Goal: Task Accomplishment & Management: Use online tool/utility

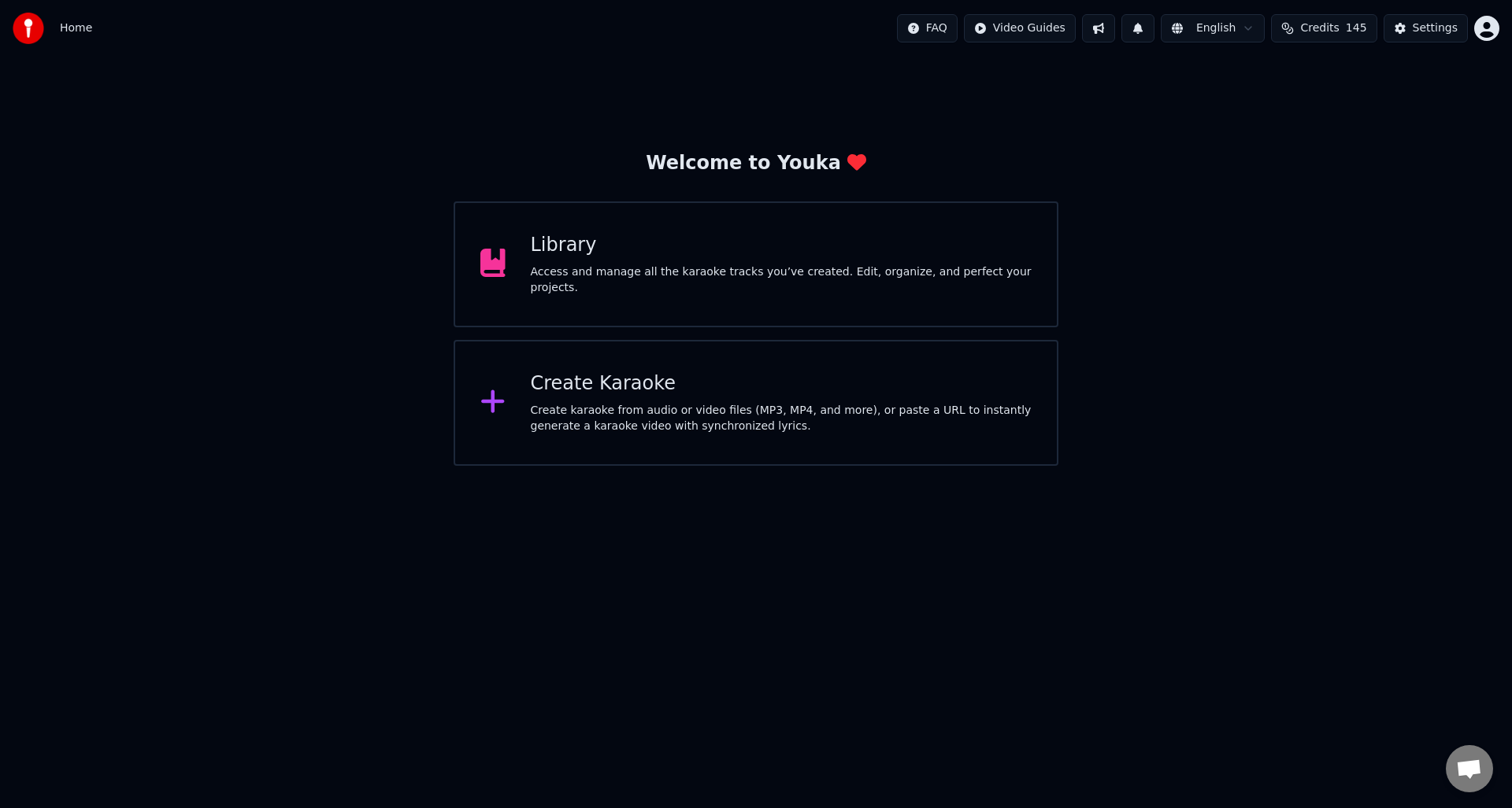
click at [591, 392] on div "Create Karaoke" at bounding box center [782, 384] width 502 height 25
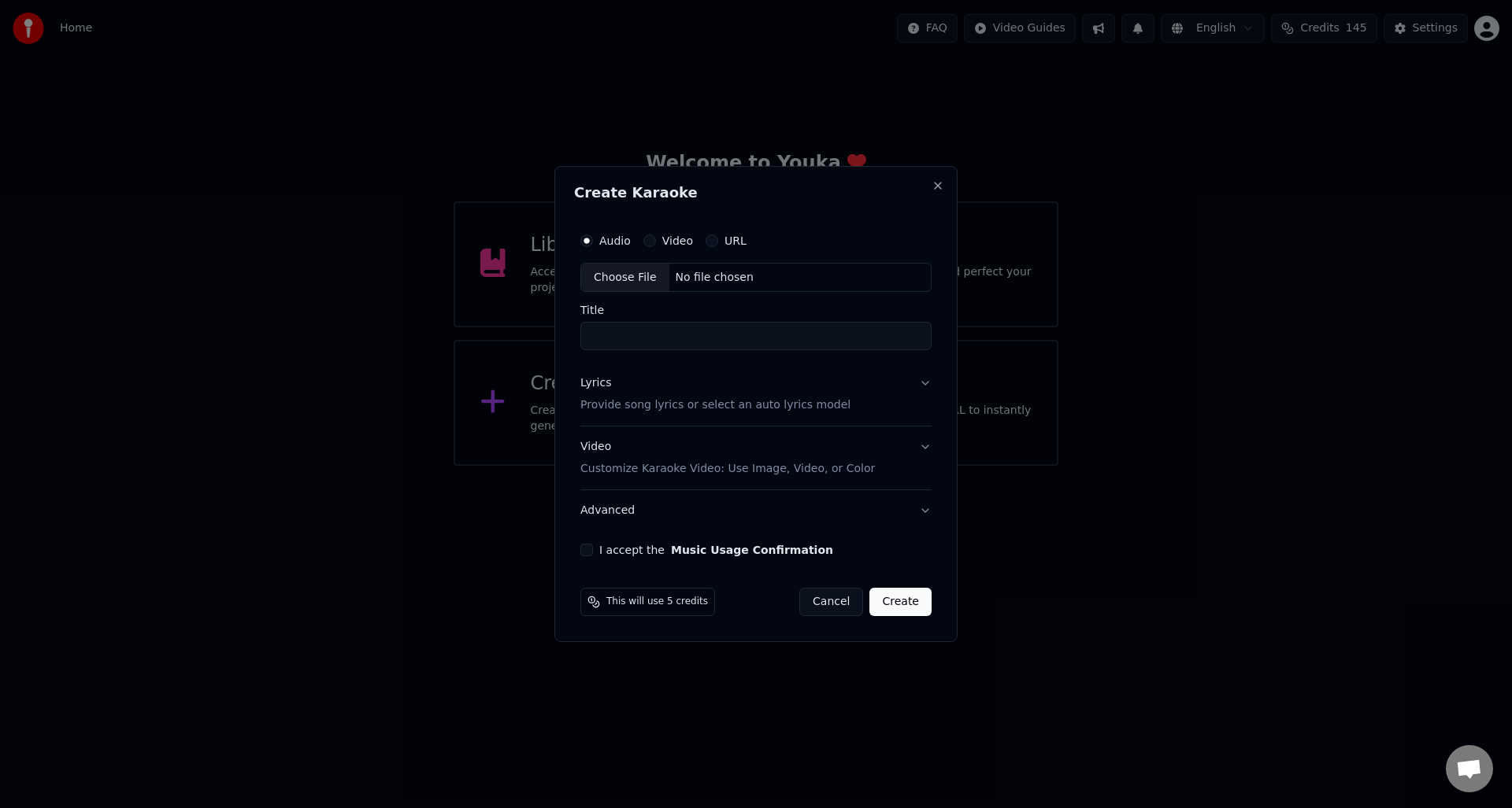
click at [710, 240] on button "URL" at bounding box center [712, 240] width 12 height 12
click at [629, 277] on input "text" at bounding box center [756, 278] width 351 height 32
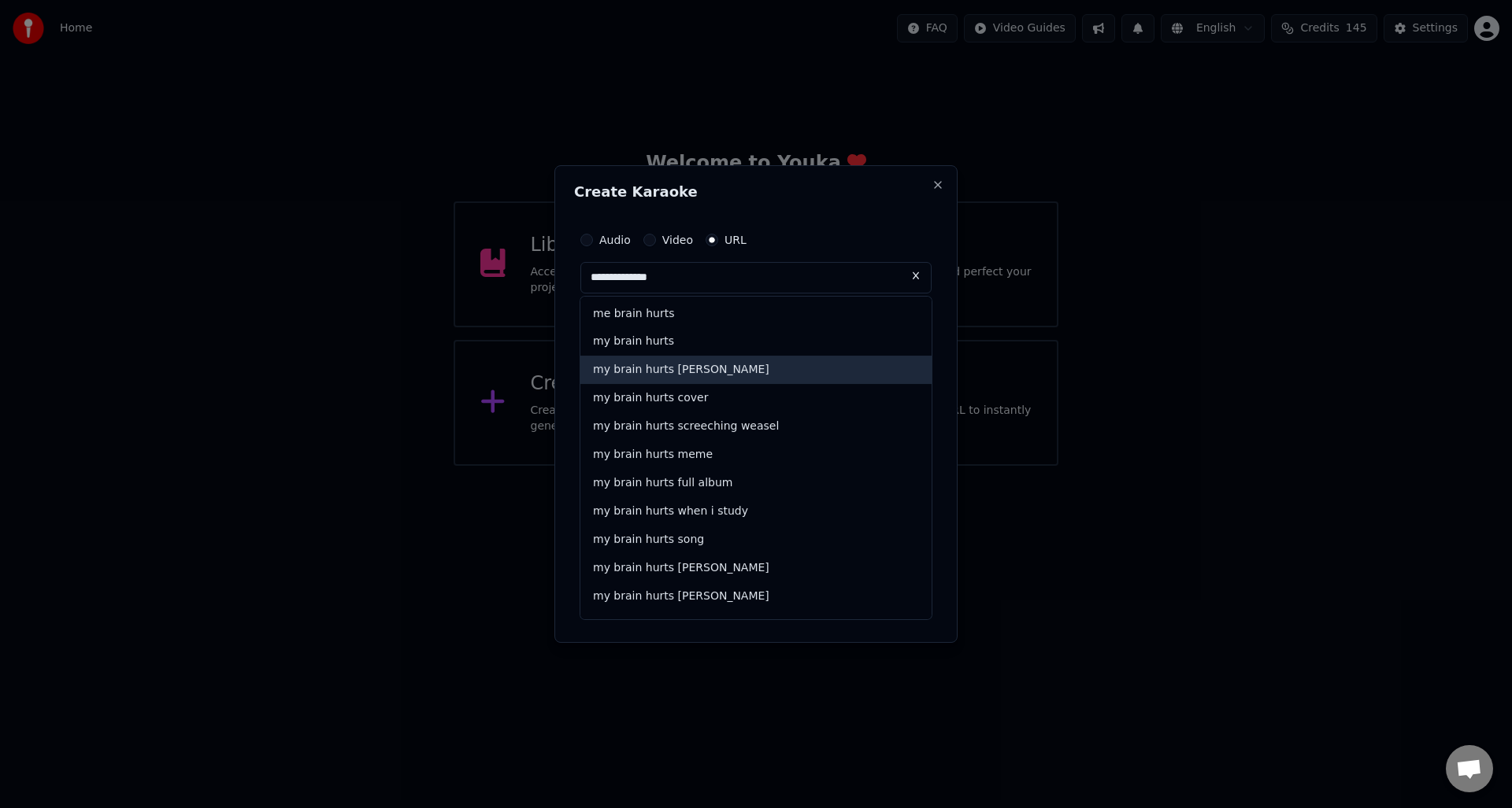
click at [678, 370] on div "my brain hurts [PERSON_NAME]" at bounding box center [756, 371] width 351 height 28
type input "**********"
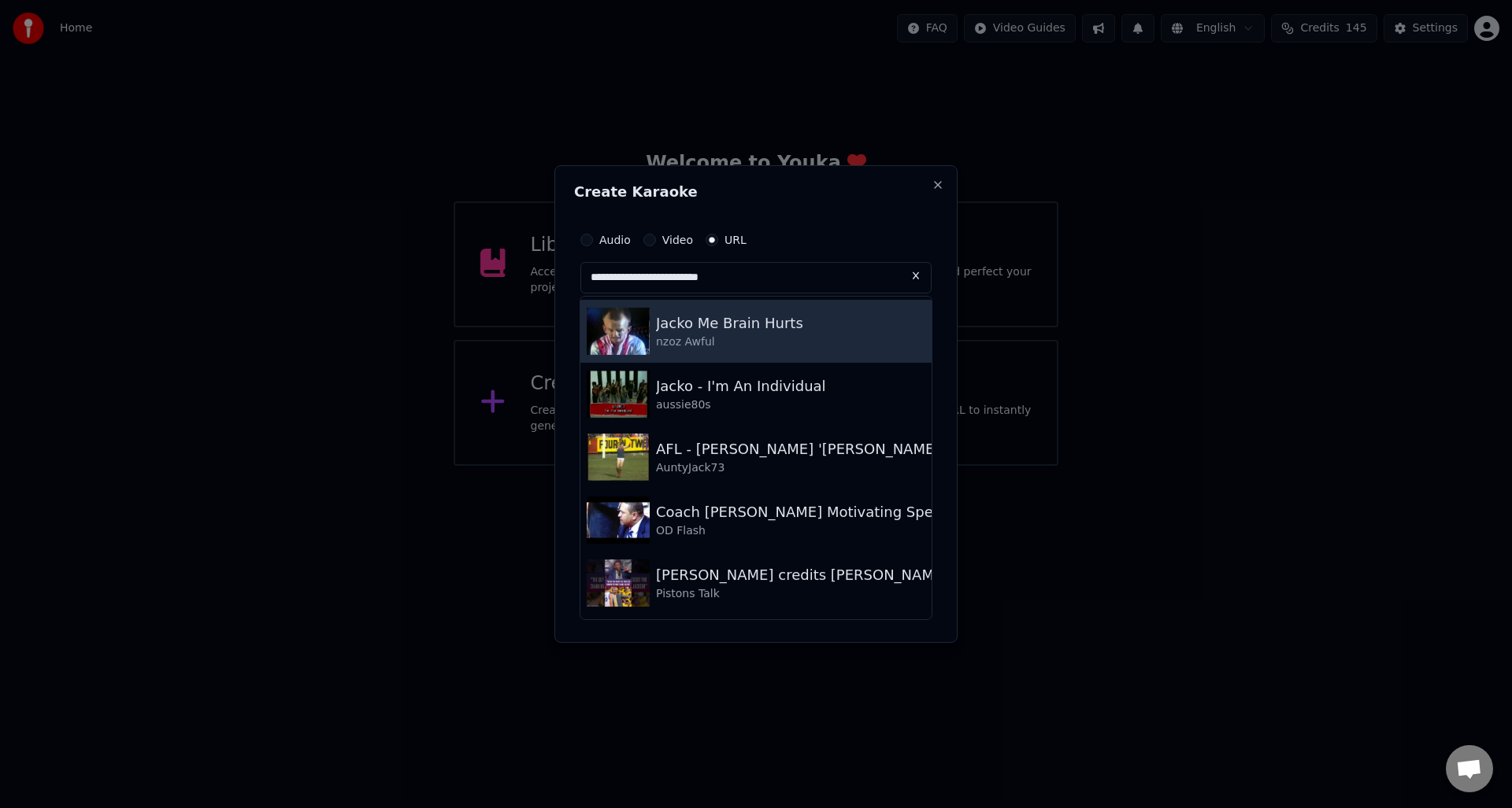
click at [742, 327] on div "Jacko Me Brain Hurts" at bounding box center [729, 324] width 147 height 22
type input "**********"
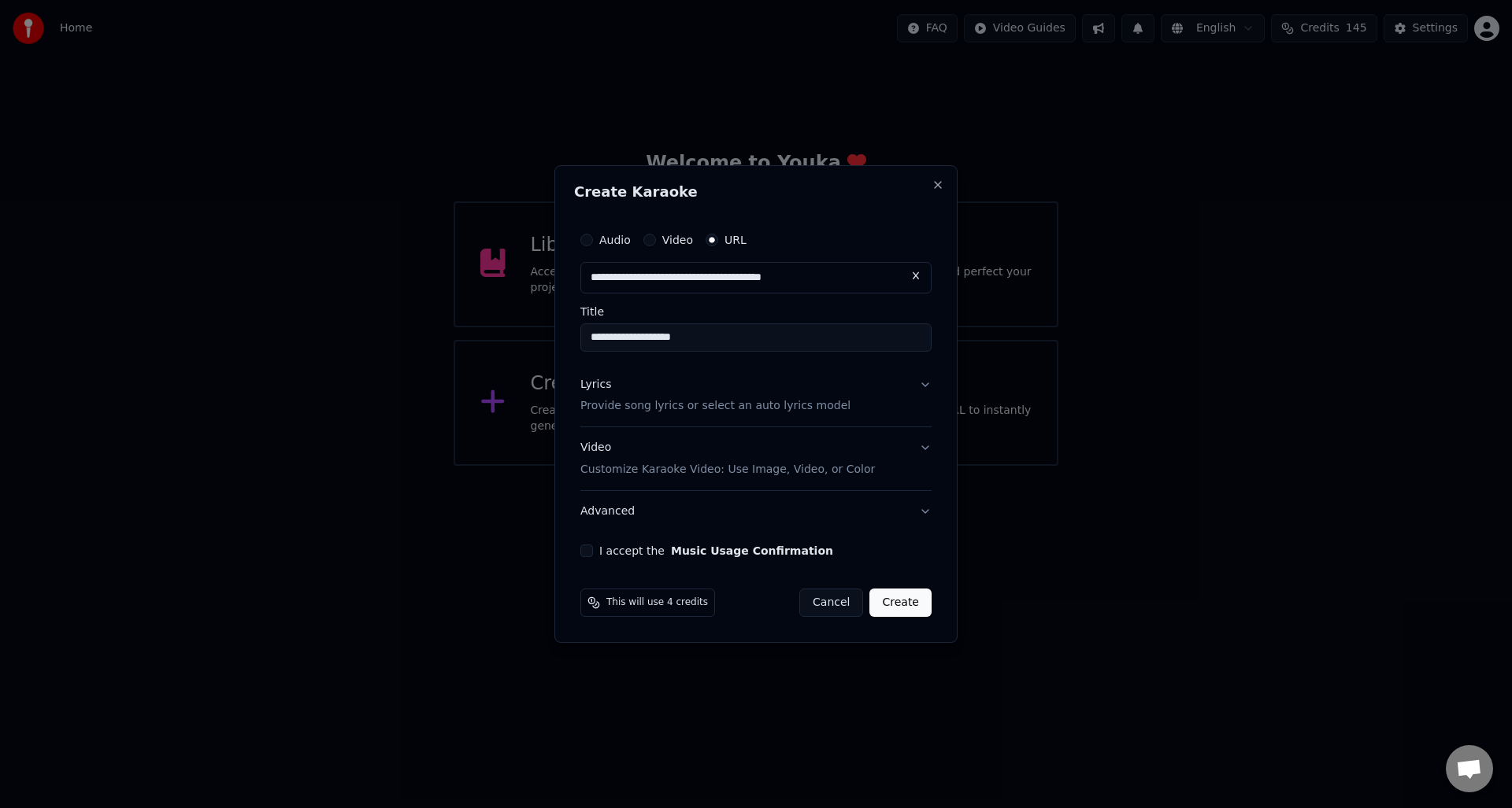
click at [624, 338] on input "**********" at bounding box center [756, 338] width 351 height 28
click at [591, 340] on input "**********" at bounding box center [756, 338] width 351 height 28
click at [698, 340] on input "**********" at bounding box center [756, 338] width 351 height 28
type input "**********"
click at [605, 404] on p "Provide song lyrics or select an auto lyrics model" at bounding box center [715, 407] width 270 height 16
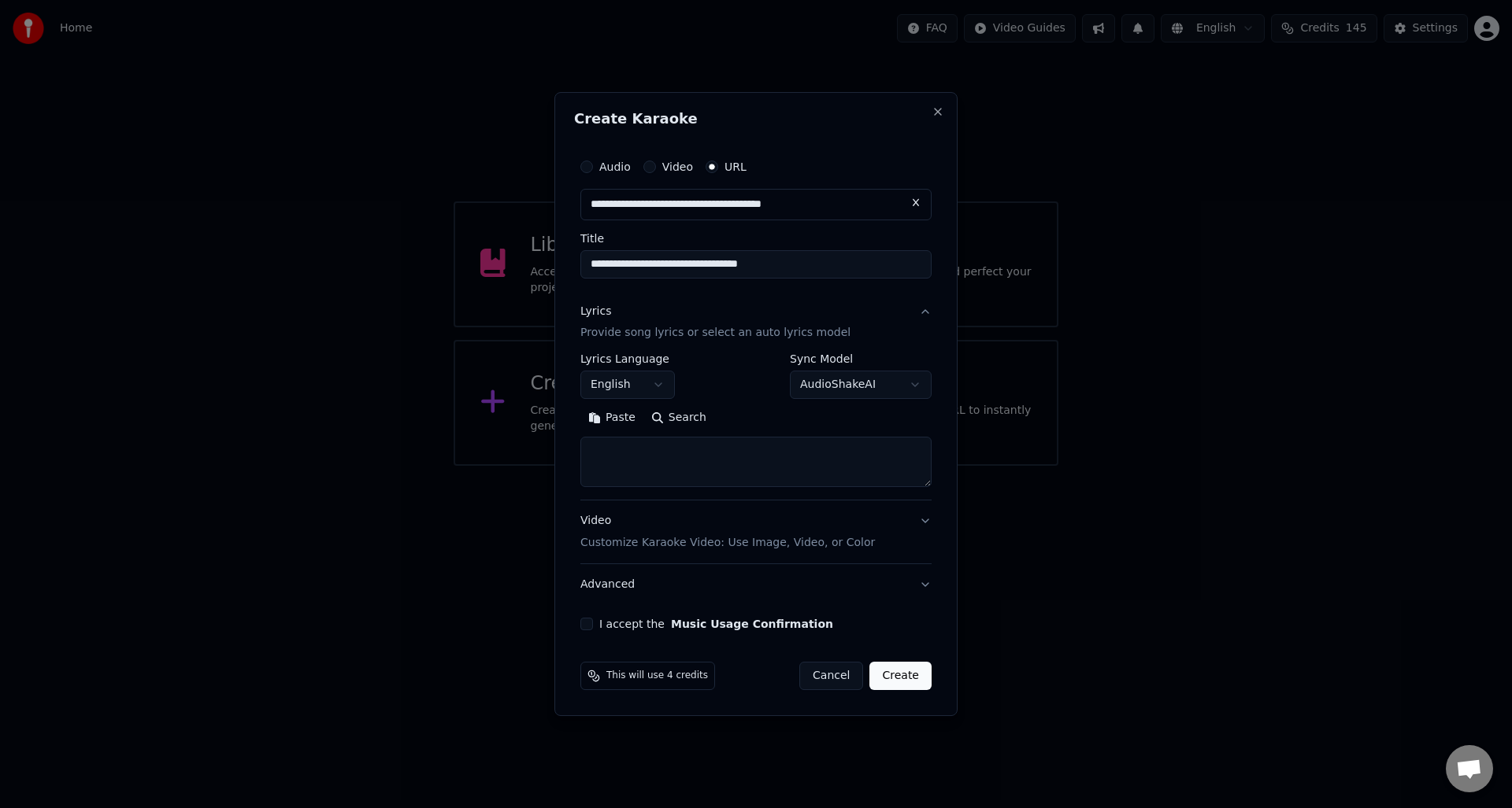
click at [605, 451] on textarea at bounding box center [756, 463] width 351 height 51
paste textarea "**********"
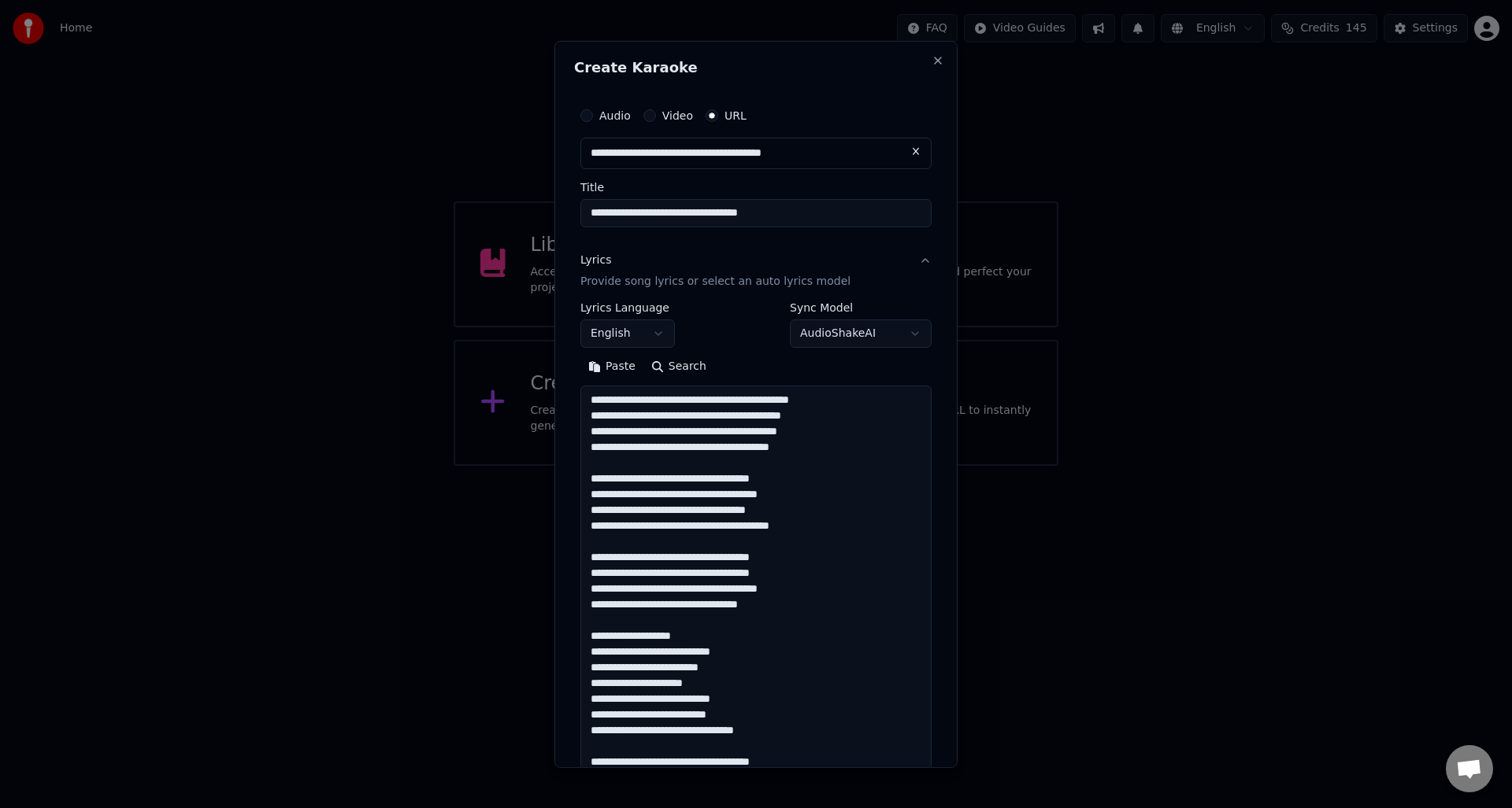
scroll to position [964, 0]
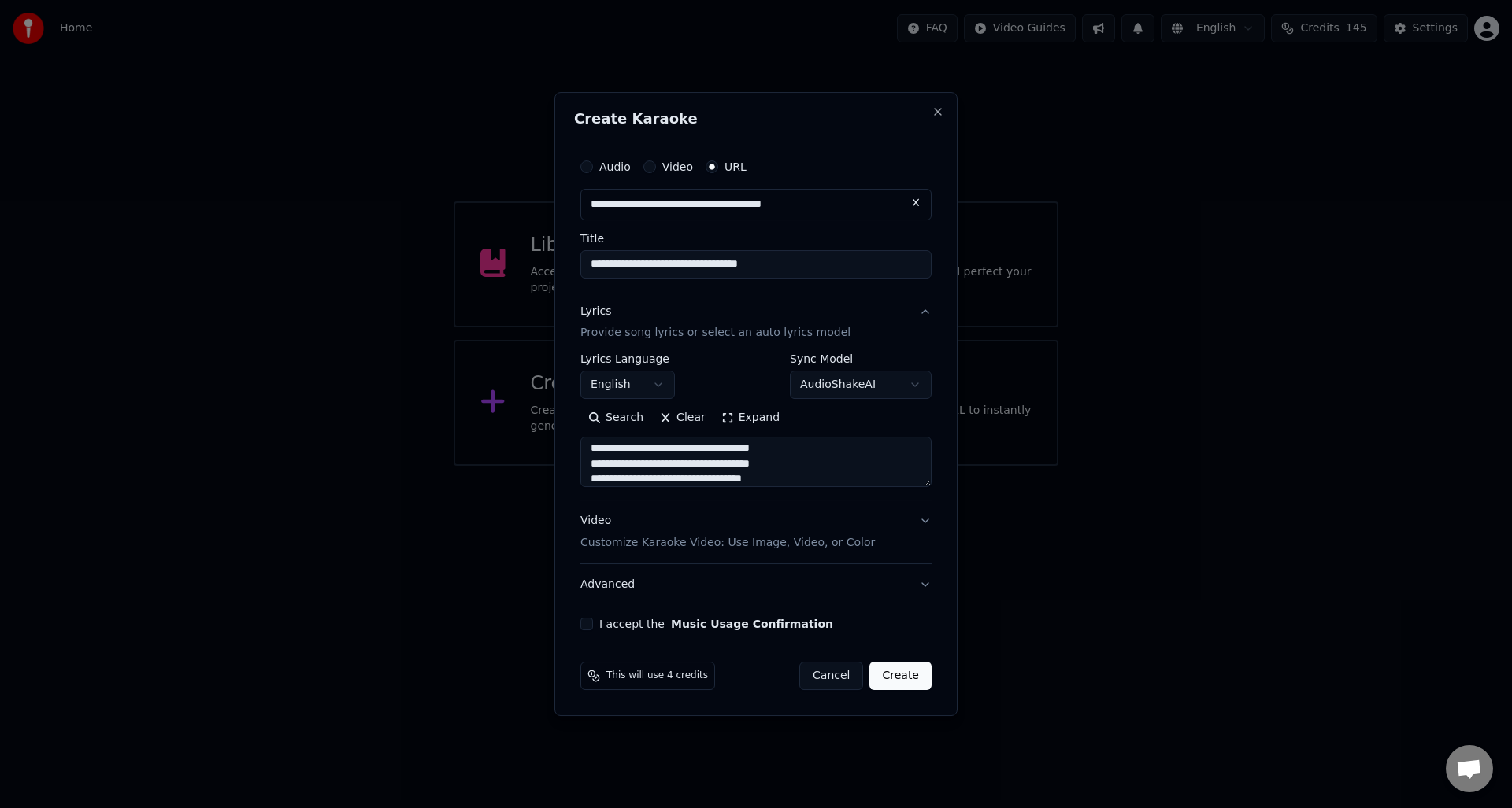
type textarea "**********"
click at [586, 624] on button "I accept the Music Usage Confirmation" at bounding box center [586, 624] width 12 height 12
click at [893, 675] on button "Create" at bounding box center [900, 677] width 62 height 28
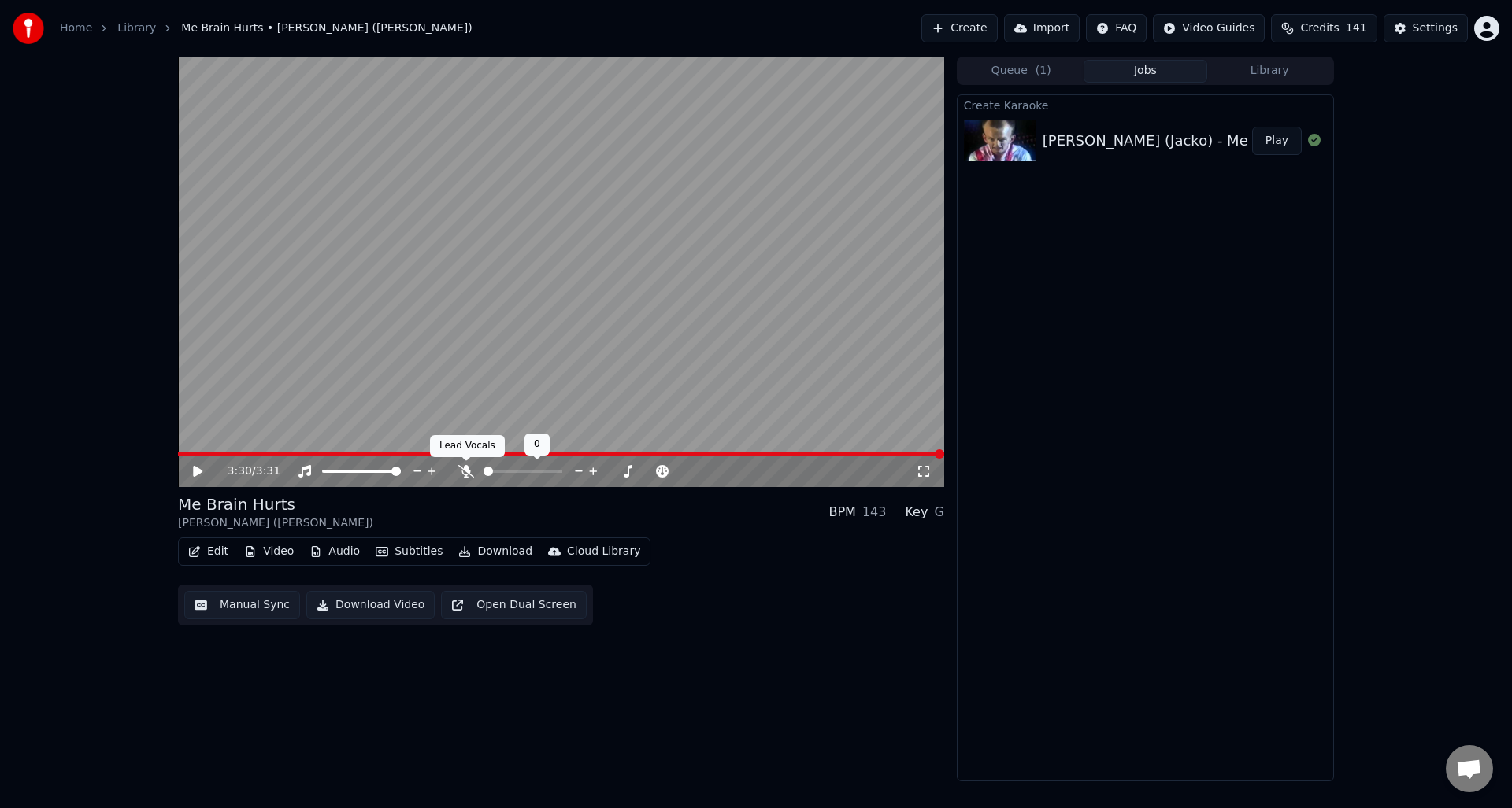
click at [465, 471] on icon at bounding box center [466, 471] width 16 height 12
click at [194, 472] on icon at bounding box center [197, 471] width 9 height 11
click at [197, 471] on icon at bounding box center [209, 471] width 37 height 12
click at [257, 607] on button "Manual Sync" at bounding box center [241, 605] width 116 height 28
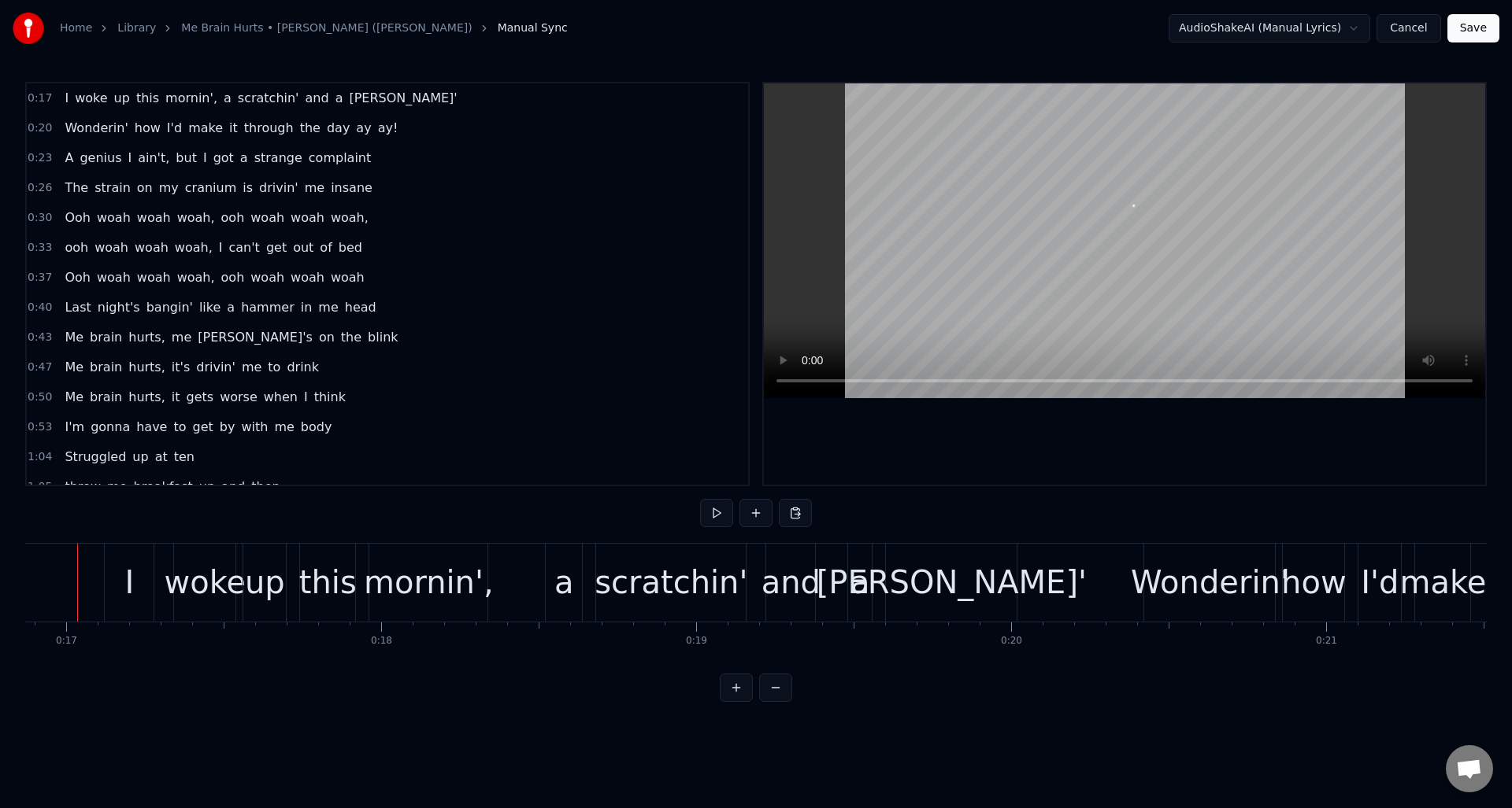
scroll to position [0, 5288]
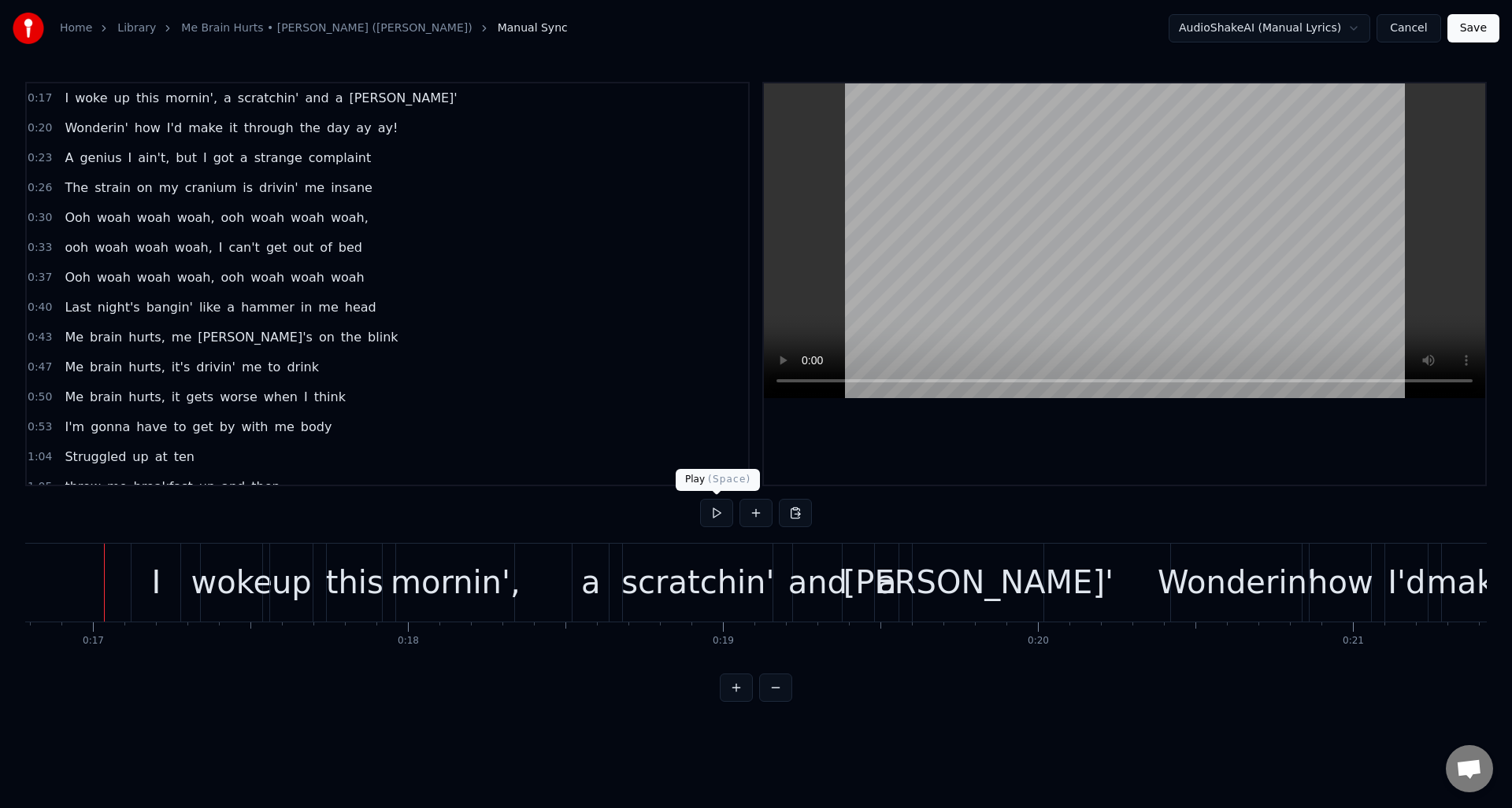
click at [715, 513] on button at bounding box center [717, 513] width 33 height 28
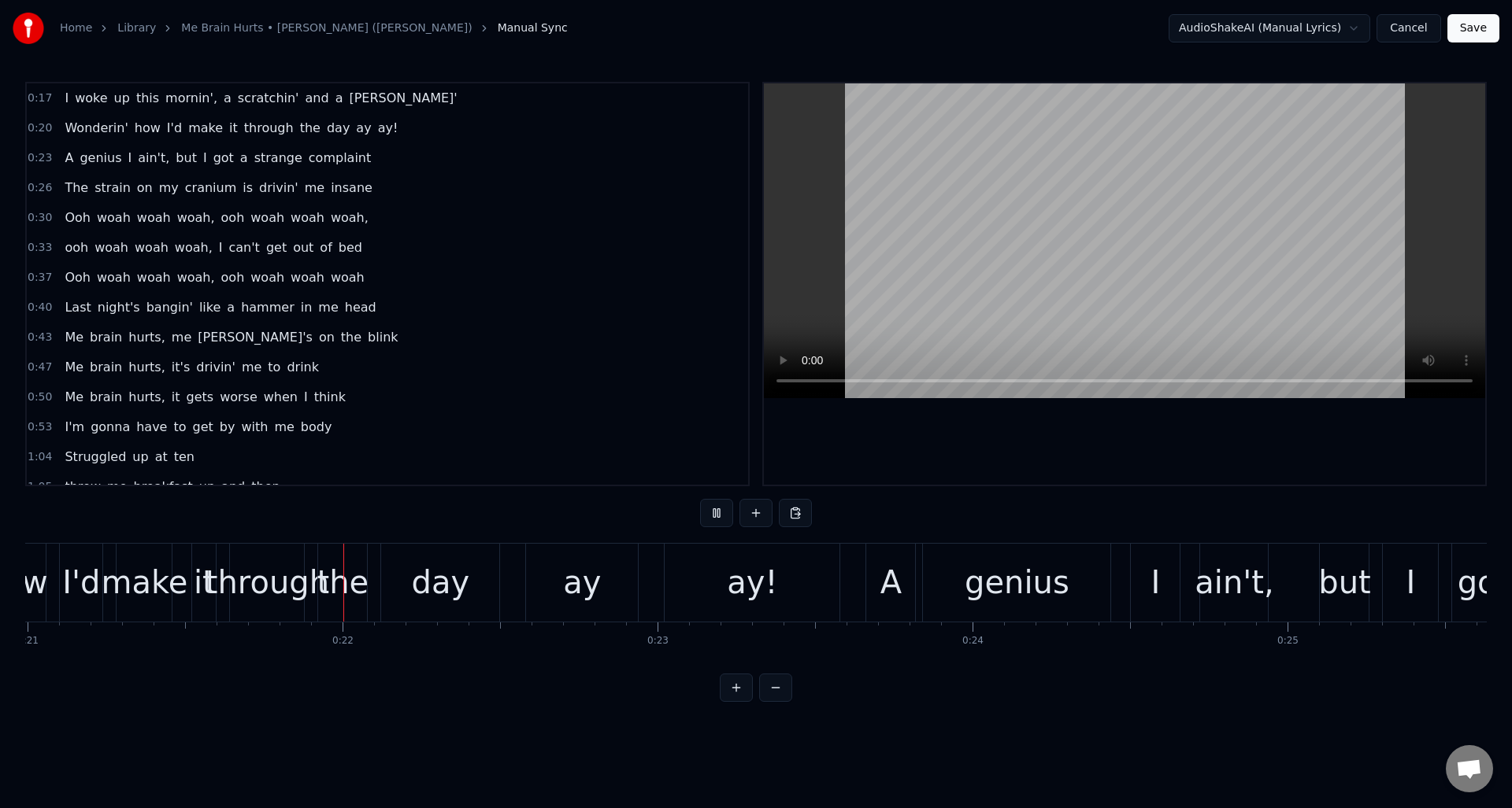
scroll to position [0, 6615]
click at [715, 513] on button at bounding box center [717, 513] width 33 height 28
click at [743, 595] on div "ay!" at bounding box center [750, 582] width 51 height 47
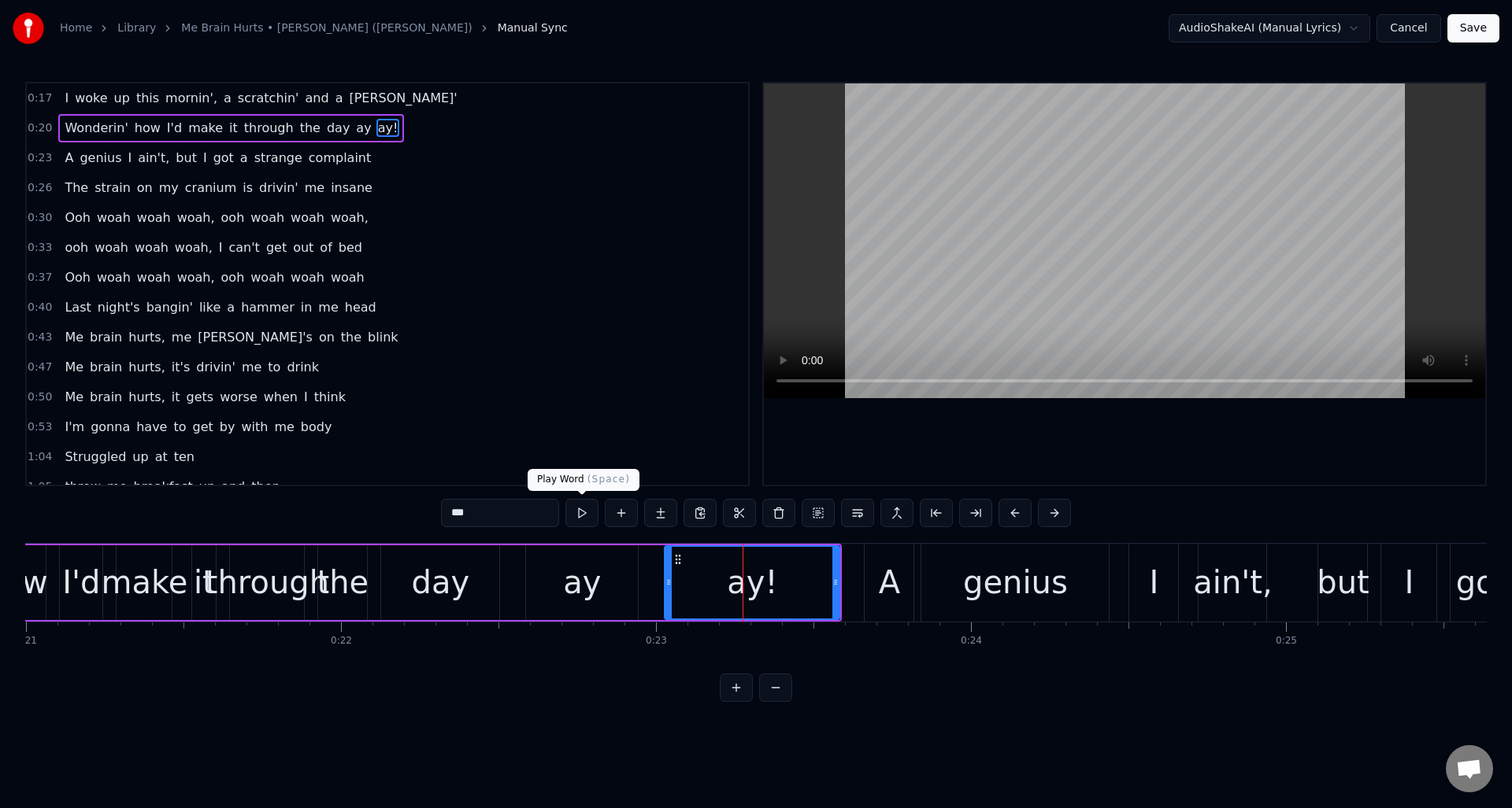
click at [577, 514] on button at bounding box center [582, 513] width 33 height 28
drag, startPoint x: 833, startPoint y: 571, endPoint x: 763, endPoint y: 573, distance: 70.0
click at [763, 573] on div at bounding box center [766, 582] width 7 height 72
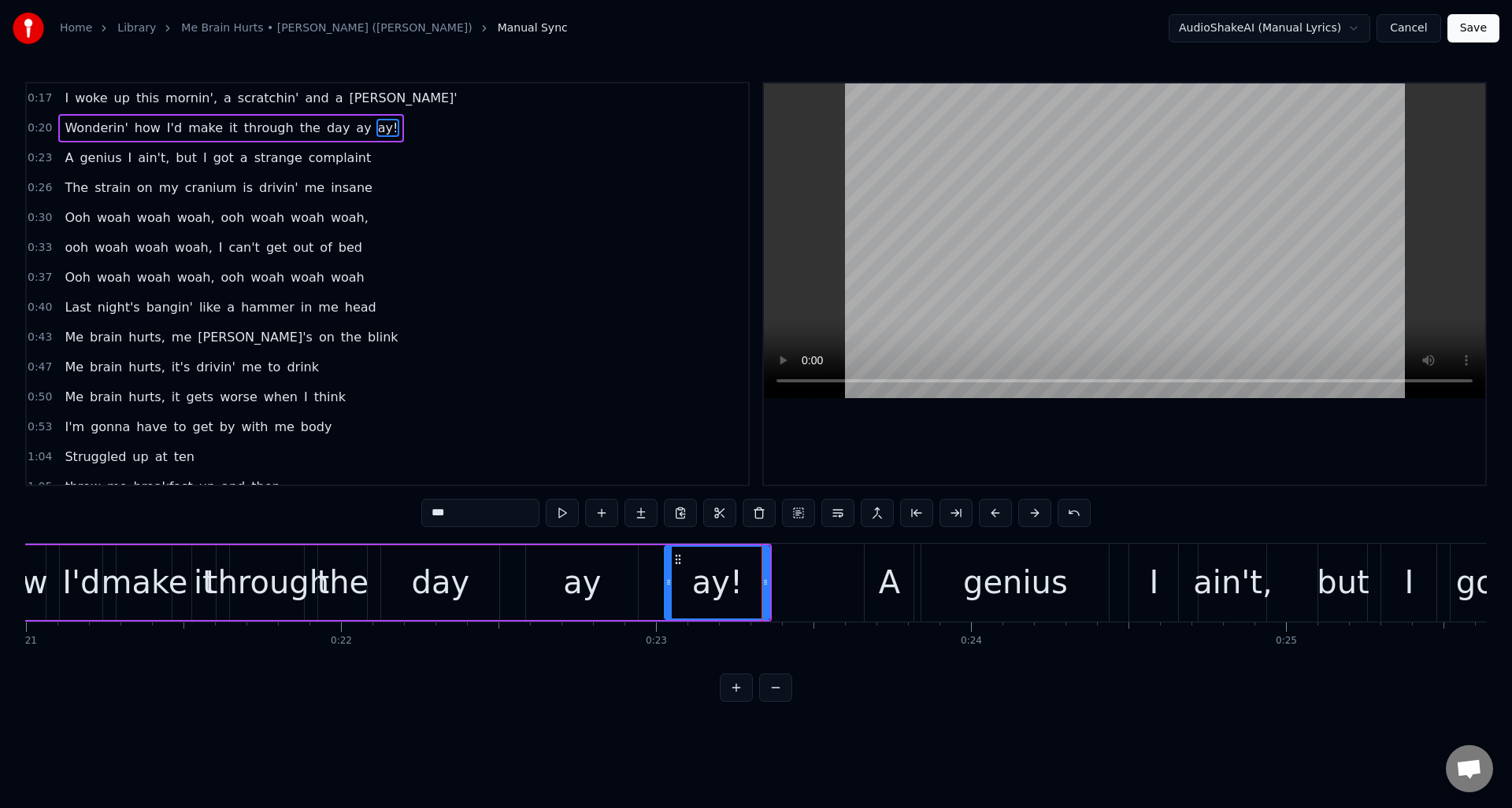
click at [595, 573] on div "ay" at bounding box center [581, 582] width 37 height 47
type input "**"
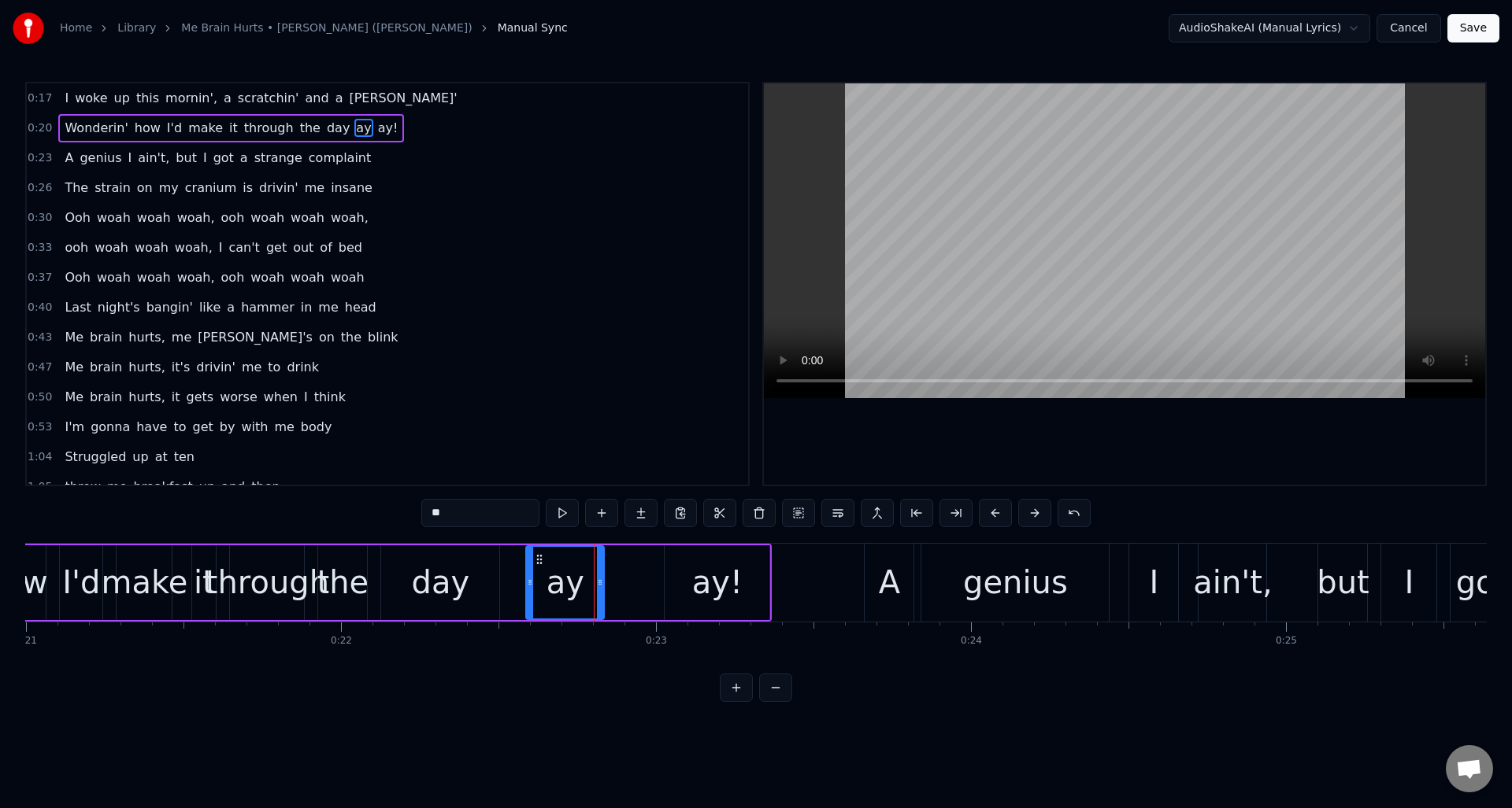
drag, startPoint x: 634, startPoint y: 573, endPoint x: 667, endPoint y: 604, distance: 45.3
click at [599, 575] on div at bounding box center [600, 582] width 7 height 72
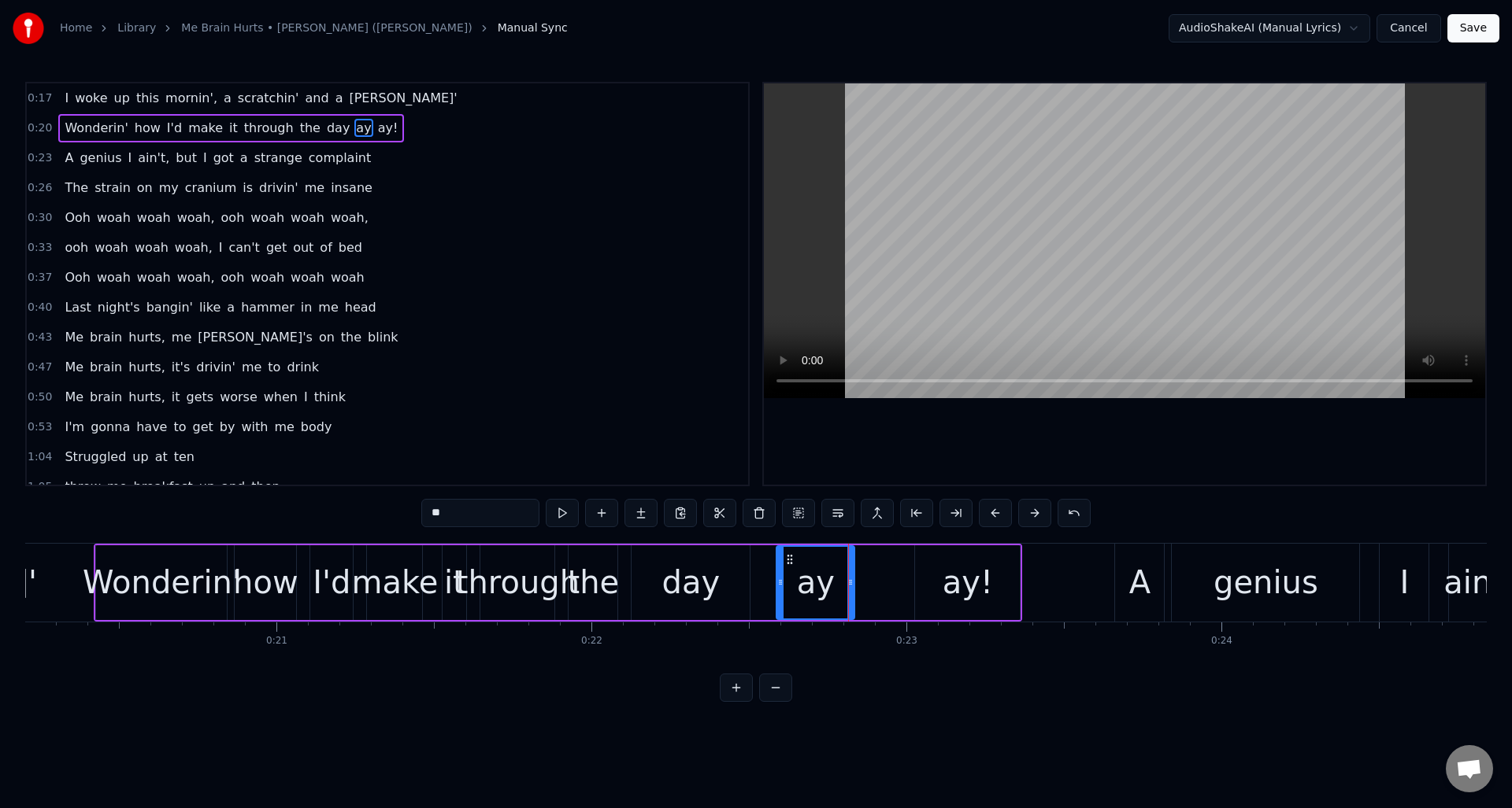
scroll to position [0, 6257]
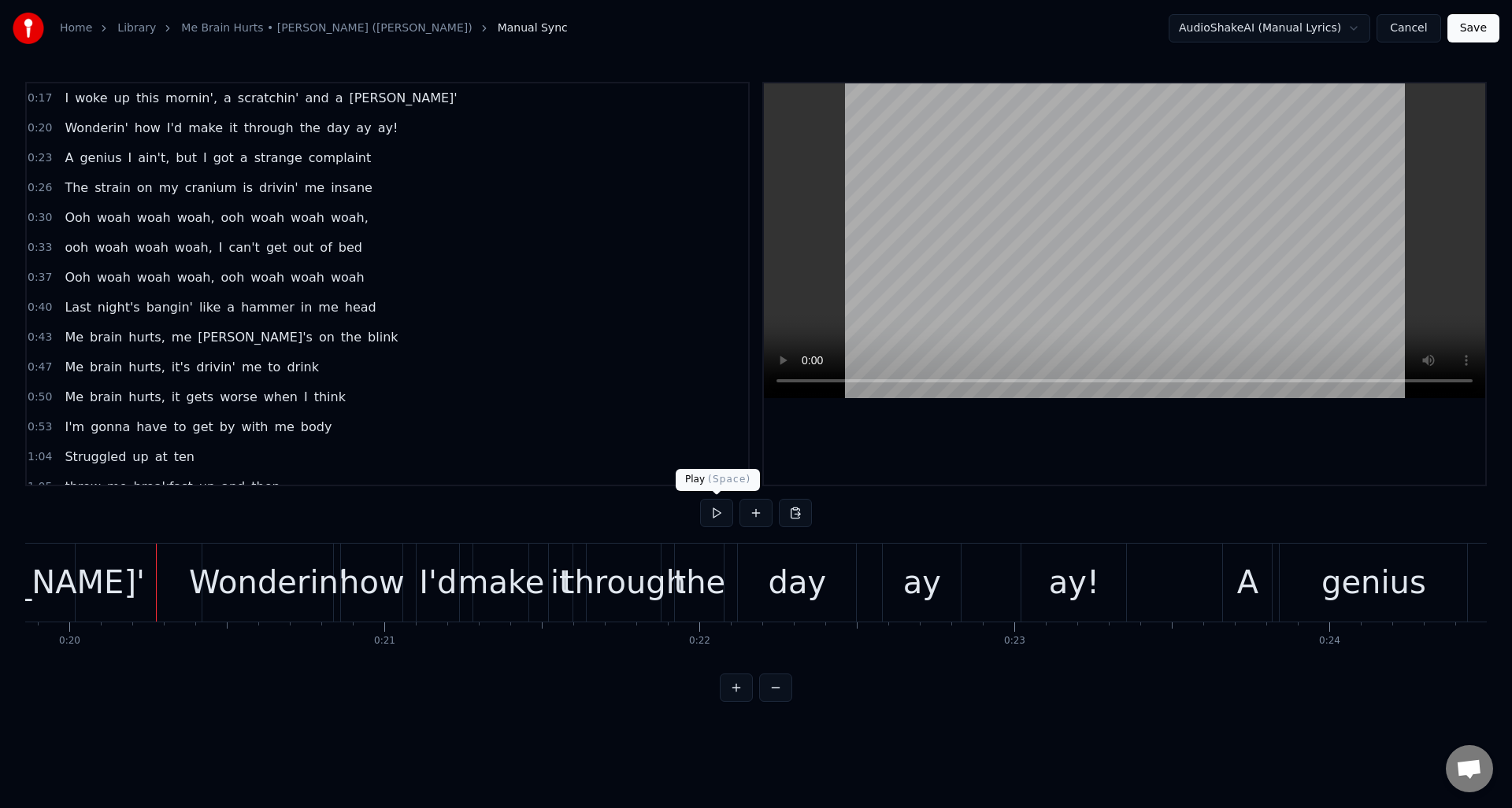
click at [713, 515] on button at bounding box center [717, 513] width 33 height 28
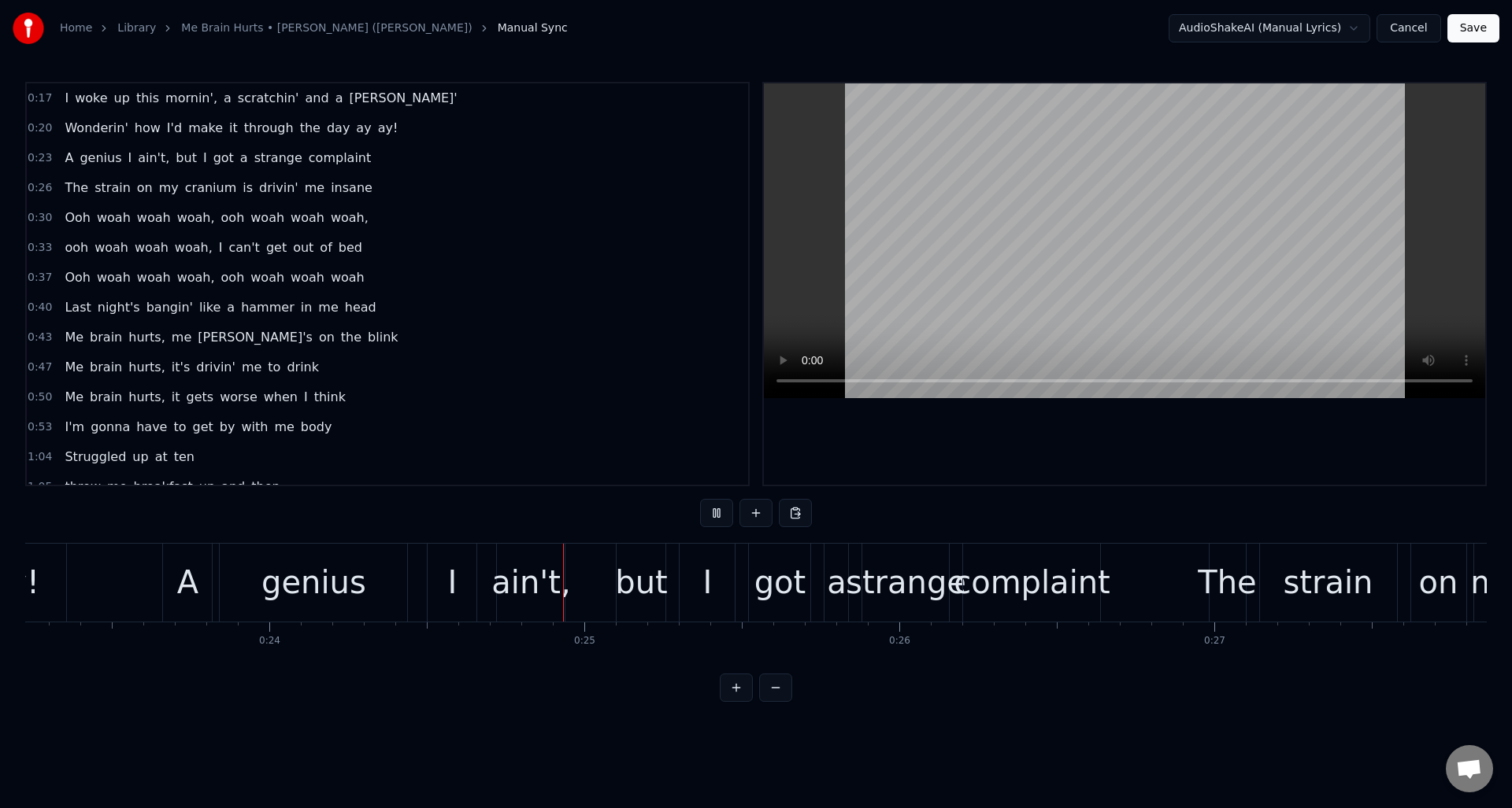
scroll to position [0, 7622]
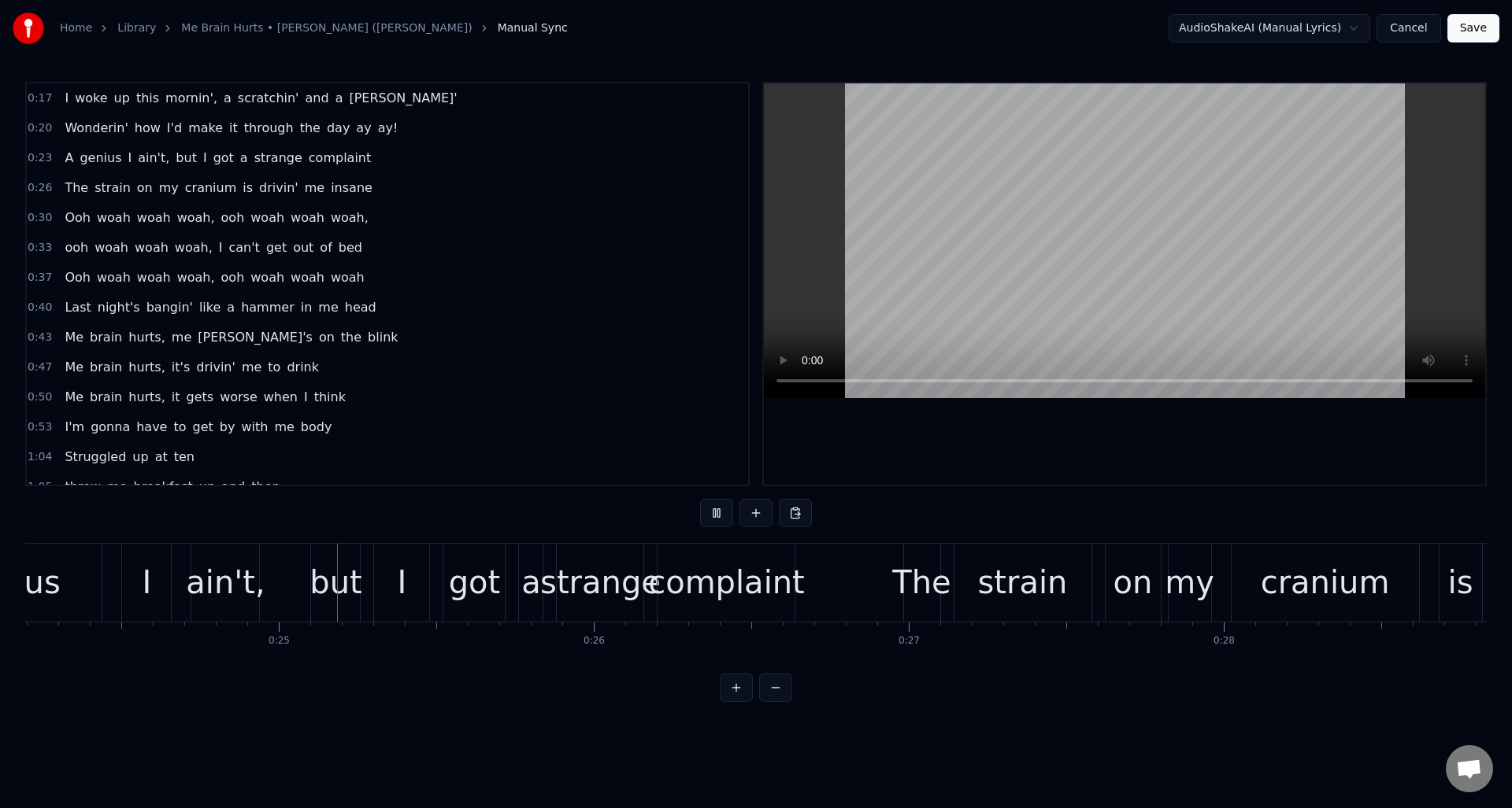
click at [713, 515] on button at bounding box center [717, 513] width 33 height 28
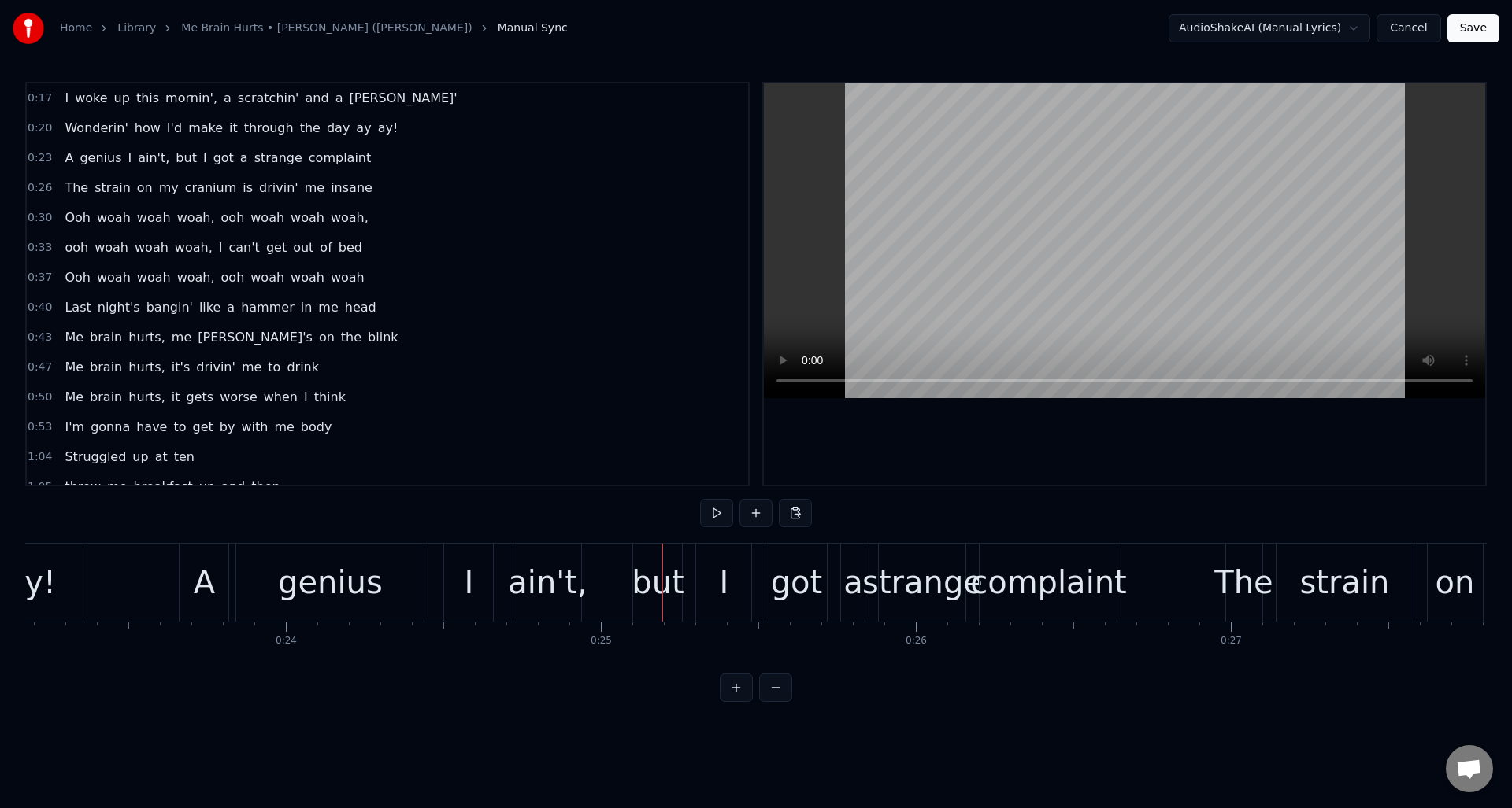
scroll to position [0, 7229]
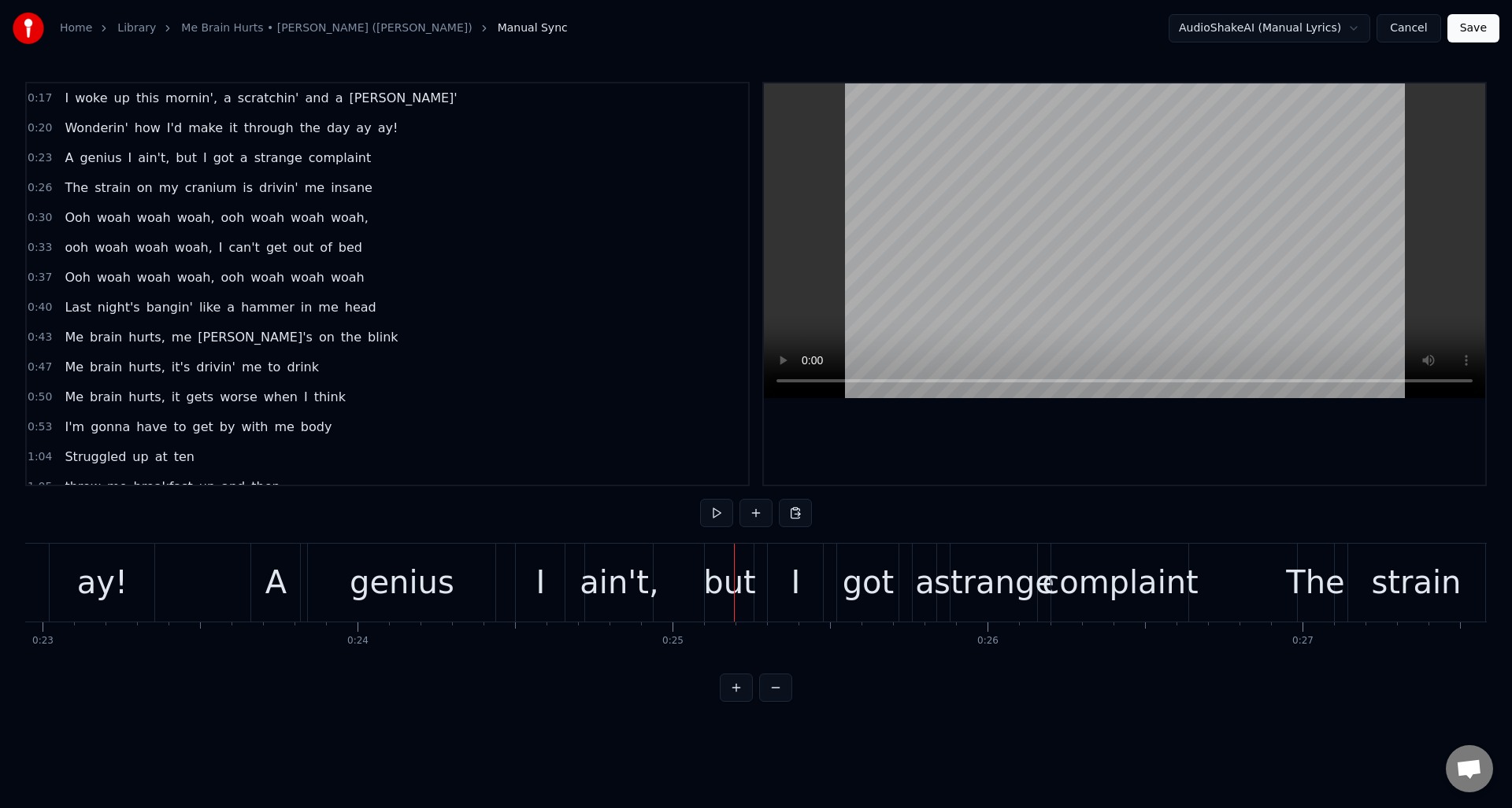
click at [351, 585] on div "genius" at bounding box center [401, 583] width 187 height 78
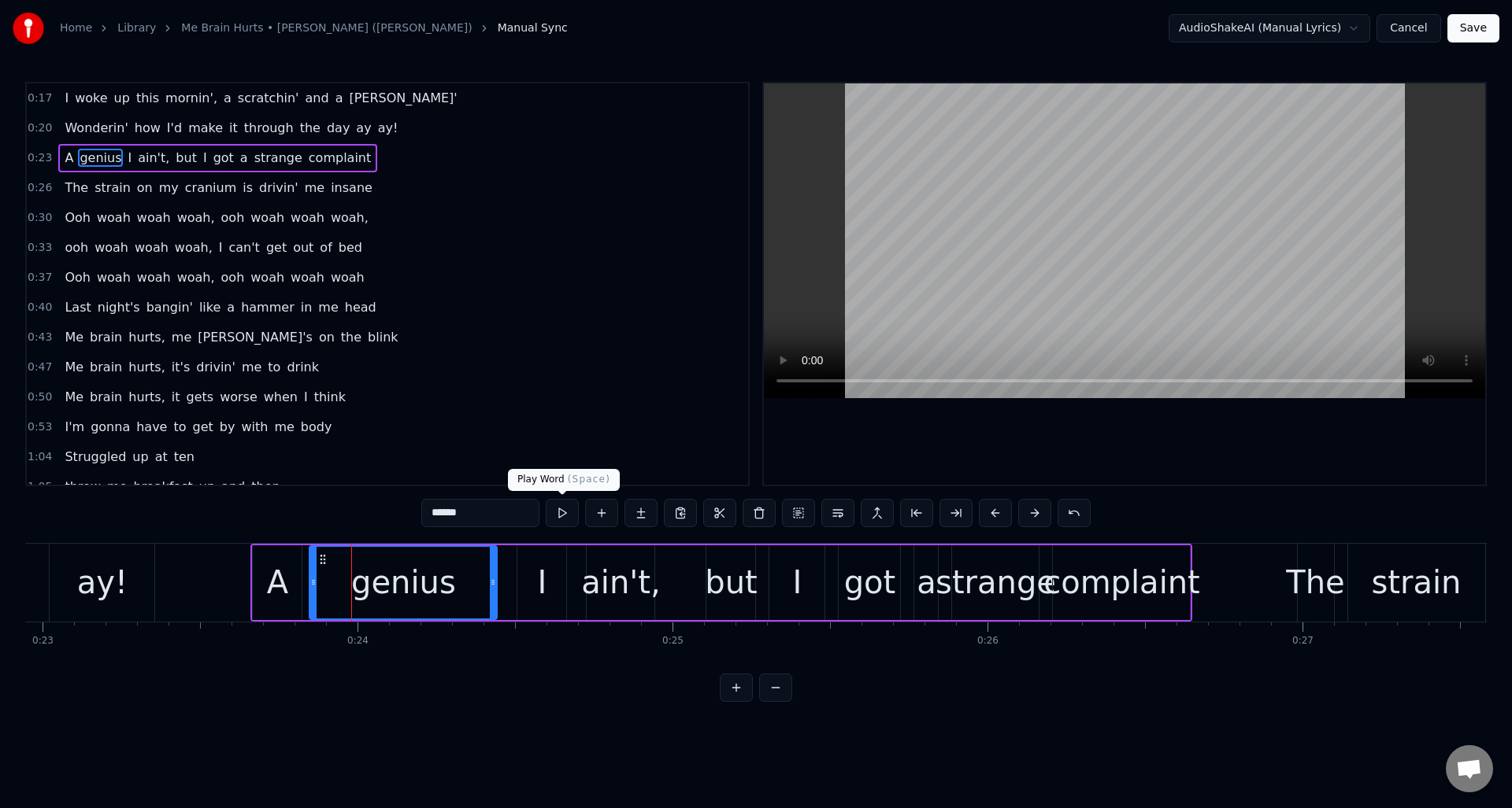
click at [561, 517] on button at bounding box center [563, 513] width 33 height 28
drag, startPoint x: 483, startPoint y: 568, endPoint x: 470, endPoint y: 569, distance: 13.0
click at [470, 569] on div at bounding box center [473, 582] width 7 height 72
click at [530, 568] on div "I" at bounding box center [541, 583] width 49 height 75
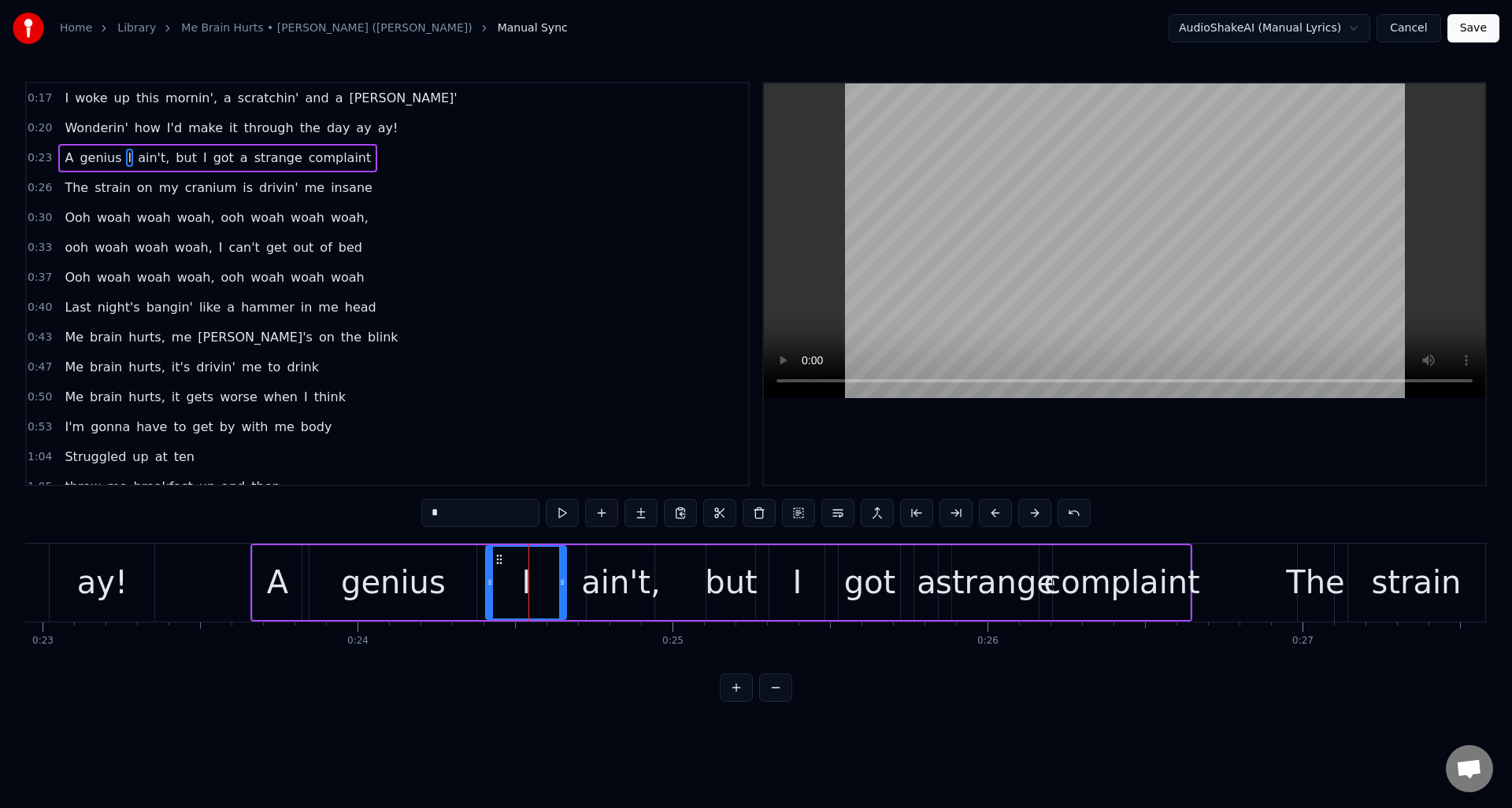
drag, startPoint x: 519, startPoint y: 570, endPoint x: 532, endPoint y: 543, distance: 30.0
click at [488, 573] on div at bounding box center [490, 582] width 7 height 72
click at [564, 514] on button at bounding box center [563, 513] width 33 height 28
click at [543, 563] on div at bounding box center [541, 582] width 7 height 72
click at [608, 561] on div "ain't," at bounding box center [620, 582] width 79 height 47
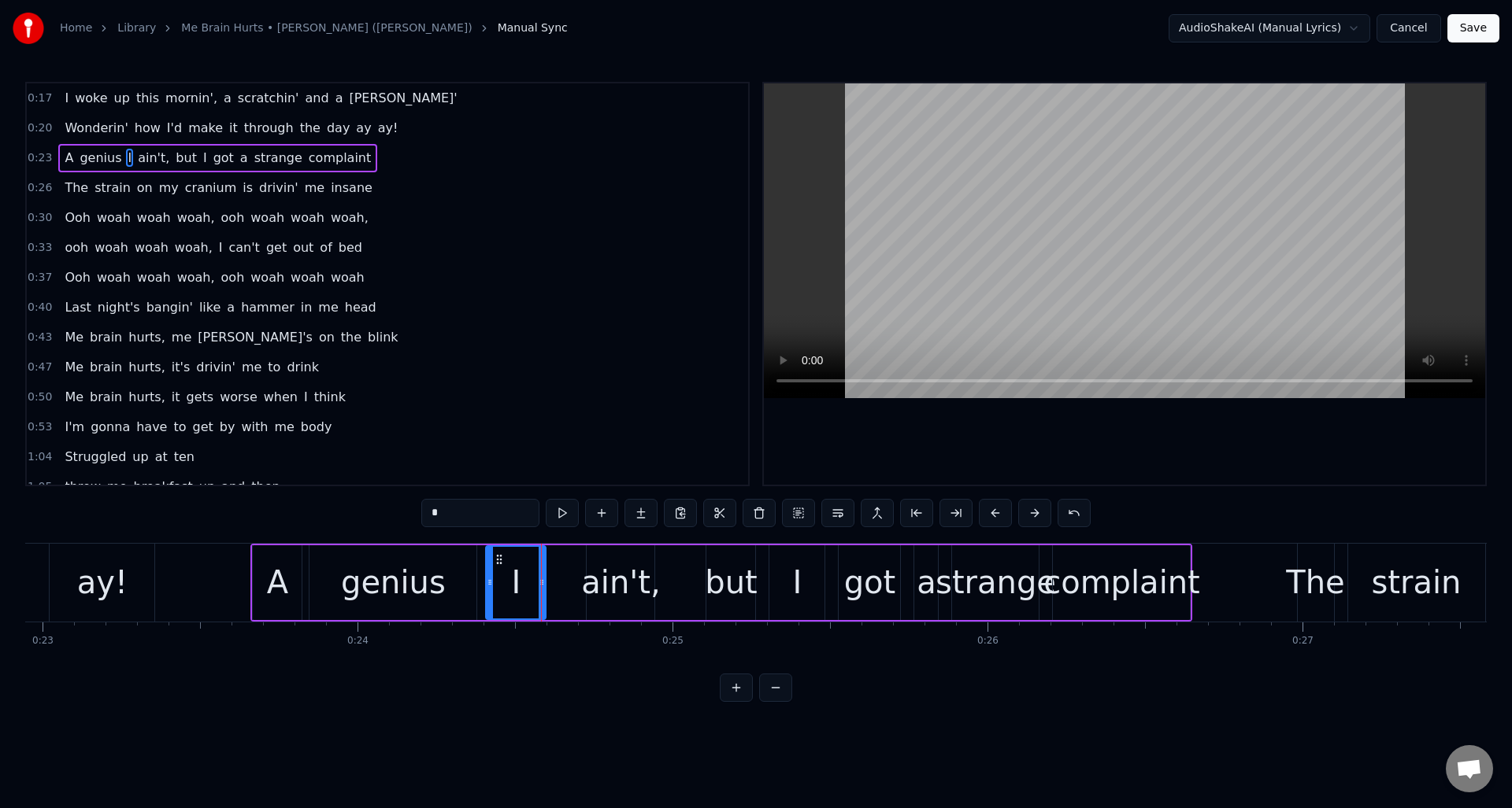
type input "******"
drag, startPoint x: 590, startPoint y: 564, endPoint x: 572, endPoint y: 578, distance: 22.8
click at [559, 568] on div at bounding box center [558, 582] width 7 height 72
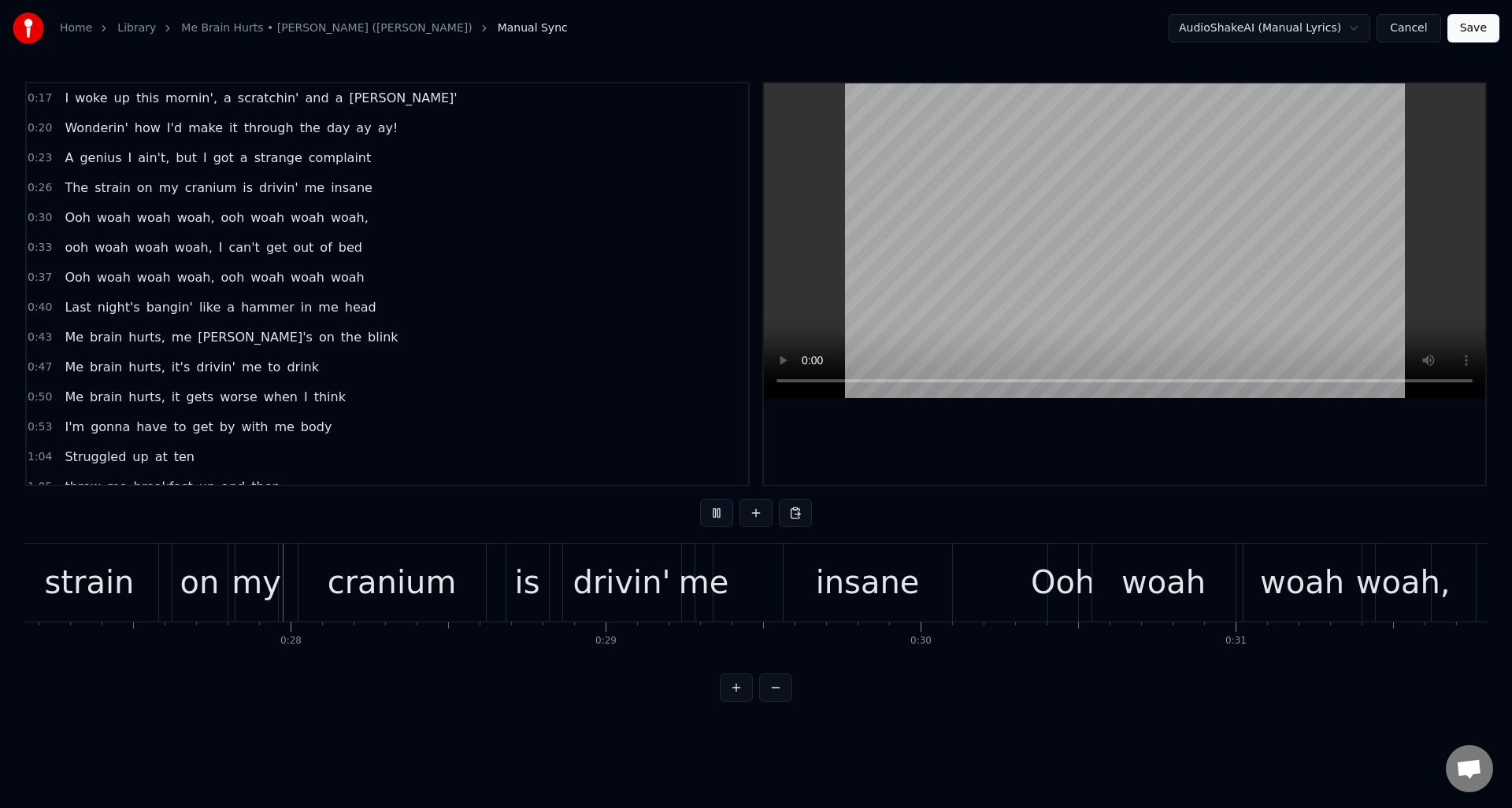
scroll to position [0, 8558]
click at [702, 563] on div "me" at bounding box center [702, 582] width 51 height 47
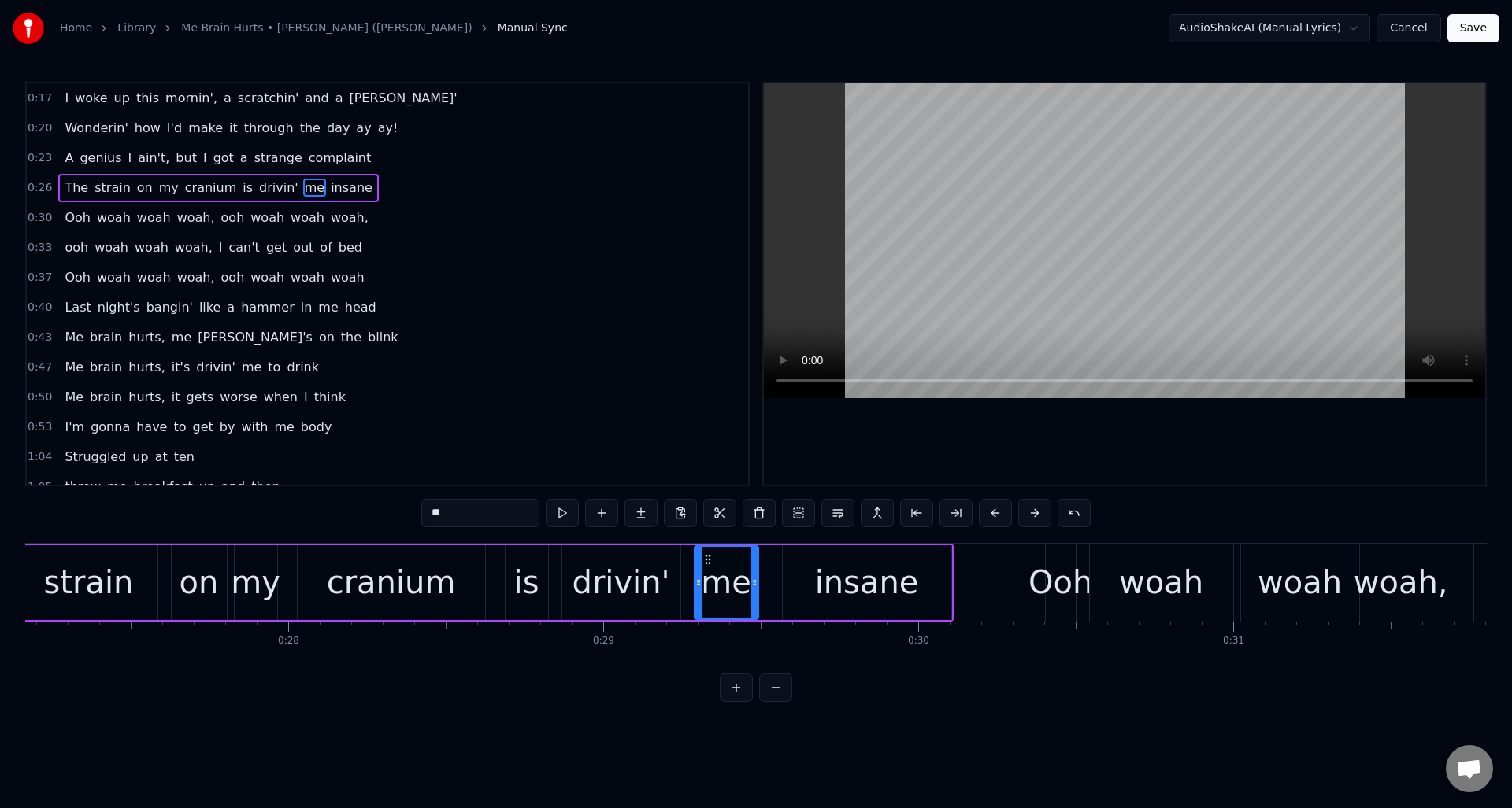
drag, startPoint x: 709, startPoint y: 561, endPoint x: 755, endPoint y: 563, distance: 46.0
click at [755, 563] on div at bounding box center [754, 582] width 7 height 72
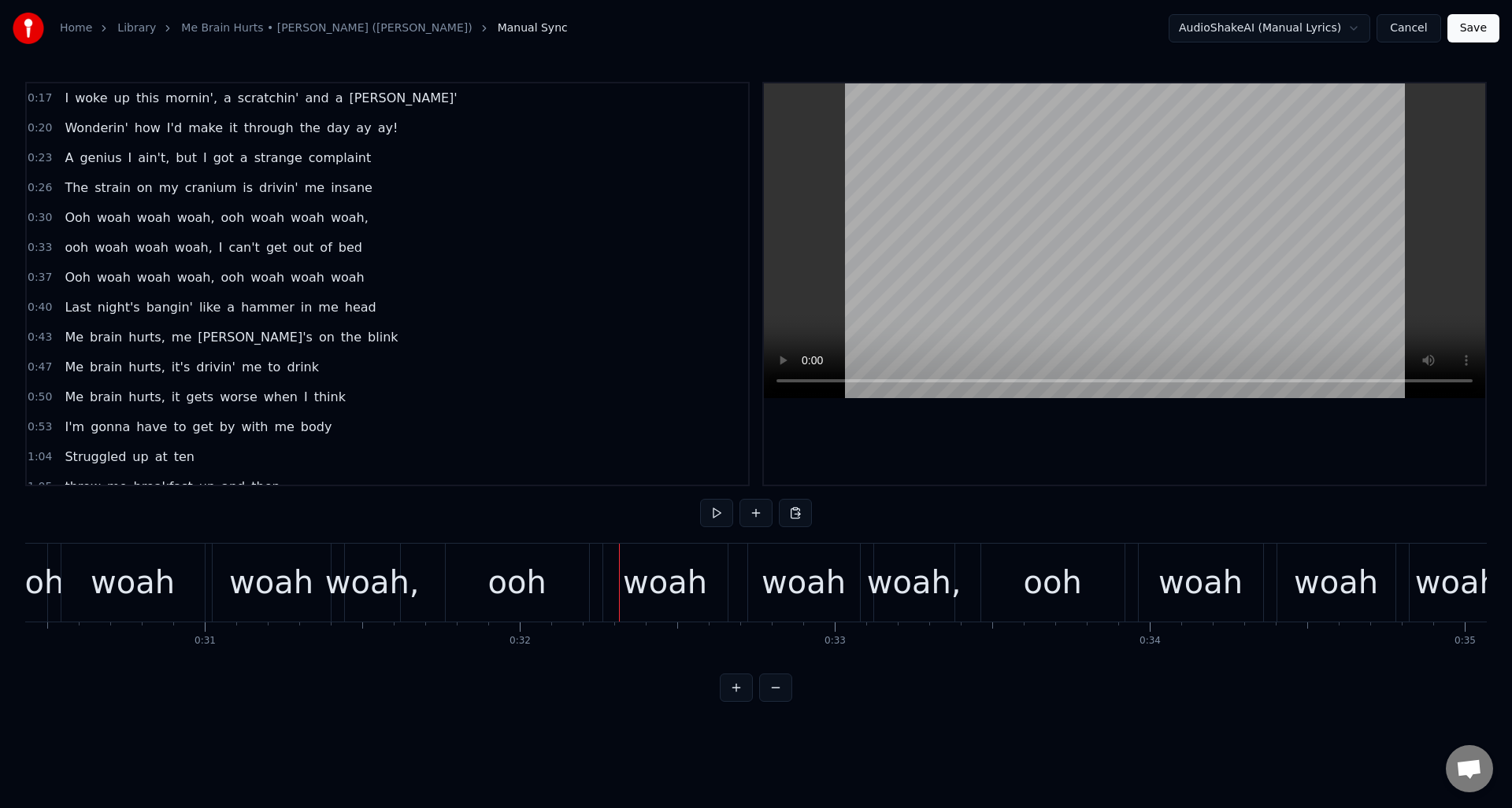
scroll to position [0, 9551]
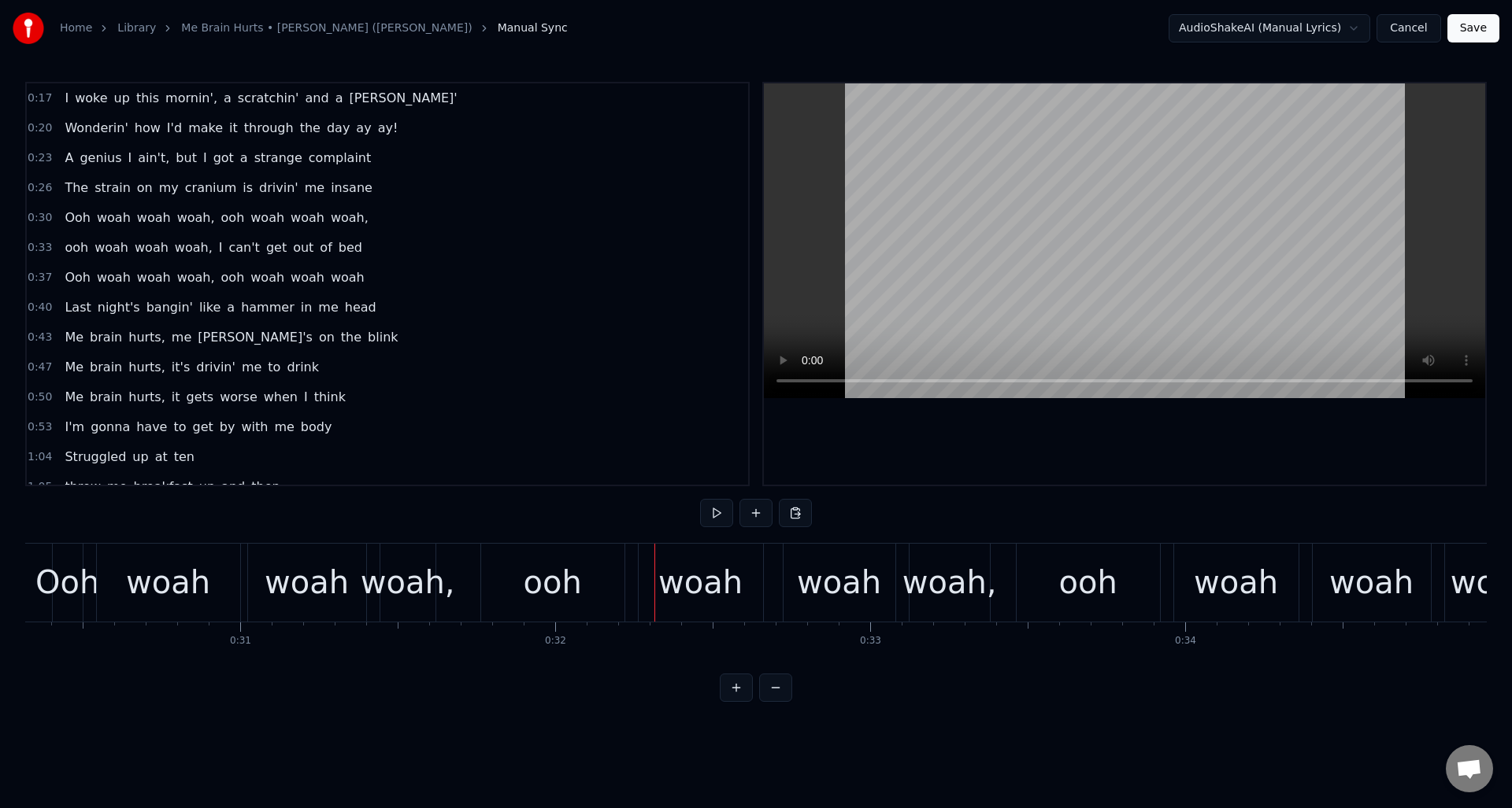
click at [364, 219] on div "0:30 Ooh woah woah woah, ooh woah woah woah," at bounding box center [387, 218] width 721 height 30
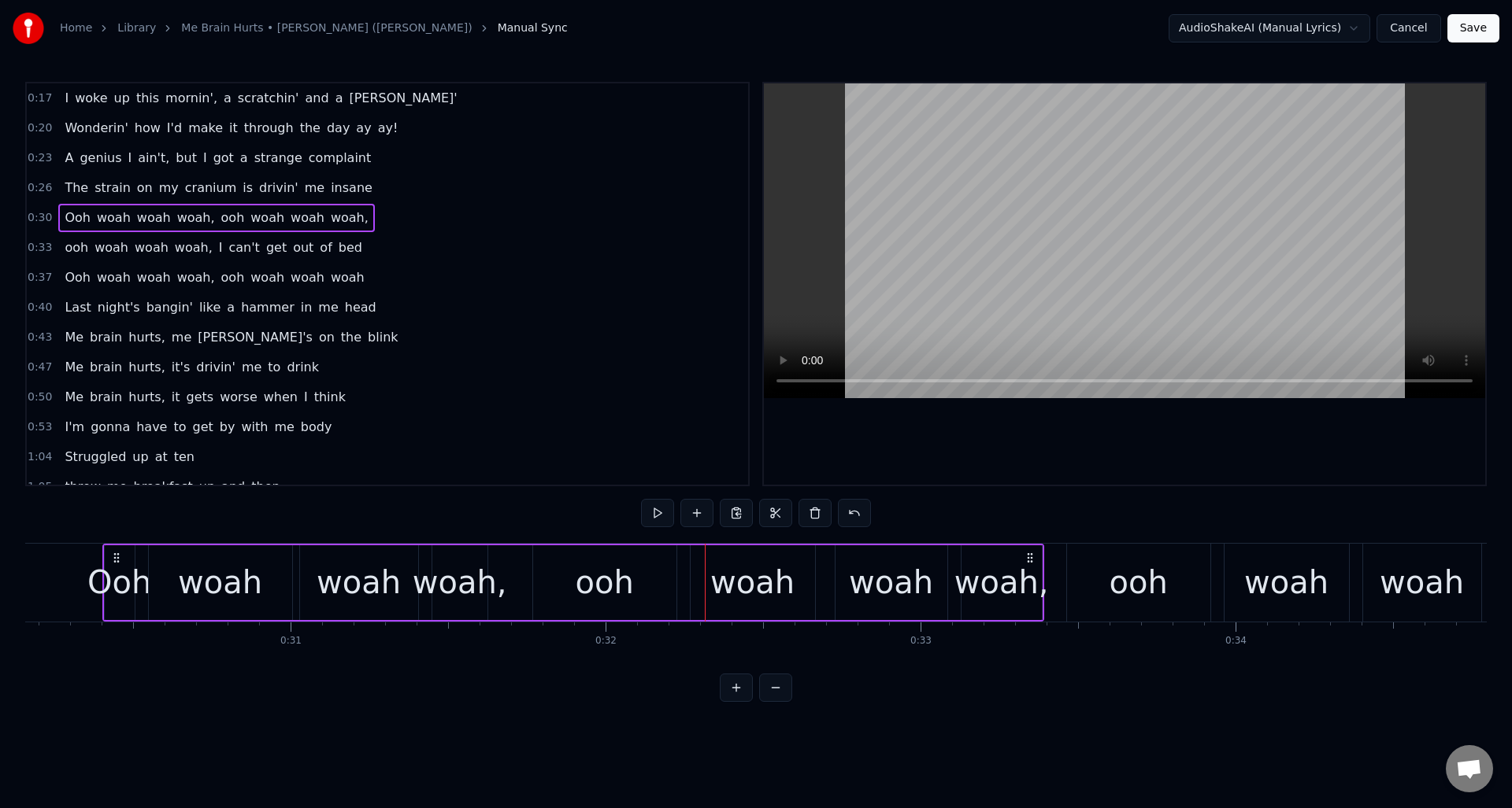
scroll to position [0, 9499]
click at [655, 516] on button at bounding box center [658, 513] width 33 height 28
click at [470, 568] on div "woah," at bounding box center [462, 582] width 95 height 47
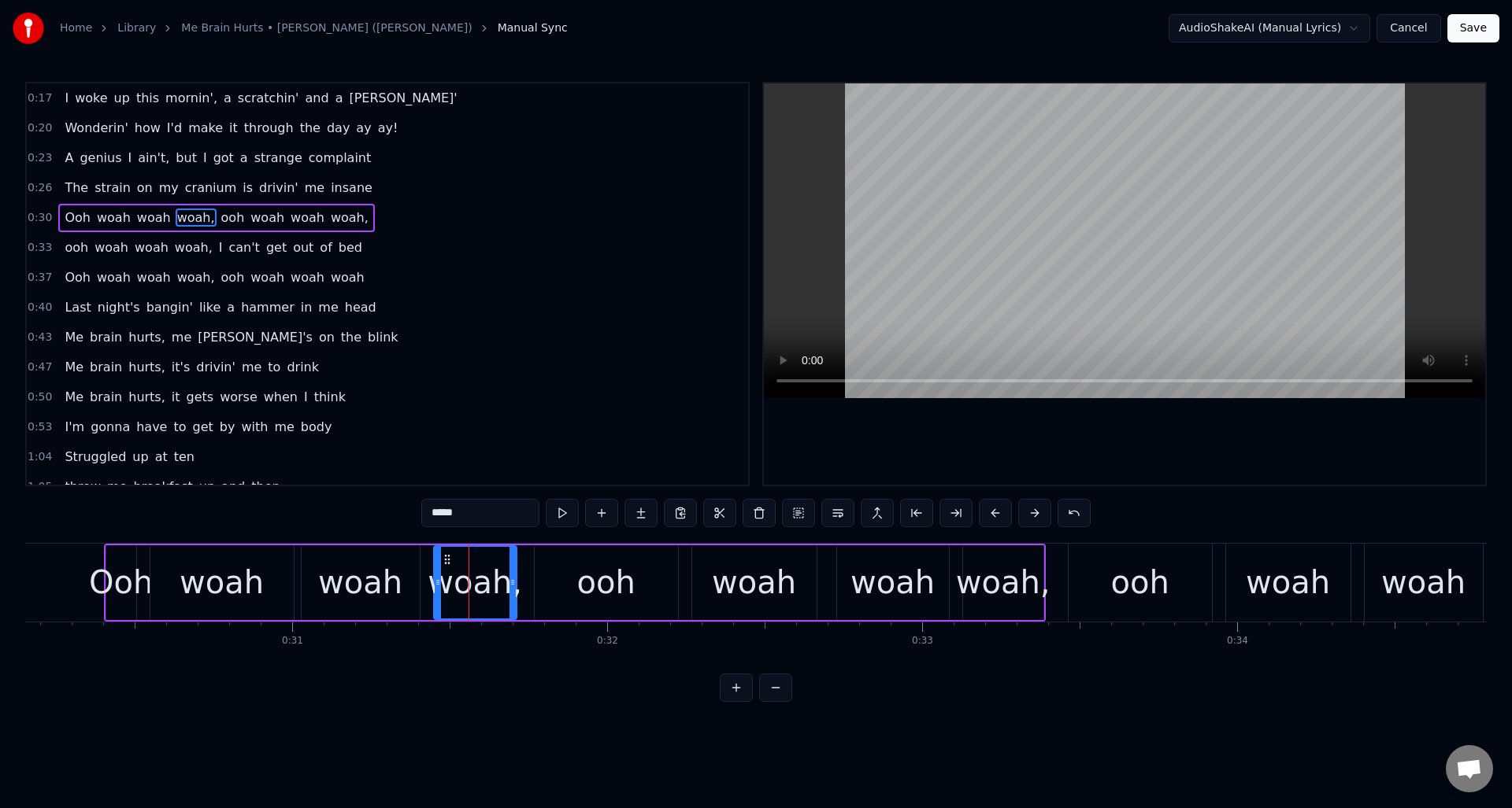
drag, startPoint x: 485, startPoint y: 569, endPoint x: 513, endPoint y: 568, distance: 28.0
click at [513, 568] on div at bounding box center [513, 582] width 7 height 72
click at [187, 521] on div "0:17 I woke up this mornin', a scratchin' and a yawnin' 0:20 Wonderin' how I'd …" at bounding box center [756, 391] width 1462 height 620
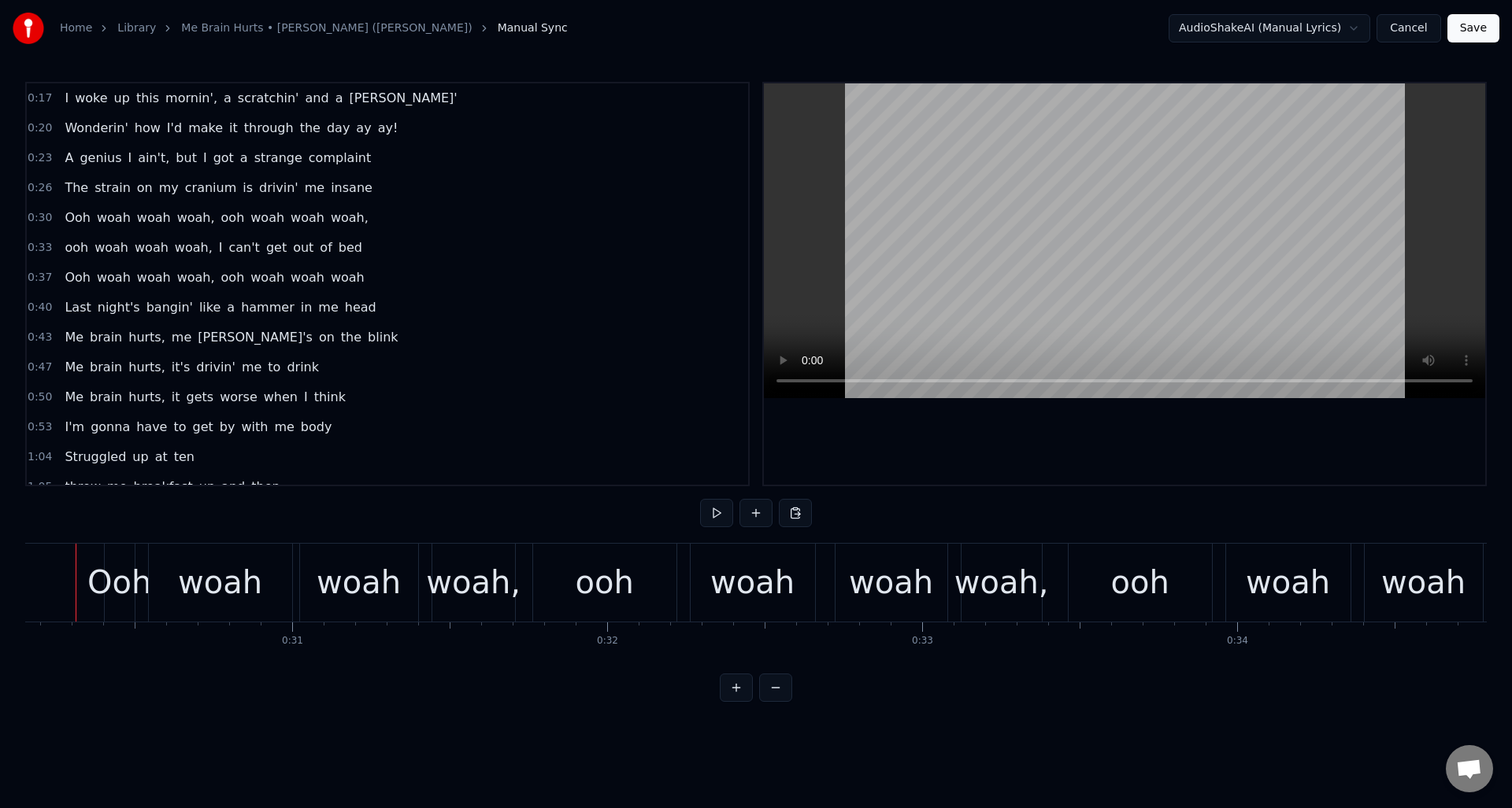
scroll to position [0, 9471]
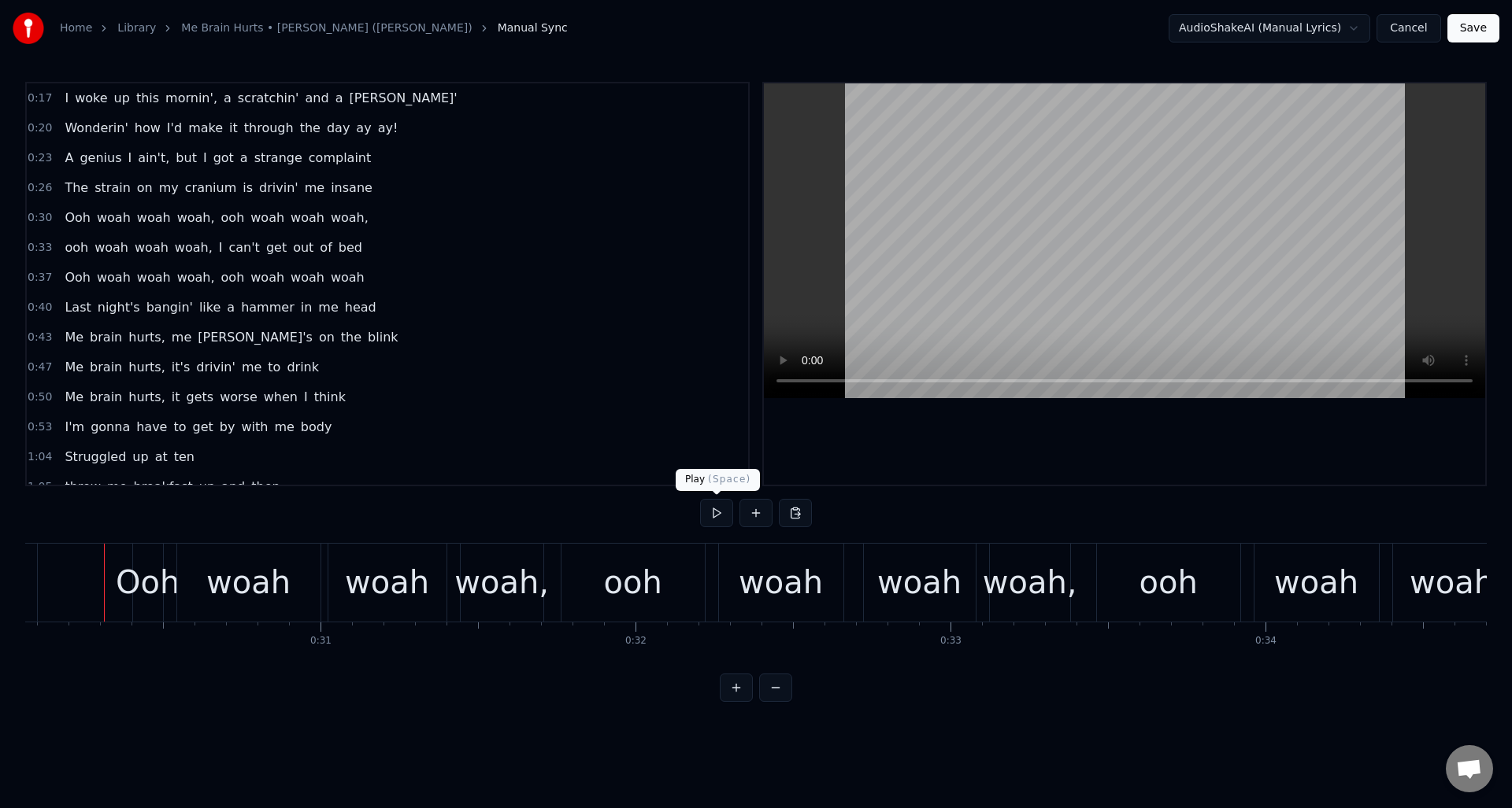
click at [714, 513] on button at bounding box center [717, 513] width 33 height 28
drag, startPoint x: 663, startPoint y: 572, endPoint x: 674, endPoint y: 569, distance: 11.4
click at [663, 570] on div "ooh" at bounding box center [633, 583] width 143 height 78
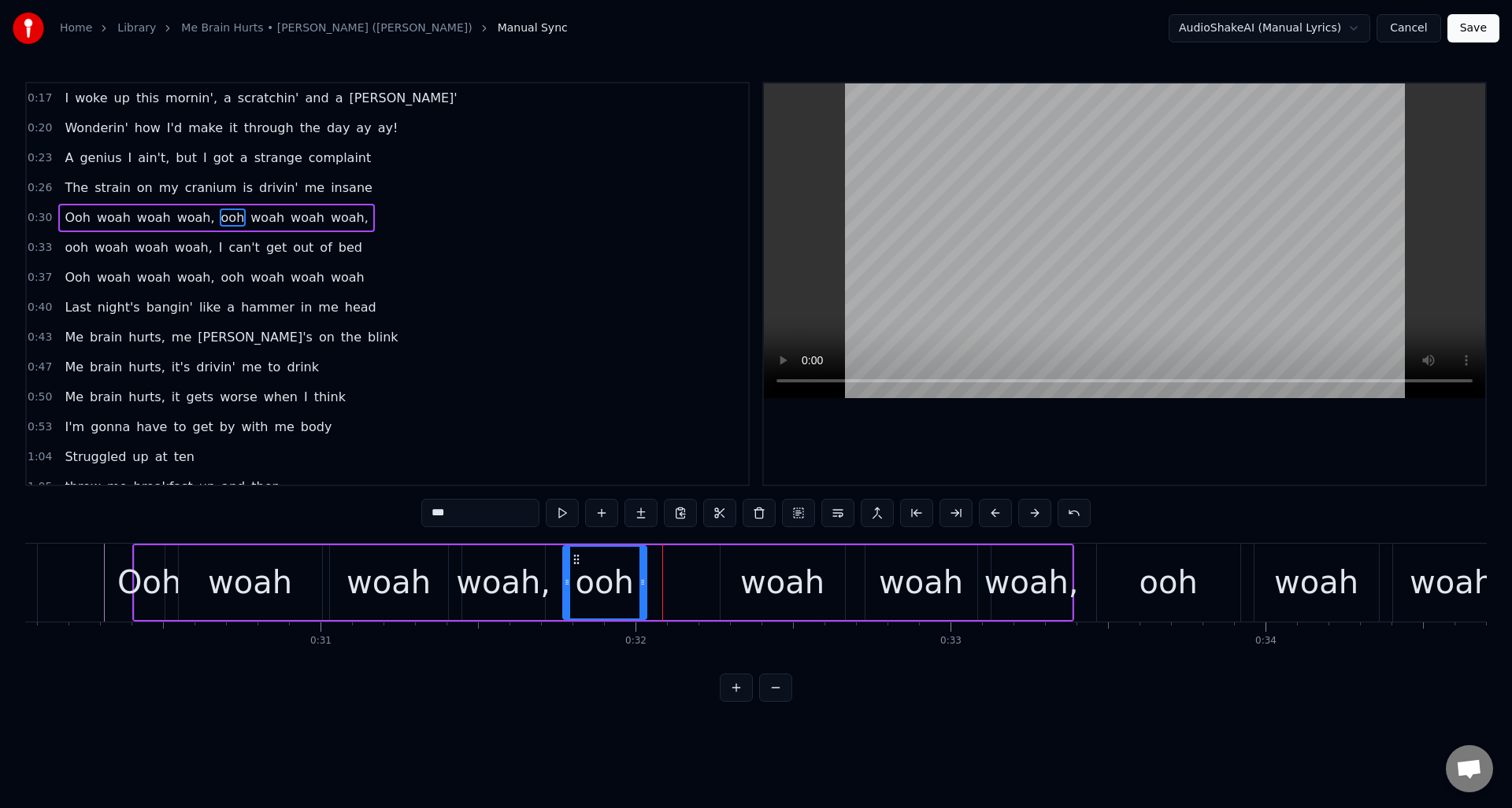
drag, startPoint x: 701, startPoint y: 572, endPoint x: 689, endPoint y: 571, distance: 12.0
click at [642, 575] on div at bounding box center [643, 582] width 7 height 72
click at [735, 564] on div "woah" at bounding box center [783, 583] width 124 height 75
type input "****"
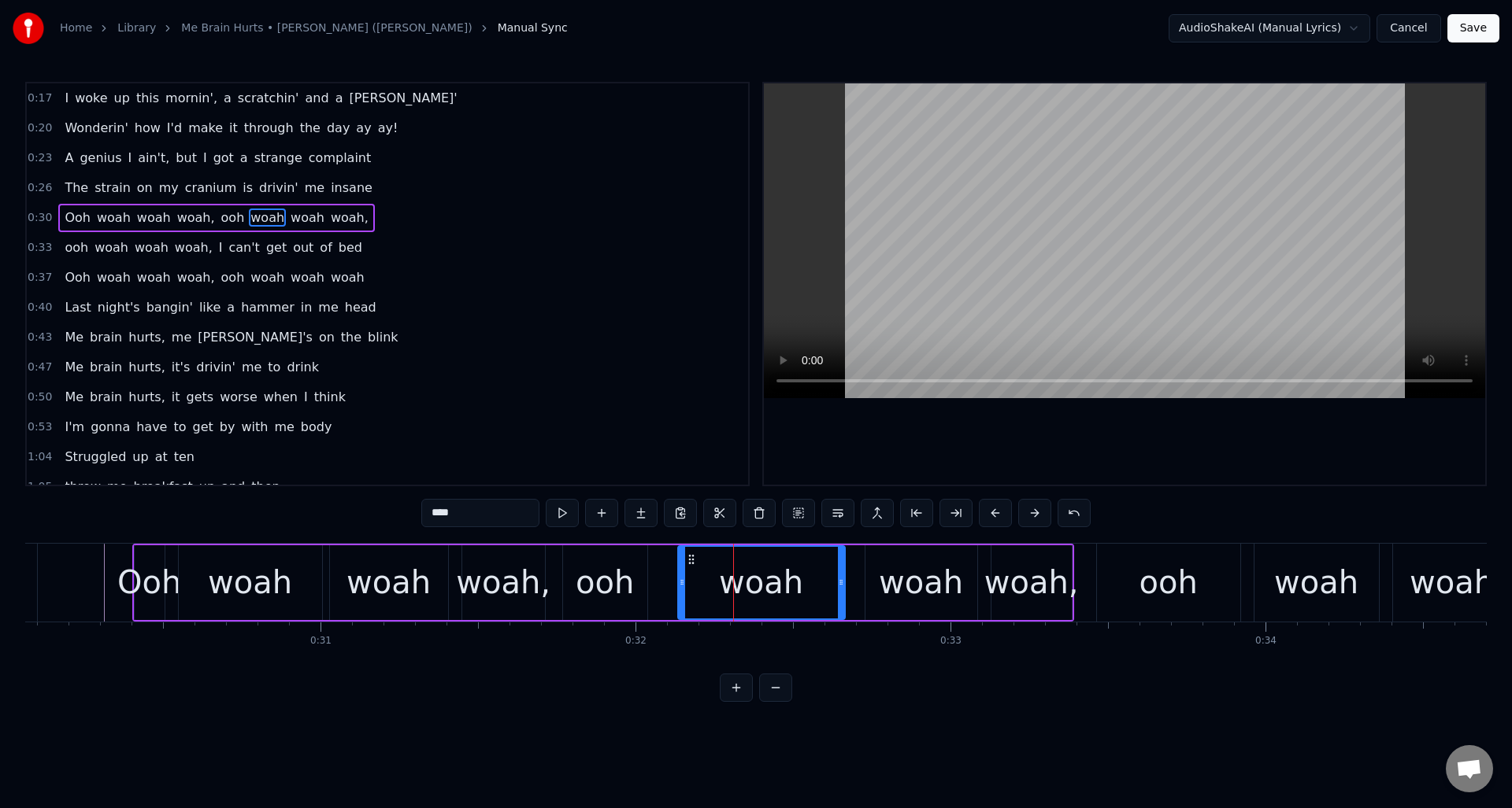
drag, startPoint x: 723, startPoint y: 568, endPoint x: 722, endPoint y: 578, distance: 10.0
click at [680, 575] on div at bounding box center [682, 582] width 7 height 72
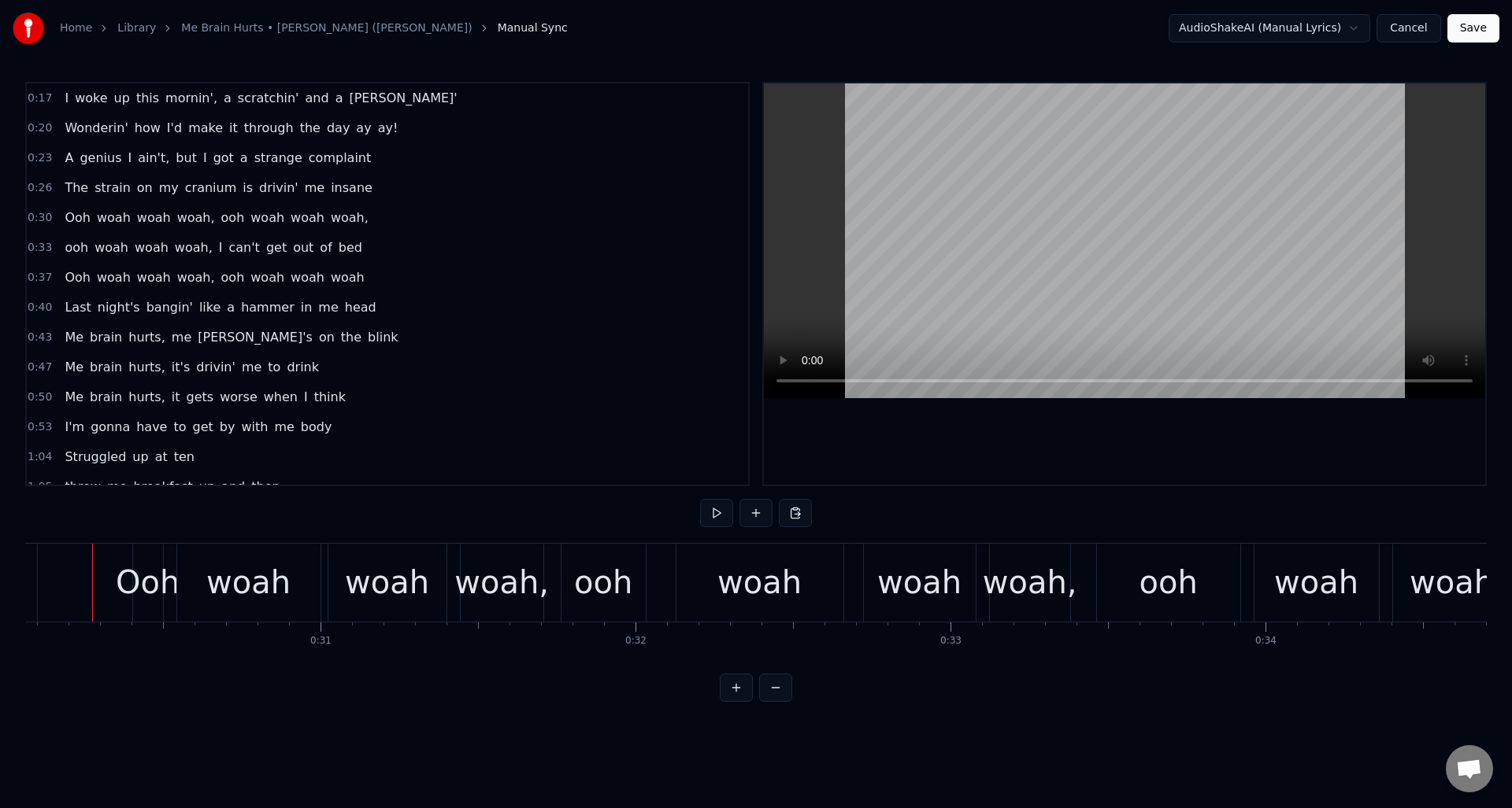
scroll to position [0, 9459]
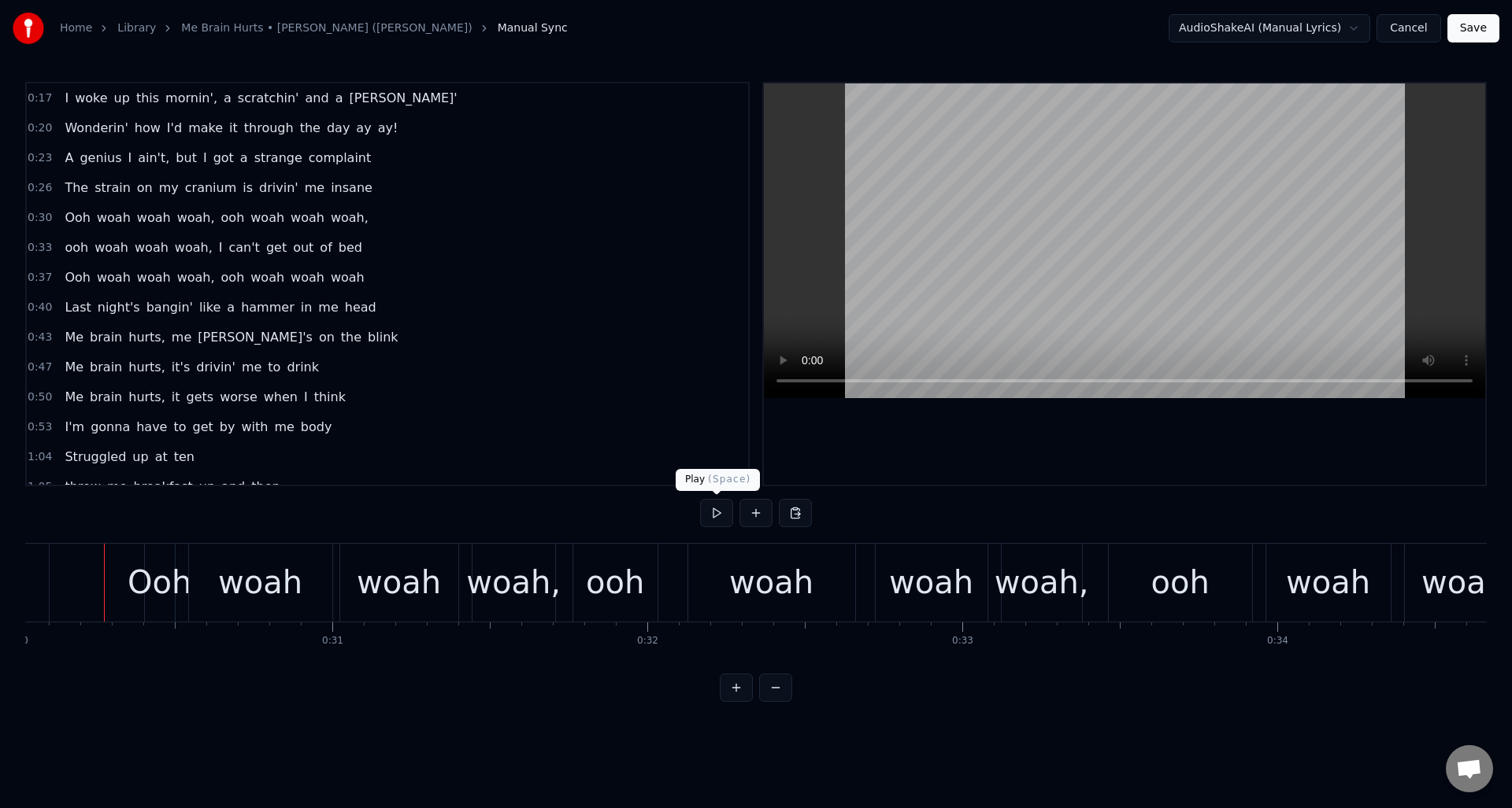
click at [714, 517] on button at bounding box center [717, 513] width 33 height 28
click at [620, 563] on div "ooh" at bounding box center [615, 582] width 58 height 47
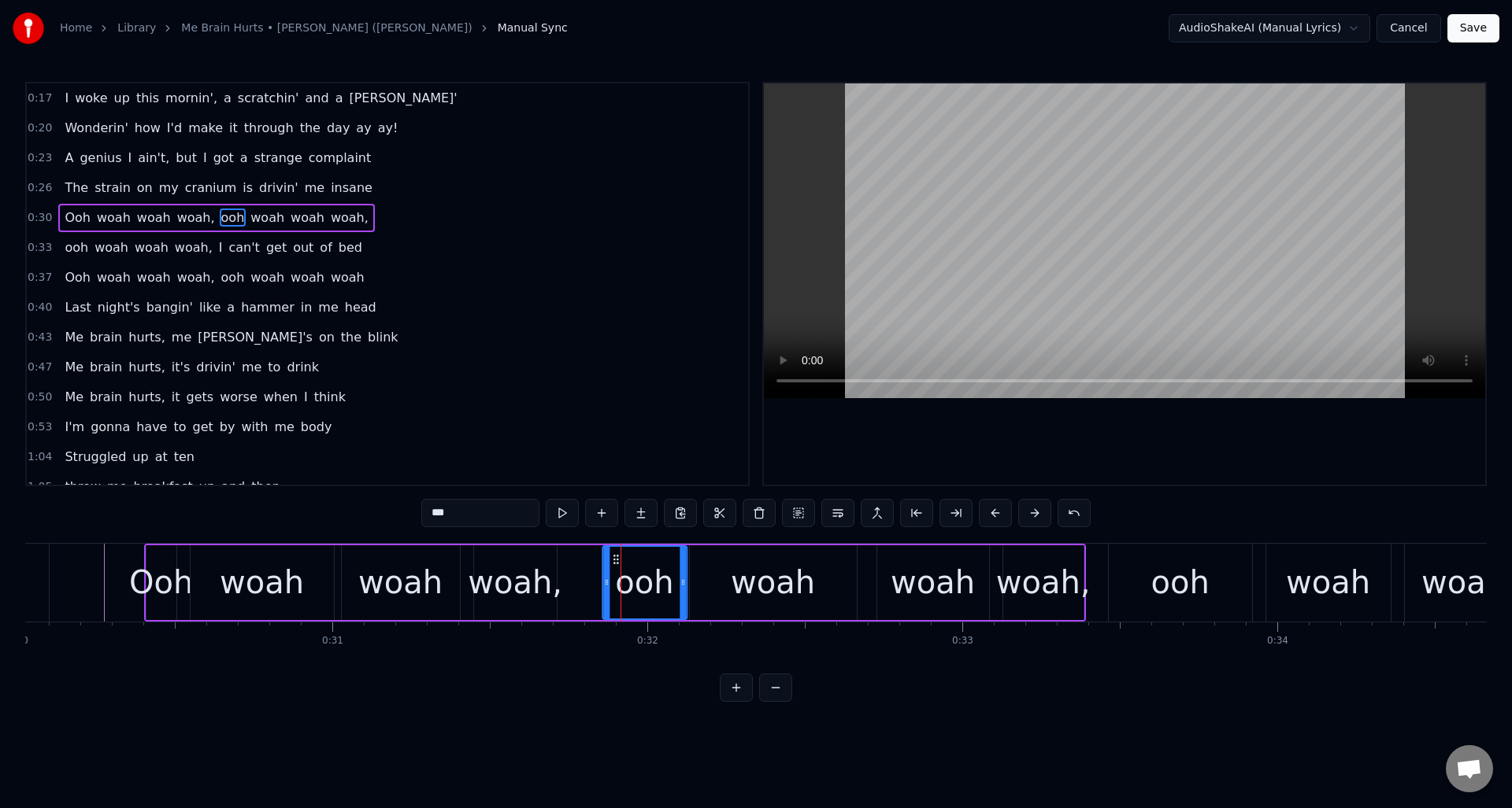
drag, startPoint x: 589, startPoint y: 558, endPoint x: 618, endPoint y: 561, distance: 29.2
click at [618, 561] on icon at bounding box center [615, 559] width 12 height 12
click at [719, 566] on div "woah" at bounding box center [773, 583] width 167 height 75
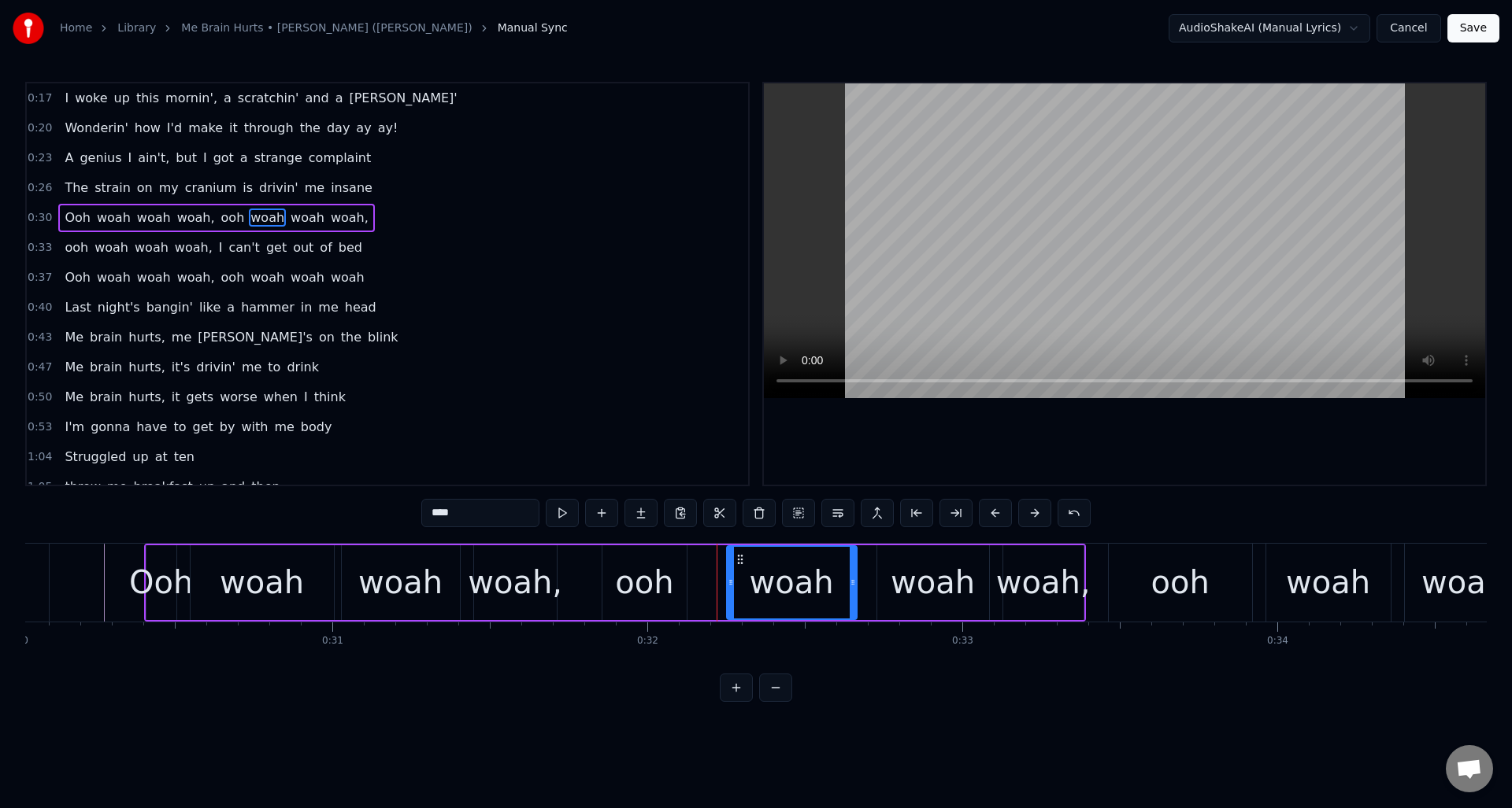
drag, startPoint x: 694, startPoint y: 579, endPoint x: 732, endPoint y: 578, distance: 38.0
click at [732, 578] on icon at bounding box center [731, 582] width 7 height 12
click at [662, 564] on div "ooh" at bounding box center [644, 582] width 58 height 47
type input "***"
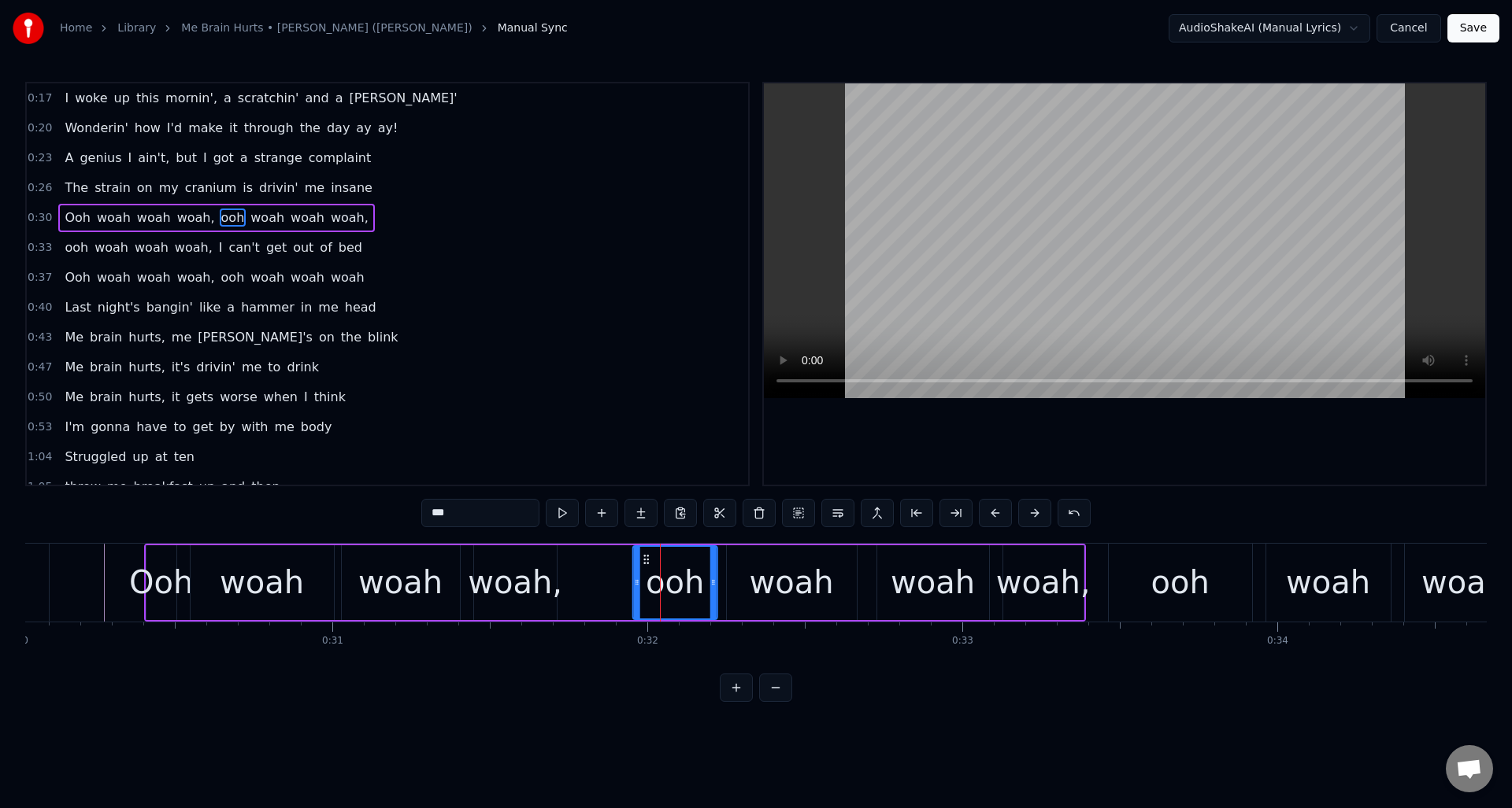
drag, startPoint x: 618, startPoint y: 561, endPoint x: 648, endPoint y: 563, distance: 30.1
click at [648, 563] on icon at bounding box center [646, 559] width 12 height 12
drag, startPoint x: 637, startPoint y: 583, endPoint x: 660, endPoint y: 579, distance: 23.3
click at [654, 582] on icon at bounding box center [654, 582] width 7 height 12
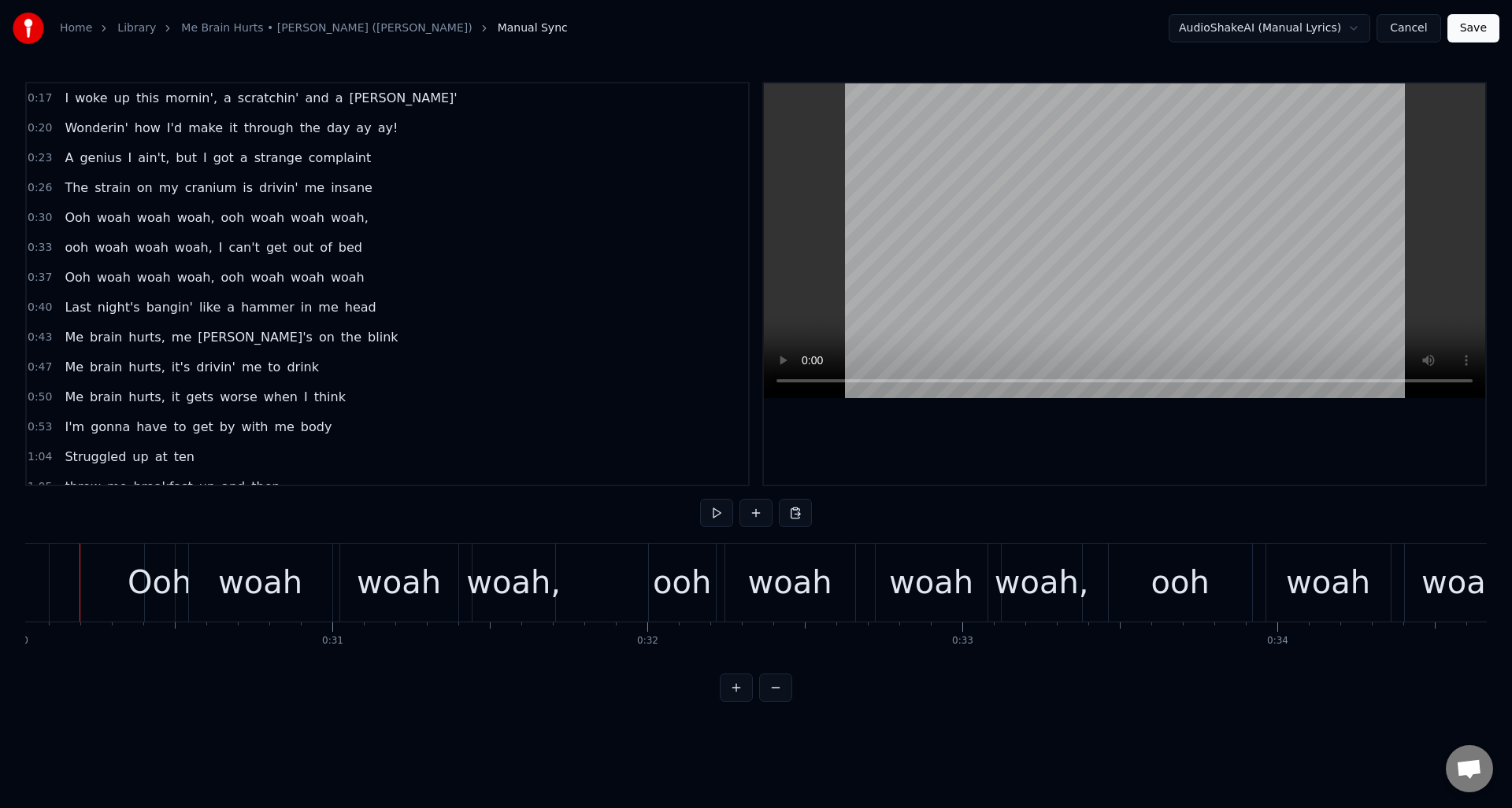
scroll to position [0, 9434]
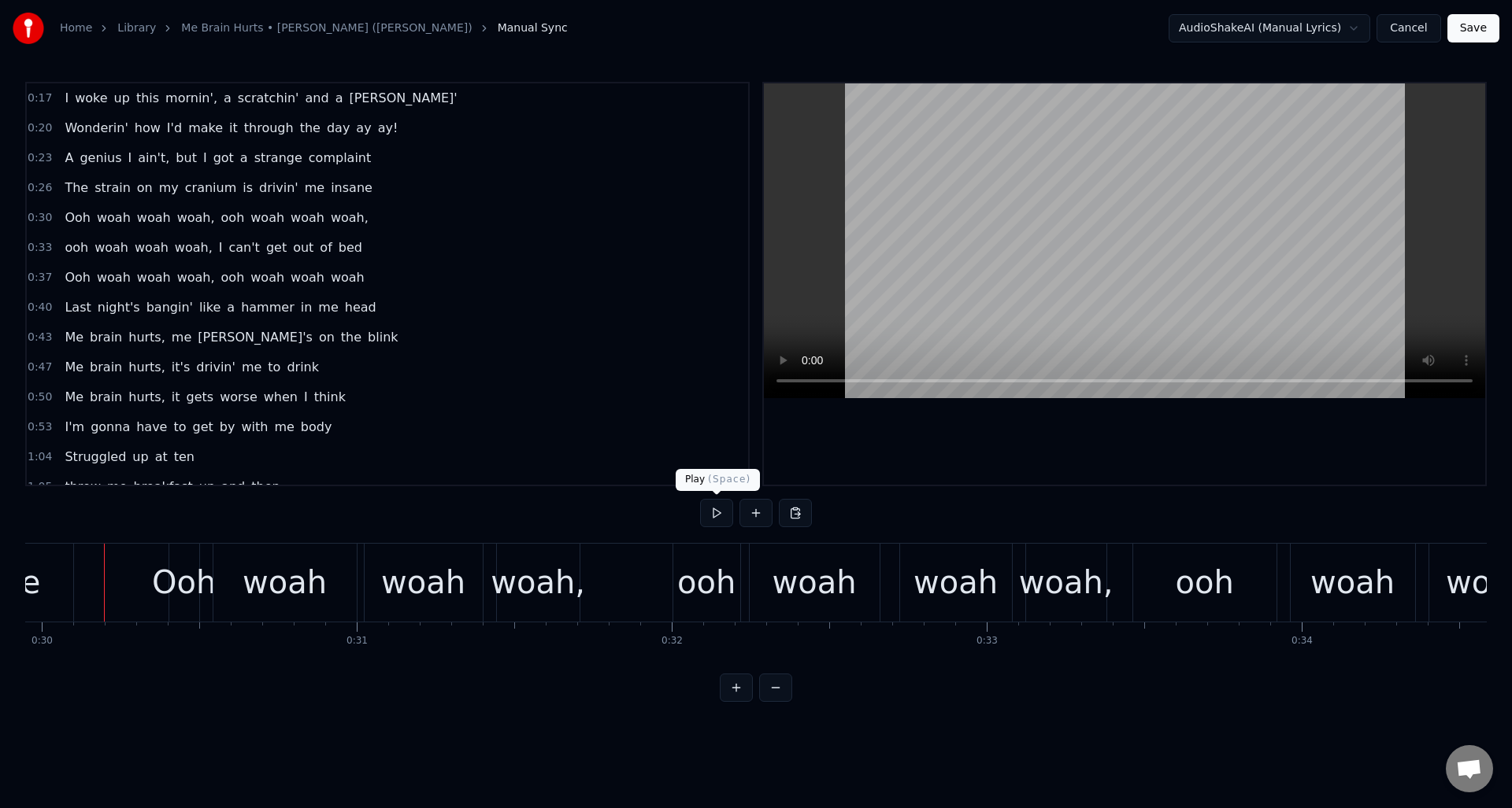
click at [712, 514] on button at bounding box center [717, 513] width 33 height 28
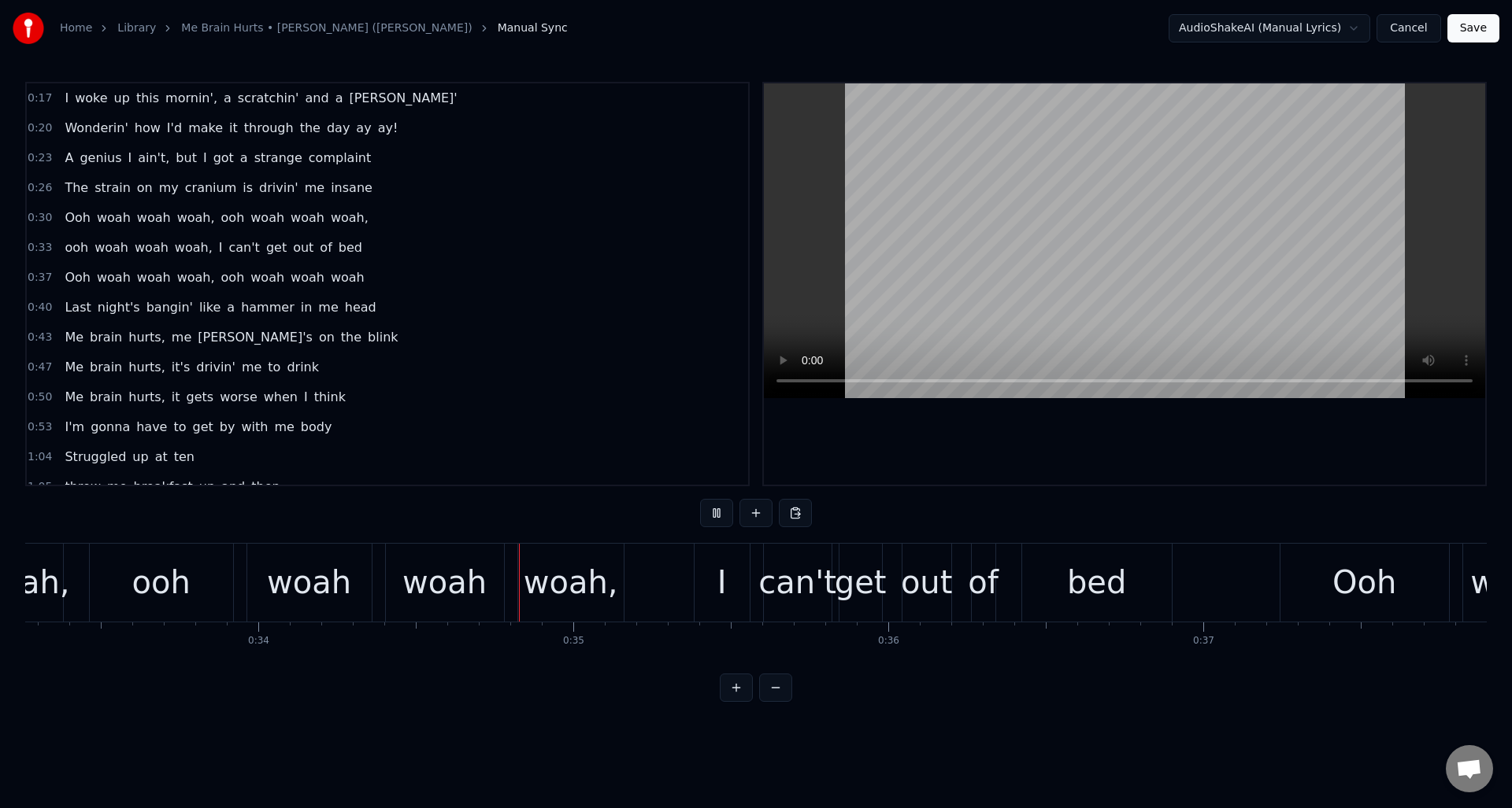
scroll to position [0, 10750]
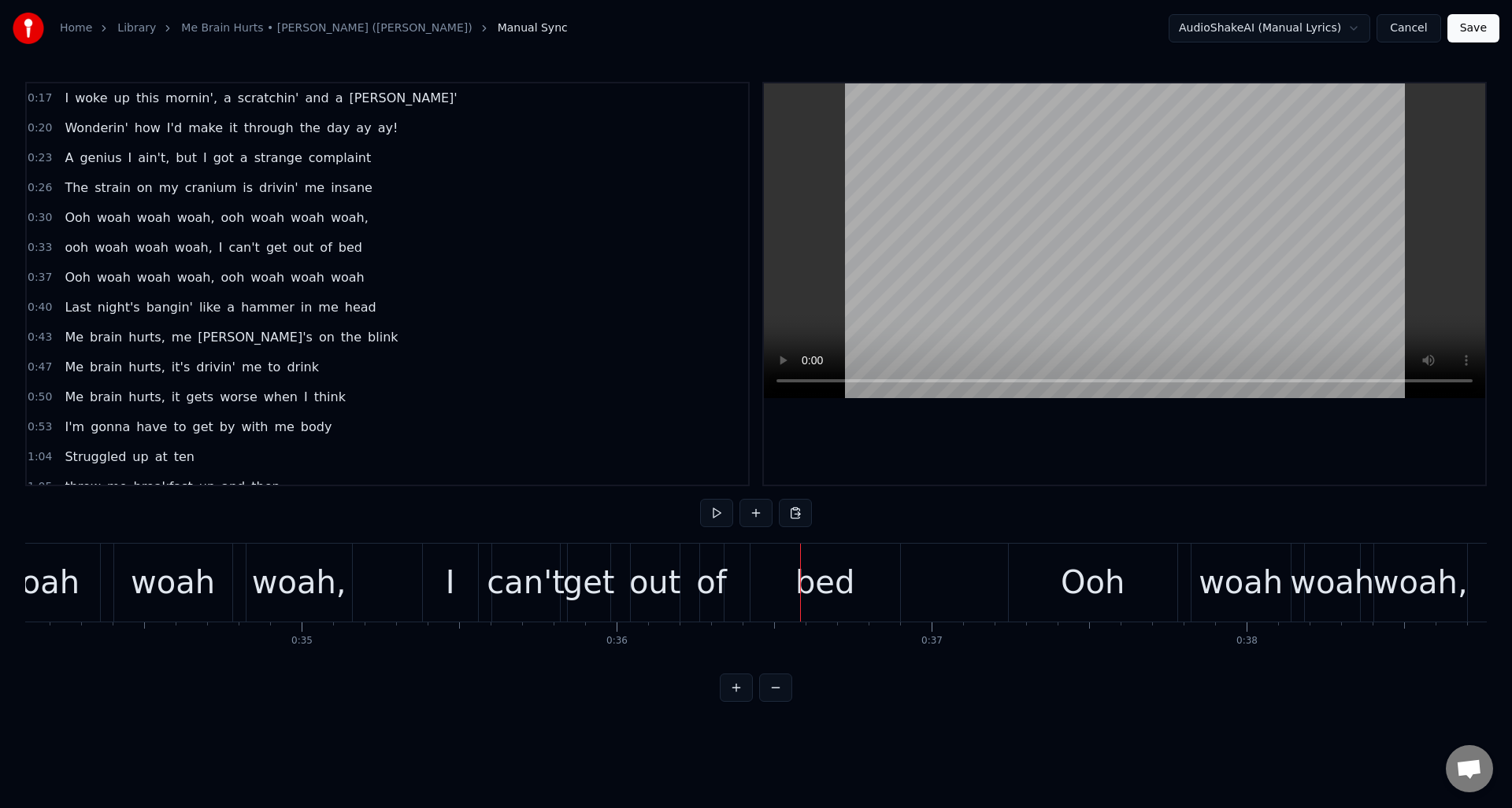
click at [460, 553] on div "I" at bounding box center [450, 583] width 55 height 78
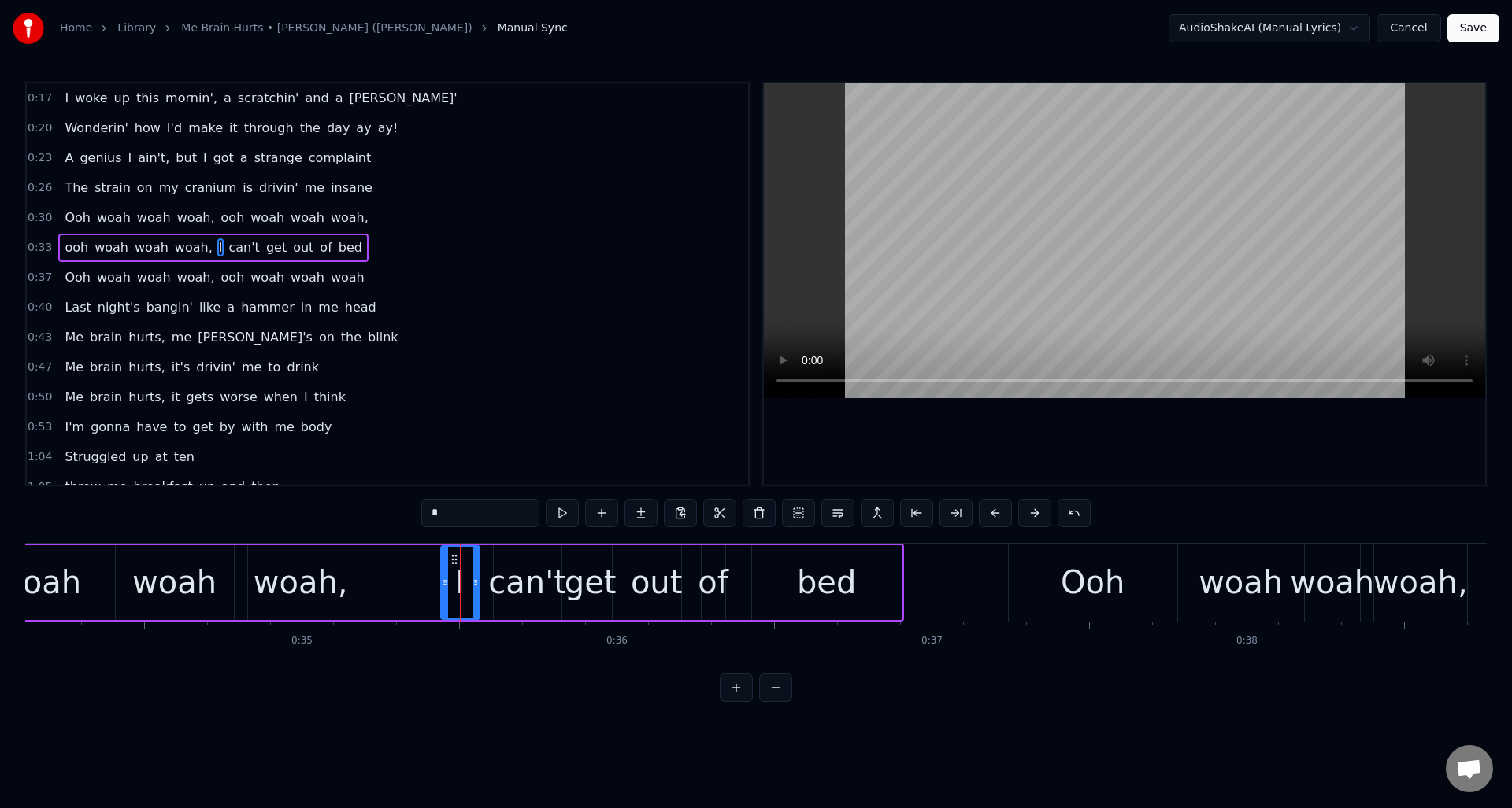
drag, startPoint x: 429, startPoint y: 578, endPoint x: 445, endPoint y: 579, distance: 16.0
click at [445, 579] on icon at bounding box center [445, 582] width 7 height 12
click at [326, 569] on div "woah," at bounding box center [301, 582] width 95 height 47
drag, startPoint x: 351, startPoint y: 568, endPoint x: 327, endPoint y: 568, distance: 24.0
click at [327, 568] on div at bounding box center [326, 582] width 7 height 72
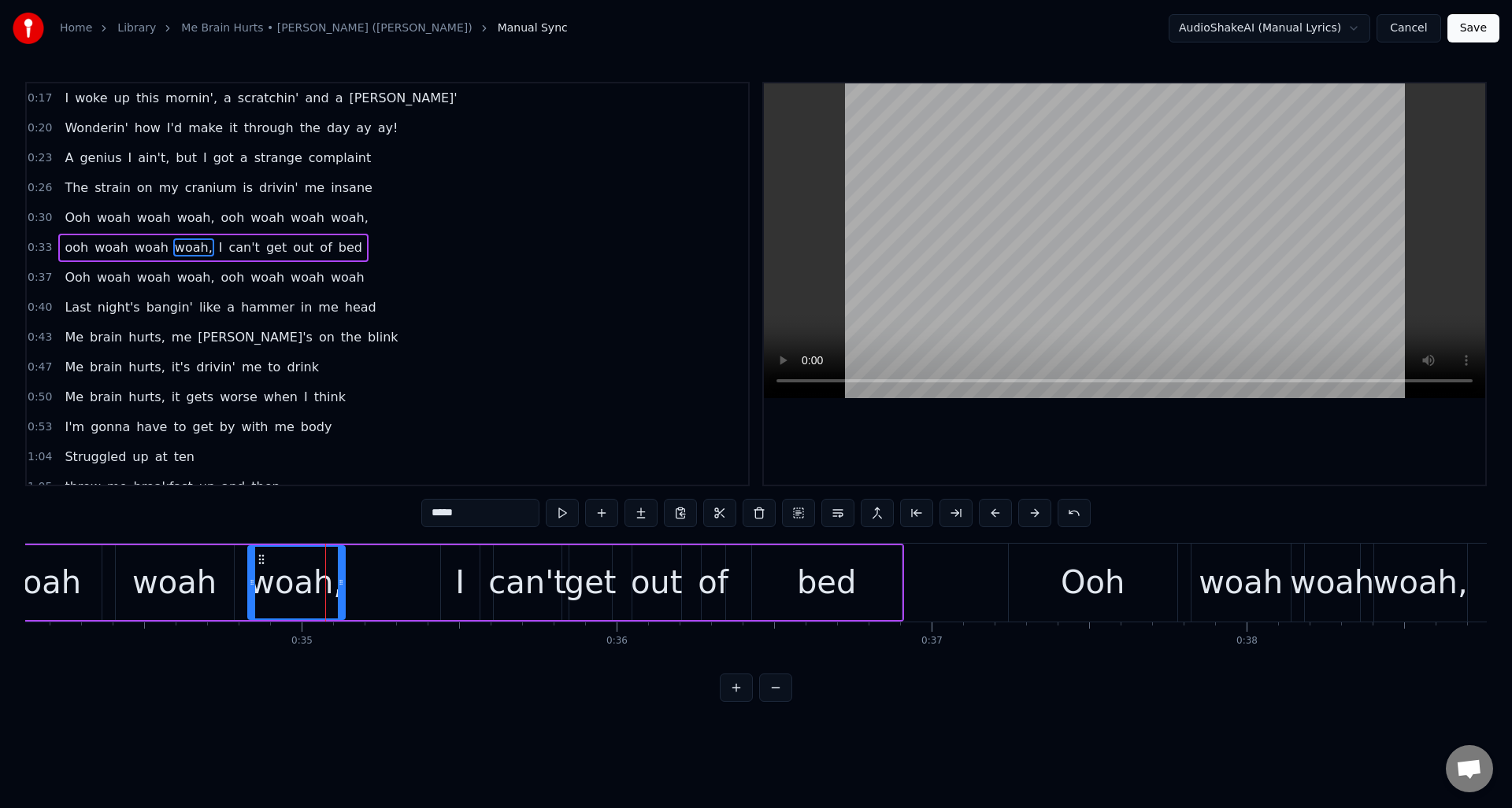
drag, startPoint x: 327, startPoint y: 568, endPoint x: 356, endPoint y: 573, distance: 29.4
click at [342, 569] on div at bounding box center [341, 582] width 7 height 72
click at [450, 563] on div "I" at bounding box center [460, 583] width 38 height 75
type input "*"
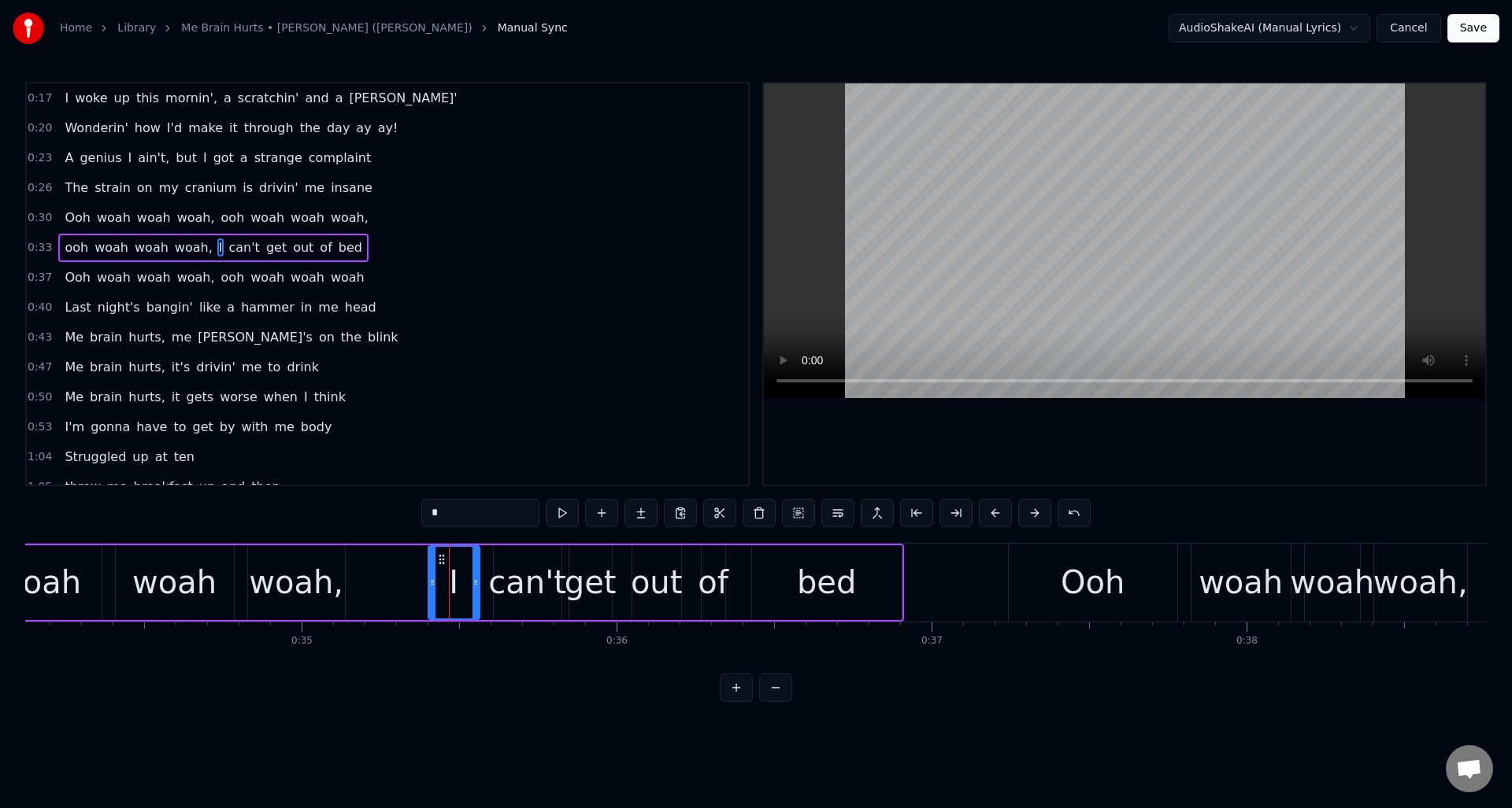
drag, startPoint x: 442, startPoint y: 568, endPoint x: 430, endPoint y: 571, distance: 12.4
click at [430, 571] on div at bounding box center [433, 582] width 7 height 72
click at [390, 563] on div "ooh woah woah woah, I can't get out of bed" at bounding box center [361, 583] width 1087 height 78
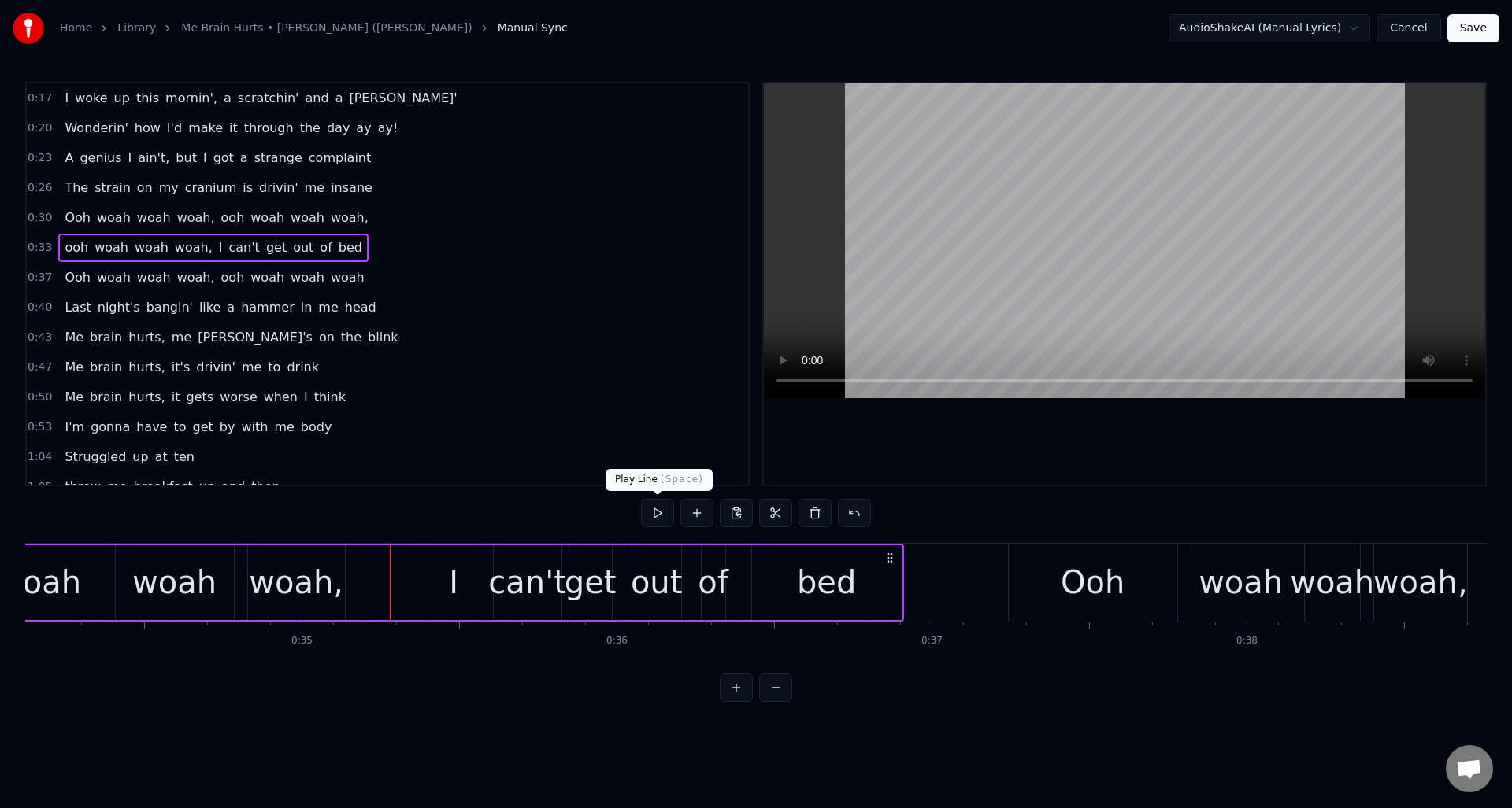
click at [654, 516] on button at bounding box center [658, 513] width 33 height 28
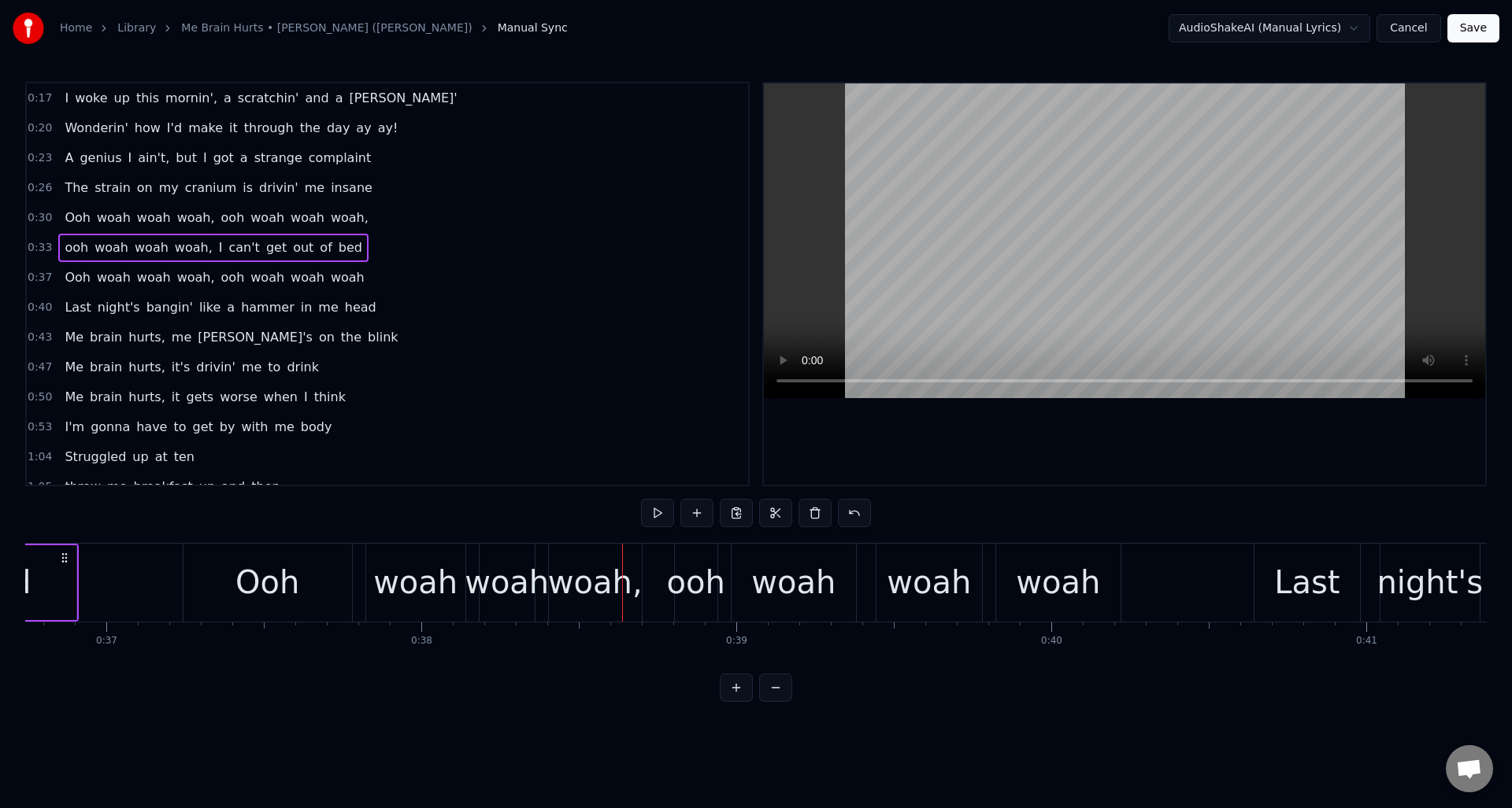
scroll to position [0, 11540]
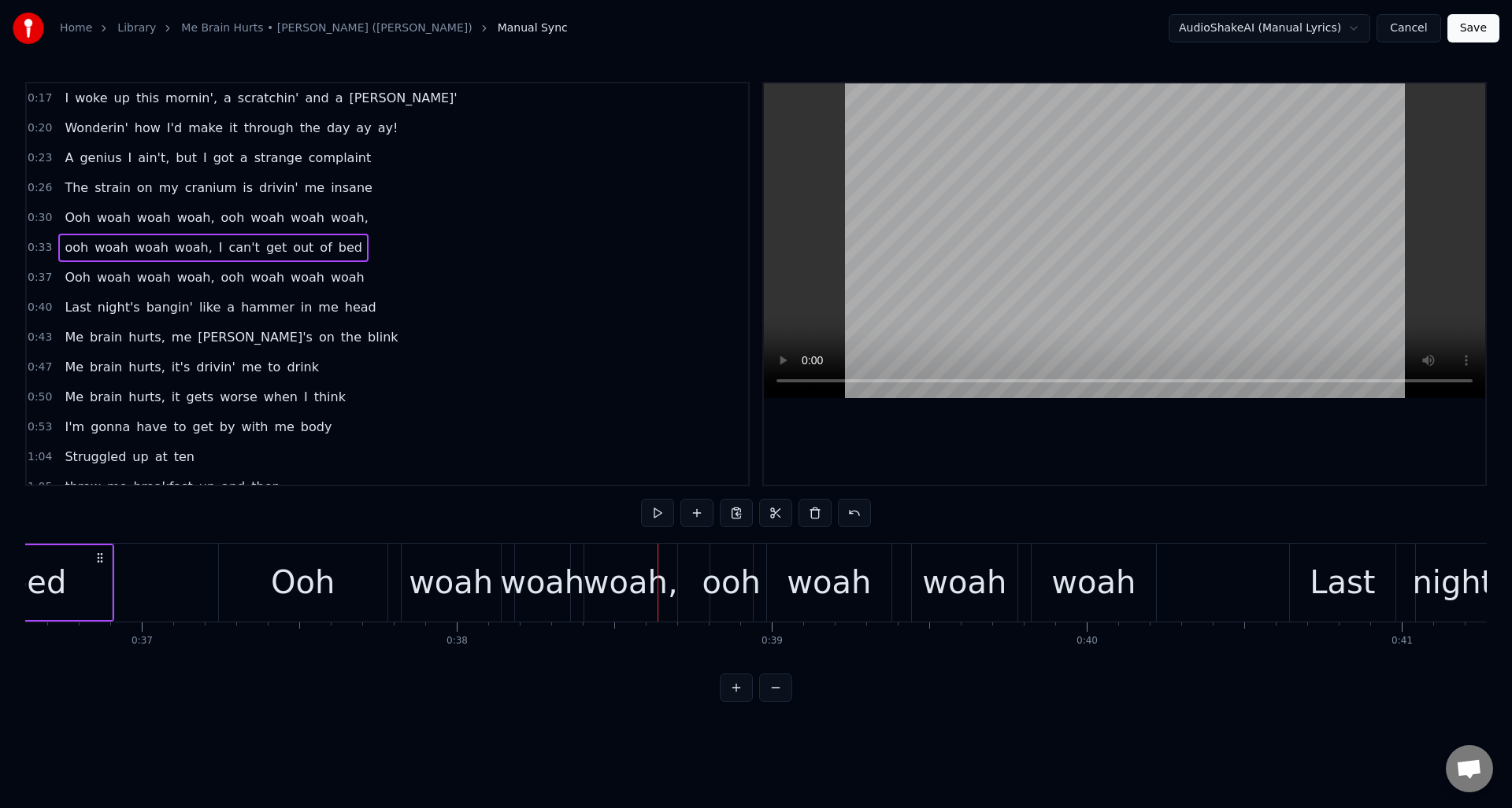
click at [341, 590] on div "Ooh" at bounding box center [303, 583] width 168 height 78
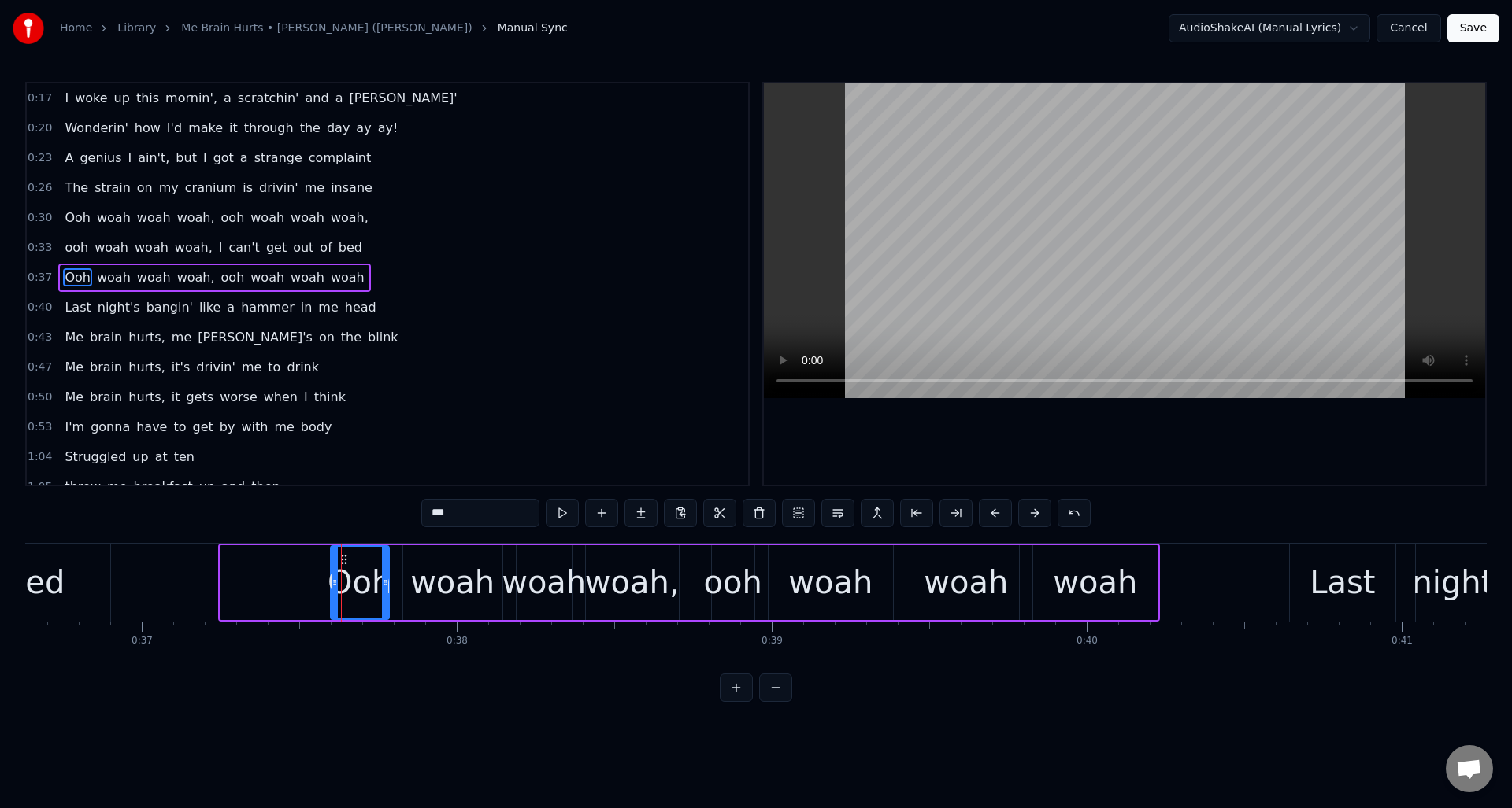
drag, startPoint x: 223, startPoint y: 591, endPoint x: 333, endPoint y: 593, distance: 110.0
click at [333, 592] on div at bounding box center [335, 582] width 7 height 72
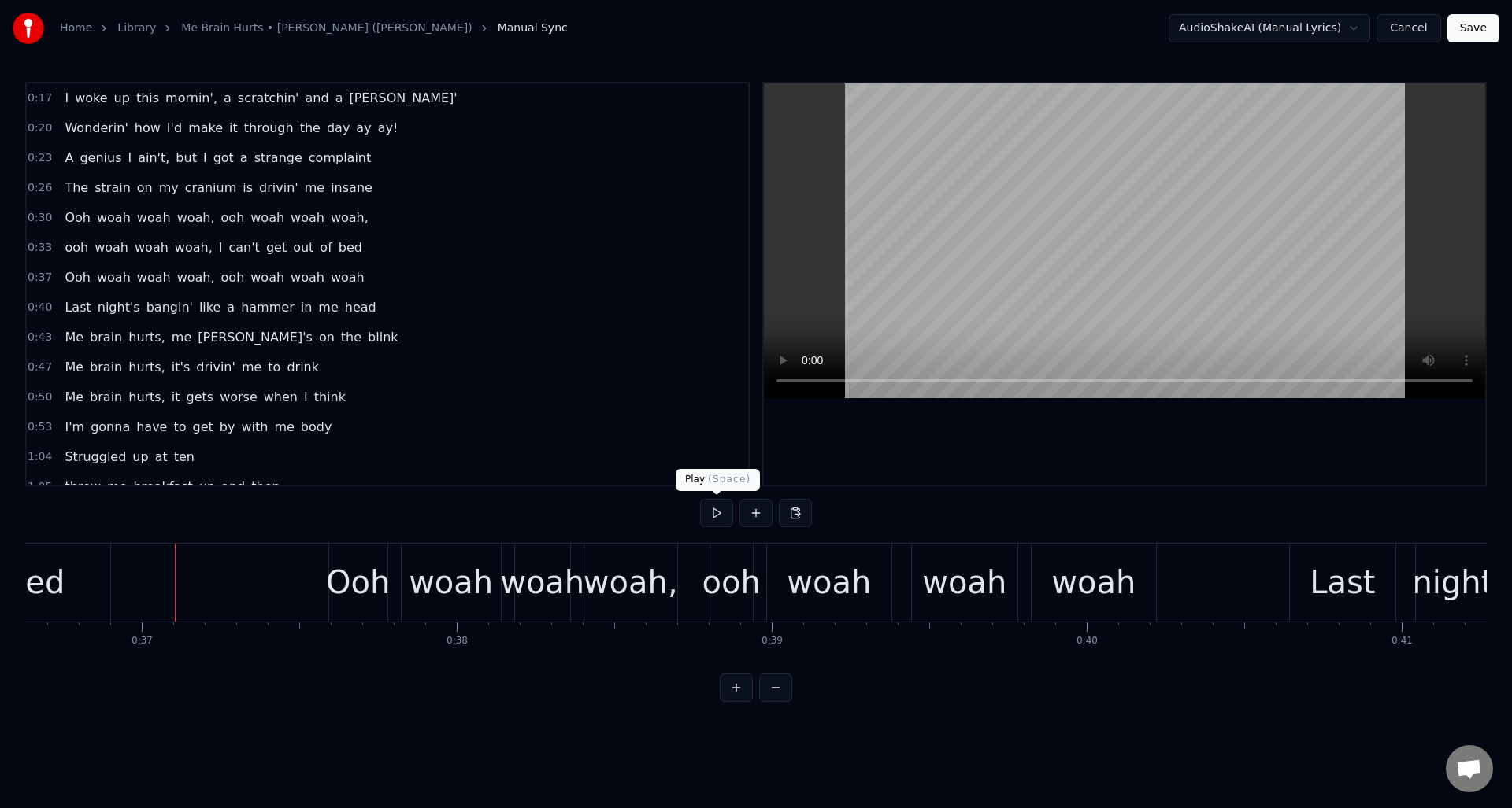
click at [715, 516] on button at bounding box center [717, 513] width 33 height 28
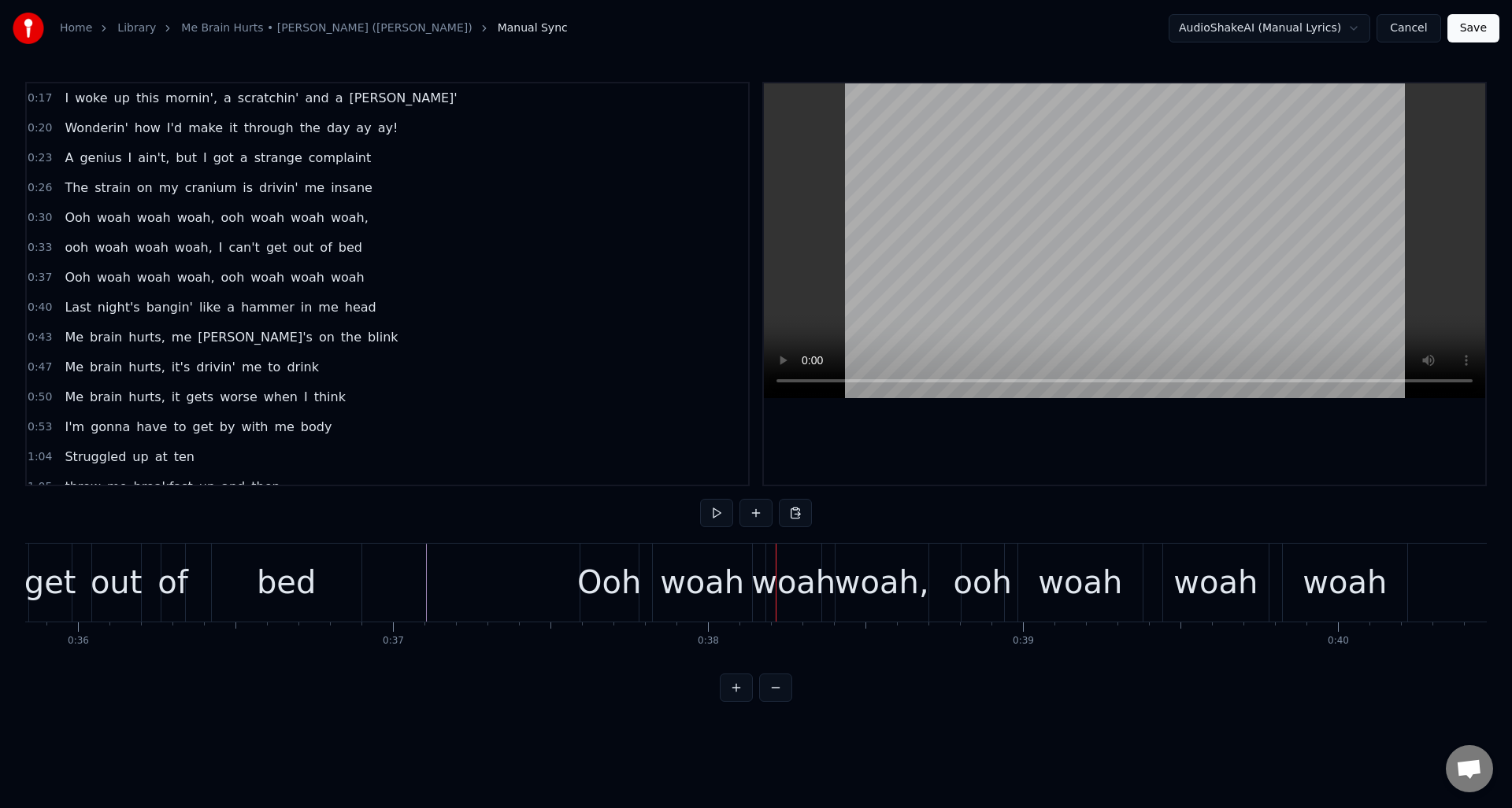
scroll to position [0, 11253]
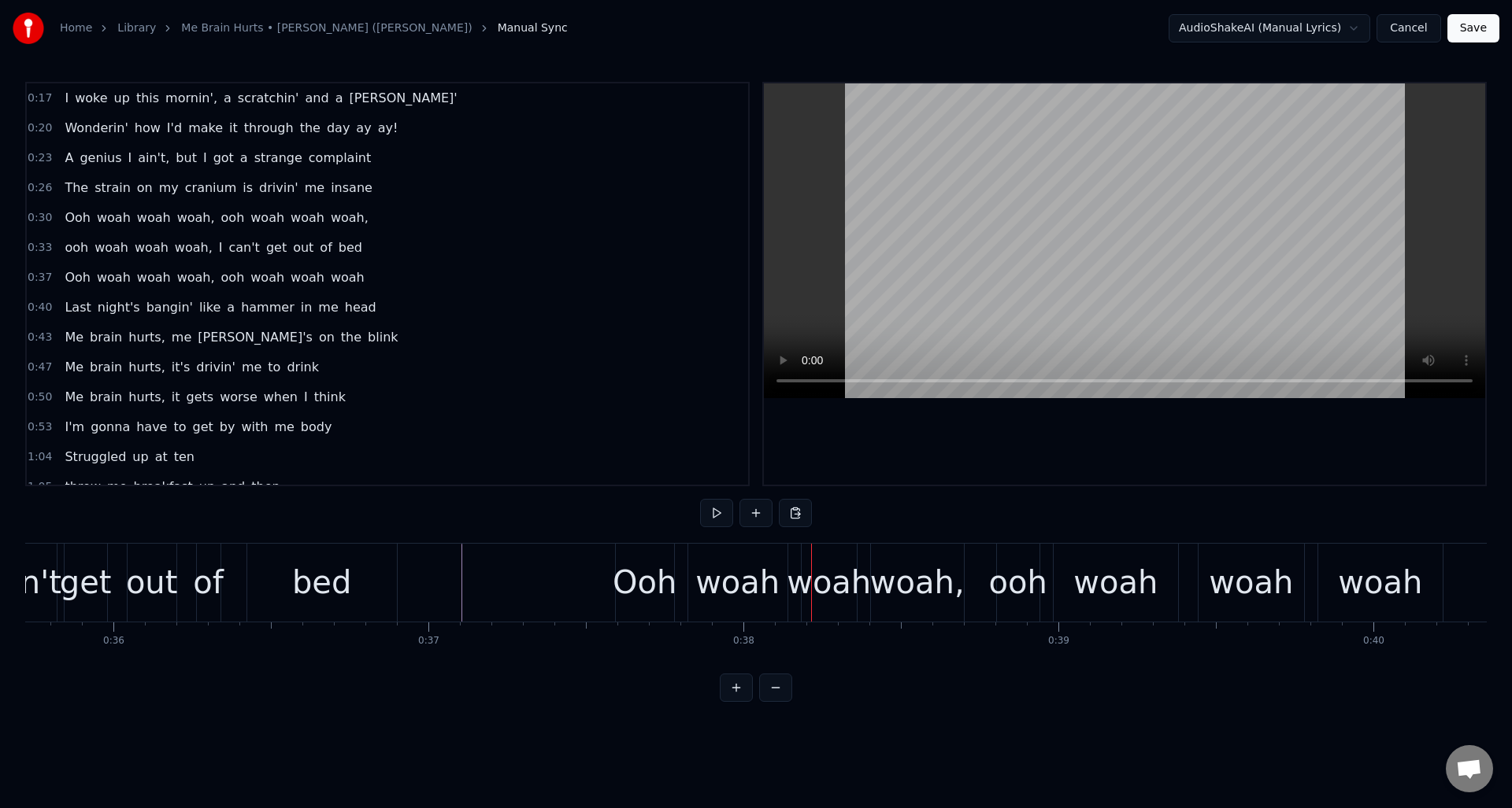
click at [301, 561] on div "bed" at bounding box center [321, 582] width 59 height 47
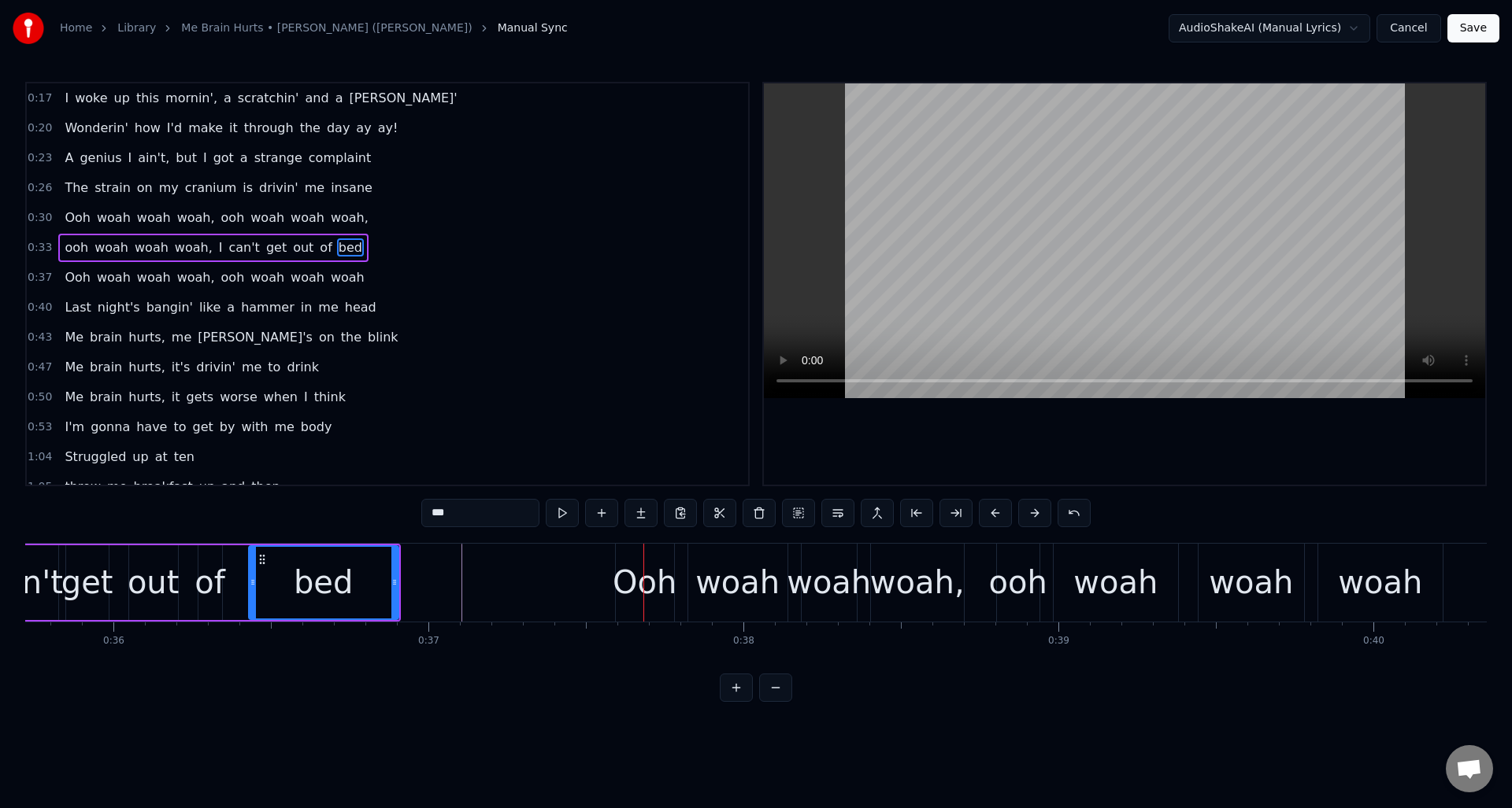
click at [634, 553] on div "Ooh" at bounding box center [645, 583] width 58 height 78
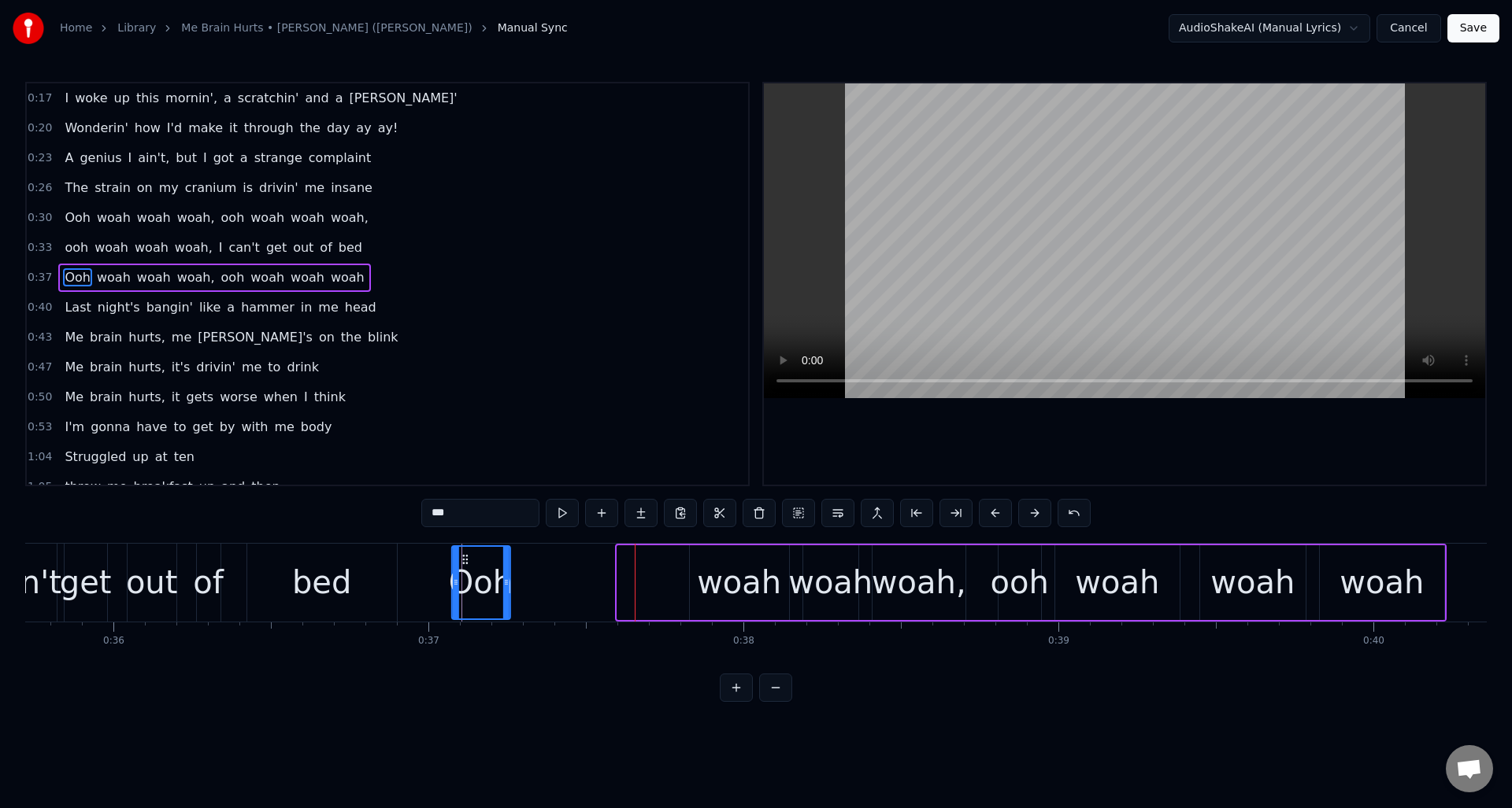
drag, startPoint x: 630, startPoint y: 555, endPoint x: 465, endPoint y: 570, distance: 165.7
click at [465, 570] on div "Ooh" at bounding box center [481, 582] width 57 height 72
click at [728, 558] on div "woah" at bounding box center [739, 583] width 99 height 75
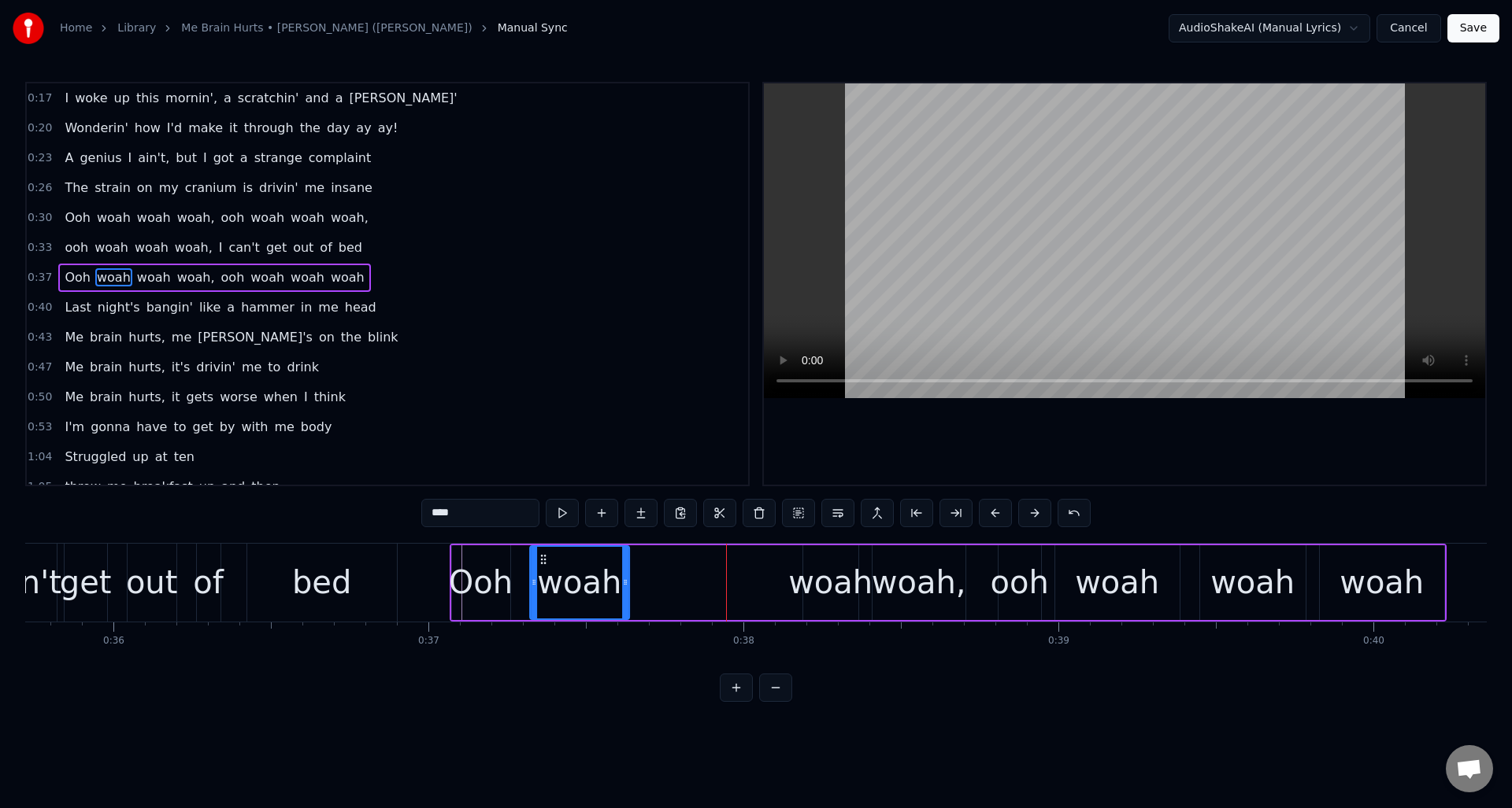
drag, startPoint x: 700, startPoint y: 559, endPoint x: 540, endPoint y: 568, distance: 160.3
click at [540, 568] on div "woah" at bounding box center [579, 582] width 97 height 72
click at [827, 563] on div "woah" at bounding box center [830, 582] width 84 height 47
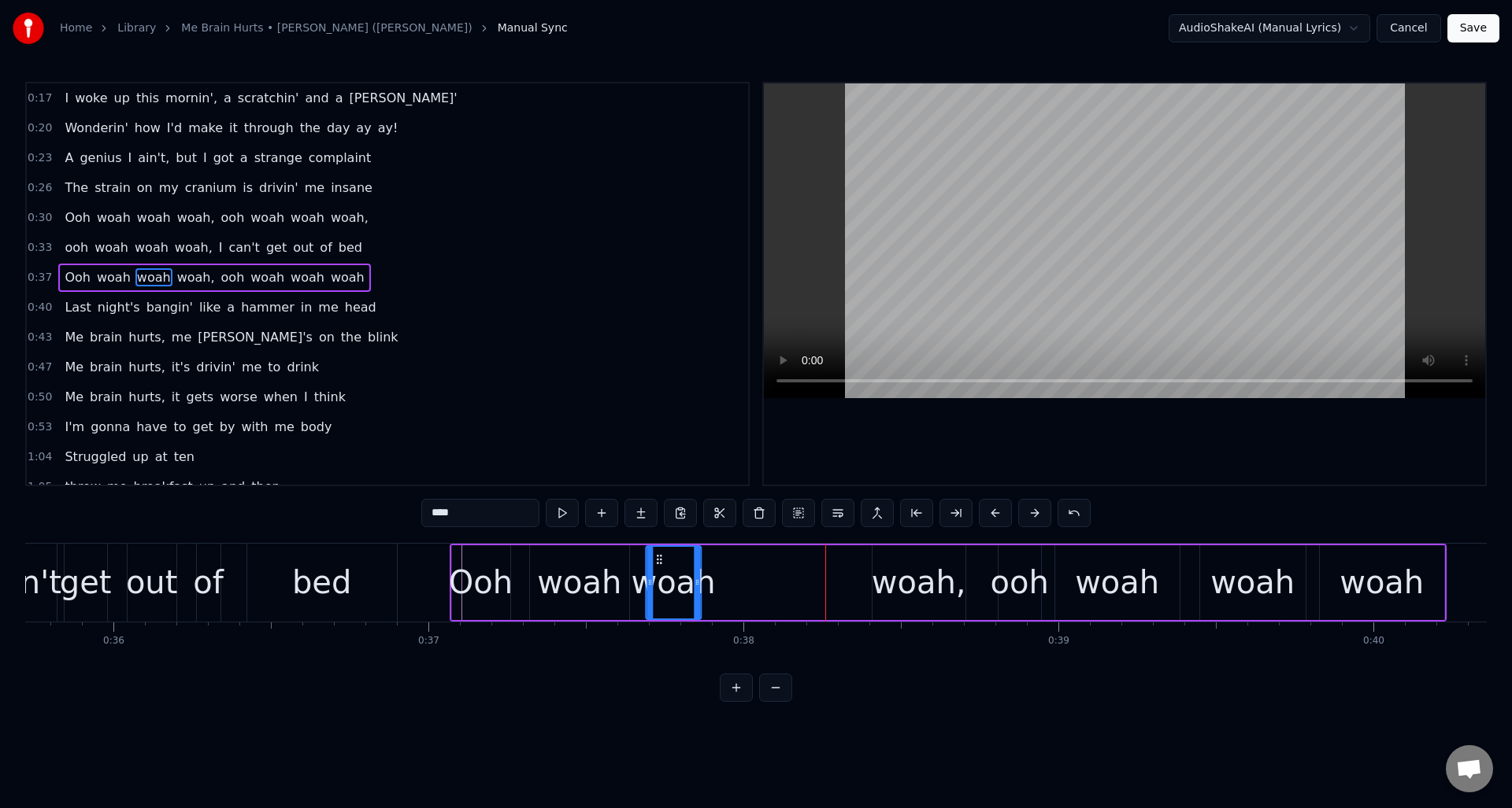
drag, startPoint x: 816, startPoint y: 558, endPoint x: 659, endPoint y: 572, distance: 157.6
click at [659, 572] on div "woah" at bounding box center [674, 582] width 53 height 72
drag, startPoint x: 698, startPoint y: 569, endPoint x: 724, endPoint y: 573, distance: 26.3
click at [724, 573] on div at bounding box center [724, 582] width 7 height 72
click at [903, 567] on div "woah," at bounding box center [919, 582] width 95 height 47
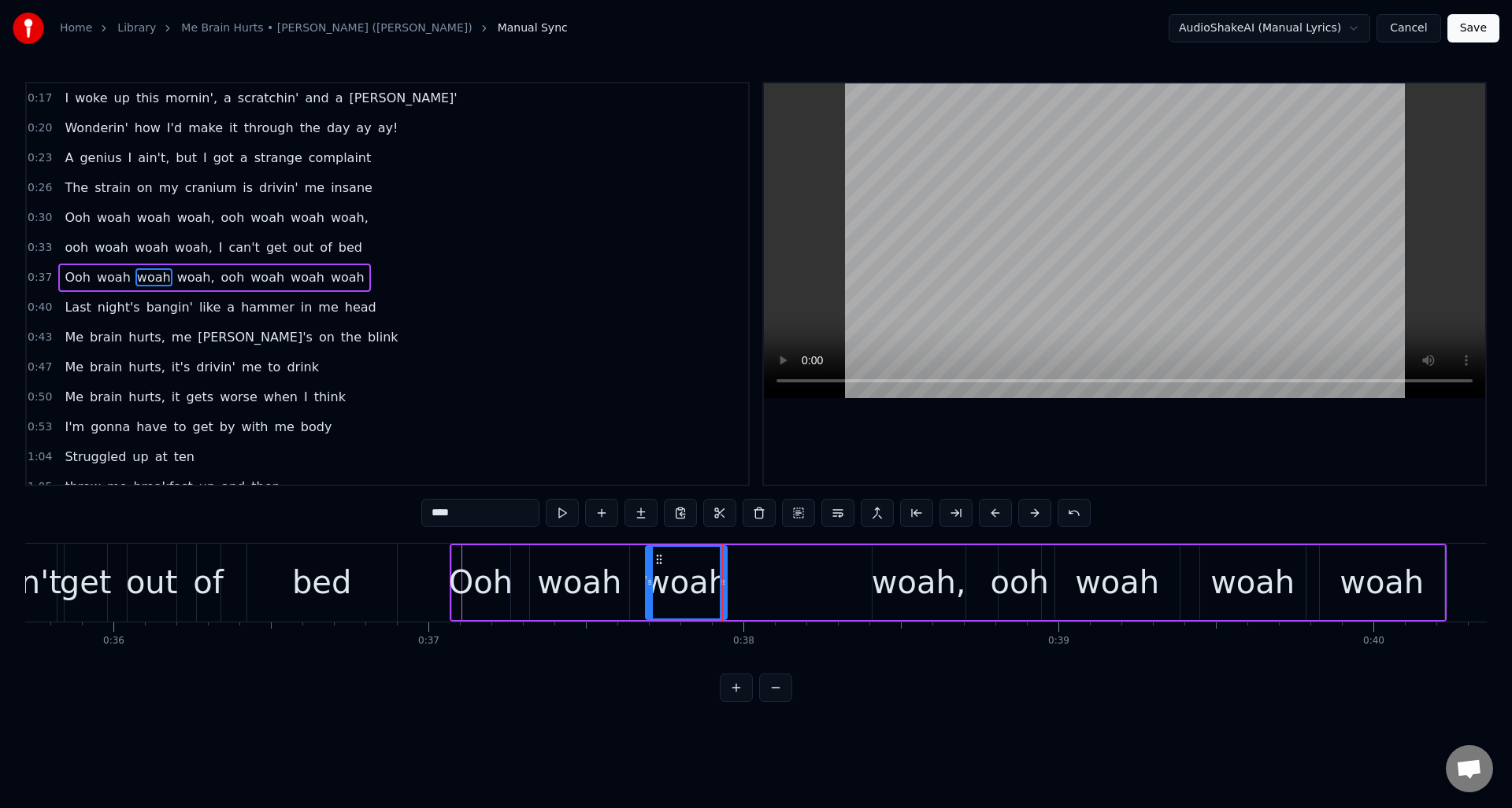
type input "*****"
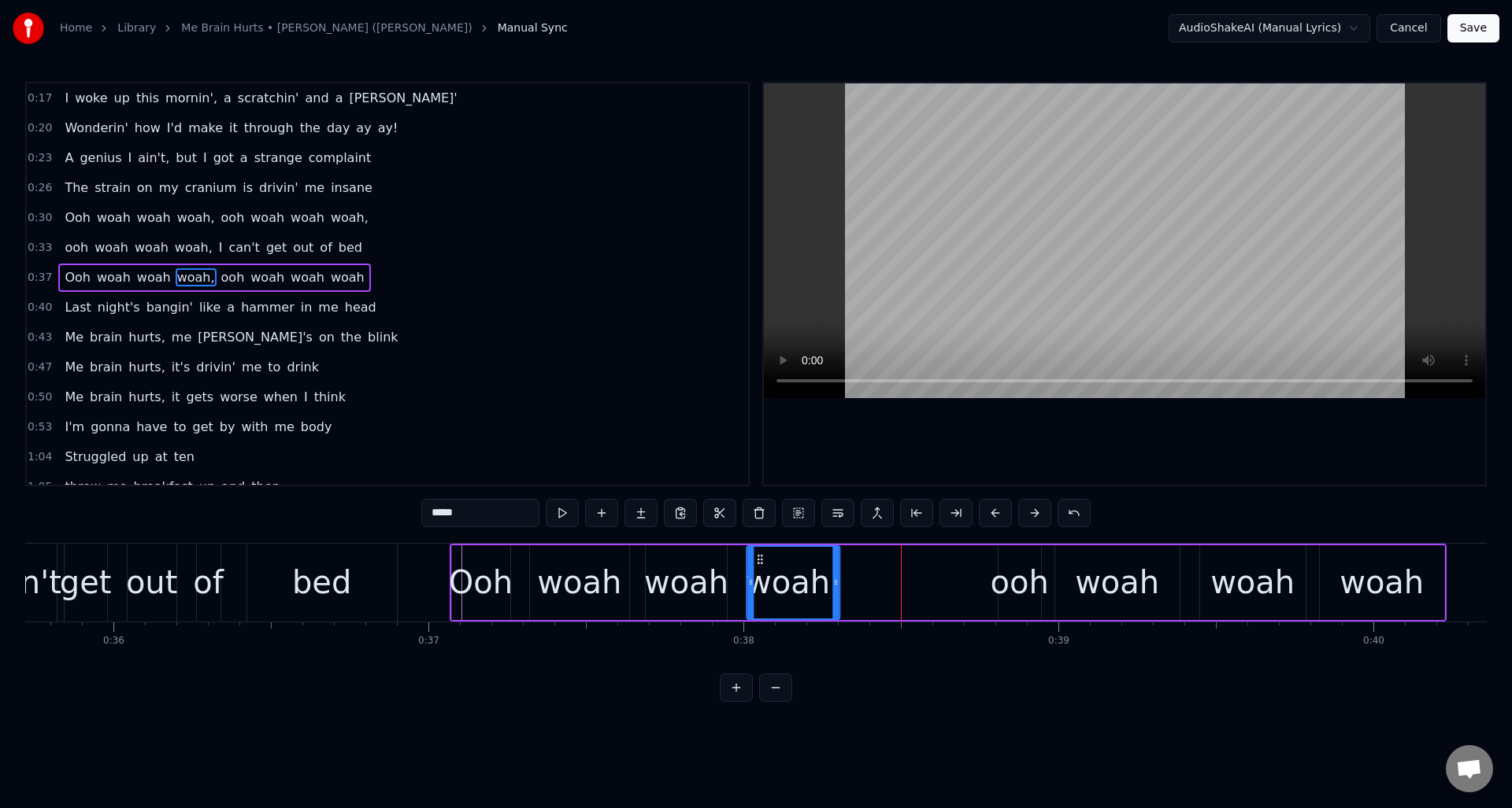
drag, startPoint x: 882, startPoint y: 558, endPoint x: 776, endPoint y: 575, distance: 107.4
click at [756, 567] on div "woah," at bounding box center [793, 582] width 92 height 72
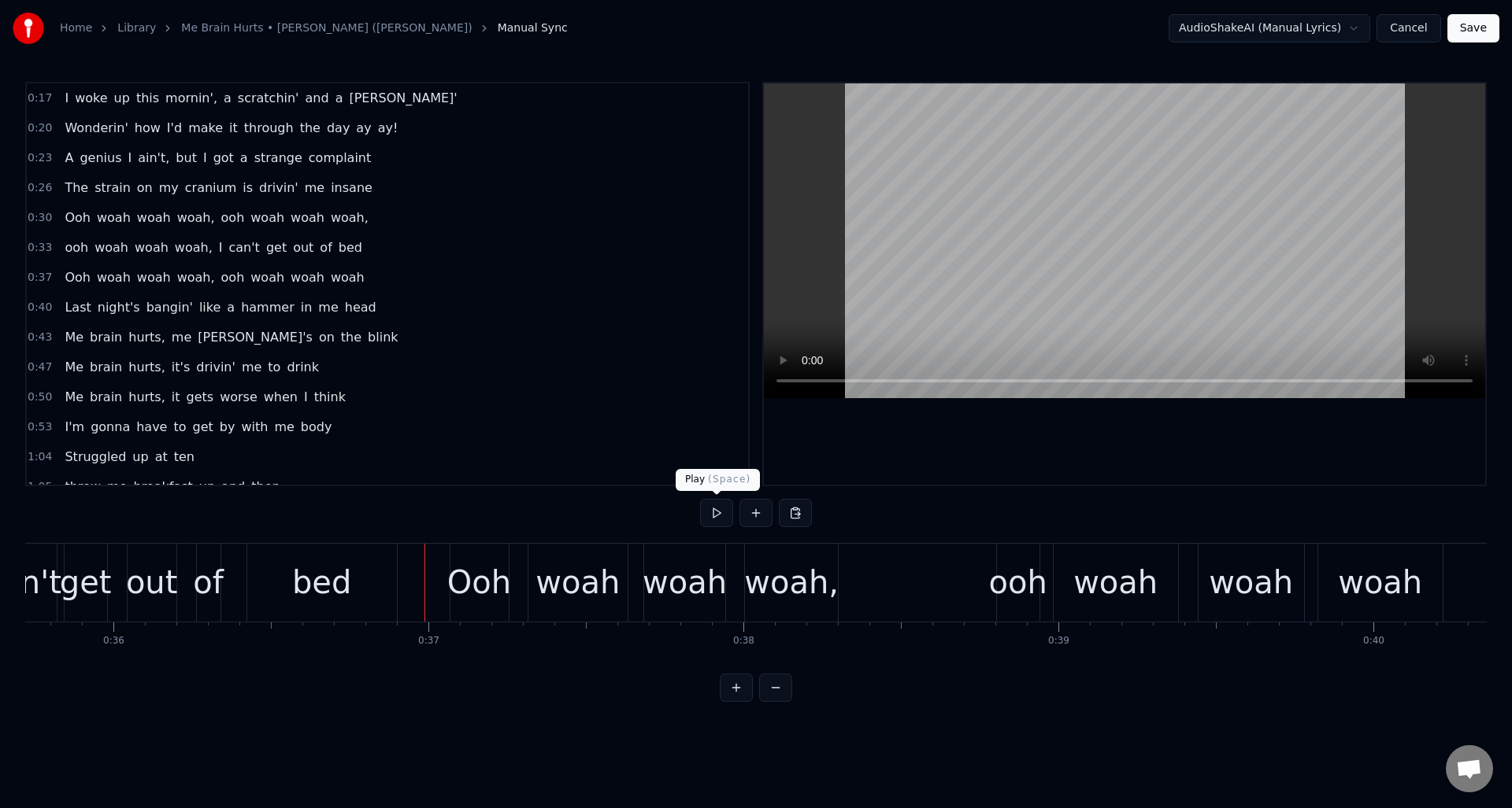
click at [709, 517] on button at bounding box center [717, 513] width 33 height 28
click at [709, 516] on button at bounding box center [717, 513] width 33 height 28
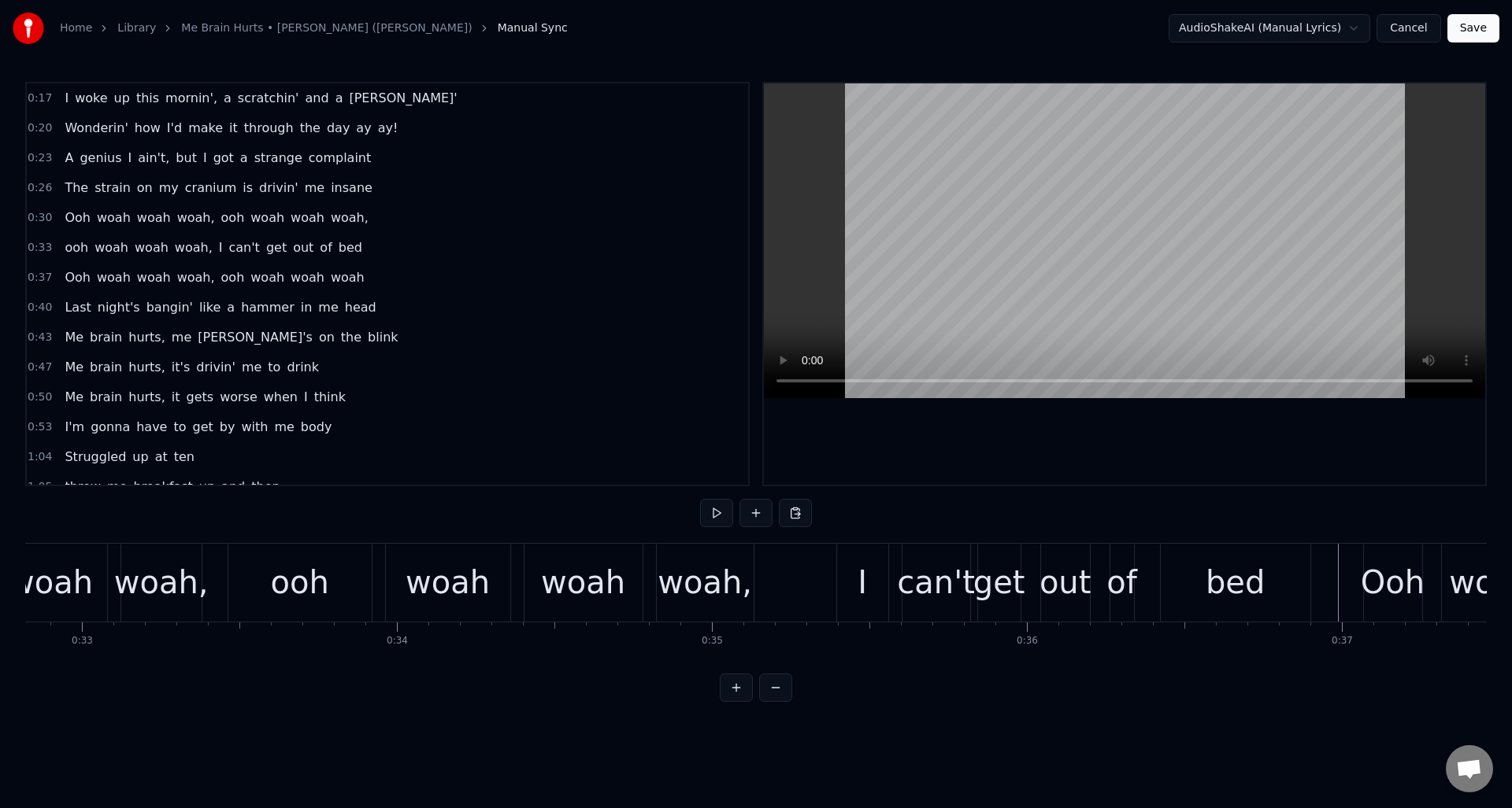
scroll to position [0, 10303]
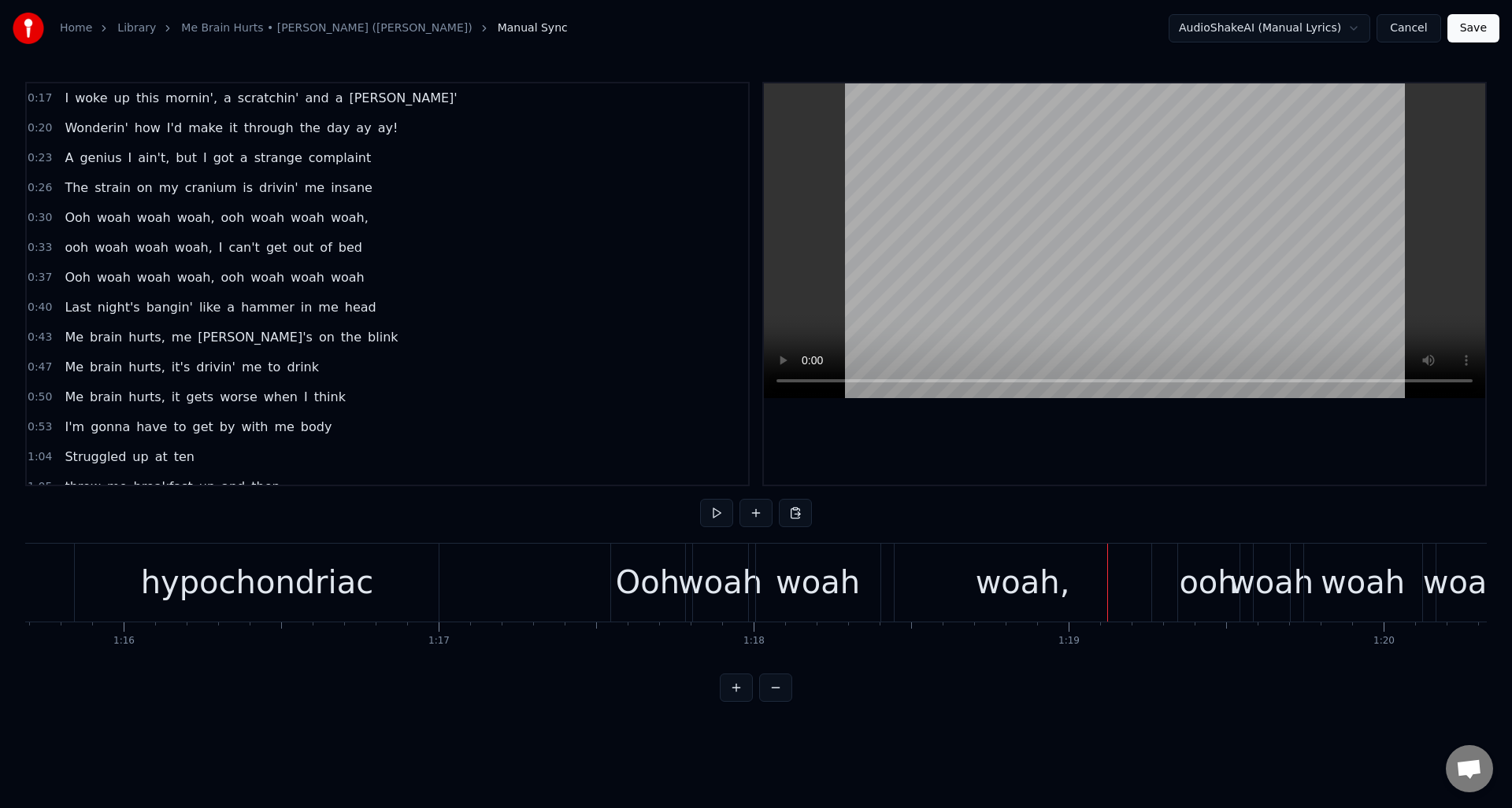
scroll to position [0, 23701]
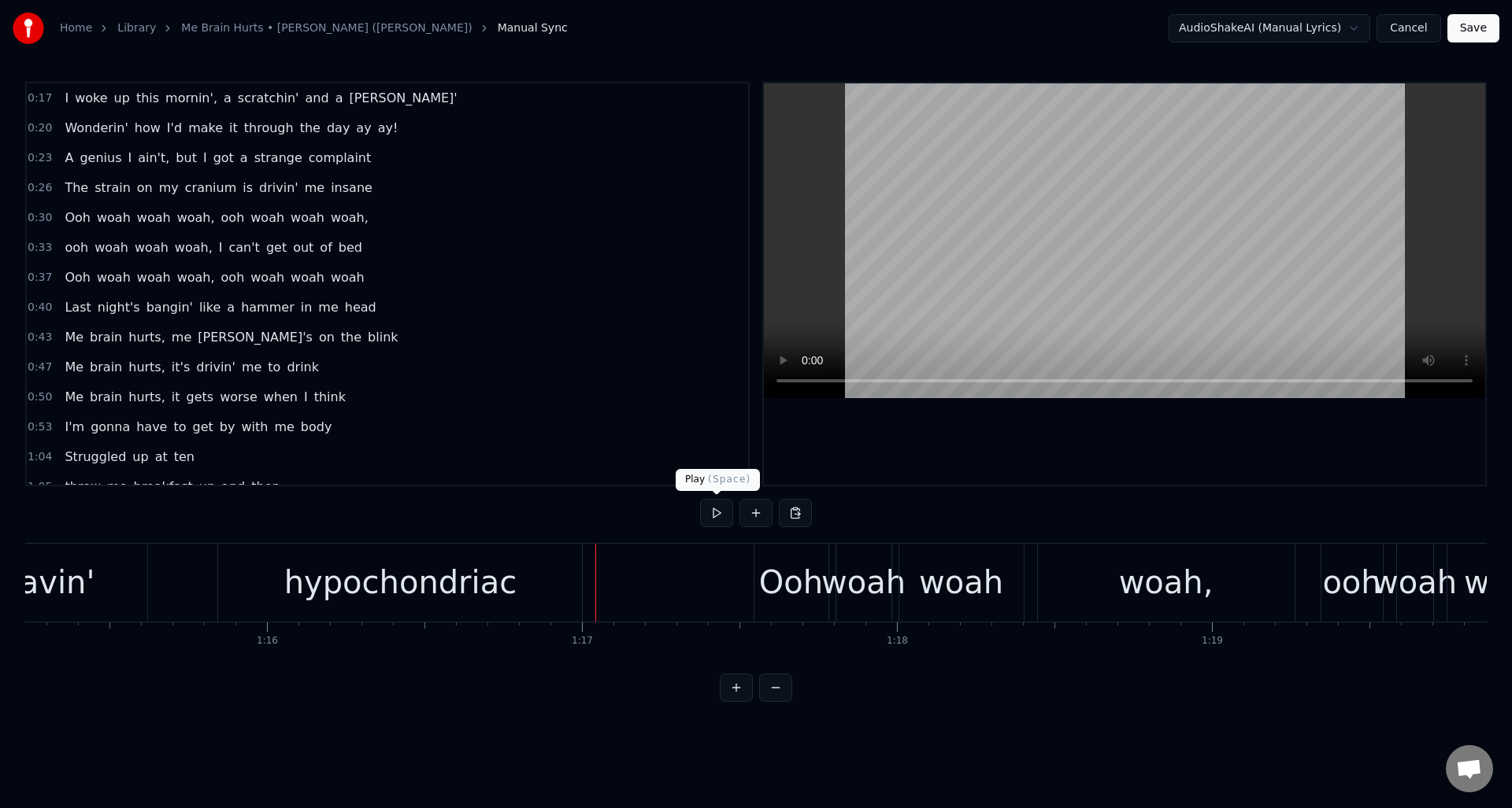
click at [717, 517] on button at bounding box center [717, 513] width 33 height 28
click at [773, 569] on div "Ooh" at bounding box center [791, 582] width 64 height 47
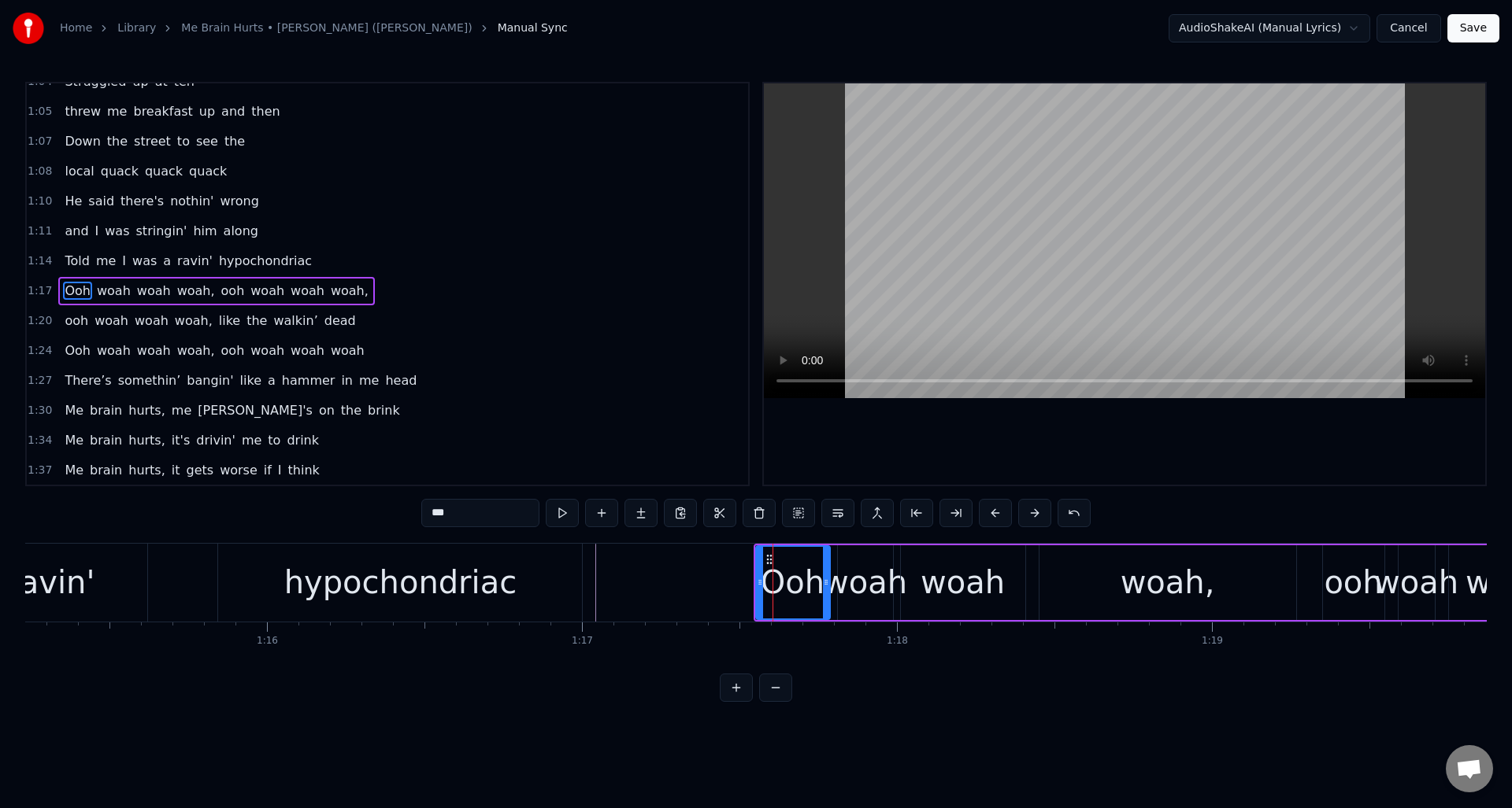
scroll to position [383, 0]
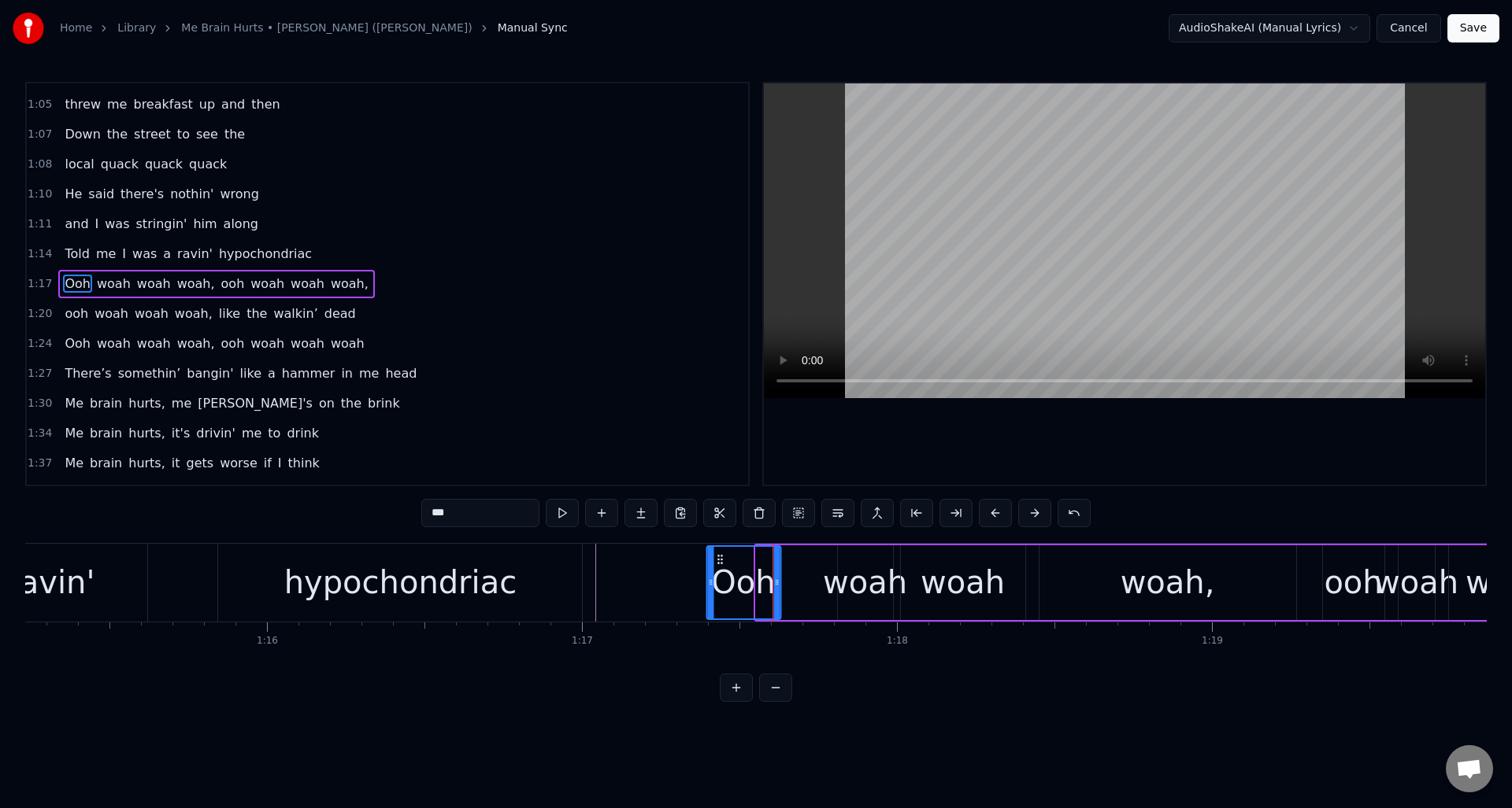
drag, startPoint x: 766, startPoint y: 556, endPoint x: 728, endPoint y: 560, distance: 38.2
click at [718, 560] on icon at bounding box center [719, 559] width 12 height 12
click at [853, 560] on div "woah" at bounding box center [865, 582] width 84 height 47
type input "****"
drag, startPoint x: 849, startPoint y: 558, endPoint x: 806, endPoint y: 561, distance: 43.1
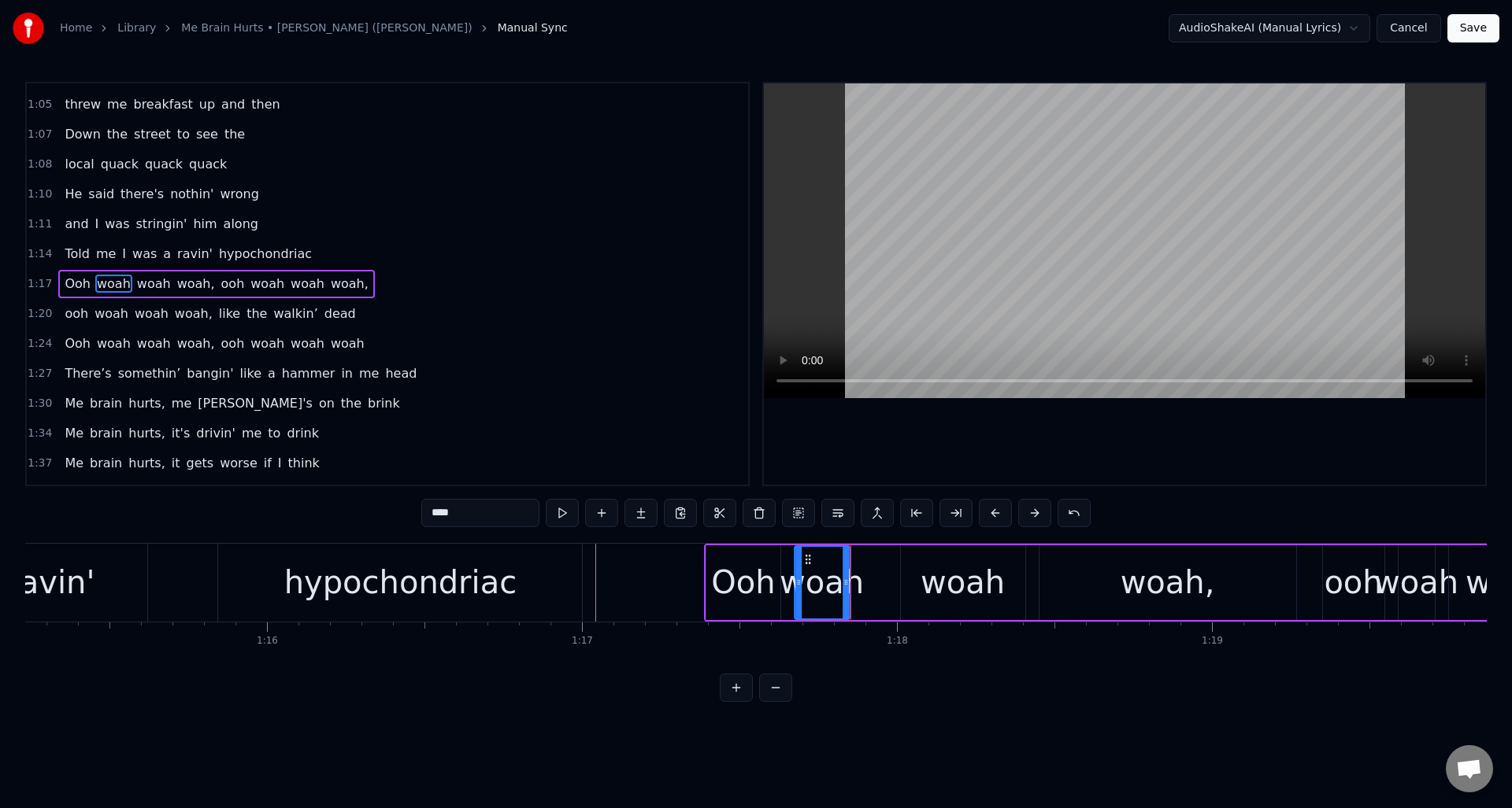
click at [806, 561] on icon at bounding box center [808, 559] width 12 height 12
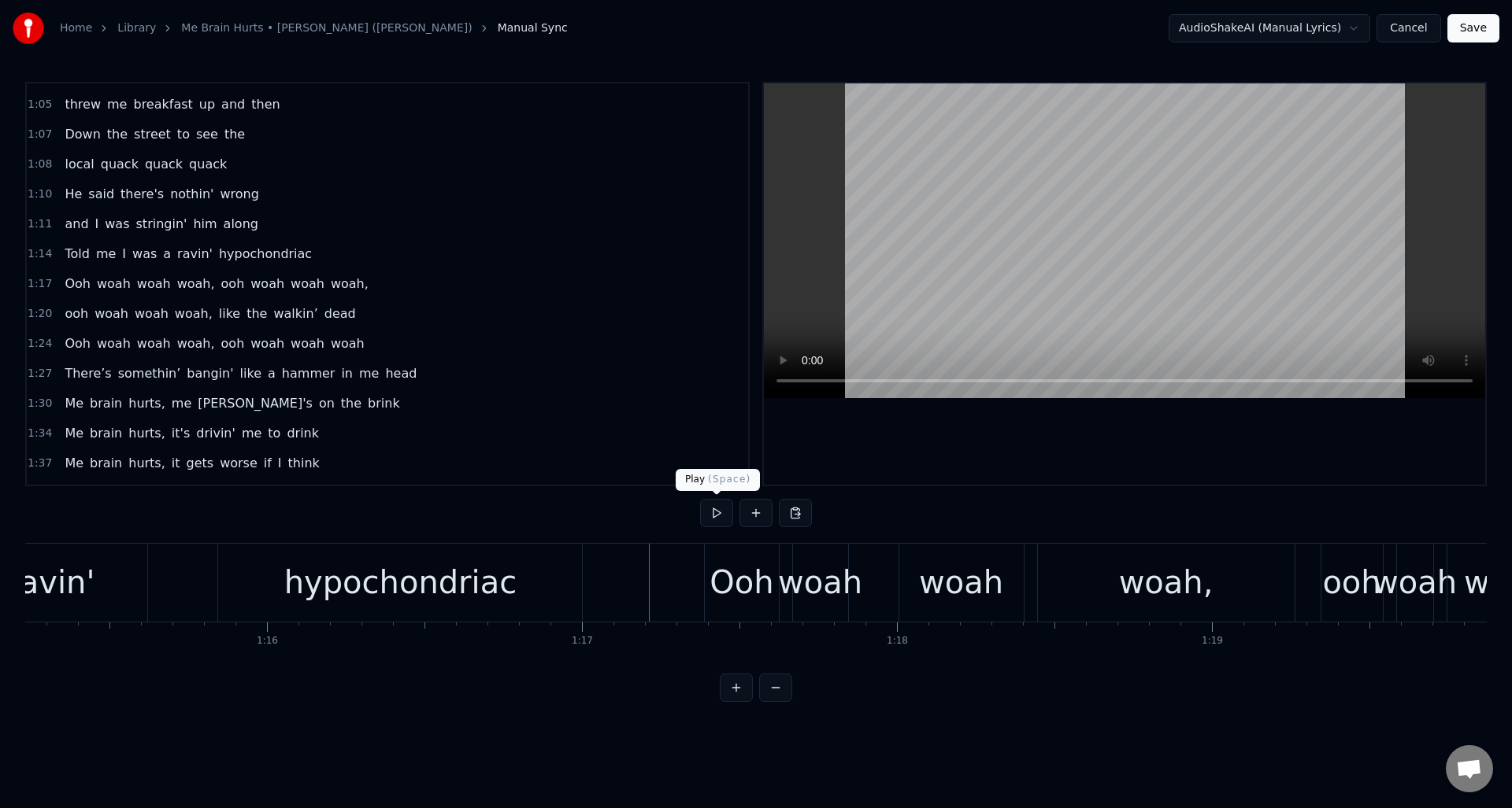
click at [719, 514] on button at bounding box center [717, 513] width 33 height 28
click at [841, 561] on div "woah" at bounding box center [820, 582] width 84 height 47
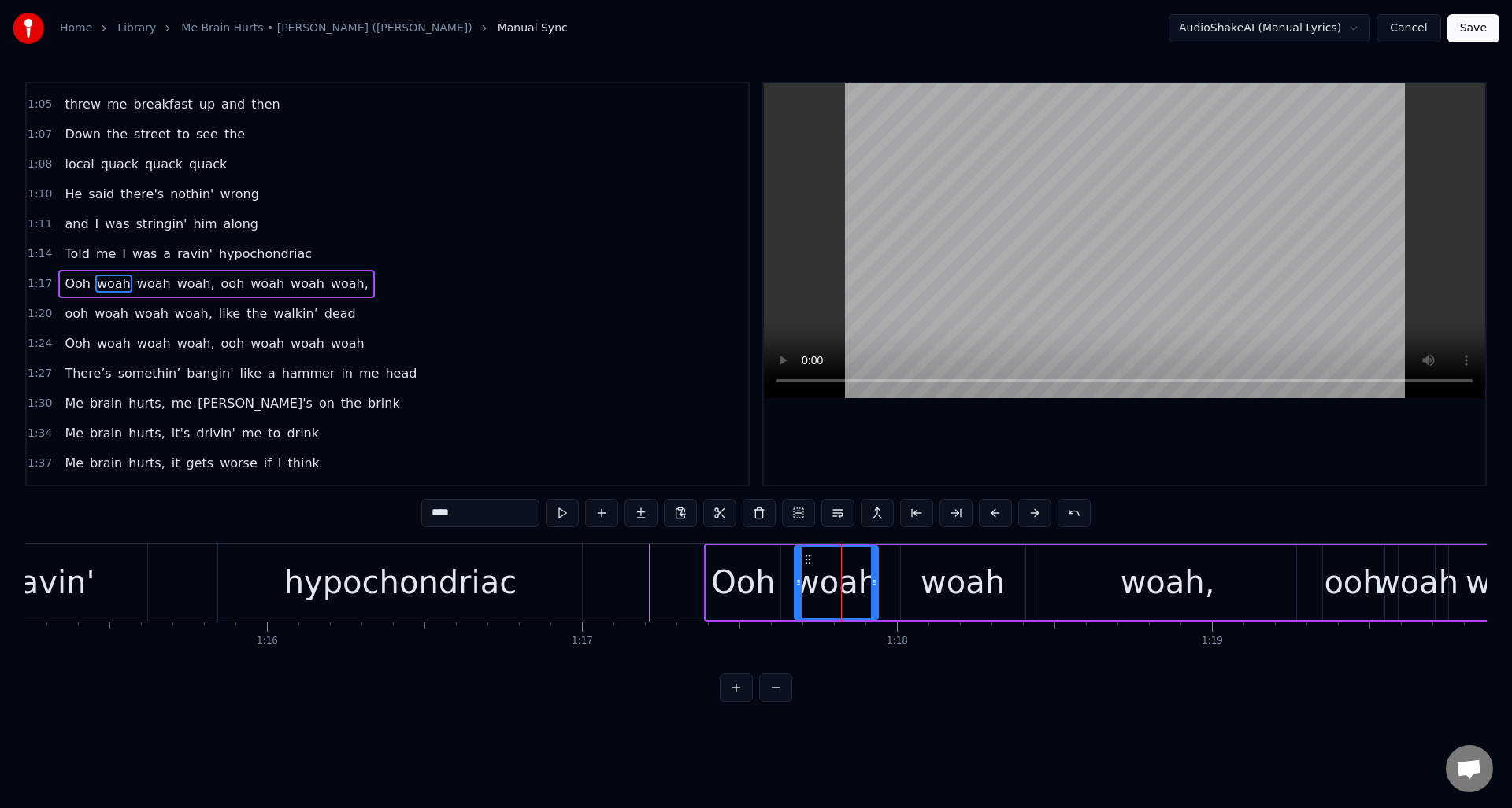
drag, startPoint x: 846, startPoint y: 560, endPoint x: 874, endPoint y: 561, distance: 28.0
click at [874, 561] on div at bounding box center [874, 582] width 7 height 72
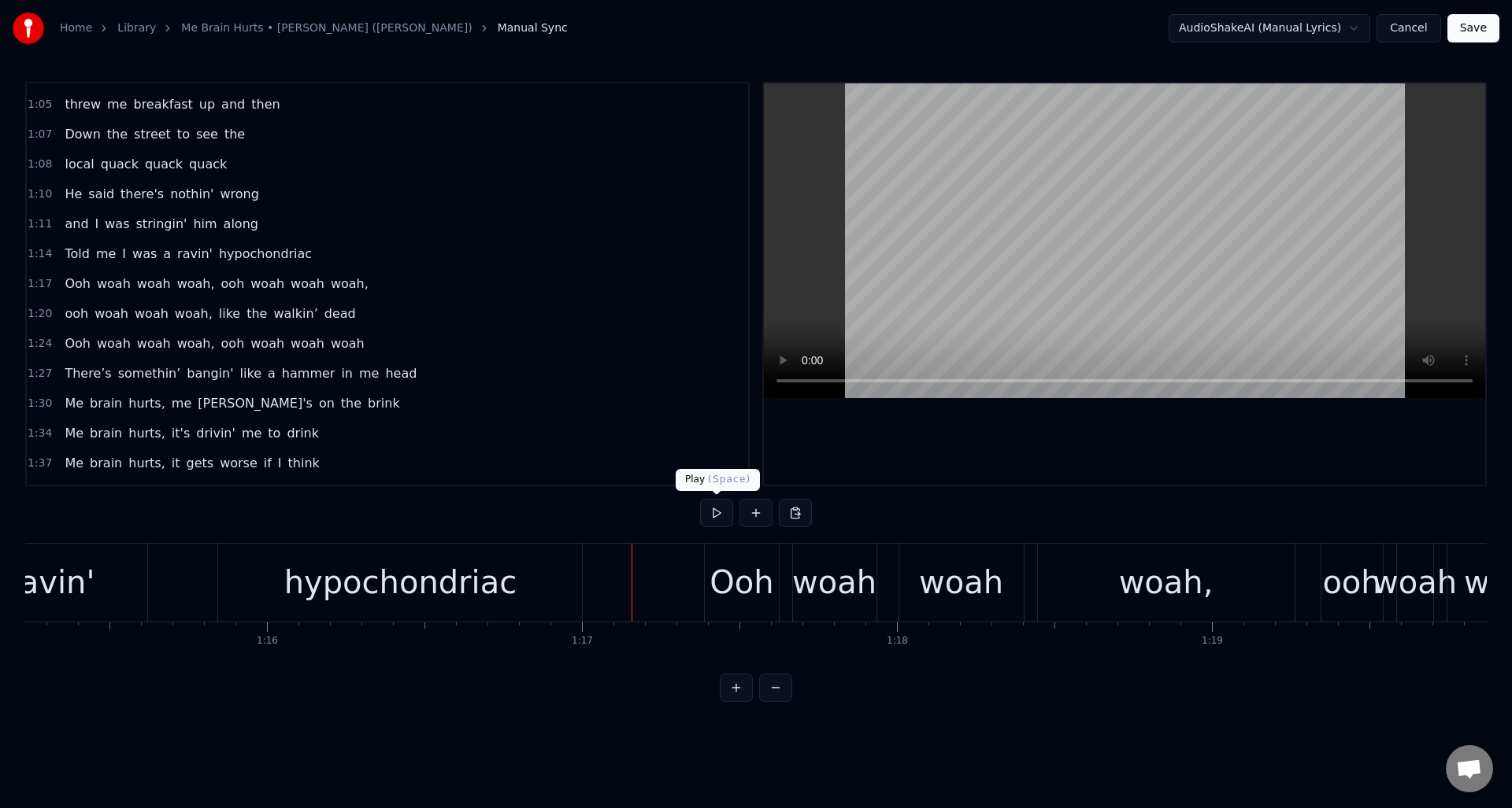
click at [718, 516] on button at bounding box center [717, 513] width 33 height 28
click at [718, 517] on button at bounding box center [717, 513] width 33 height 28
click at [1096, 575] on div "woah," at bounding box center [1166, 583] width 256 height 78
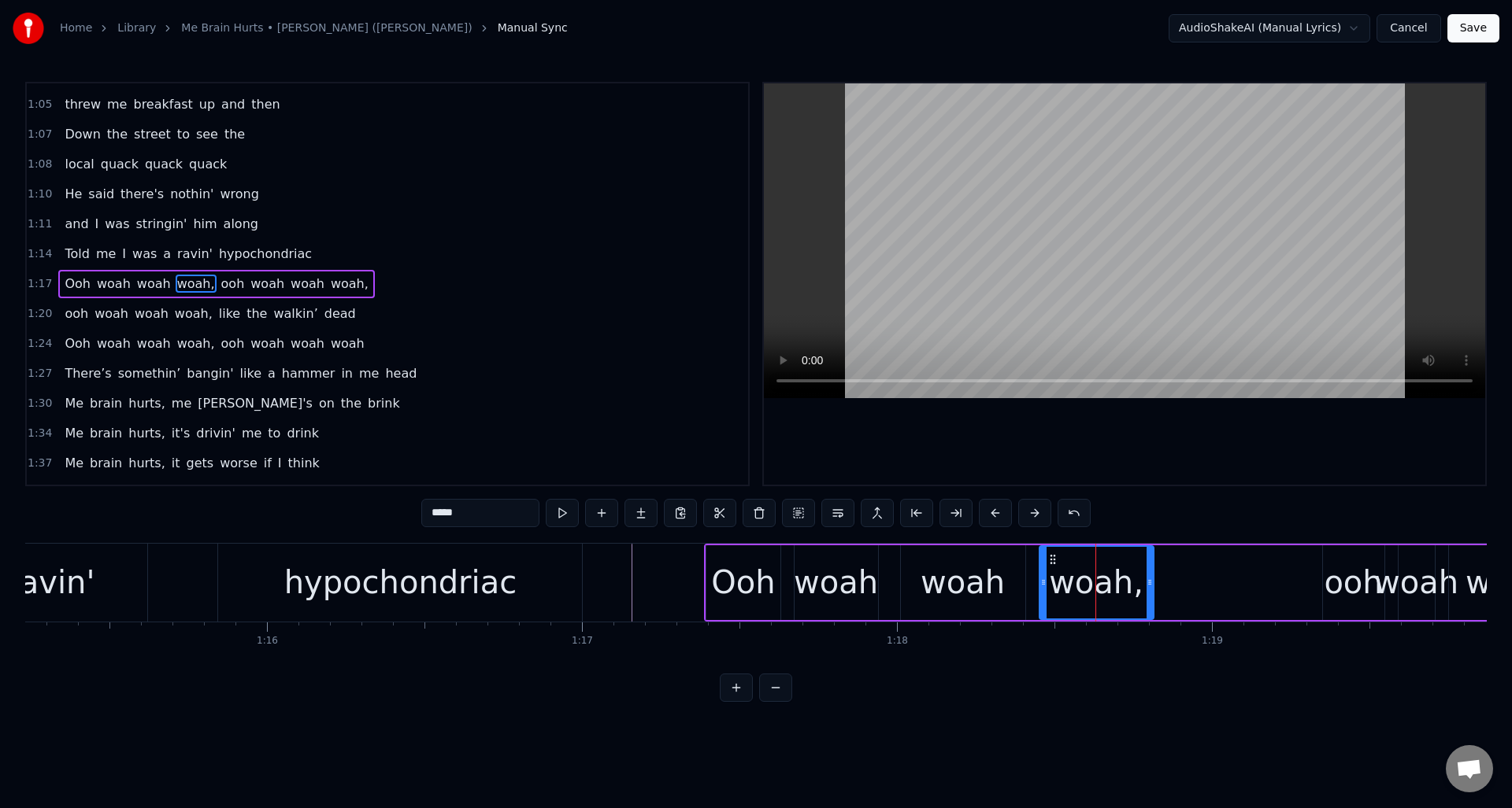
drag, startPoint x: 1290, startPoint y: 570, endPoint x: 1146, endPoint y: 576, distance: 144.1
click at [1146, 576] on div at bounding box center [1150, 582] width 7 height 72
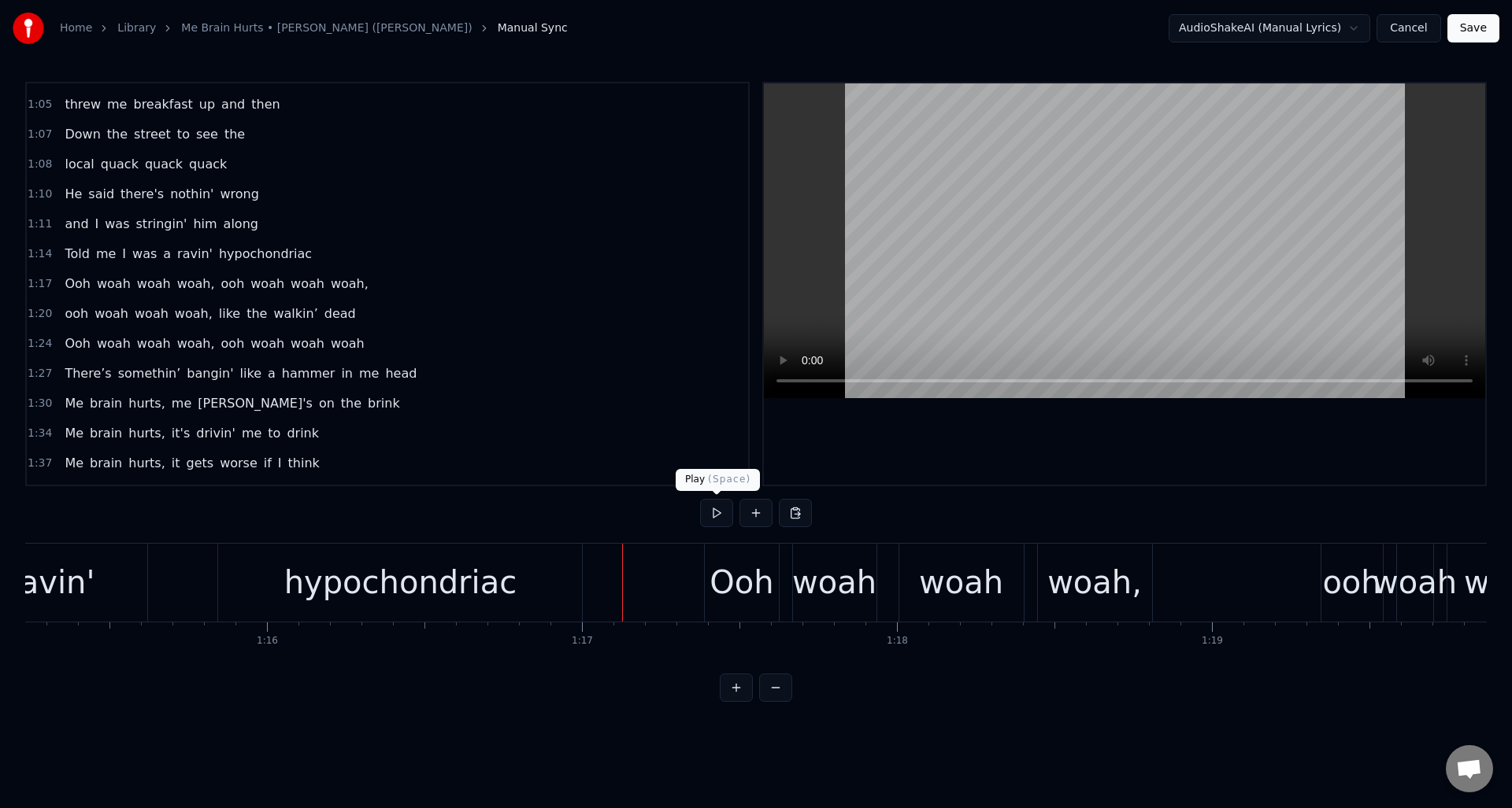
click at [717, 518] on button at bounding box center [717, 513] width 33 height 28
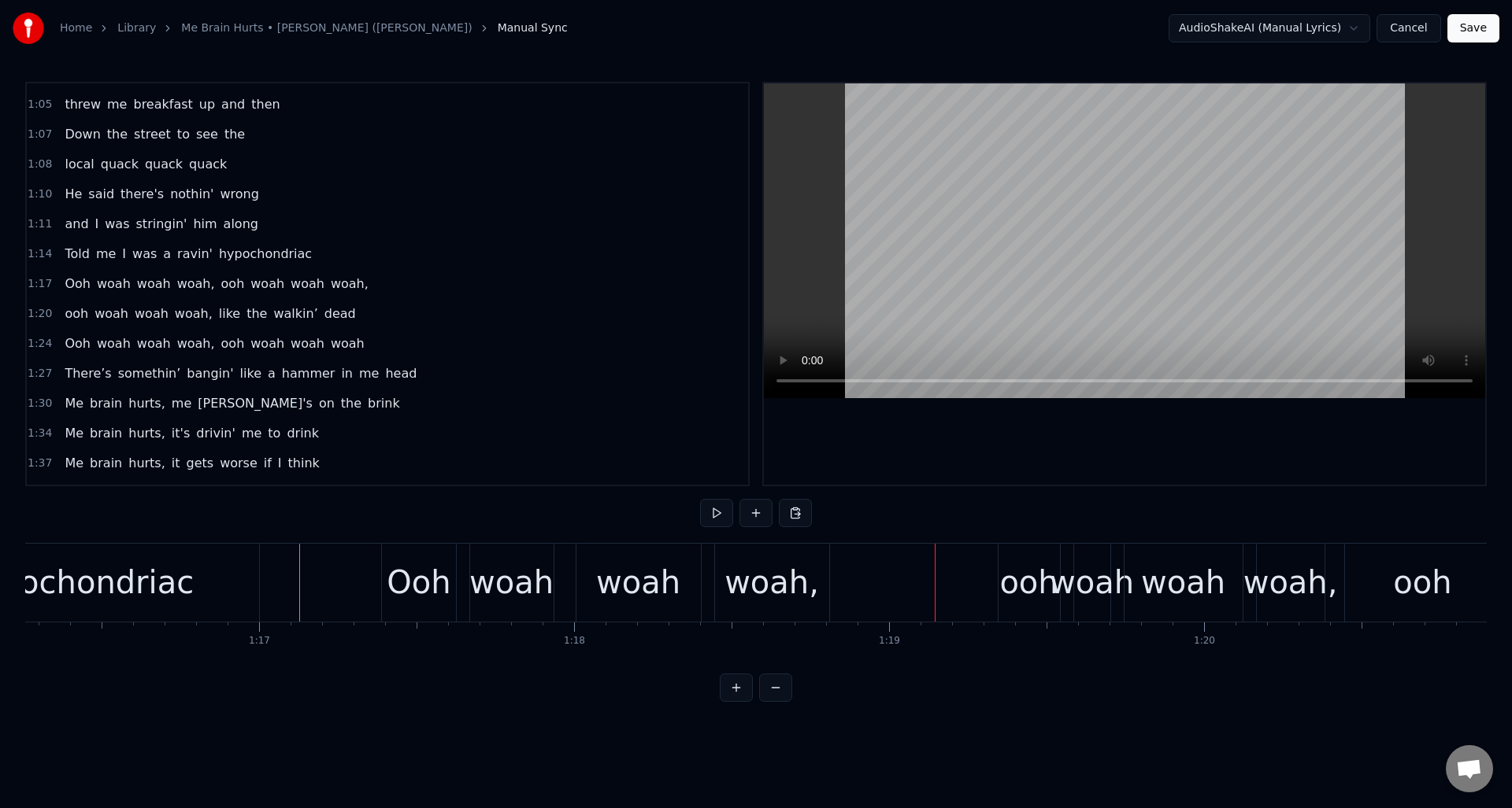
scroll to position [0, 24166]
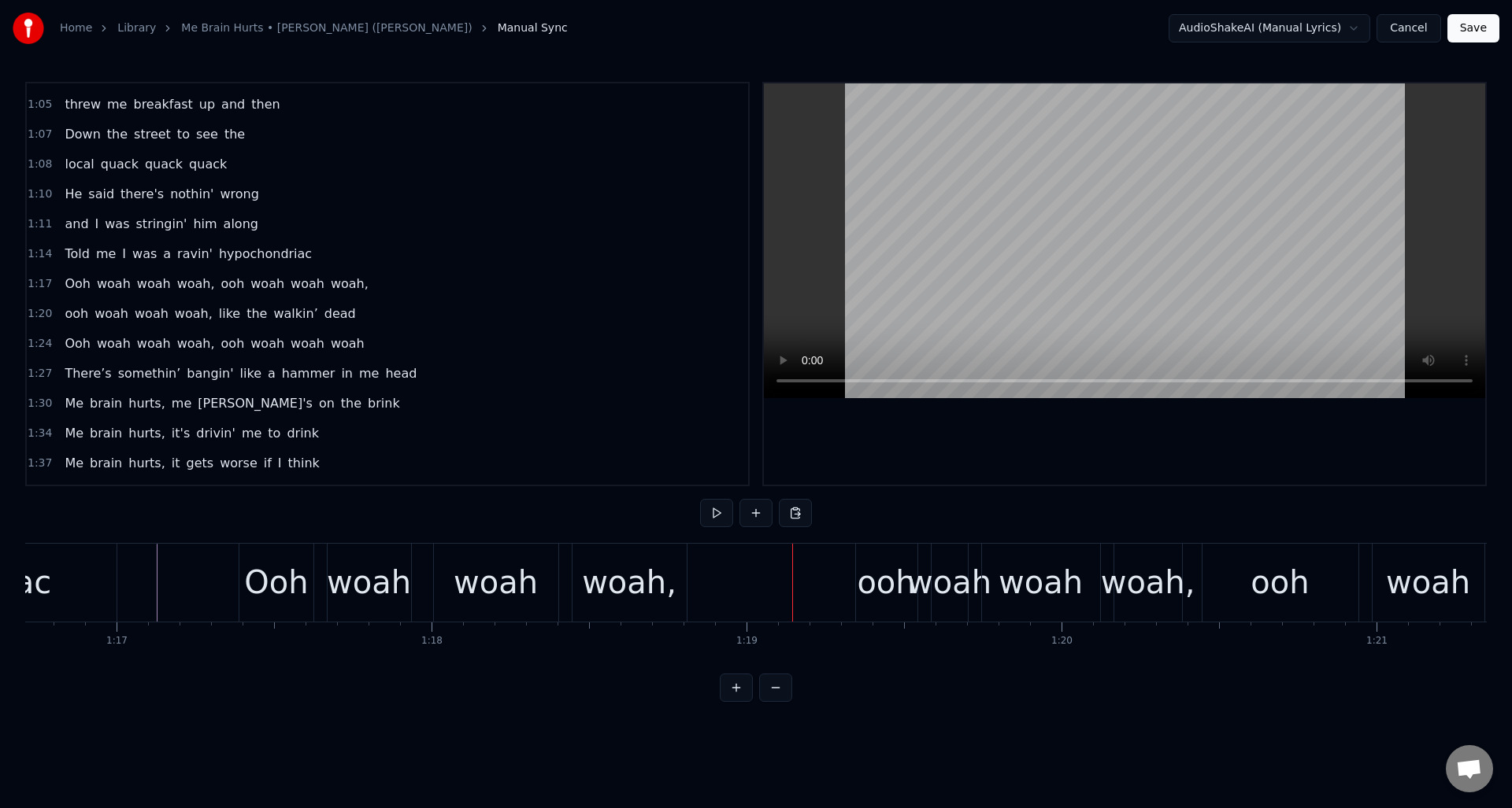
click at [871, 563] on div "ooh" at bounding box center [886, 582] width 58 height 47
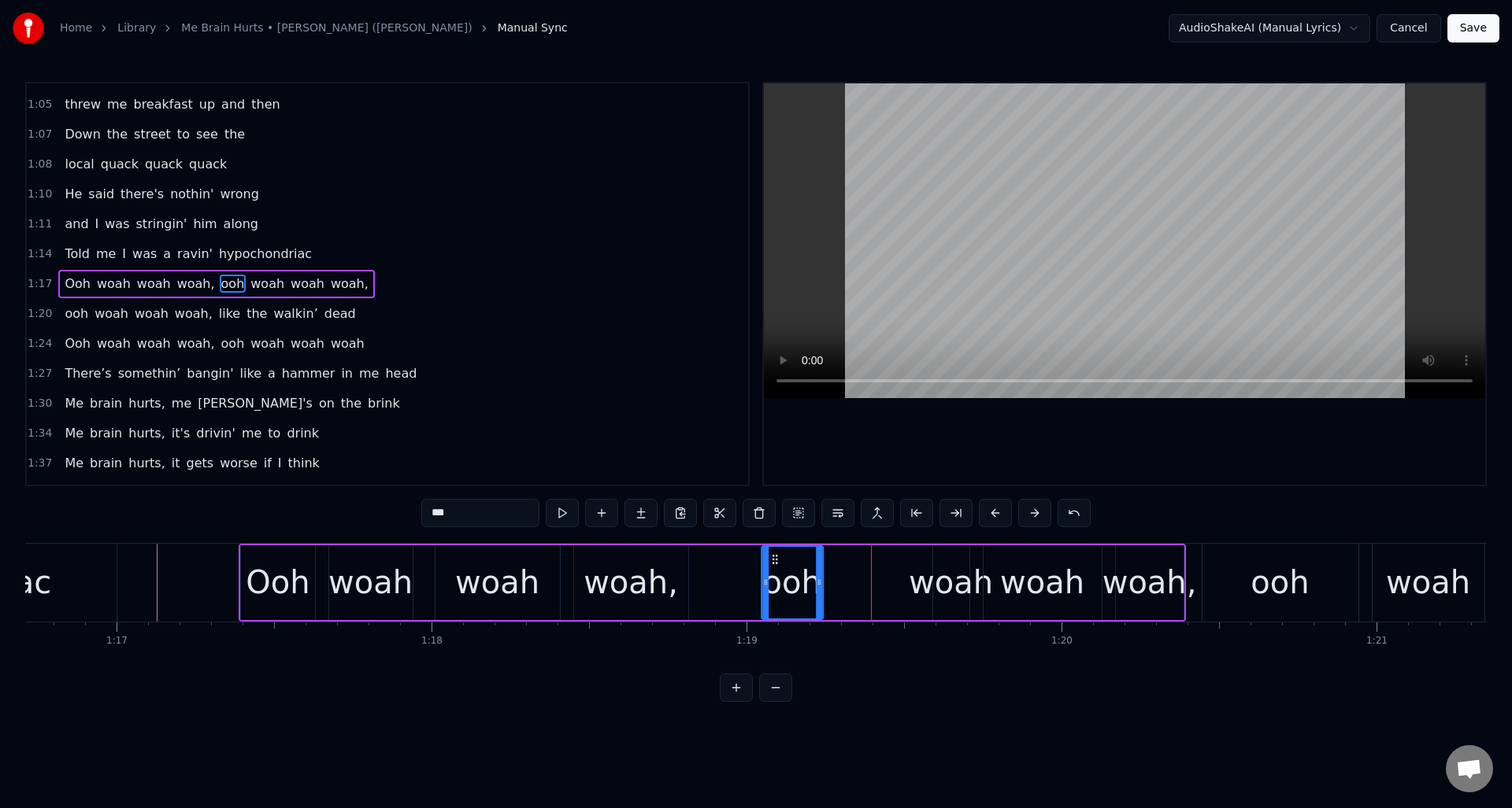
drag, startPoint x: 868, startPoint y: 559, endPoint x: 787, endPoint y: 563, distance: 81.1
click at [773, 565] on div "ooh" at bounding box center [793, 582] width 60 height 72
click at [942, 559] on div "woah" at bounding box center [951, 582] width 84 height 47
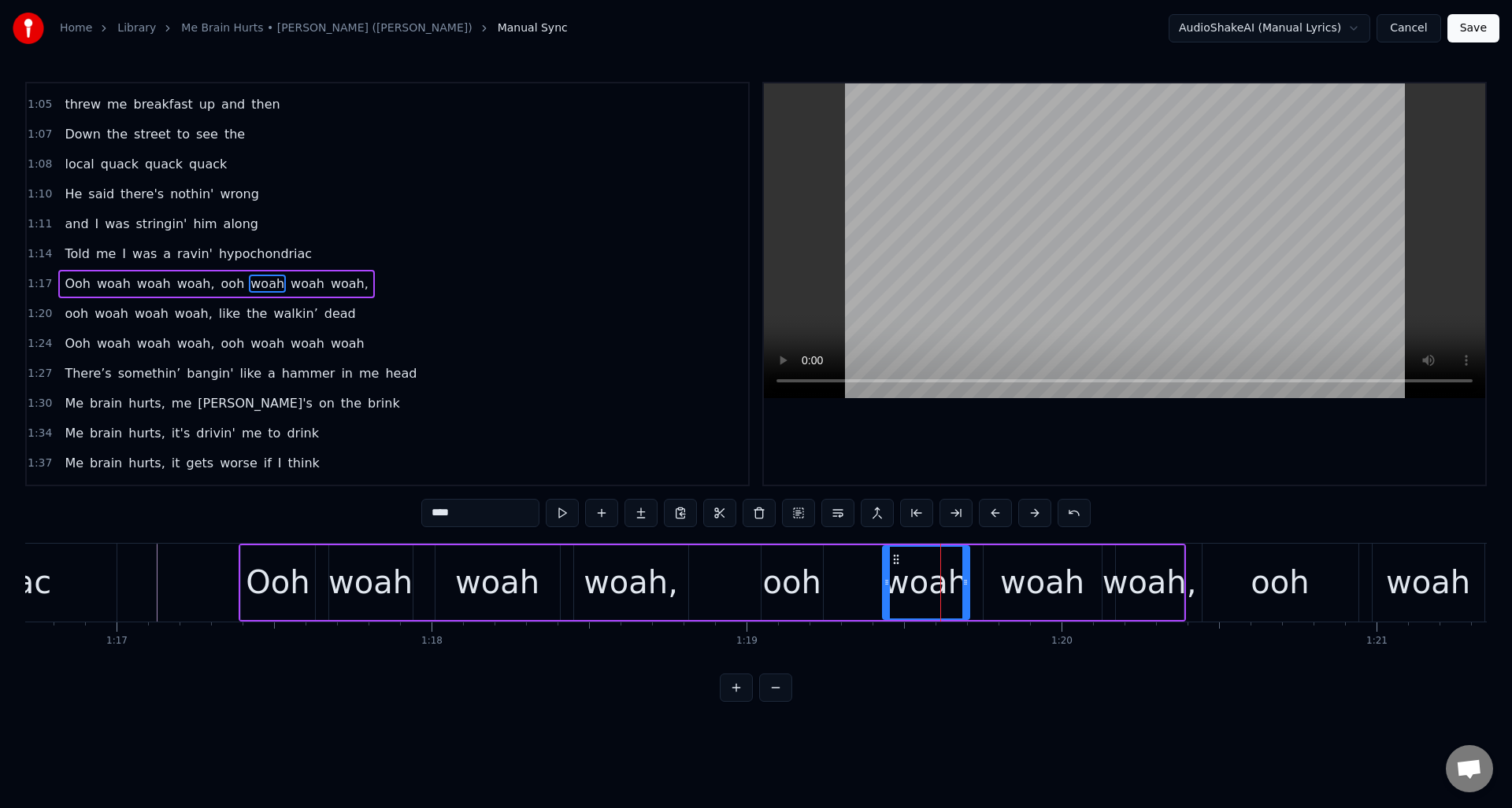
drag, startPoint x: 934, startPoint y: 563, endPoint x: 886, endPoint y: 568, distance: 48.3
click at [884, 570] on div at bounding box center [887, 582] width 7 height 72
drag, startPoint x: 884, startPoint y: 563, endPoint x: 856, endPoint y: 568, distance: 28.4
click at [856, 568] on div "woah" at bounding box center [888, 582] width 84 height 72
click at [1022, 561] on div "woah" at bounding box center [1042, 582] width 84 height 47
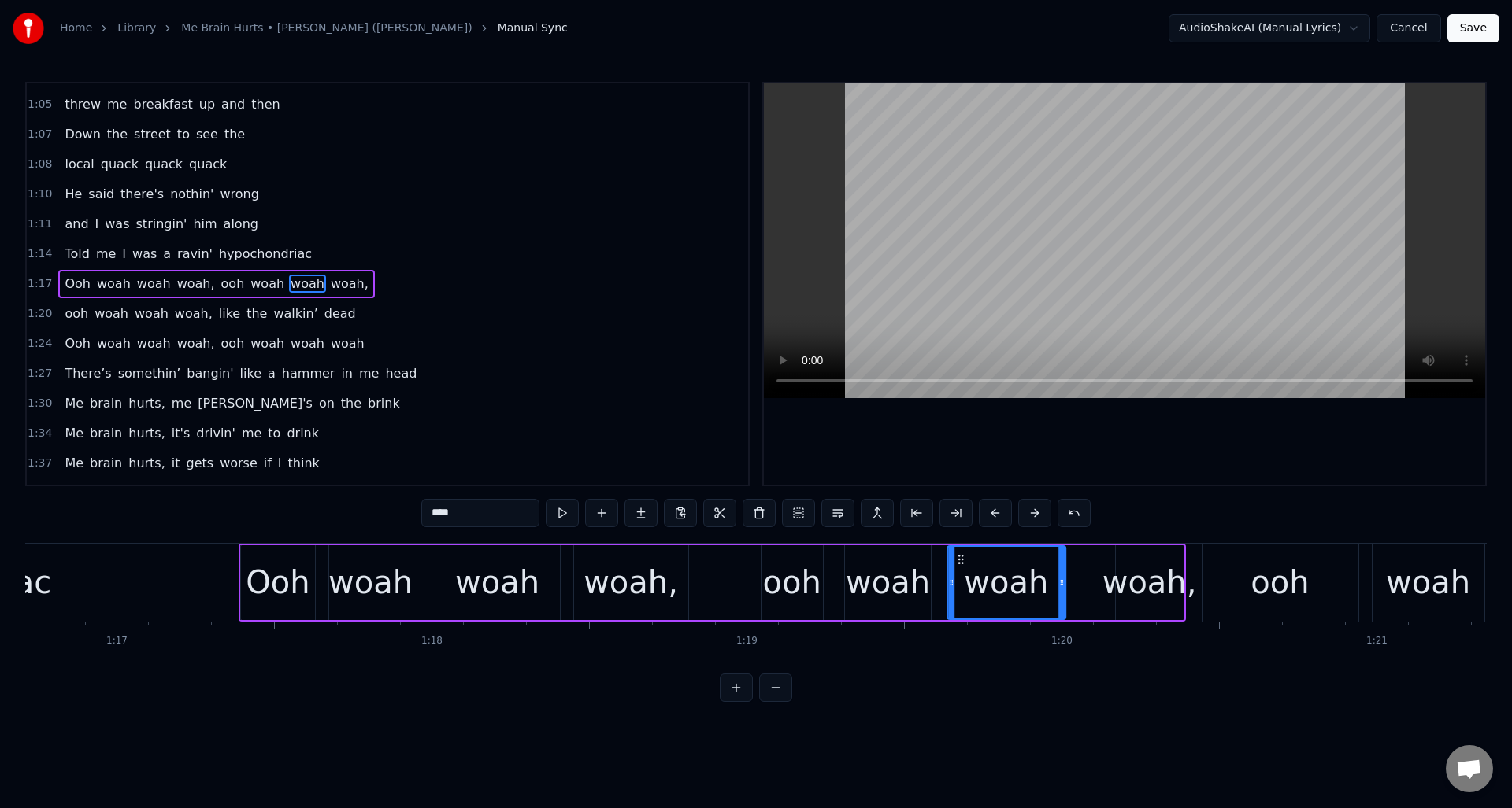
drag, startPoint x: 997, startPoint y: 561, endPoint x: 965, endPoint y: 565, distance: 32.2
click at [962, 566] on div "woah" at bounding box center [1007, 582] width 117 height 72
drag, startPoint x: 1061, startPoint y: 566, endPoint x: 1042, endPoint y: 569, distance: 19.2
click at [1042, 569] on div at bounding box center [1043, 582] width 7 height 72
click at [1145, 562] on div "woah," at bounding box center [1150, 582] width 95 height 47
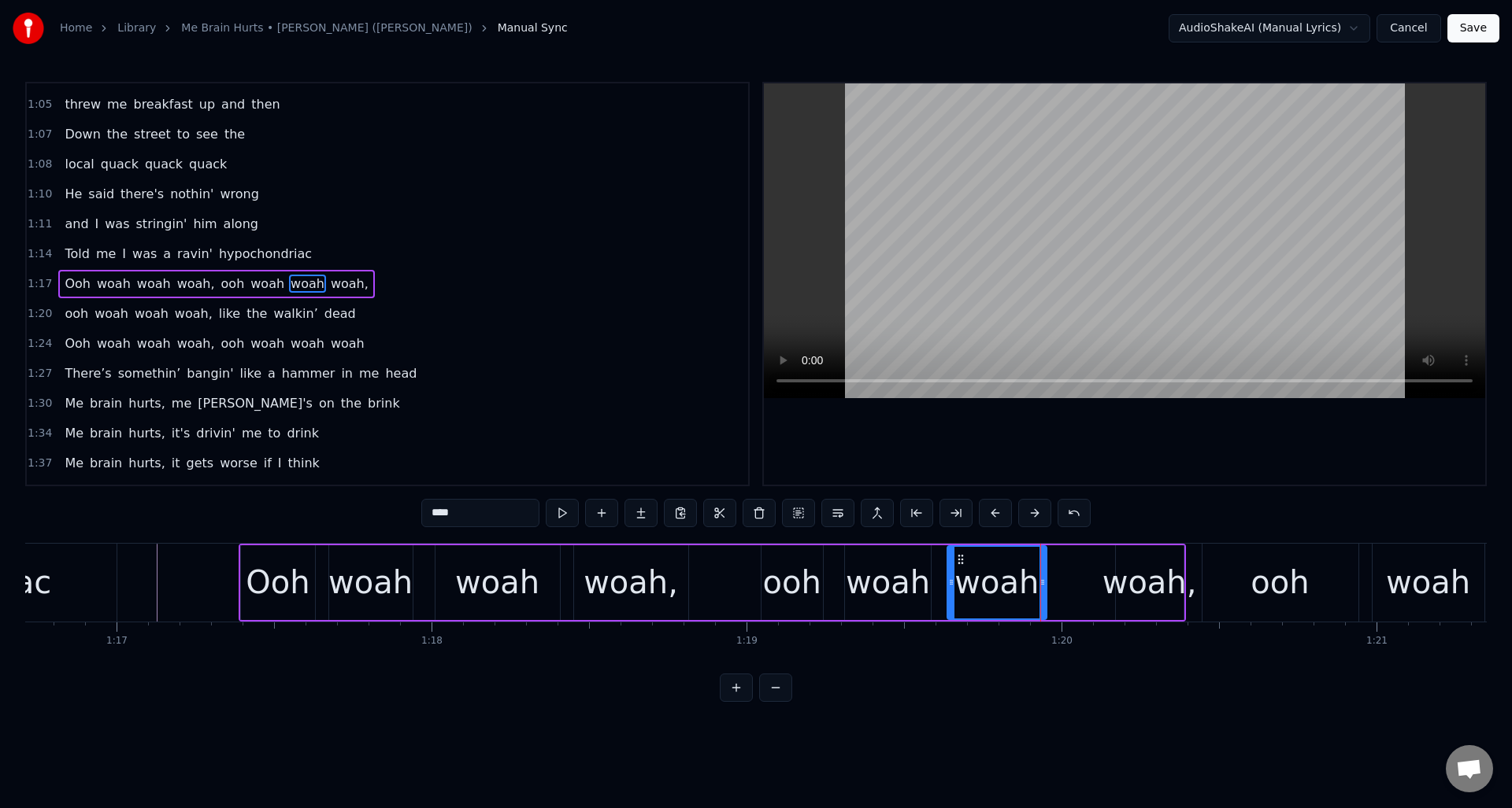
type input "*****"
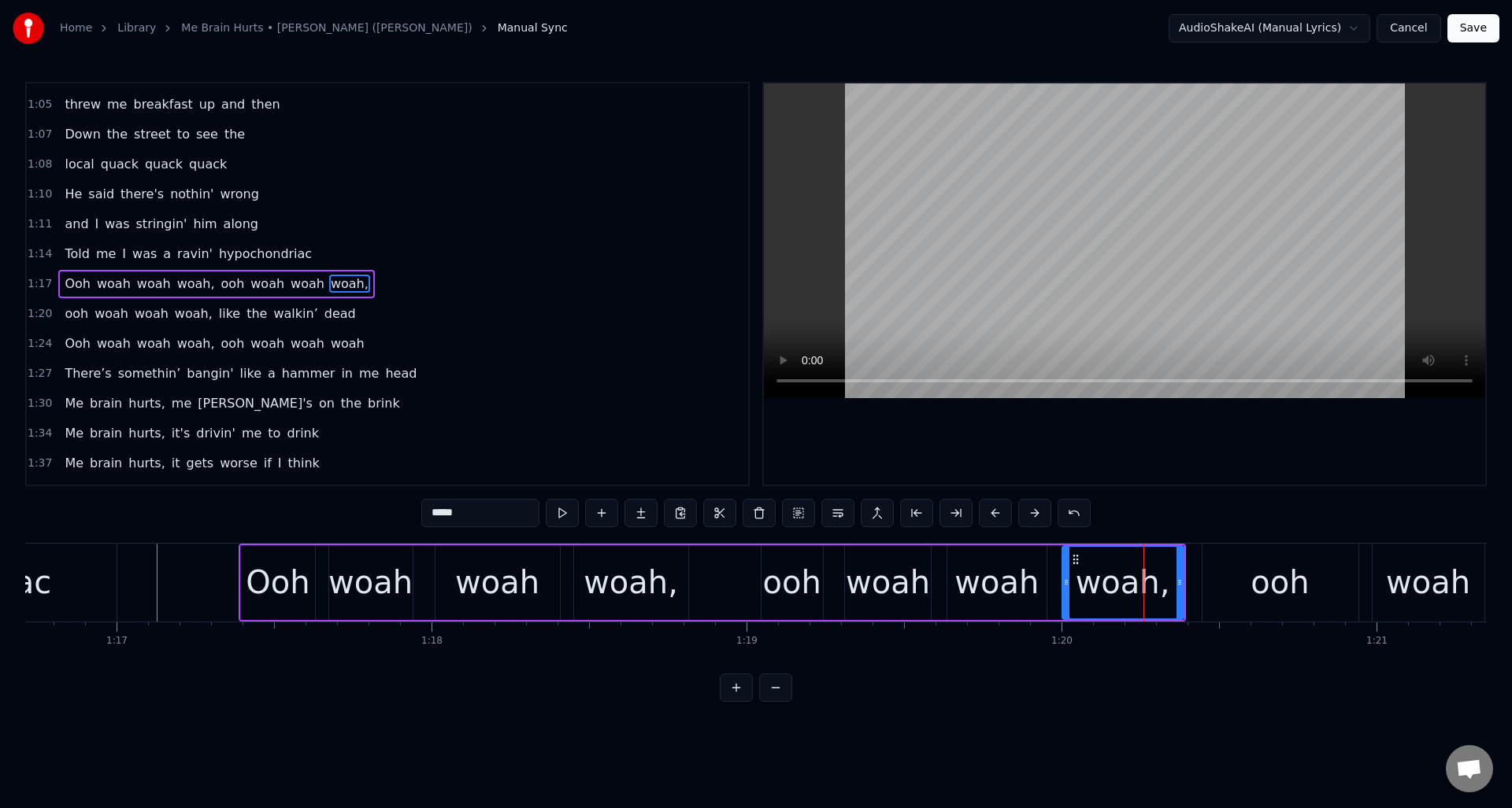
drag, startPoint x: 1120, startPoint y: 565, endPoint x: 1124, endPoint y: 574, distance: 9.8
click at [1067, 575] on div at bounding box center [1067, 582] width 7 height 72
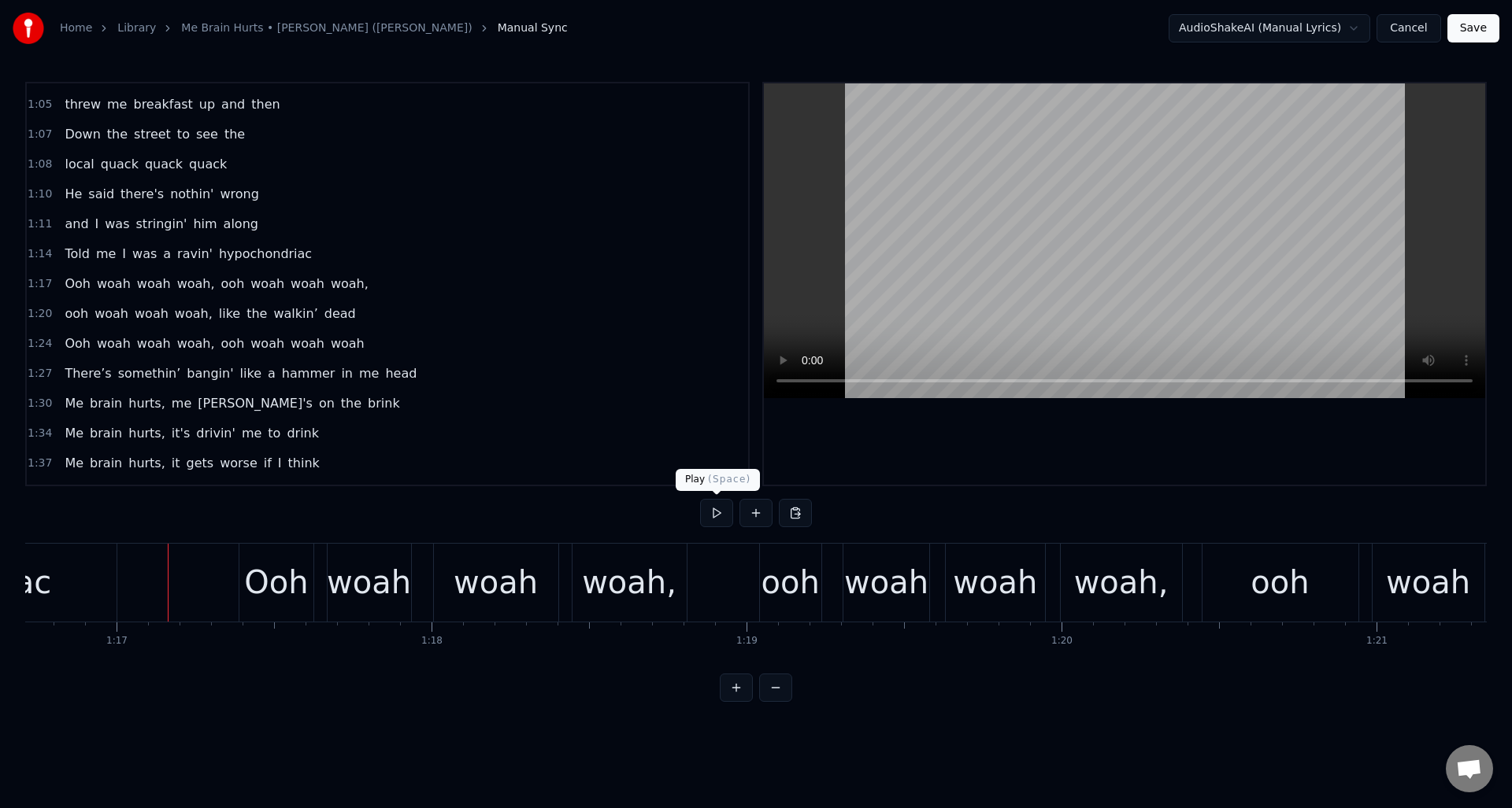
click at [716, 516] on button at bounding box center [717, 513] width 33 height 28
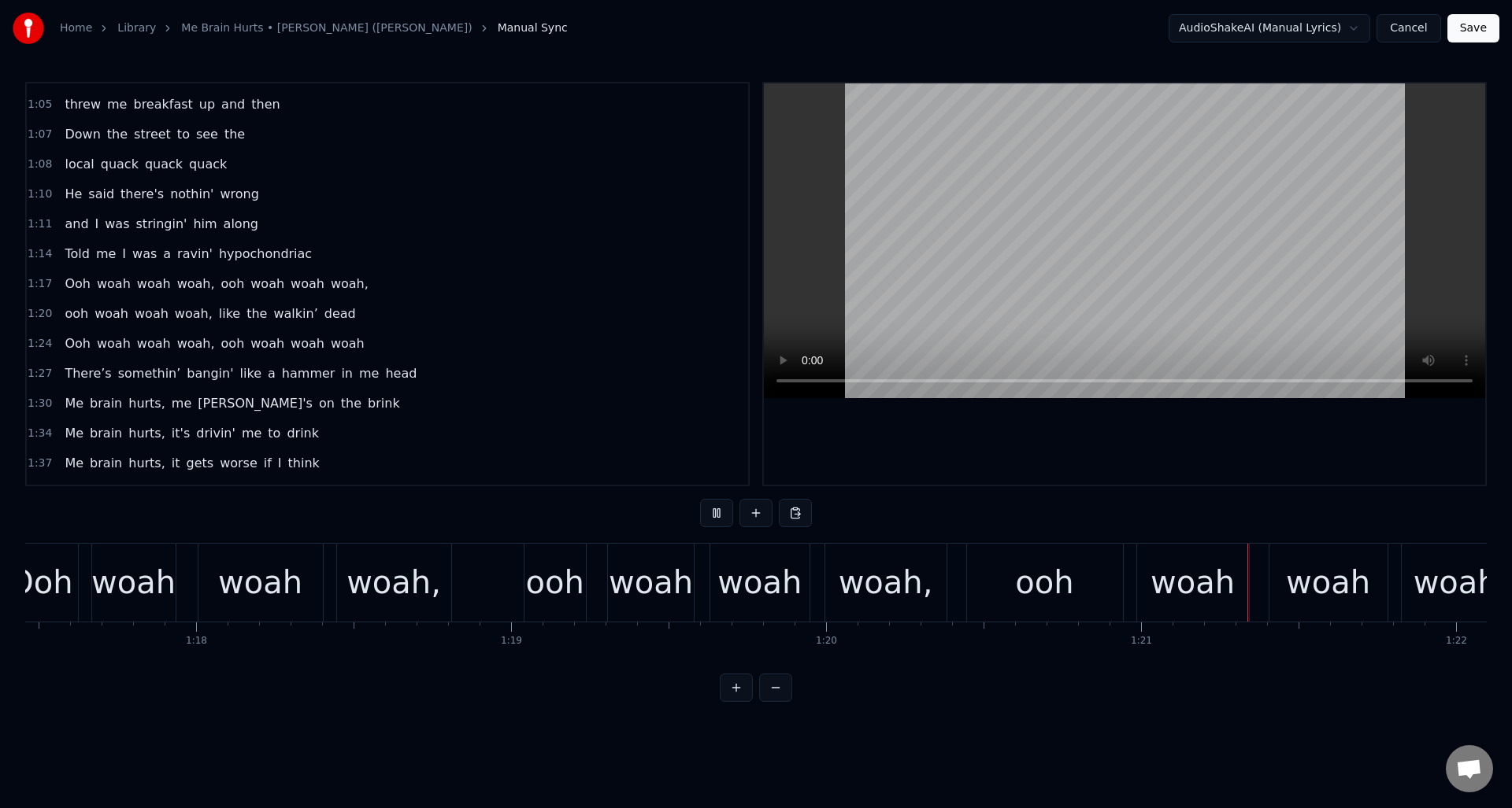
click at [716, 516] on button at bounding box center [717, 513] width 33 height 28
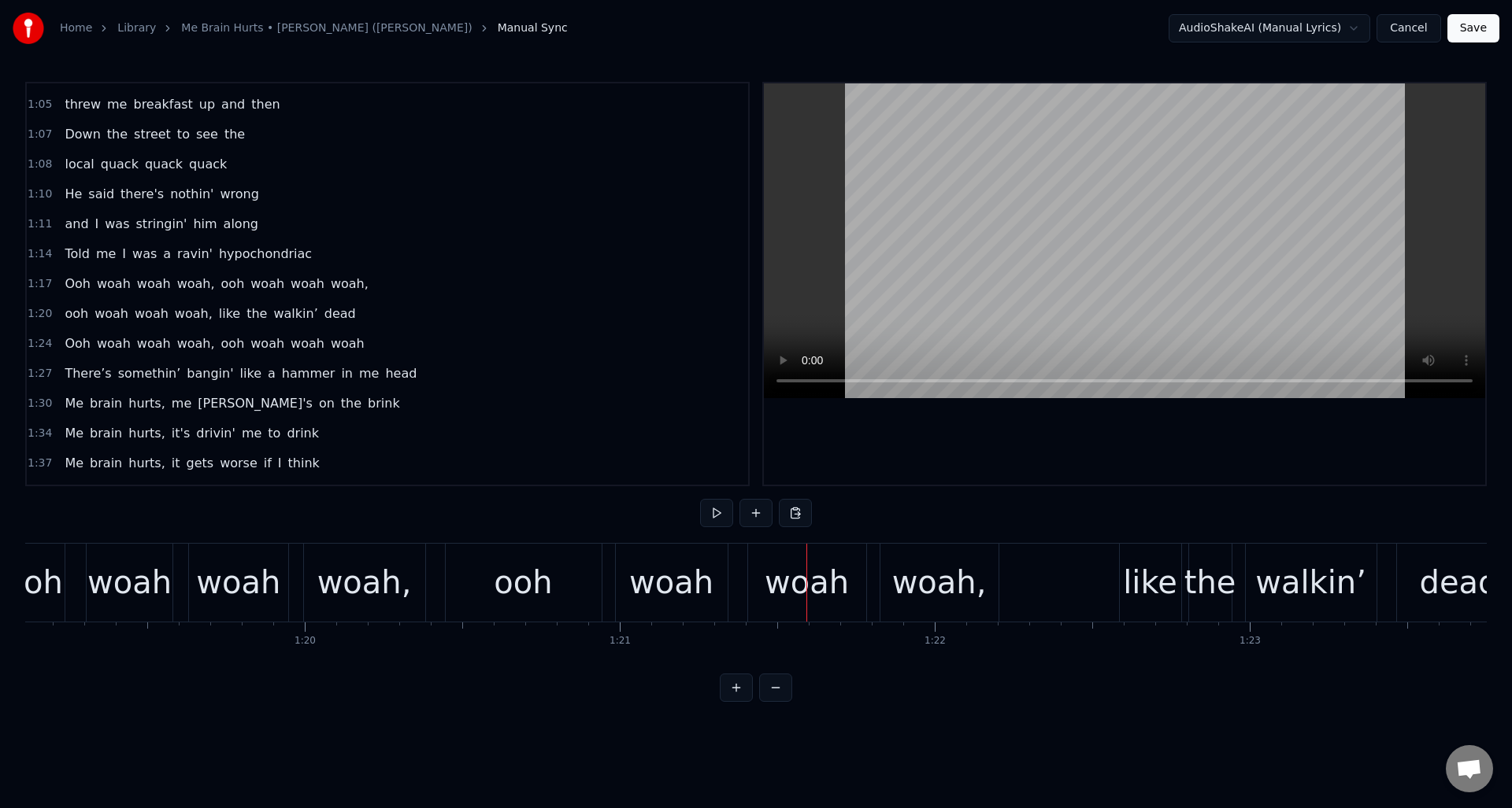
scroll to position [0, 24816]
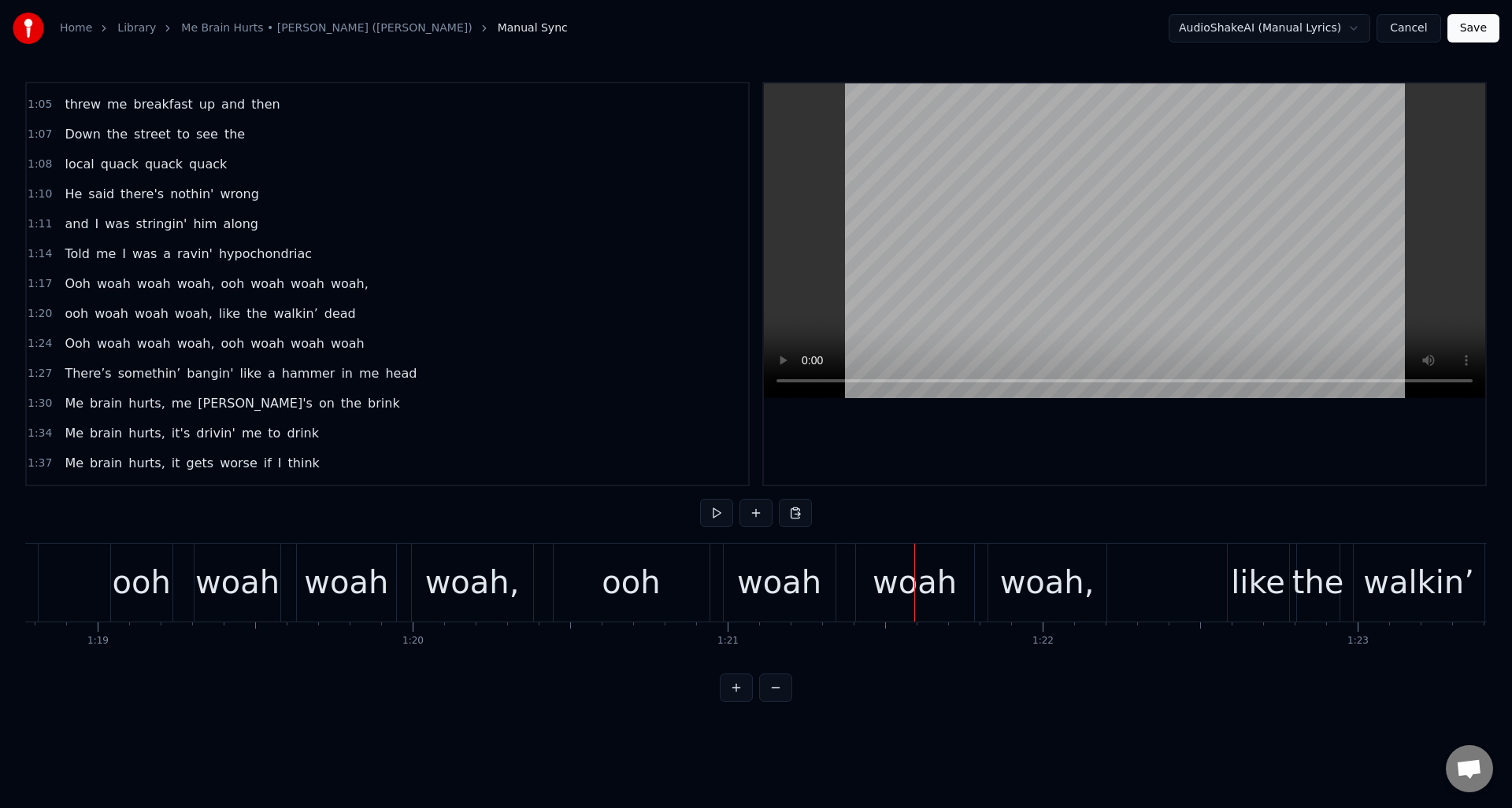
click at [634, 566] on div "ooh" at bounding box center [631, 582] width 58 height 47
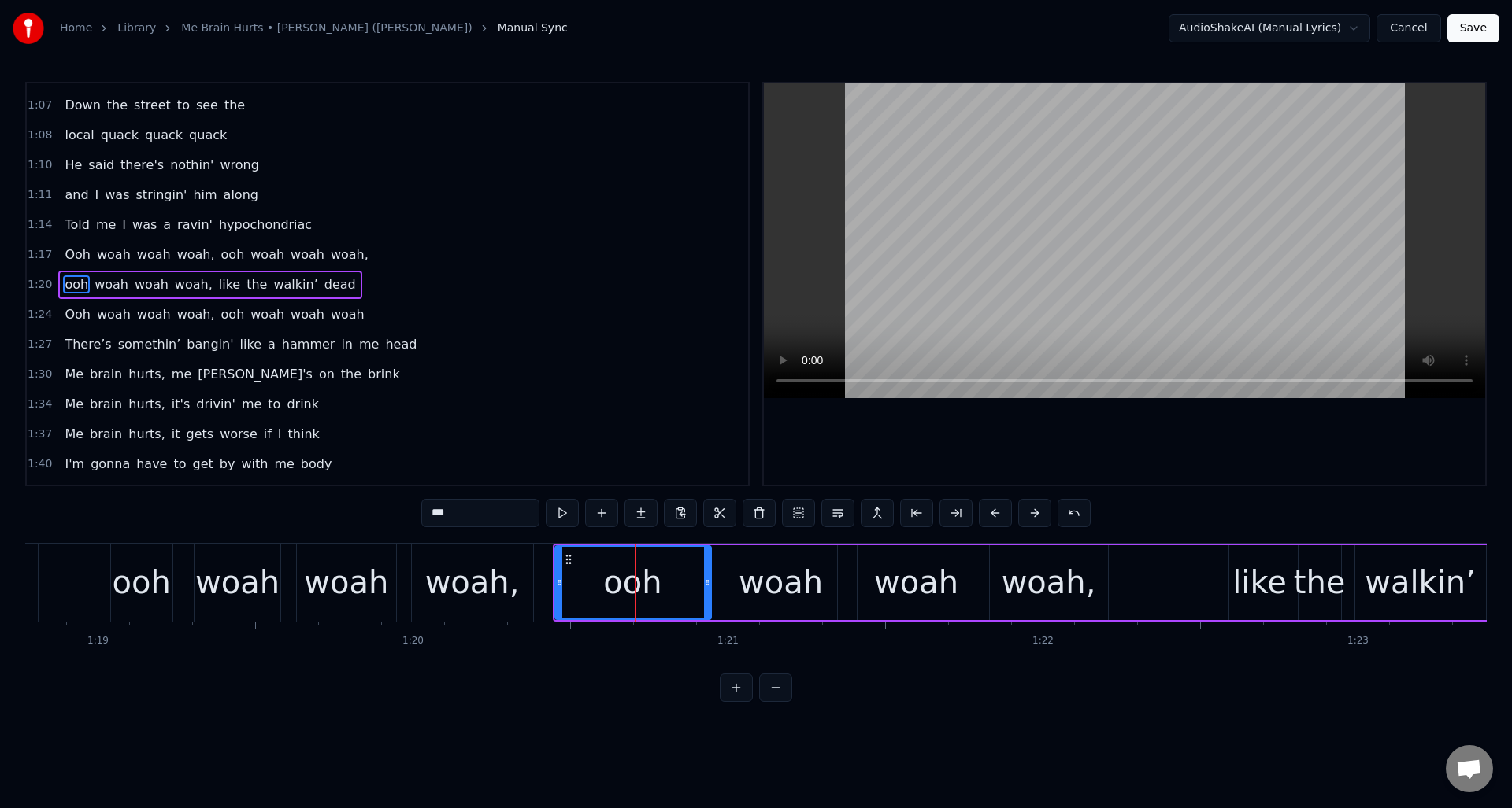
scroll to position [413, 0]
drag, startPoint x: 559, startPoint y: 586, endPoint x: 644, endPoint y: 590, distance: 85.1
click at [644, 590] on div at bounding box center [644, 582] width 7 height 72
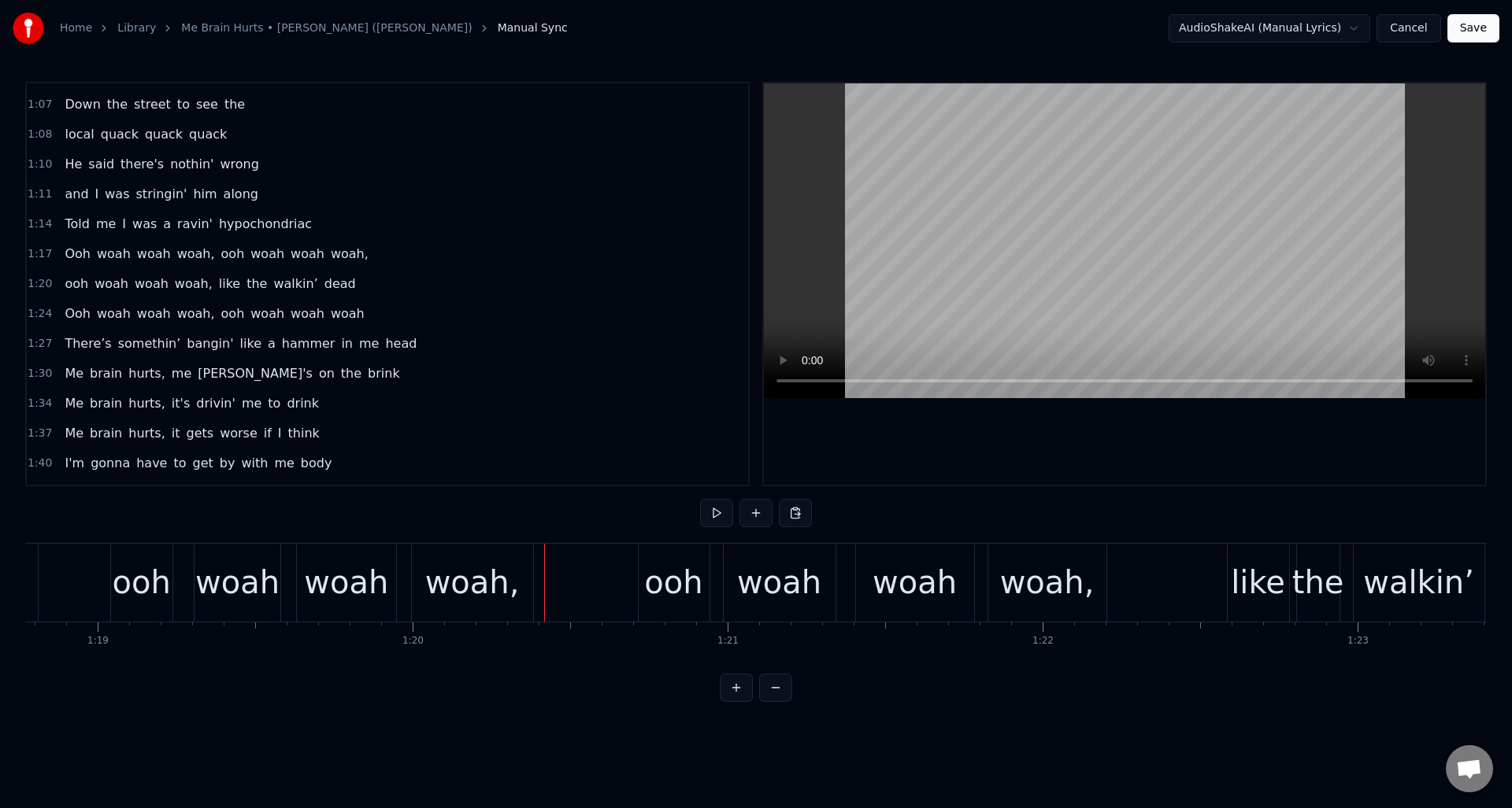
click at [81, 554] on div "Ooh woah woah woah, ooh woah woah woah," at bounding box center [63, 583] width 947 height 78
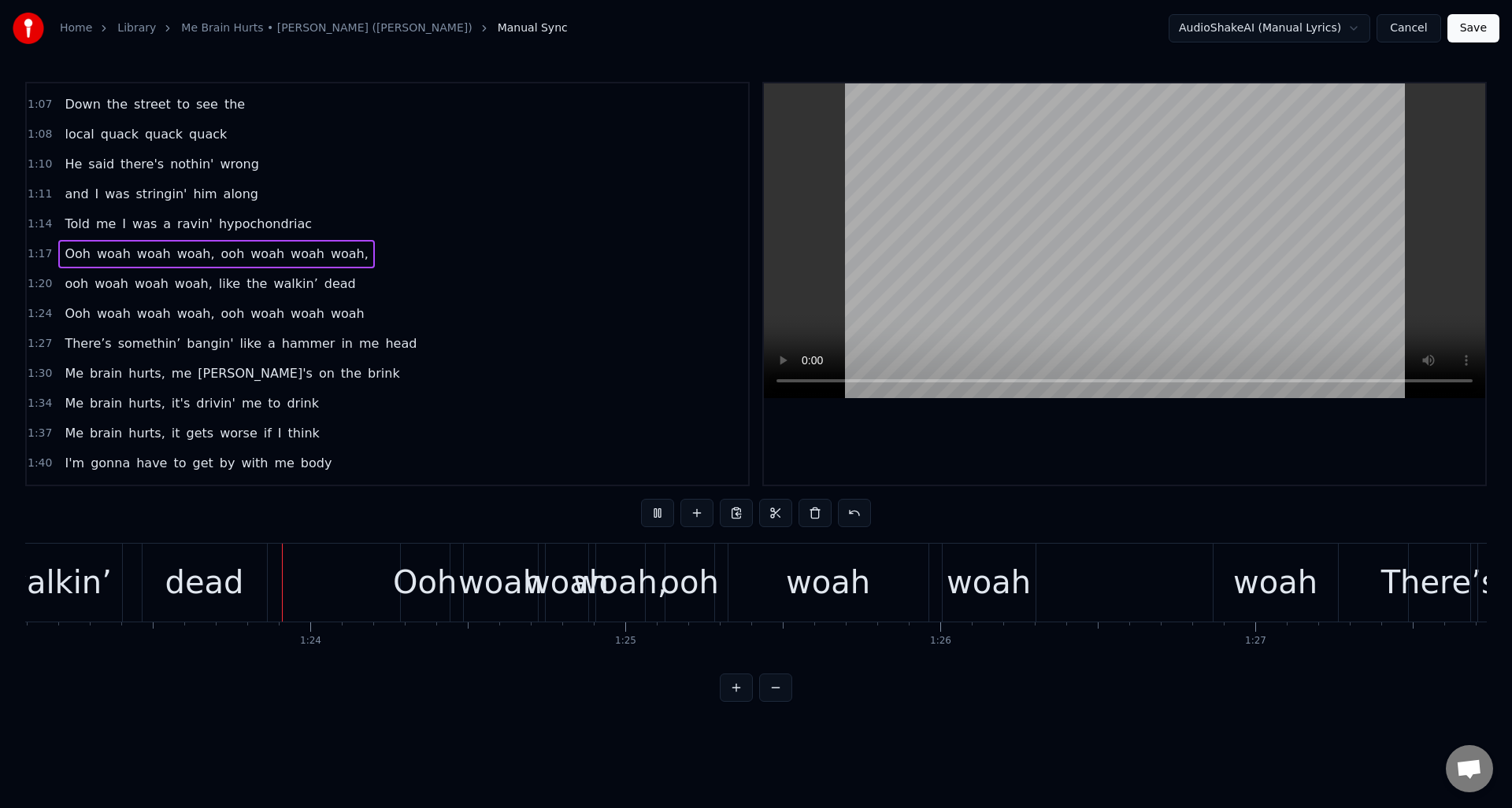
scroll to position [0, 26179]
click at [968, 560] on div "woah" at bounding box center [987, 582] width 84 height 47
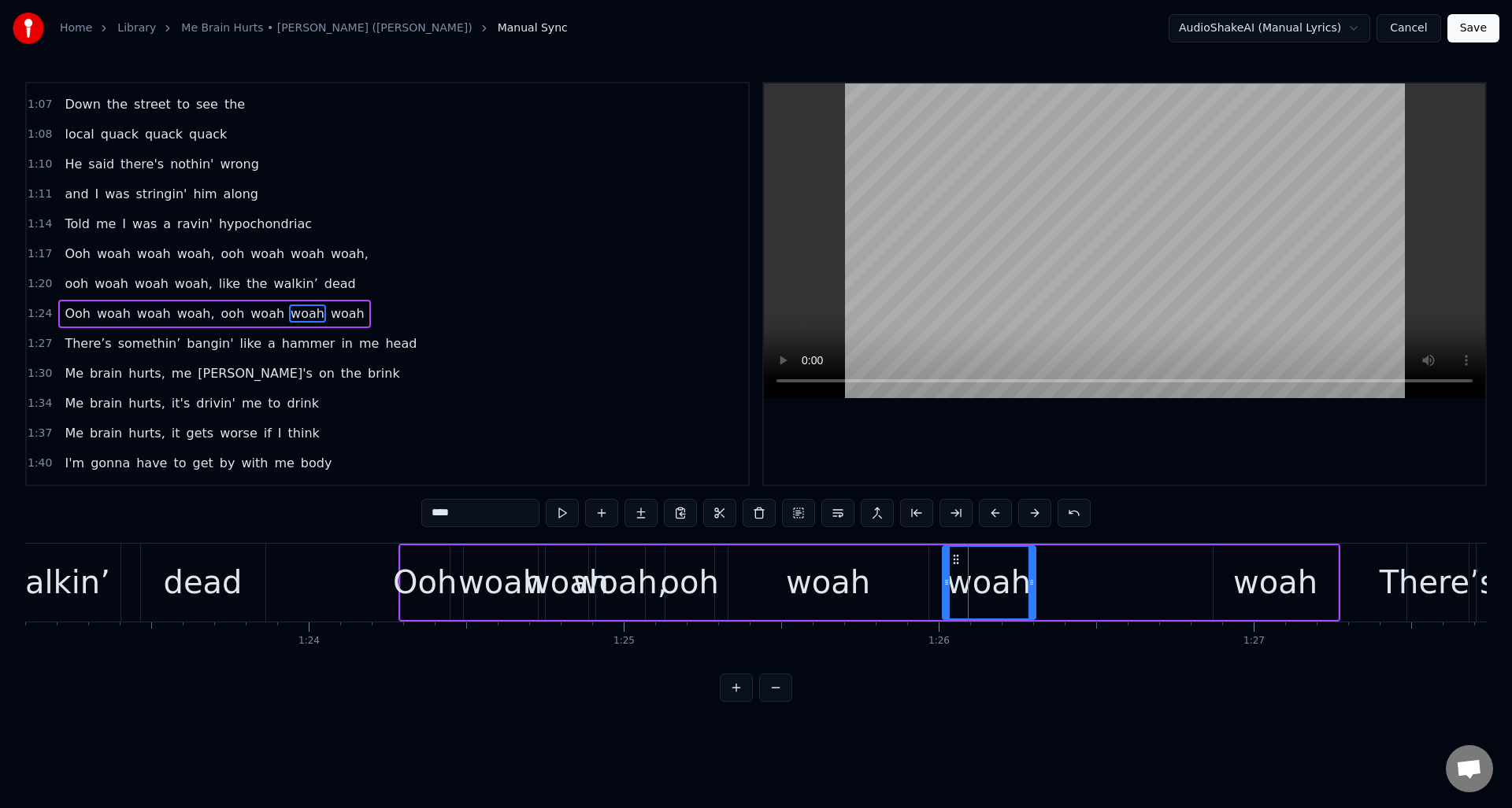
scroll to position [443, 0]
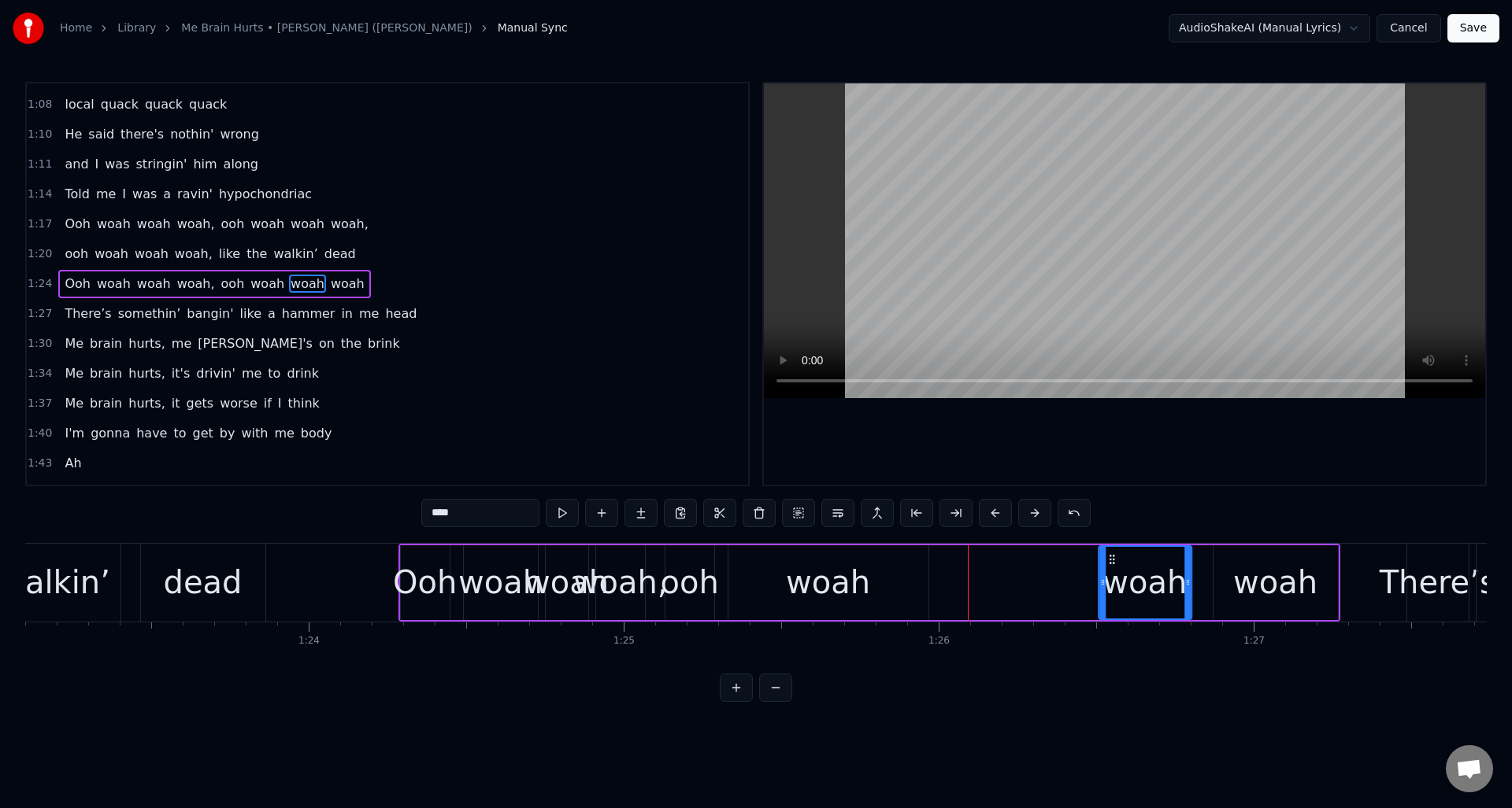
drag, startPoint x: 957, startPoint y: 561, endPoint x: 1113, endPoint y: 563, distance: 156.0
click at [1113, 563] on icon at bounding box center [1112, 559] width 12 height 12
click at [842, 563] on div "woah" at bounding box center [828, 582] width 84 height 47
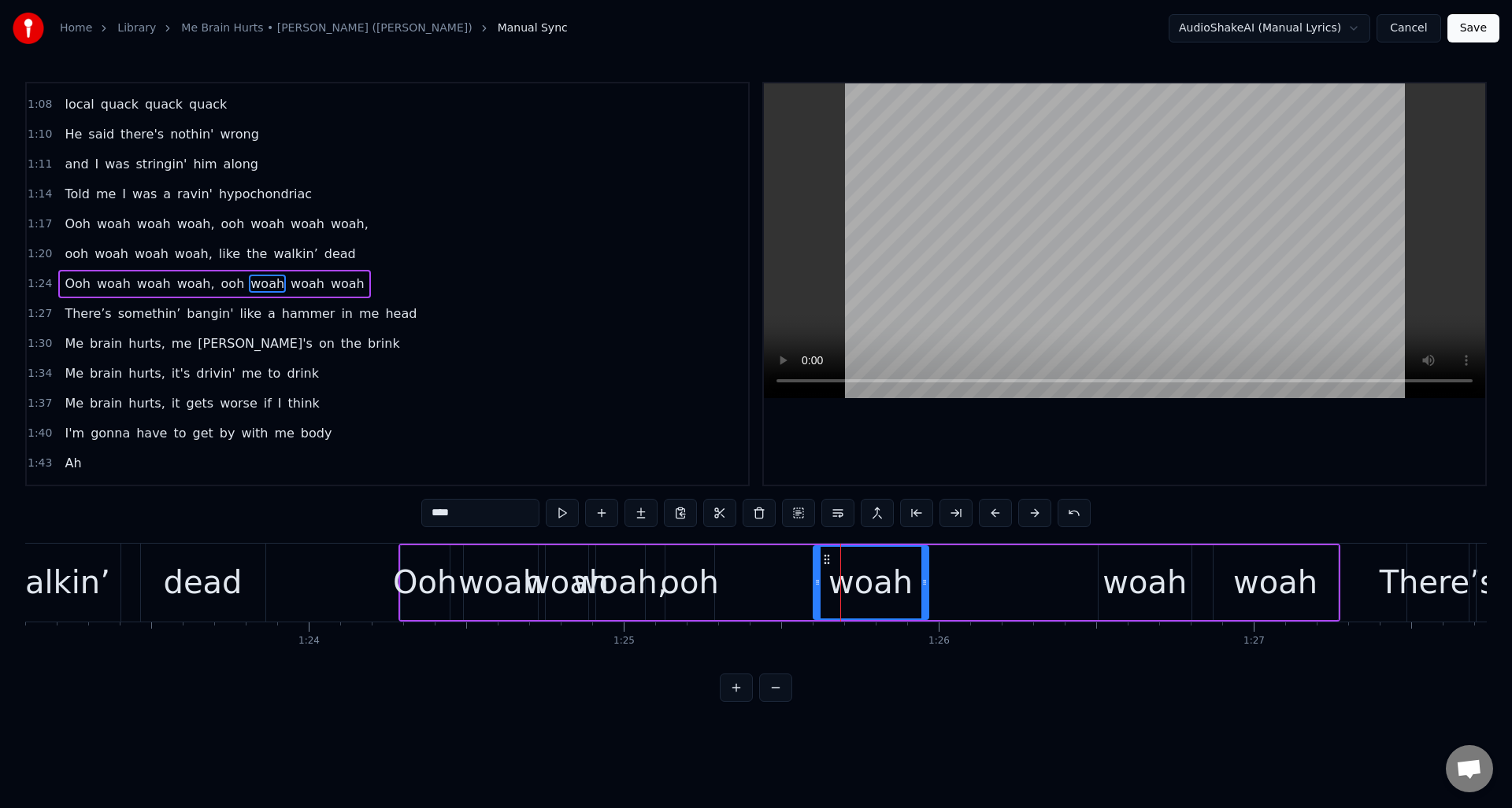
drag, startPoint x: 730, startPoint y: 575, endPoint x: 815, endPoint y: 577, distance: 85.0
click at [815, 577] on div at bounding box center [818, 582] width 7 height 72
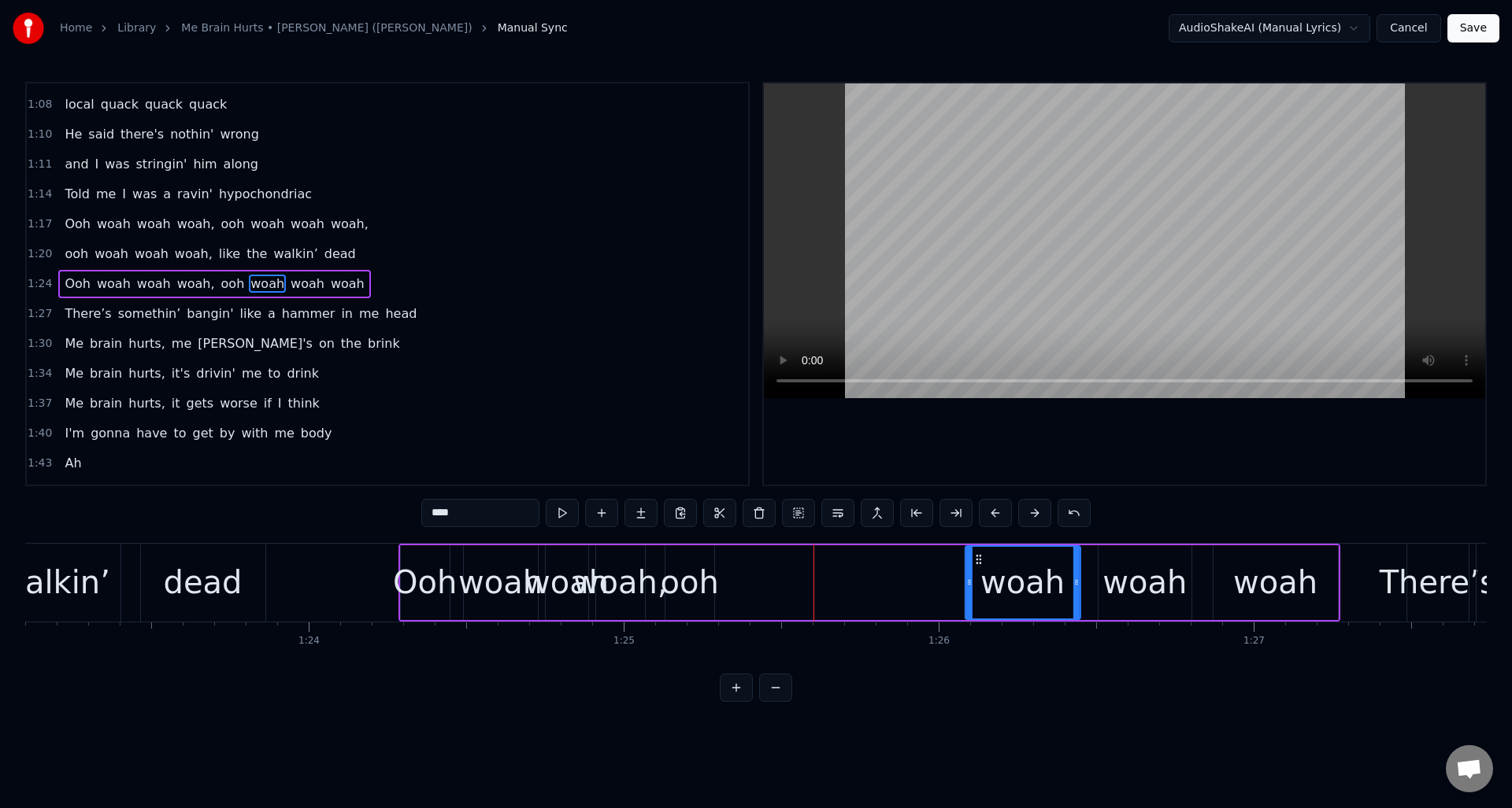
drag, startPoint x: 825, startPoint y: 562, endPoint x: 977, endPoint y: 568, distance: 152.1
click at [977, 568] on div "woah" at bounding box center [1022, 582] width 113 height 72
click at [689, 563] on div "ooh" at bounding box center [689, 582] width 58 height 47
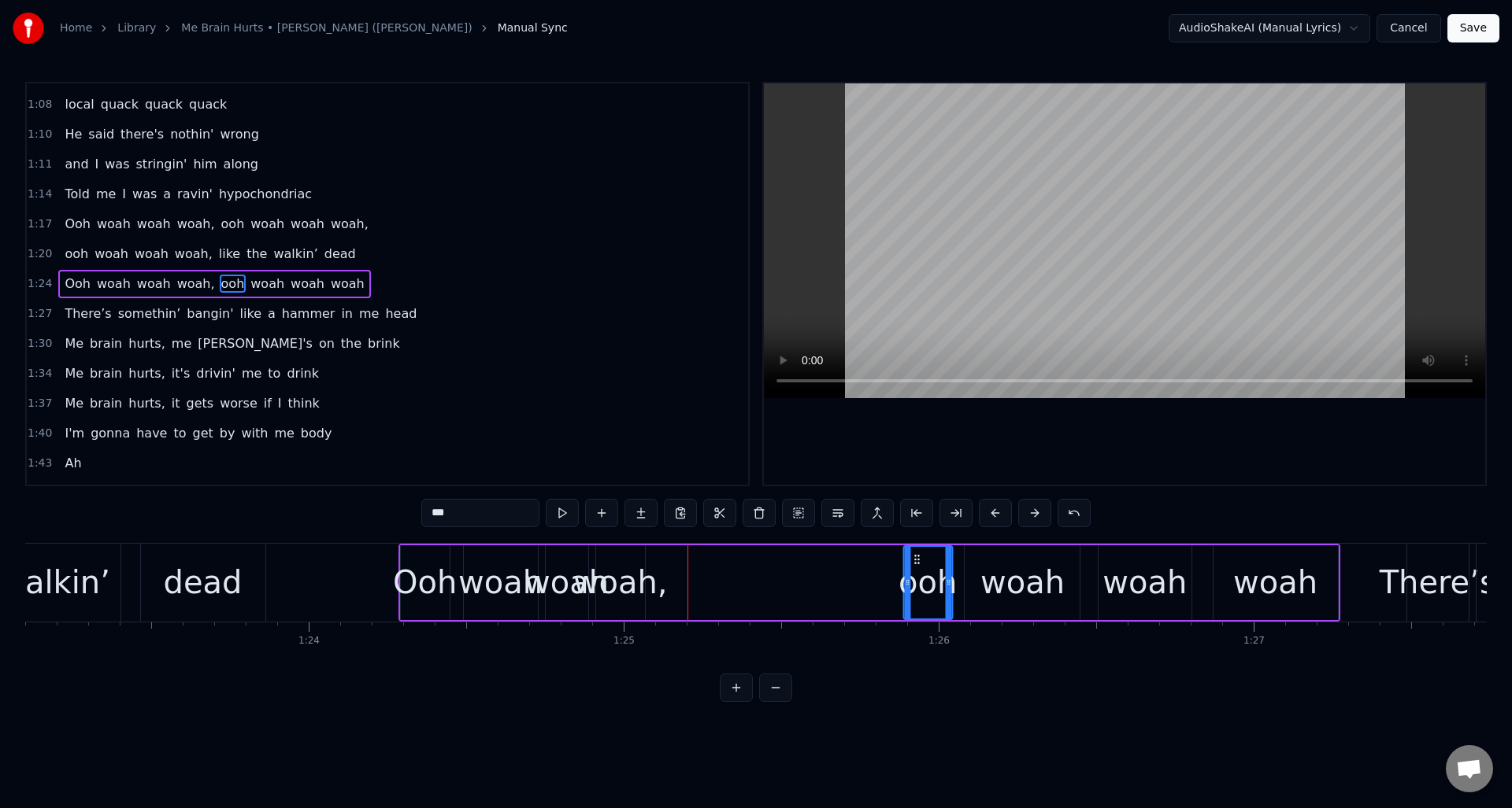
drag, startPoint x: 678, startPoint y: 559, endPoint x: 916, endPoint y: 574, distance: 238.5
click at [916, 574] on div "ooh" at bounding box center [928, 582] width 47 height 72
click at [620, 555] on div "woah," at bounding box center [620, 583] width 49 height 75
click at [640, 562] on div at bounding box center [641, 582] width 7 height 72
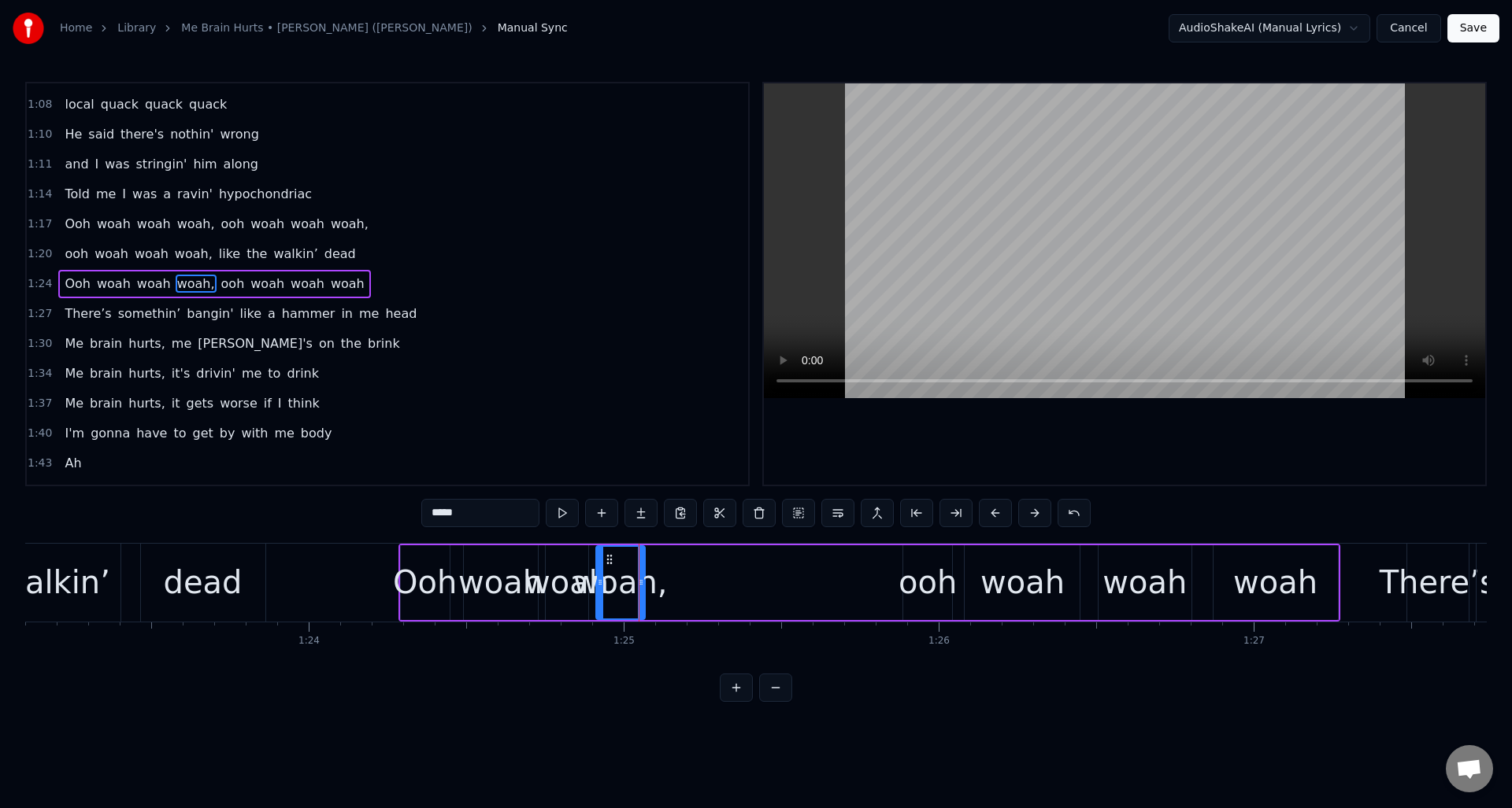
click at [640, 562] on div at bounding box center [641, 582] width 7 height 72
drag, startPoint x: 640, startPoint y: 562, endPoint x: 692, endPoint y: 567, distance: 52.2
click at [692, 567] on div at bounding box center [694, 582] width 7 height 72
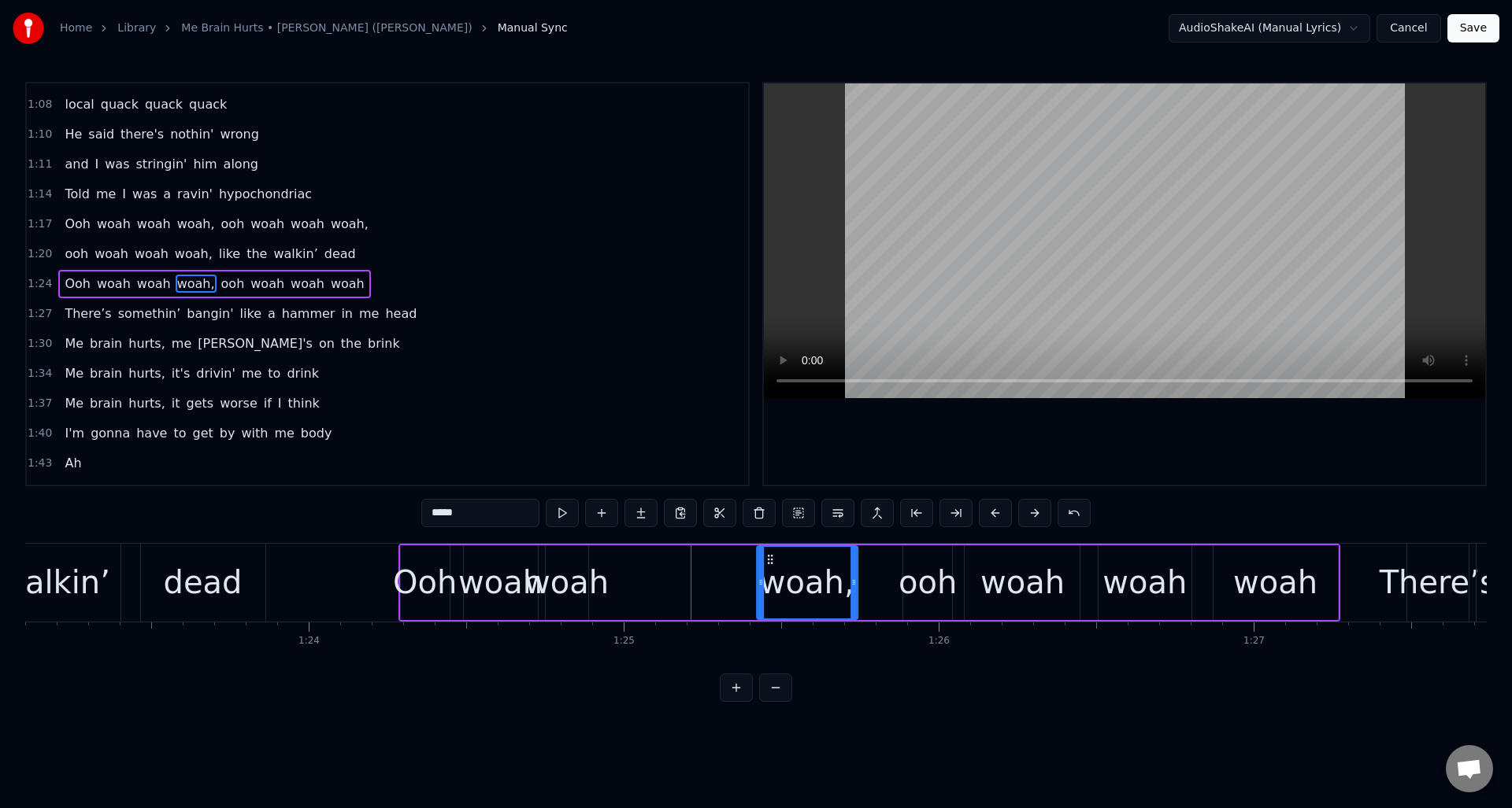
drag, startPoint x: 608, startPoint y: 558, endPoint x: 768, endPoint y: 570, distance: 160.4
click at [768, 570] on div "woah," at bounding box center [807, 582] width 99 height 72
click at [568, 561] on div "woah" at bounding box center [566, 582] width 84 height 47
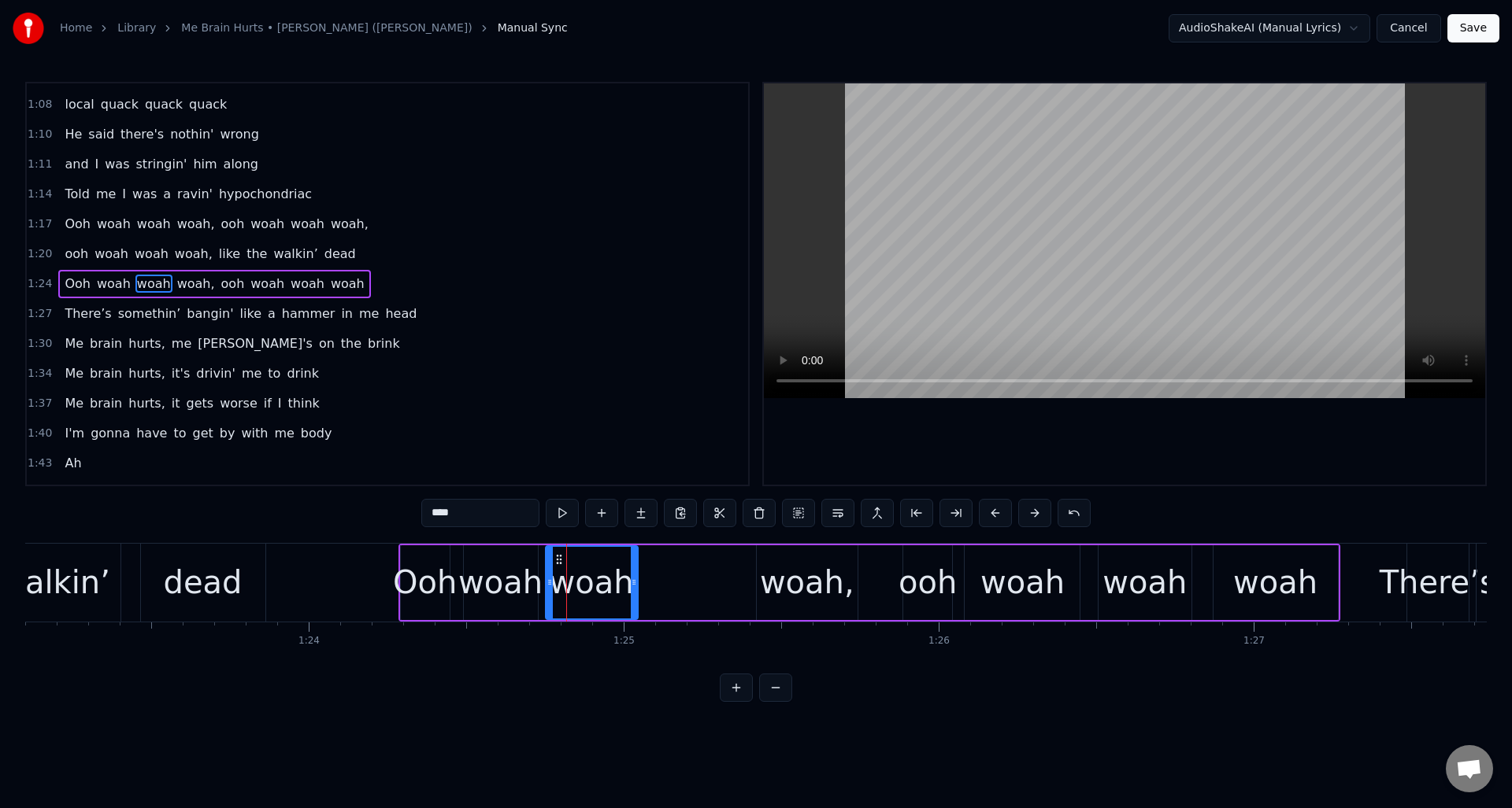
drag, startPoint x: 586, startPoint y: 564, endPoint x: 635, endPoint y: 567, distance: 49.1
click at [635, 567] on div at bounding box center [634, 582] width 7 height 72
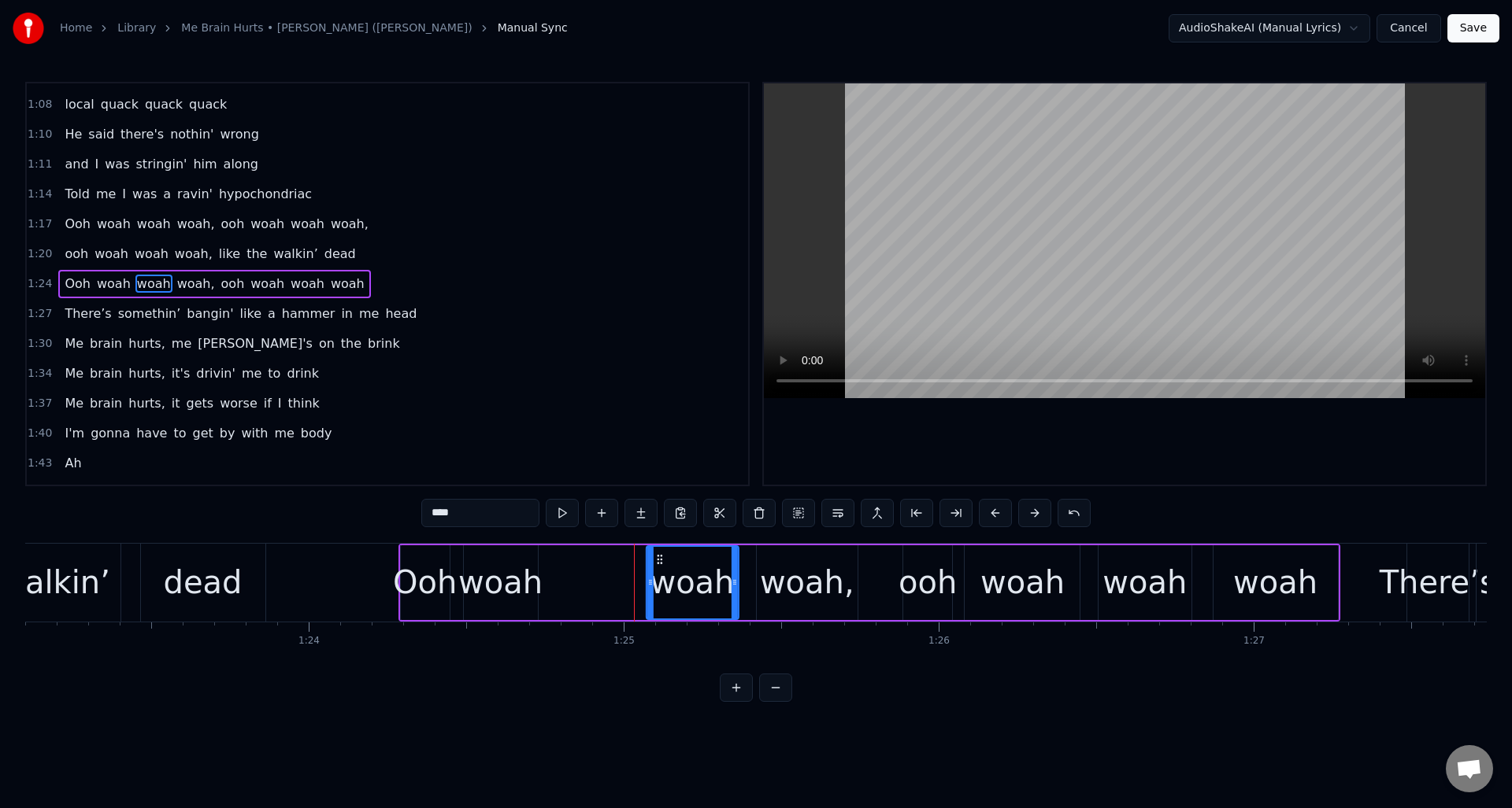
drag, startPoint x: 555, startPoint y: 559, endPoint x: 656, endPoint y: 571, distance: 101.7
click at [656, 571] on div "woah" at bounding box center [692, 582] width 91 height 72
click at [512, 563] on div "woah" at bounding box center [500, 582] width 84 height 47
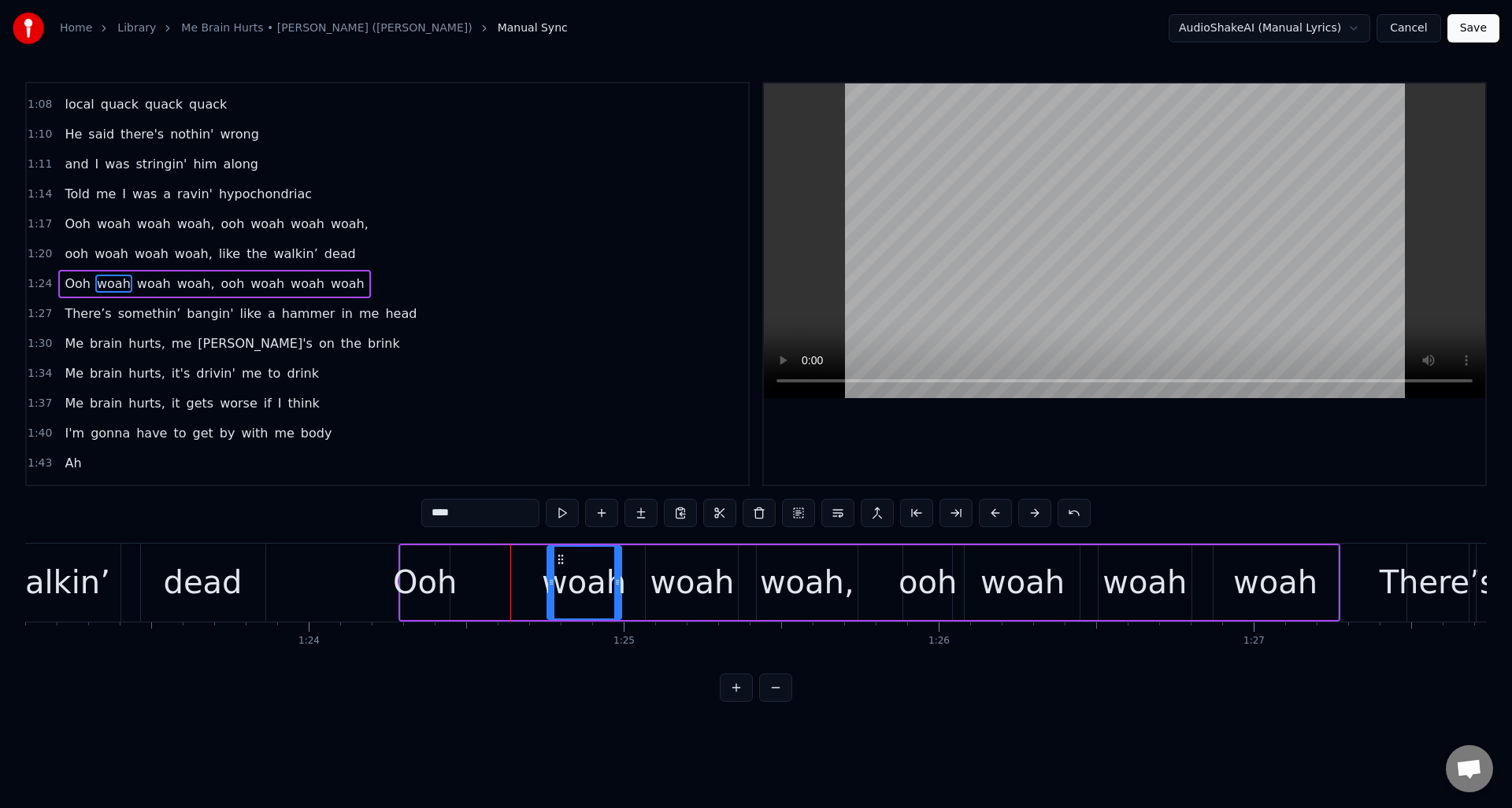
drag, startPoint x: 480, startPoint y: 559, endPoint x: 563, endPoint y: 568, distance: 83.5
click at [563, 568] on div "woah" at bounding box center [584, 582] width 72 height 72
click at [430, 555] on div "Ooh" at bounding box center [425, 583] width 49 height 75
type input "***"
drag, startPoint x: 415, startPoint y: 557, endPoint x: 505, endPoint y: 565, distance: 90.4
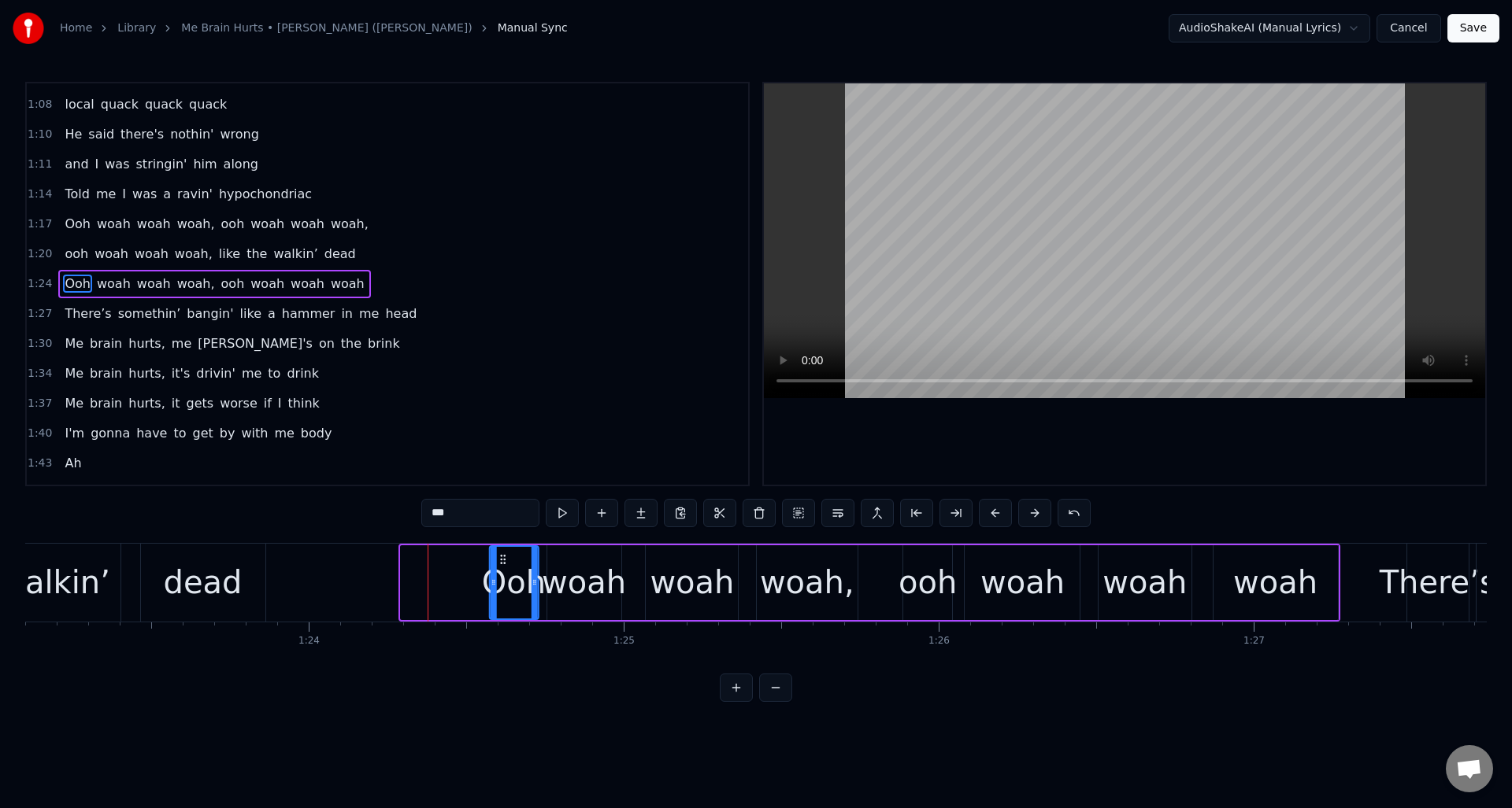
click at [505, 565] on icon at bounding box center [502, 559] width 12 height 12
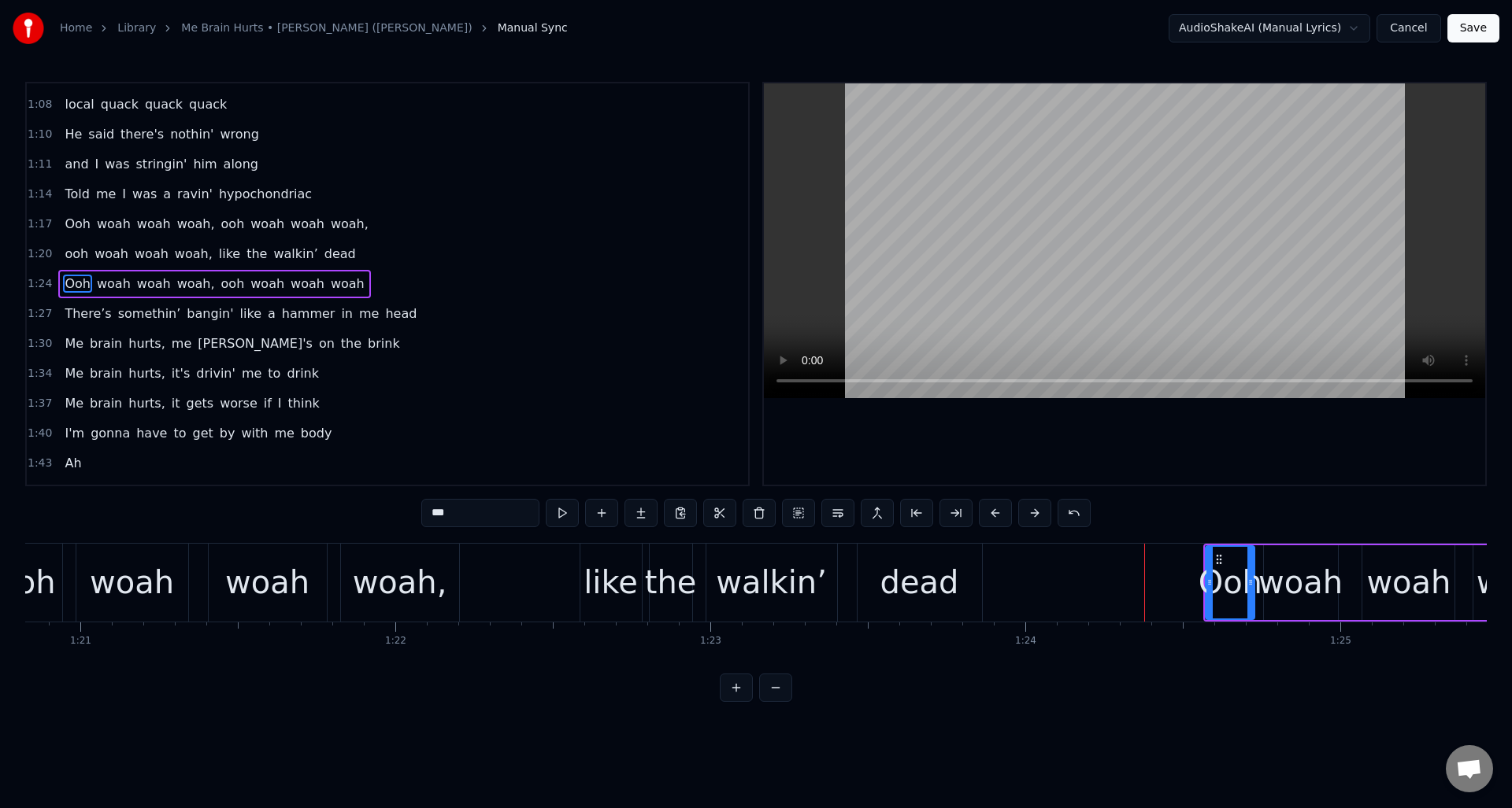
scroll to position [0, 25356]
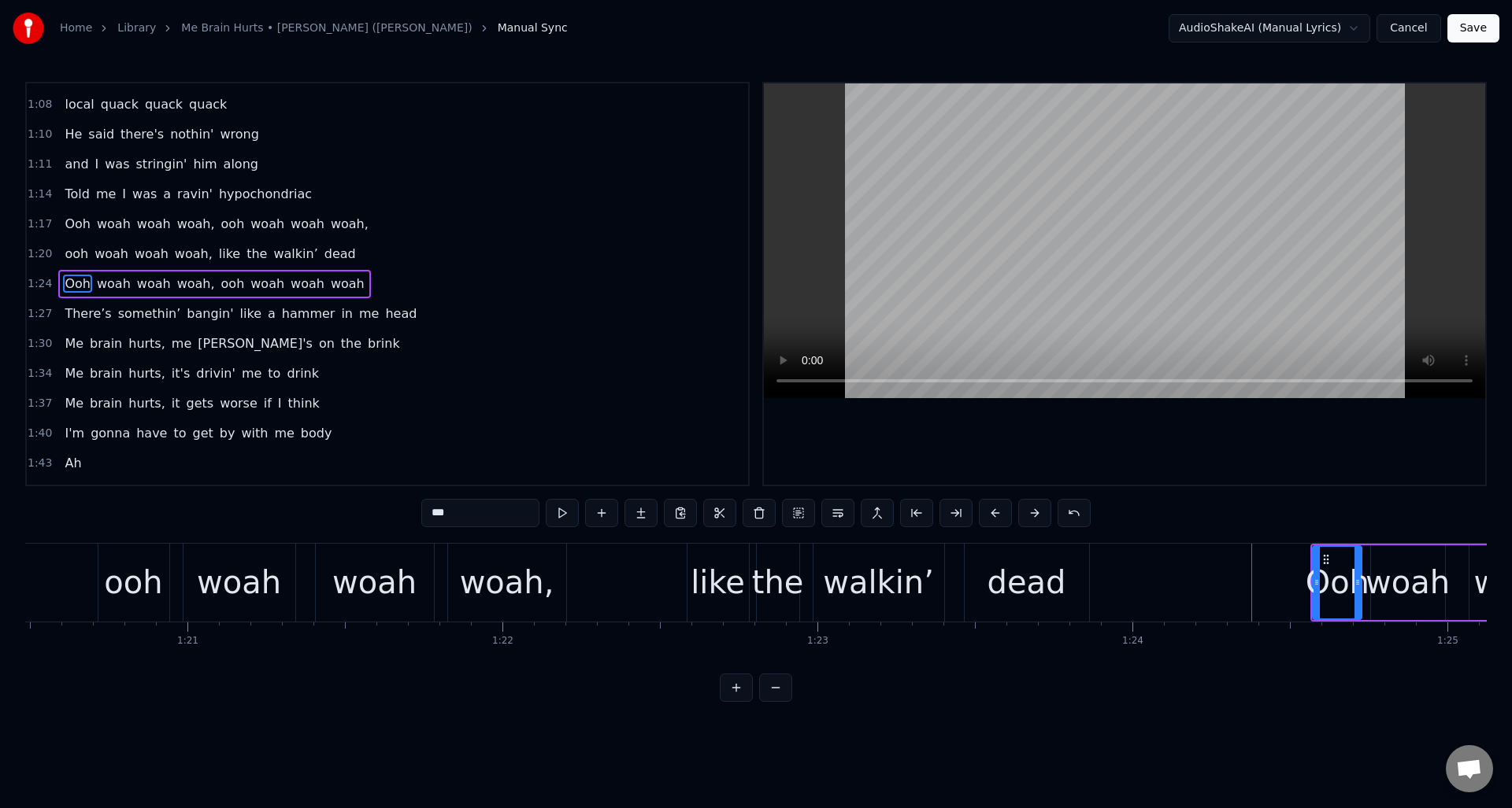
click at [631, 574] on div "ooh woah woah woah, like the walkin’ dead" at bounding box center [595, 583] width 996 height 78
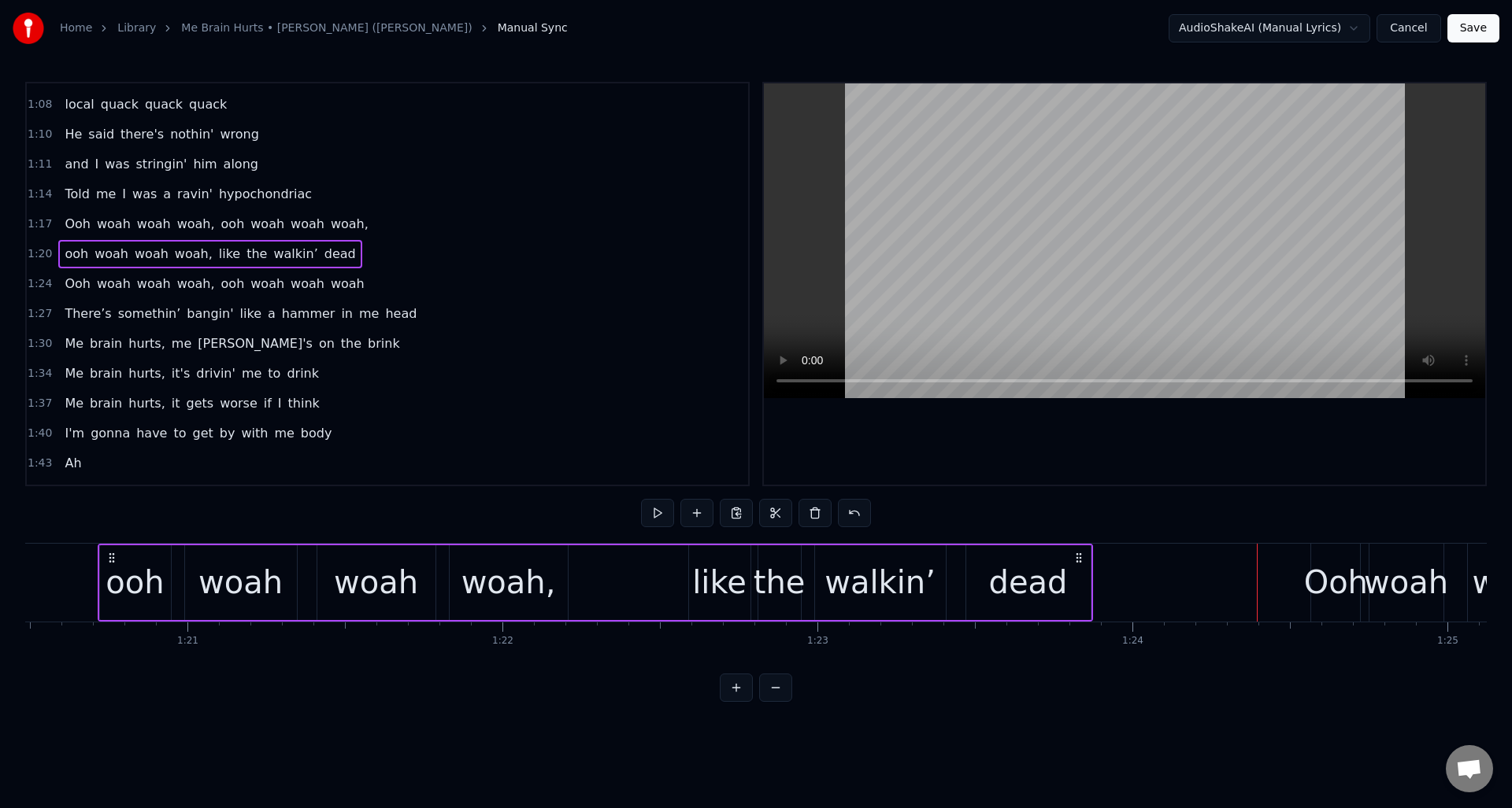
click at [390, 280] on div "1:24 Ooh woah woah woah, ooh woah woah woah" at bounding box center [387, 285] width 721 height 30
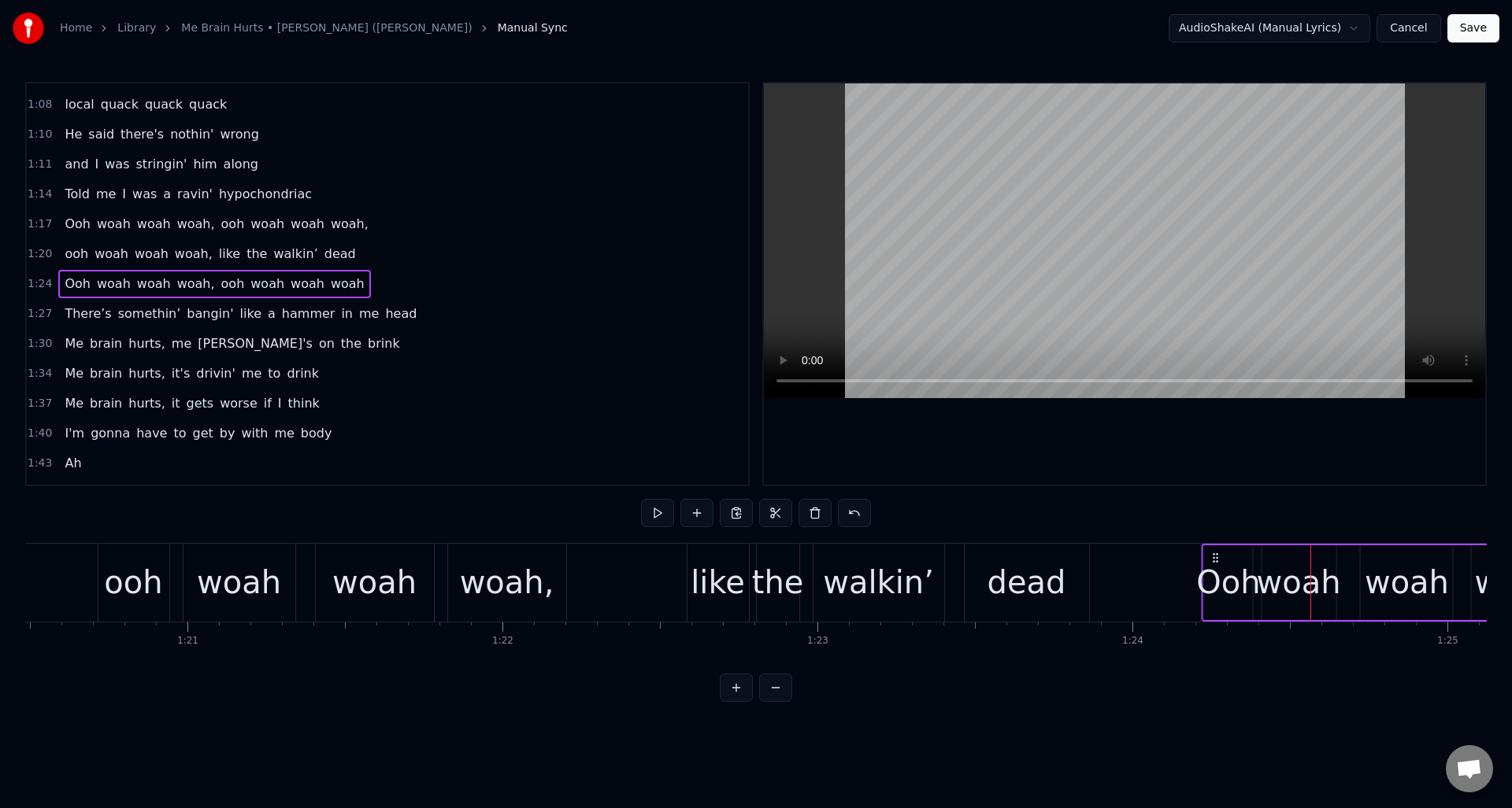
drag, startPoint x: 1325, startPoint y: 558, endPoint x: 1221, endPoint y: 563, distance: 104.1
click at [1216, 562] on icon at bounding box center [1216, 558] width 12 height 12
click at [620, 564] on div "ooh woah woah woah, like the walkin’ dead" at bounding box center [595, 583] width 996 height 78
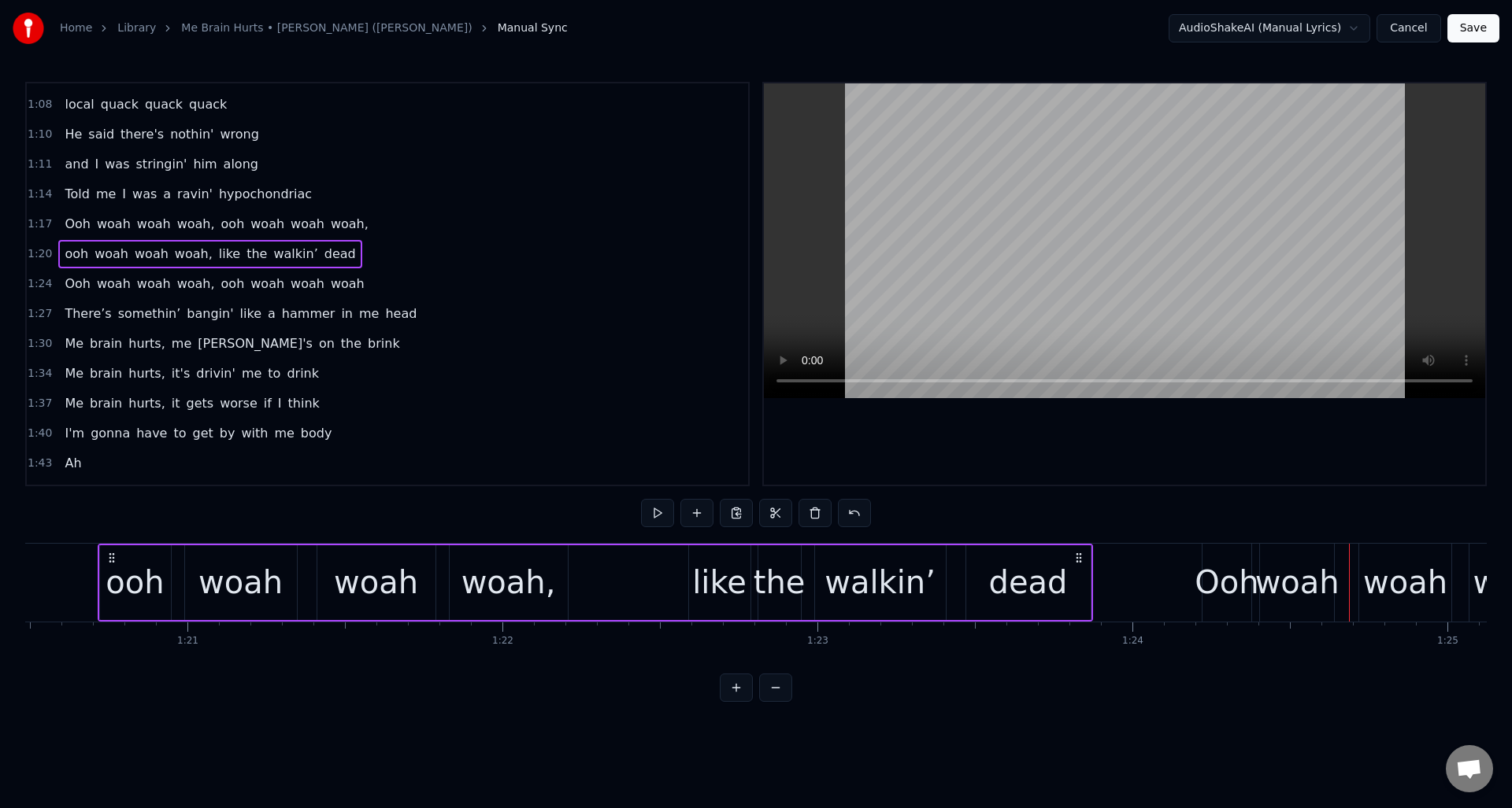
click at [407, 273] on div "1:24 Ooh woah woah woah, ooh woah woah woah" at bounding box center [387, 285] width 721 height 30
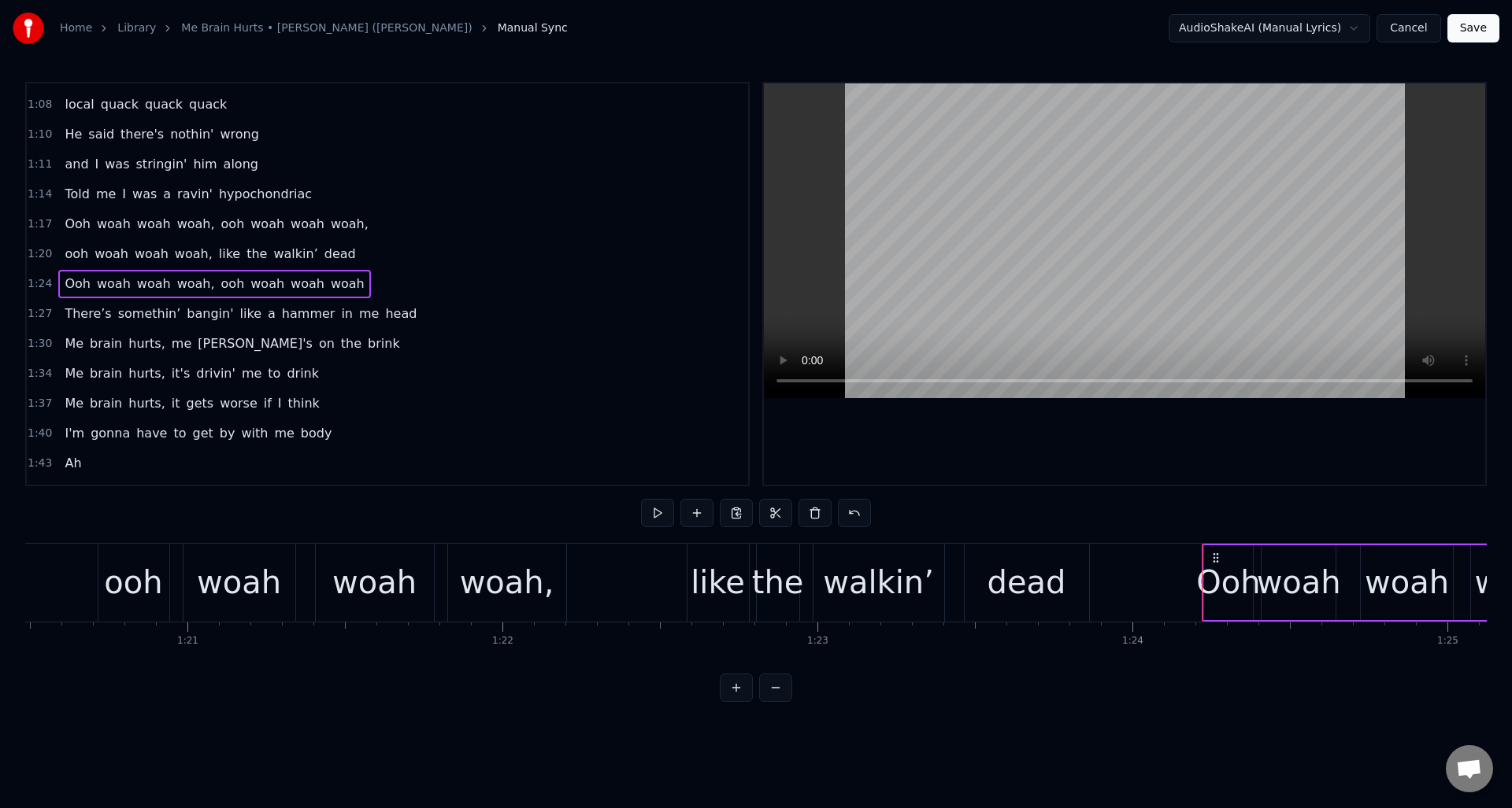
click at [425, 260] on div "1:20 ooh woah woah woah, like the walkin’ dead" at bounding box center [387, 255] width 721 height 30
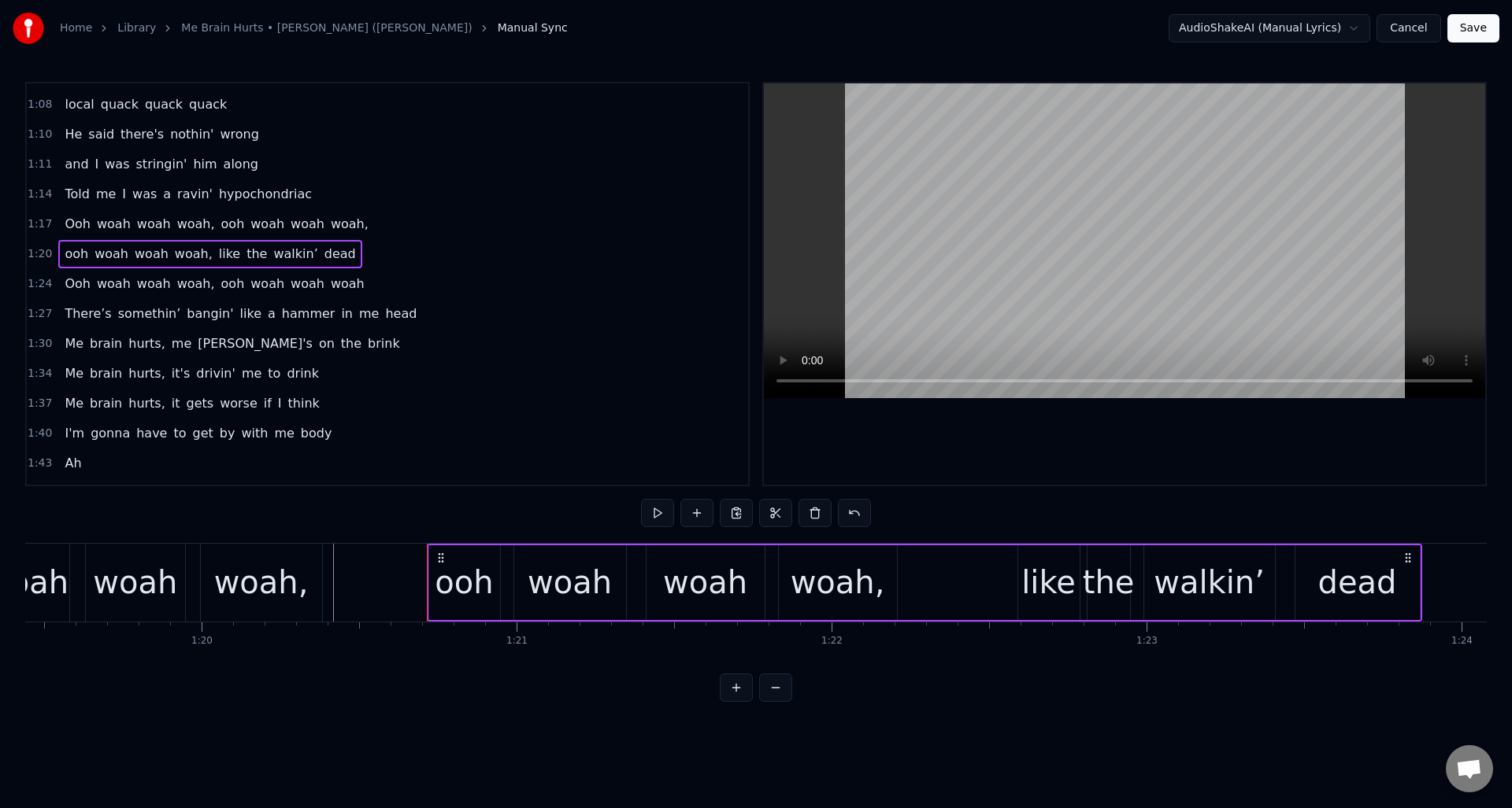
scroll to position [0, 24991]
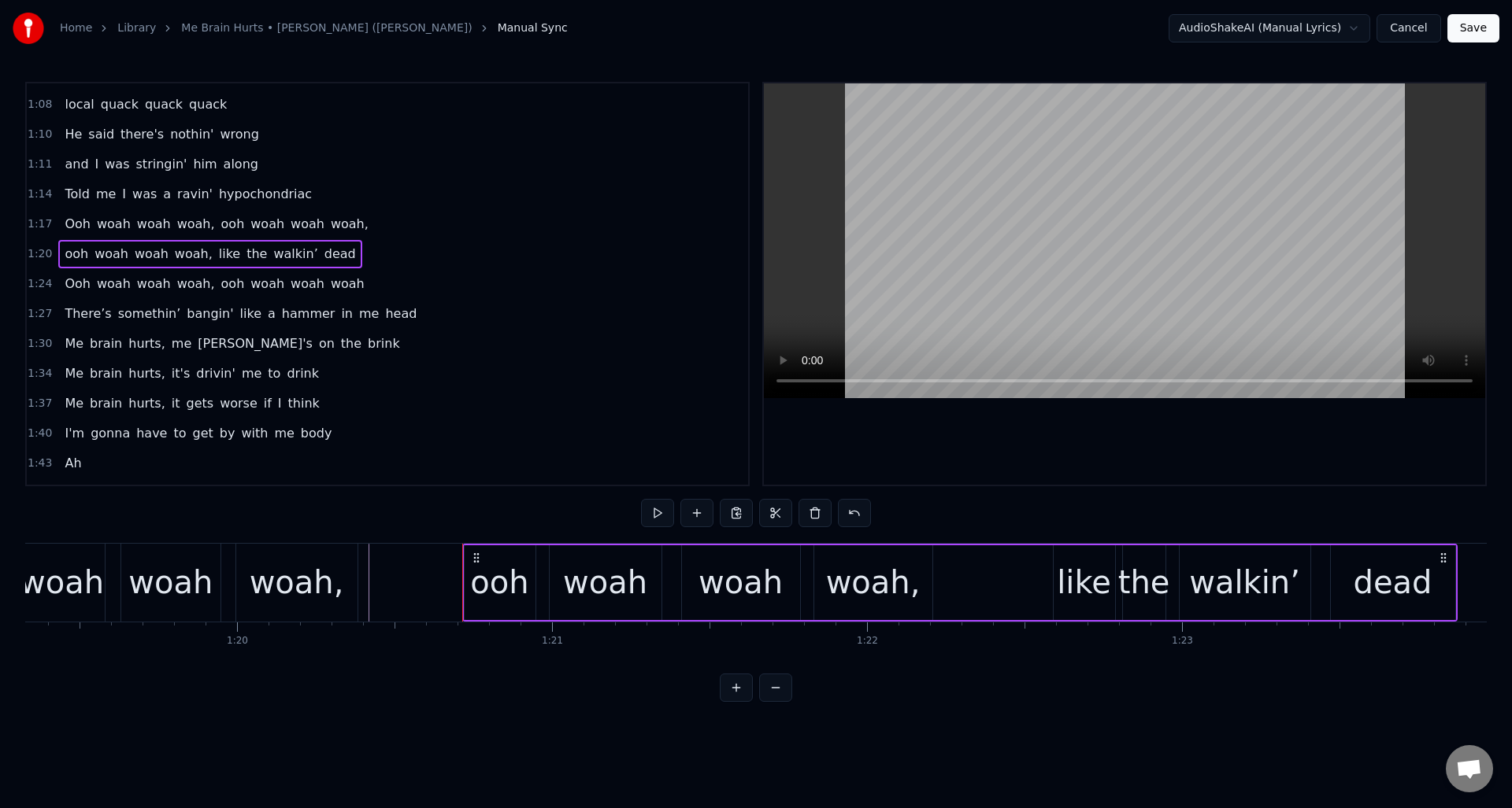
drag, startPoint x: 615, startPoint y: 672, endPoint x: 590, endPoint y: 682, distance: 26.9
click at [590, 682] on div "0:17 I woke up this mornin', a scratchin' and a yawnin' 0:20 Wonderin' how I'd …" at bounding box center [756, 391] width 1462 height 620
click at [192, 558] on div "woah" at bounding box center [171, 583] width 99 height 78
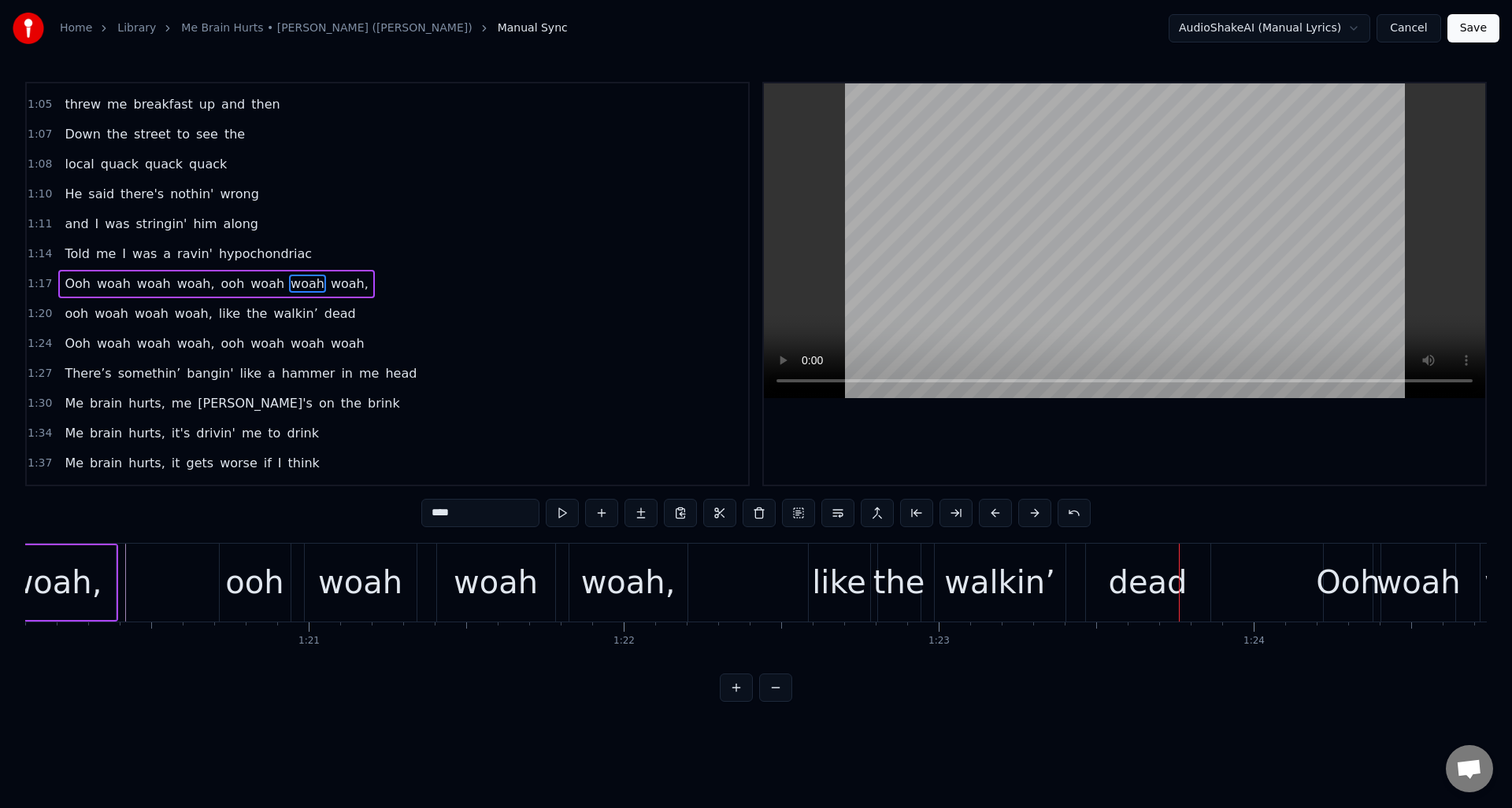
scroll to position [0, 25378]
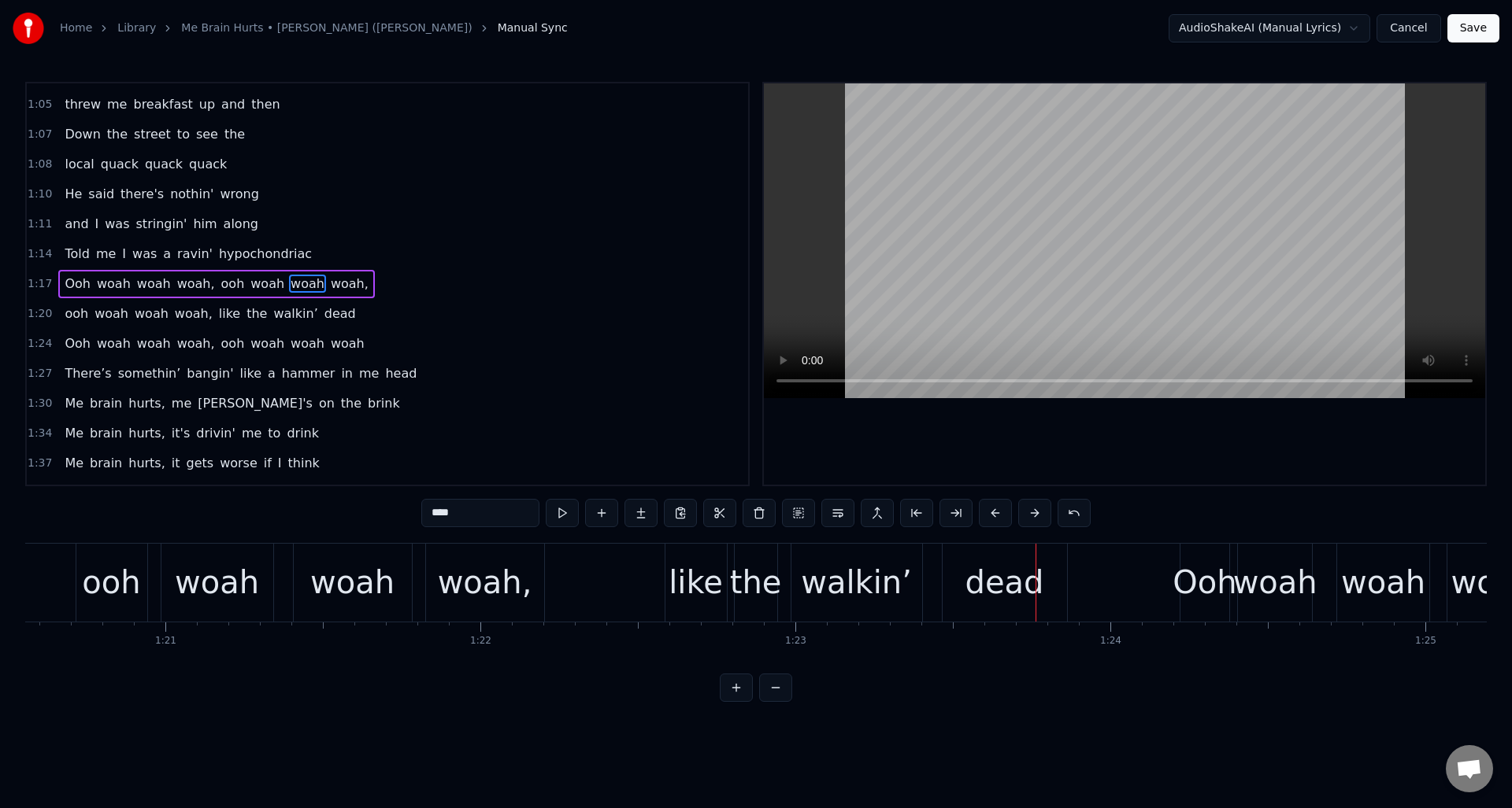
click at [678, 559] on div "like" at bounding box center [695, 582] width 54 height 47
type input "****"
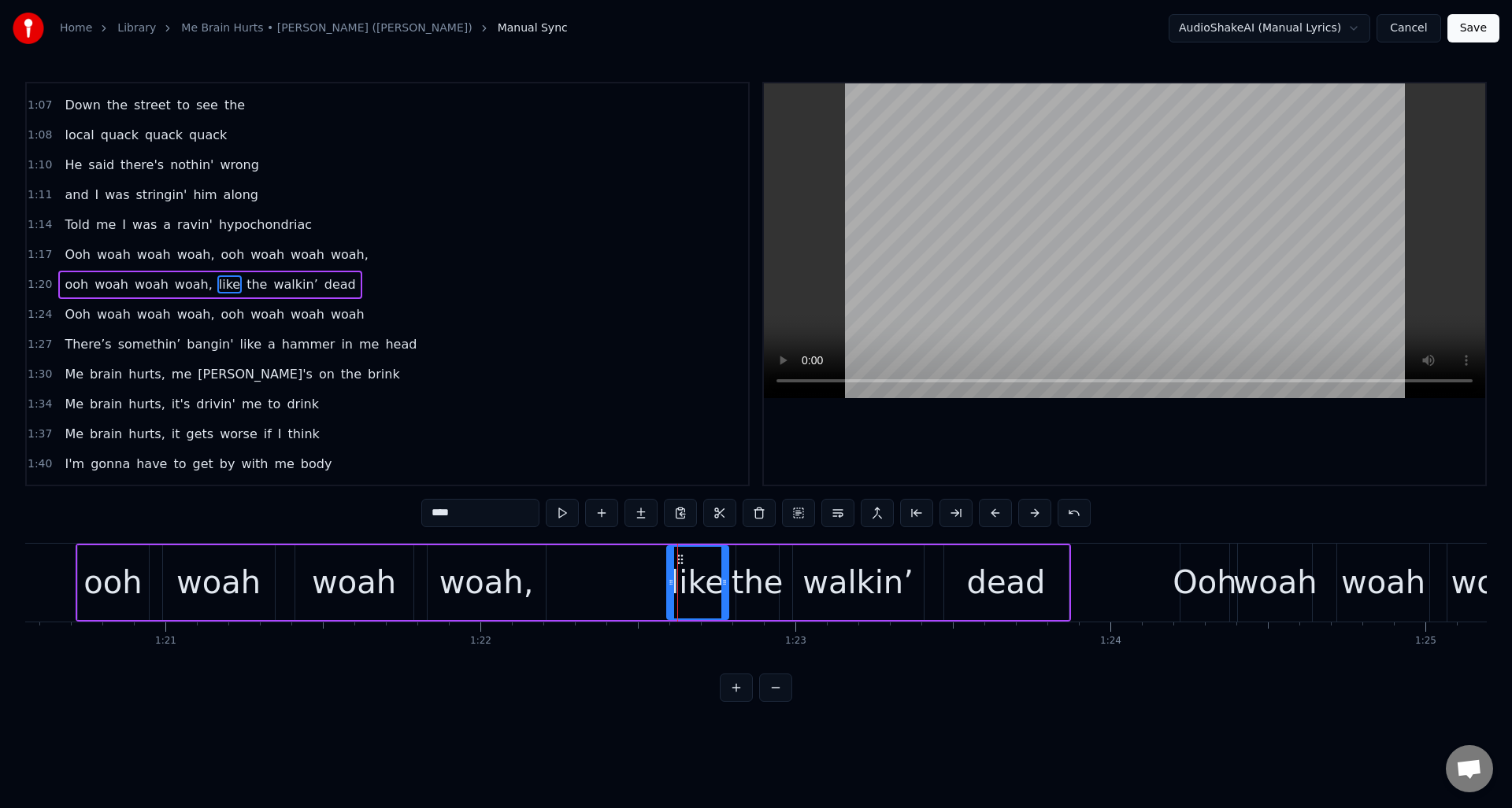
scroll to position [413, 0]
drag, startPoint x: 669, startPoint y: 568, endPoint x: 639, endPoint y: 571, distance: 30.1
click at [639, 571] on div at bounding box center [642, 582] width 7 height 72
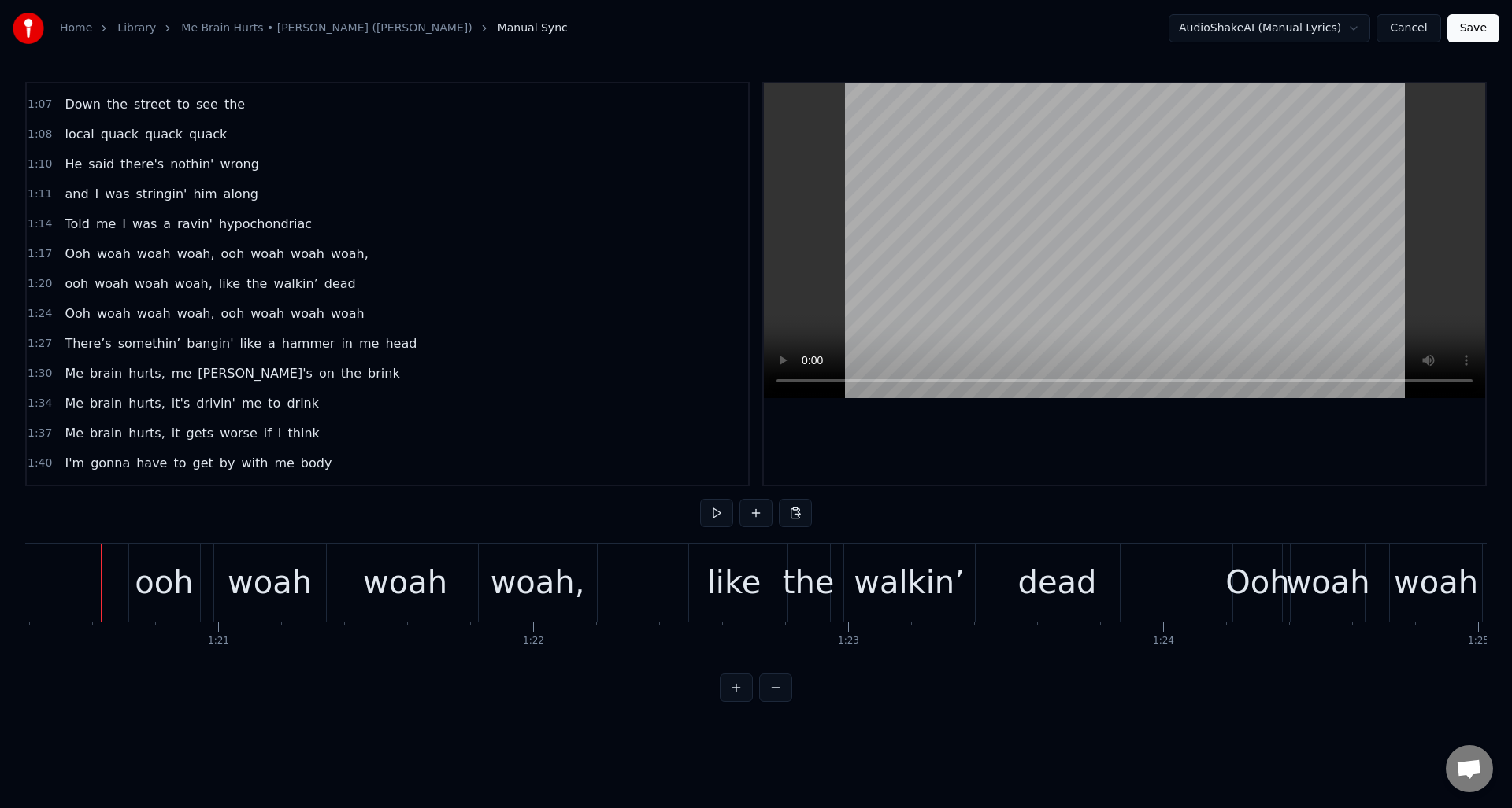
scroll to position [0, 25322]
click at [719, 518] on button at bounding box center [717, 513] width 33 height 28
drag, startPoint x: 367, startPoint y: 310, endPoint x: 384, endPoint y: 316, distance: 18.0
click at [367, 310] on div "1:24 Ooh woah woah woah, ooh woah woah woah" at bounding box center [387, 314] width 721 height 30
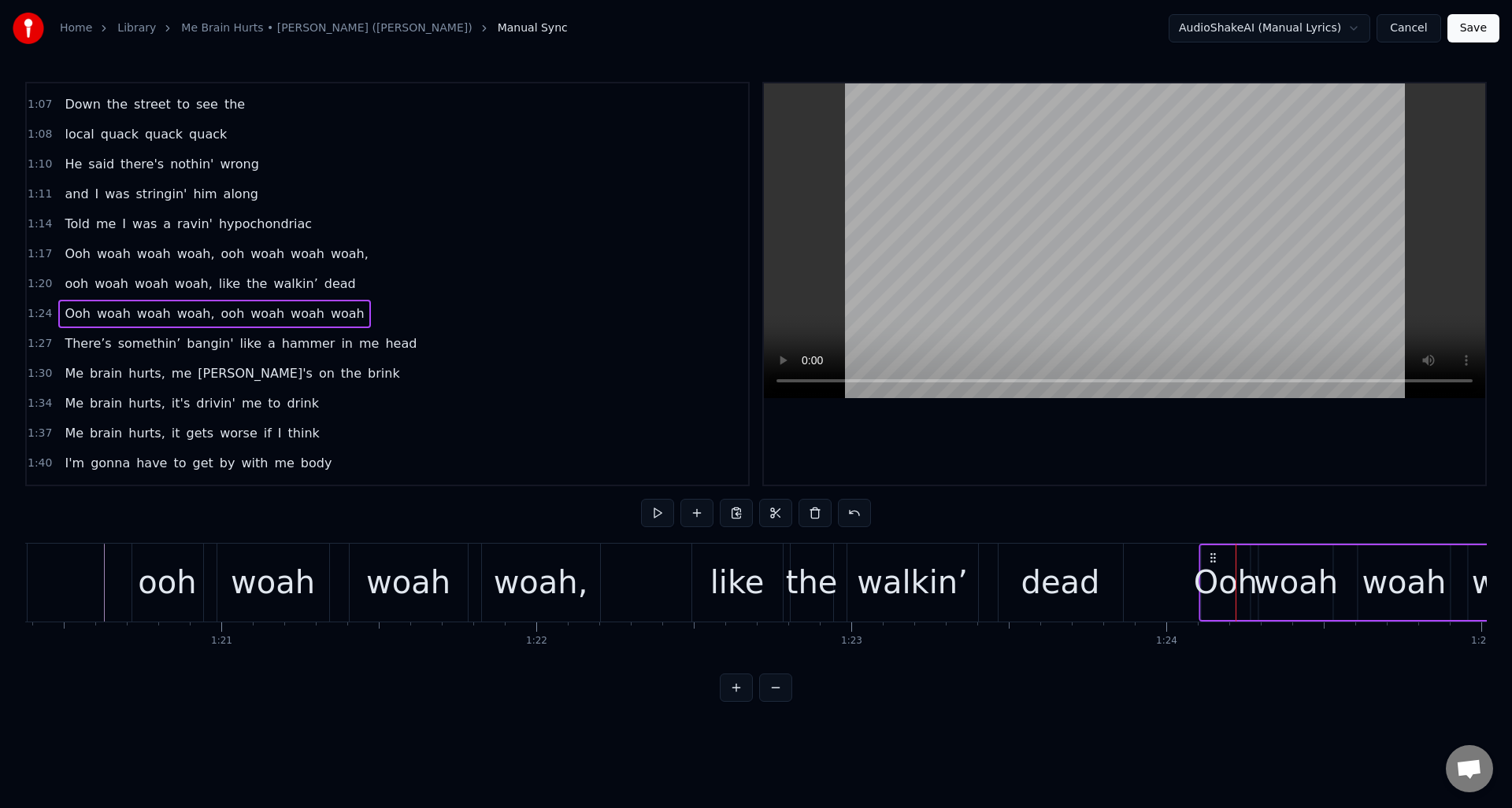
drag, startPoint x: 1246, startPoint y: 561, endPoint x: 1206, endPoint y: 565, distance: 40.2
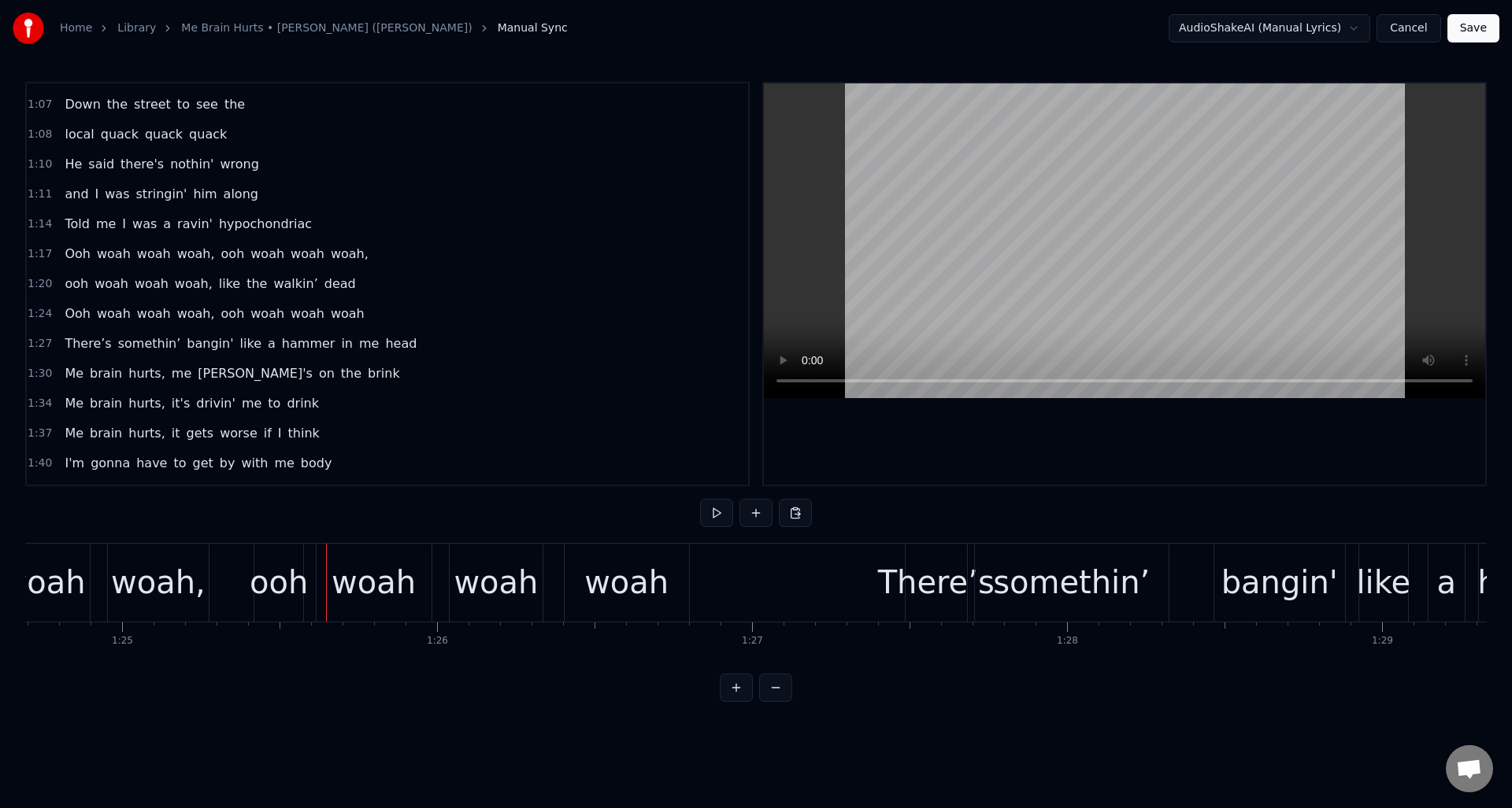
scroll to position [0, 26683]
click at [648, 568] on div "woah" at bounding box center [624, 582] width 84 height 47
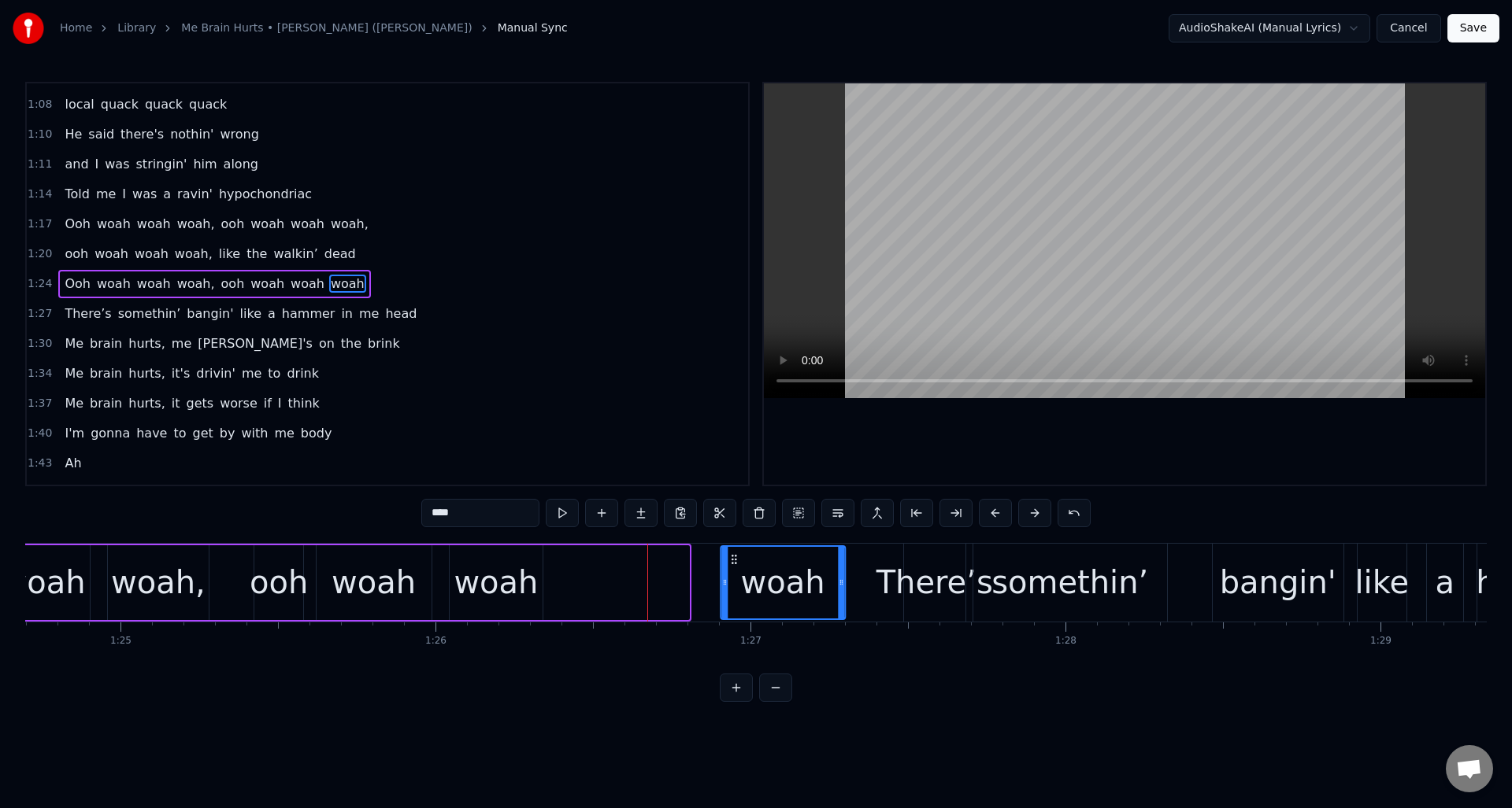
drag, startPoint x: 576, startPoint y: 560, endPoint x: 733, endPoint y: 573, distance: 157.5
click at [733, 573] on div "woah" at bounding box center [783, 582] width 123 height 72
click at [495, 563] on div "woah" at bounding box center [495, 582] width 84 height 47
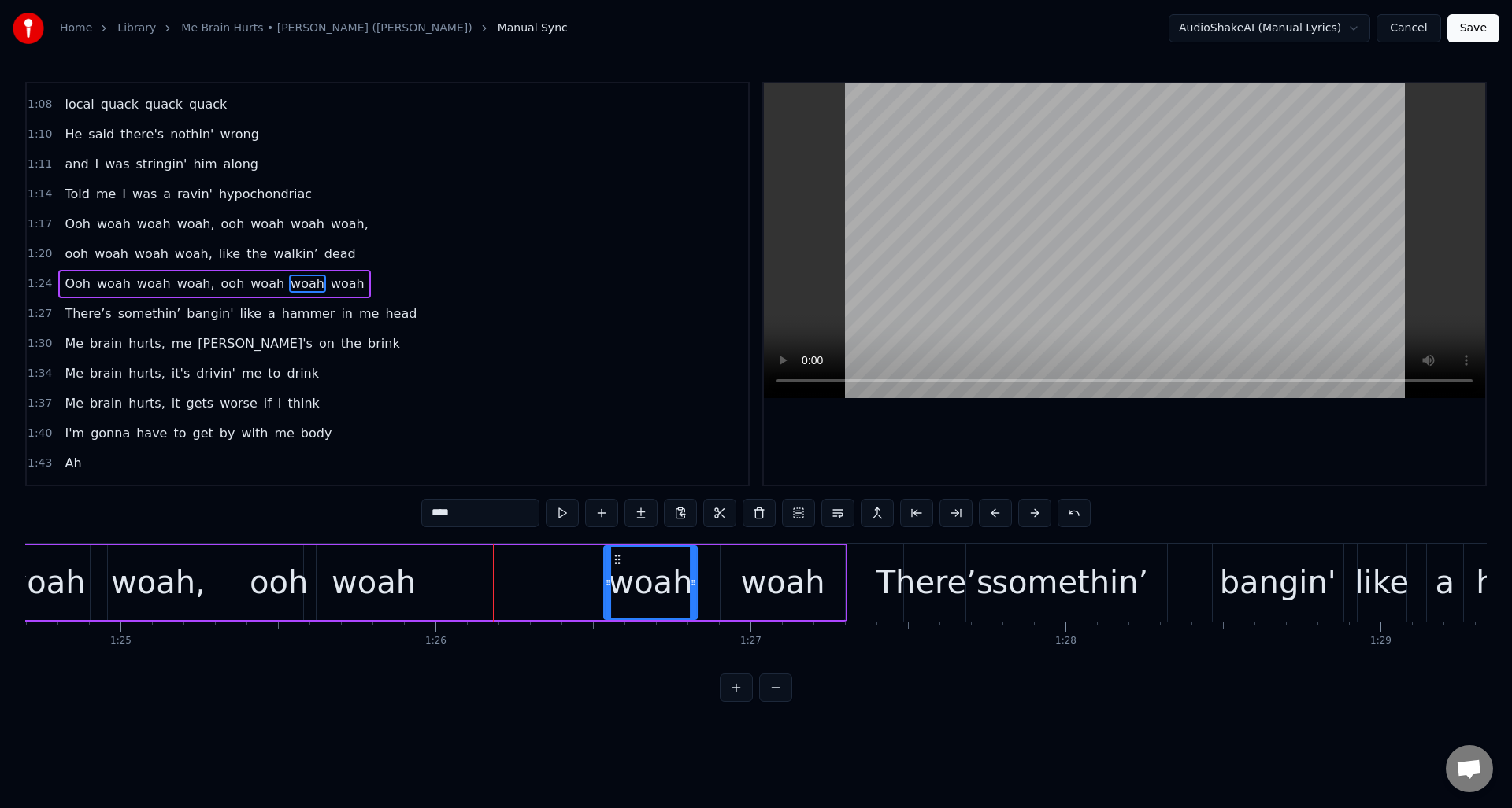
drag, startPoint x: 465, startPoint y: 558, endPoint x: 594, endPoint y: 572, distance: 129.8
click at [619, 570] on div "woah" at bounding box center [650, 582] width 92 height 72
click at [389, 560] on div "woah" at bounding box center [373, 582] width 84 height 47
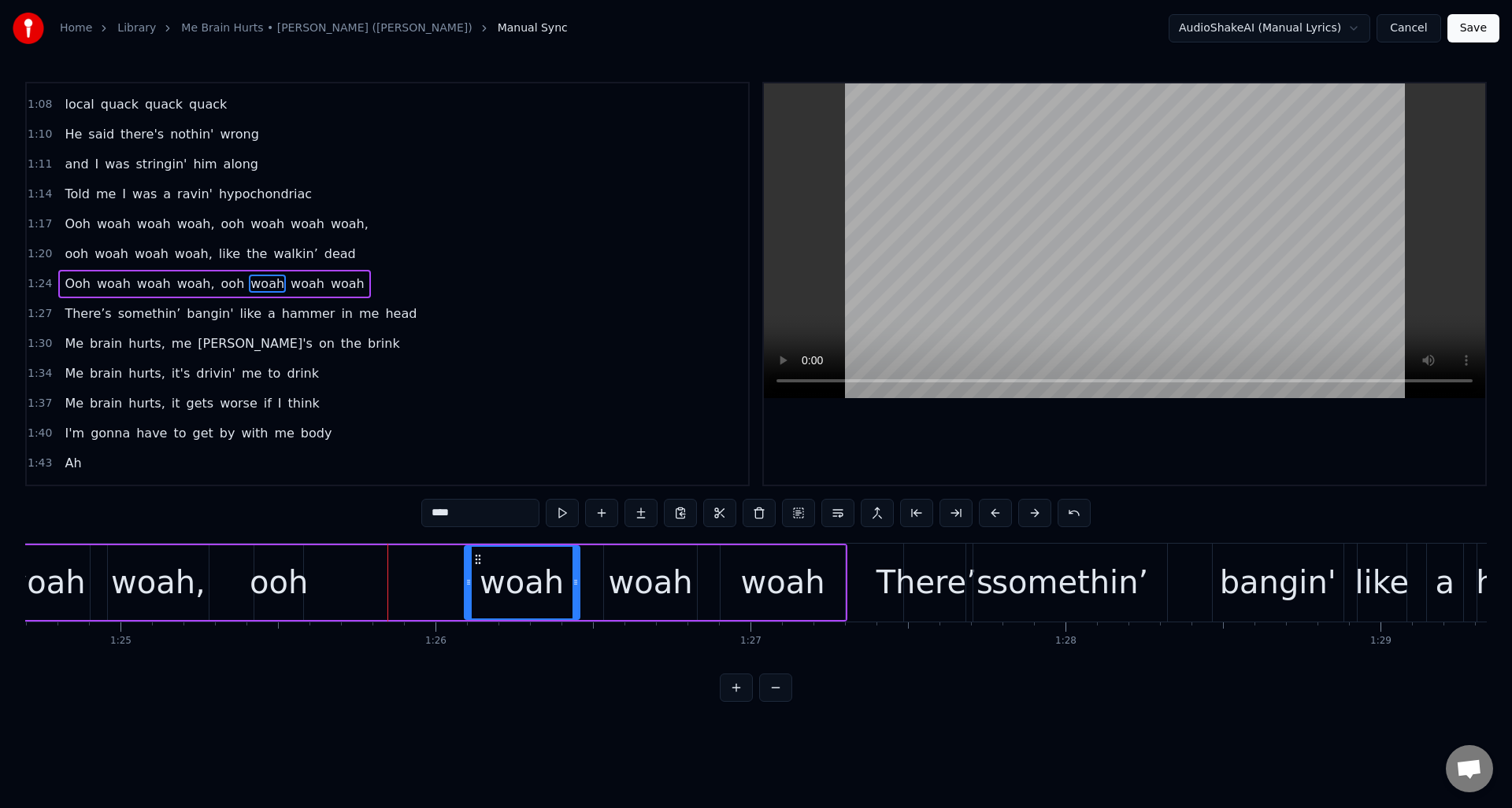
drag, startPoint x: 327, startPoint y: 559, endPoint x: 424, endPoint y: 570, distance: 97.6
click at [474, 571] on div "woah" at bounding box center [521, 582] width 113 height 72
click at [287, 560] on div "ooh" at bounding box center [279, 582] width 58 height 47
type input "***"
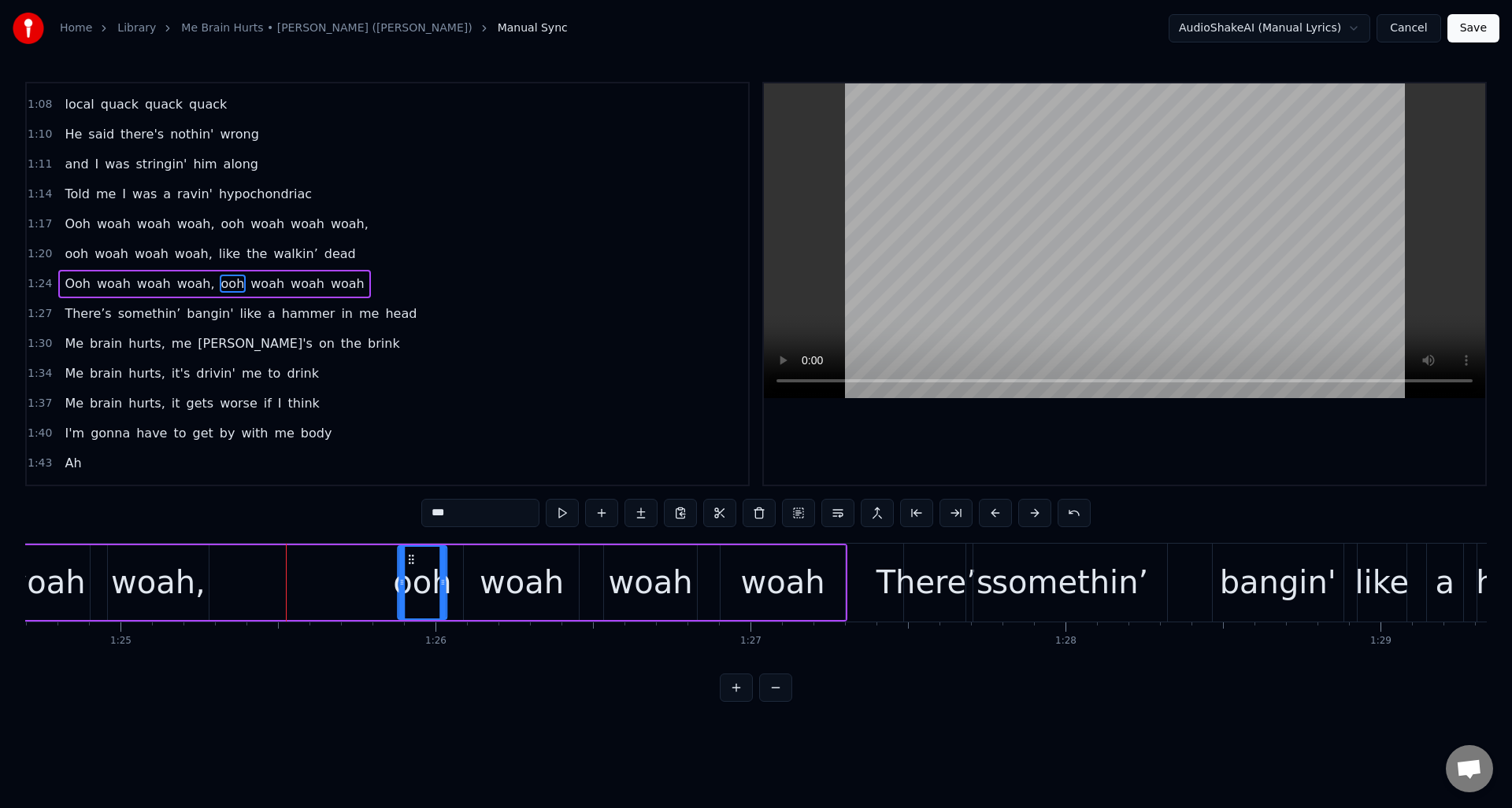
drag, startPoint x: 270, startPoint y: 556, endPoint x: 414, endPoint y: 575, distance: 145.2
click at [414, 575] on div "ooh" at bounding box center [422, 582] width 47 height 72
drag, startPoint x: 400, startPoint y: 579, endPoint x: 377, endPoint y: 581, distance: 23.1
click at [377, 581] on icon at bounding box center [378, 582] width 7 height 12
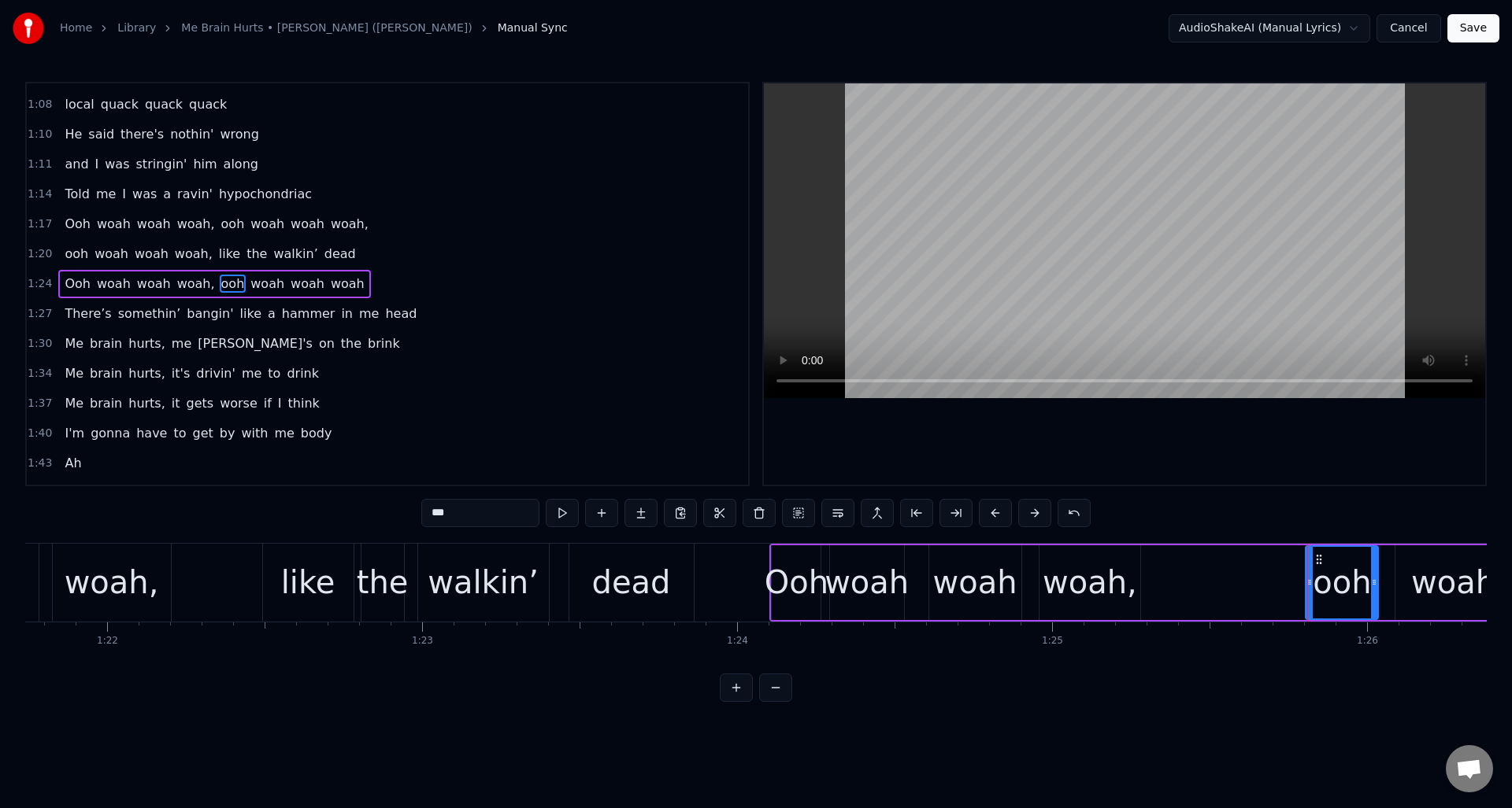
scroll to position [0, 25716]
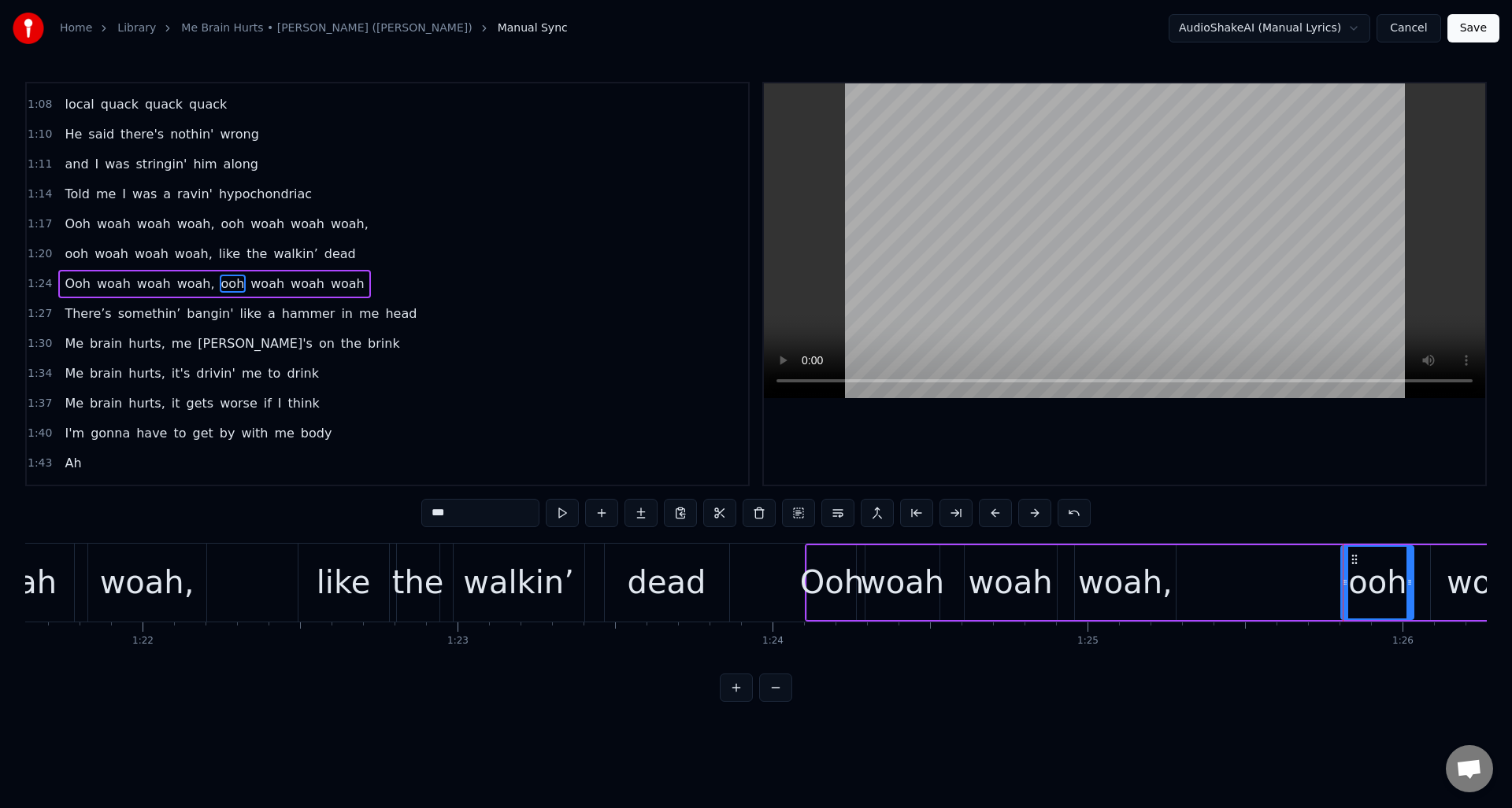
click at [249, 555] on div "ooh woah woah woah, like the walkin’ dead" at bounding box center [236, 583] width 996 height 78
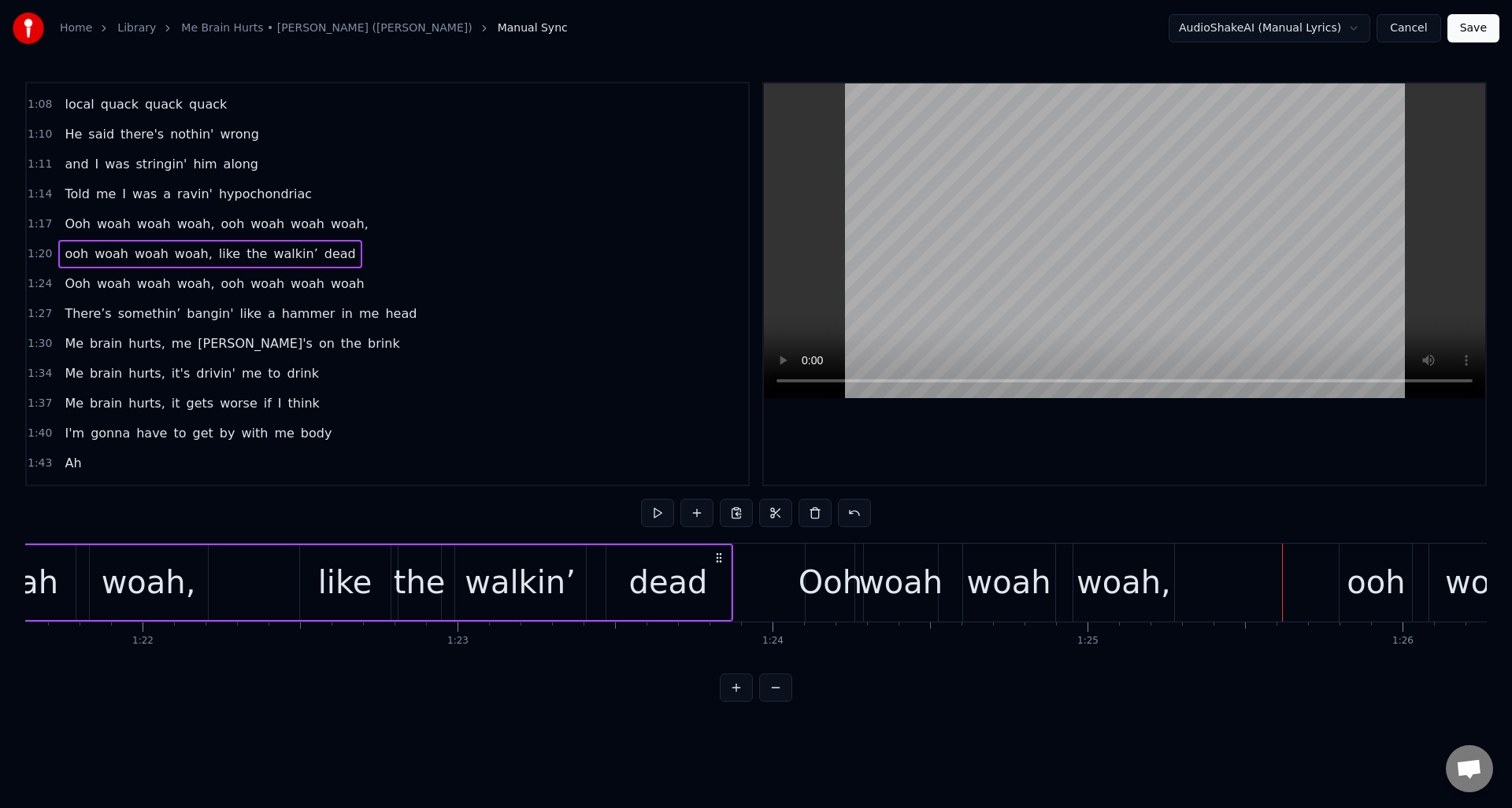
click at [1135, 563] on div "woah," at bounding box center [1124, 582] width 95 height 47
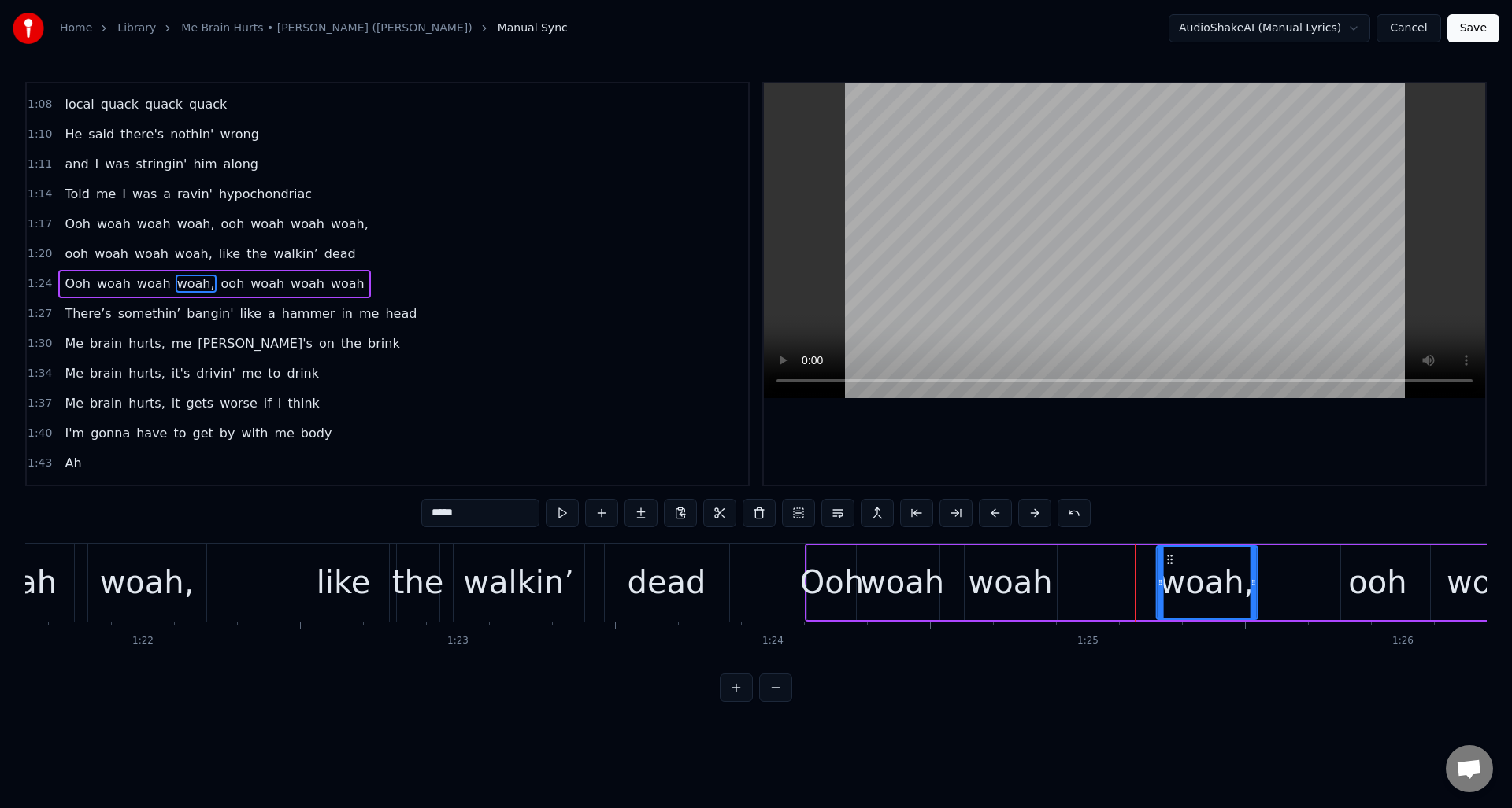
drag, startPoint x: 1085, startPoint y: 560, endPoint x: 1166, endPoint y: 561, distance: 81.0
click at [1166, 561] on icon at bounding box center [1169, 559] width 12 height 12
click at [1014, 559] on div "woah" at bounding box center [1010, 582] width 84 height 47
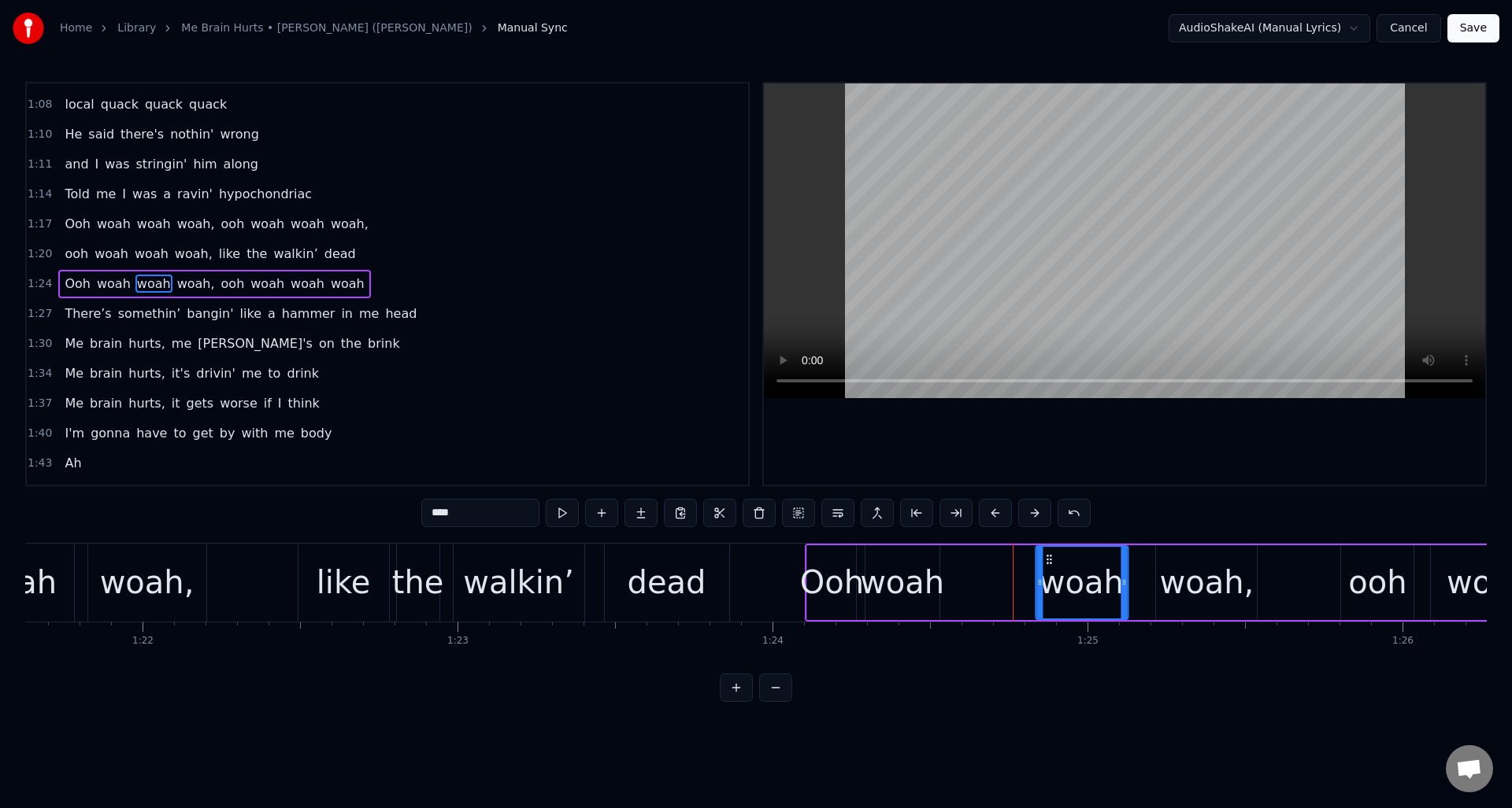
drag, startPoint x: 979, startPoint y: 559, endPoint x: 1051, endPoint y: 564, distance: 72.2
click at [1051, 564] on icon at bounding box center [1048, 559] width 12 height 12
click at [909, 561] on div "woah" at bounding box center [902, 582] width 84 height 47
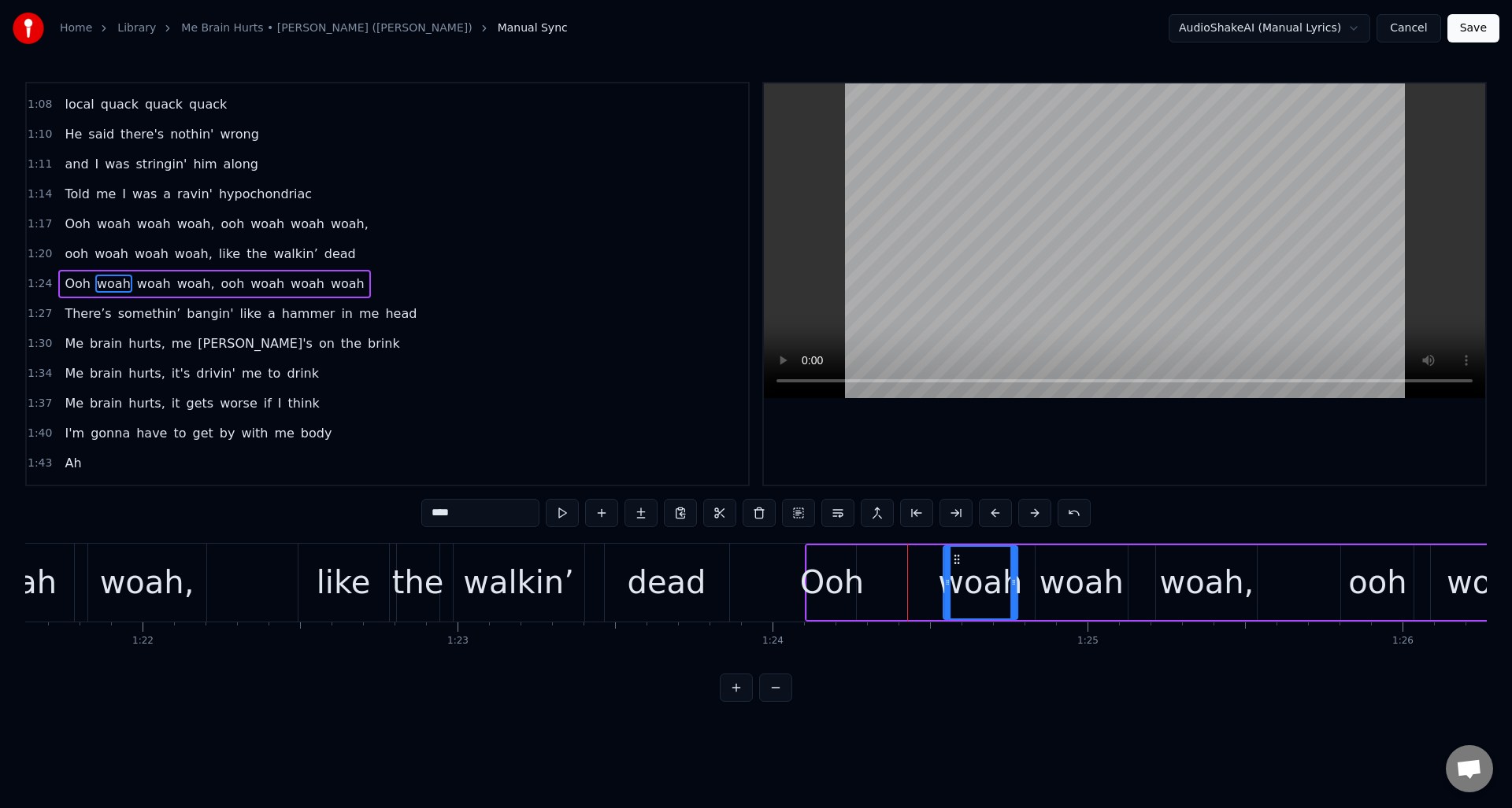
drag, startPoint x: 878, startPoint y: 560, endPoint x: 954, endPoint y: 568, distance: 76.4
click at [954, 568] on div "woah" at bounding box center [980, 582] width 72 height 72
drag, startPoint x: 944, startPoint y: 572, endPoint x: 900, endPoint y: 575, distance: 44.1
click at [900, 575] on div at bounding box center [903, 582] width 7 height 72
click at [851, 565] on div "Ooh" at bounding box center [832, 582] width 64 height 47
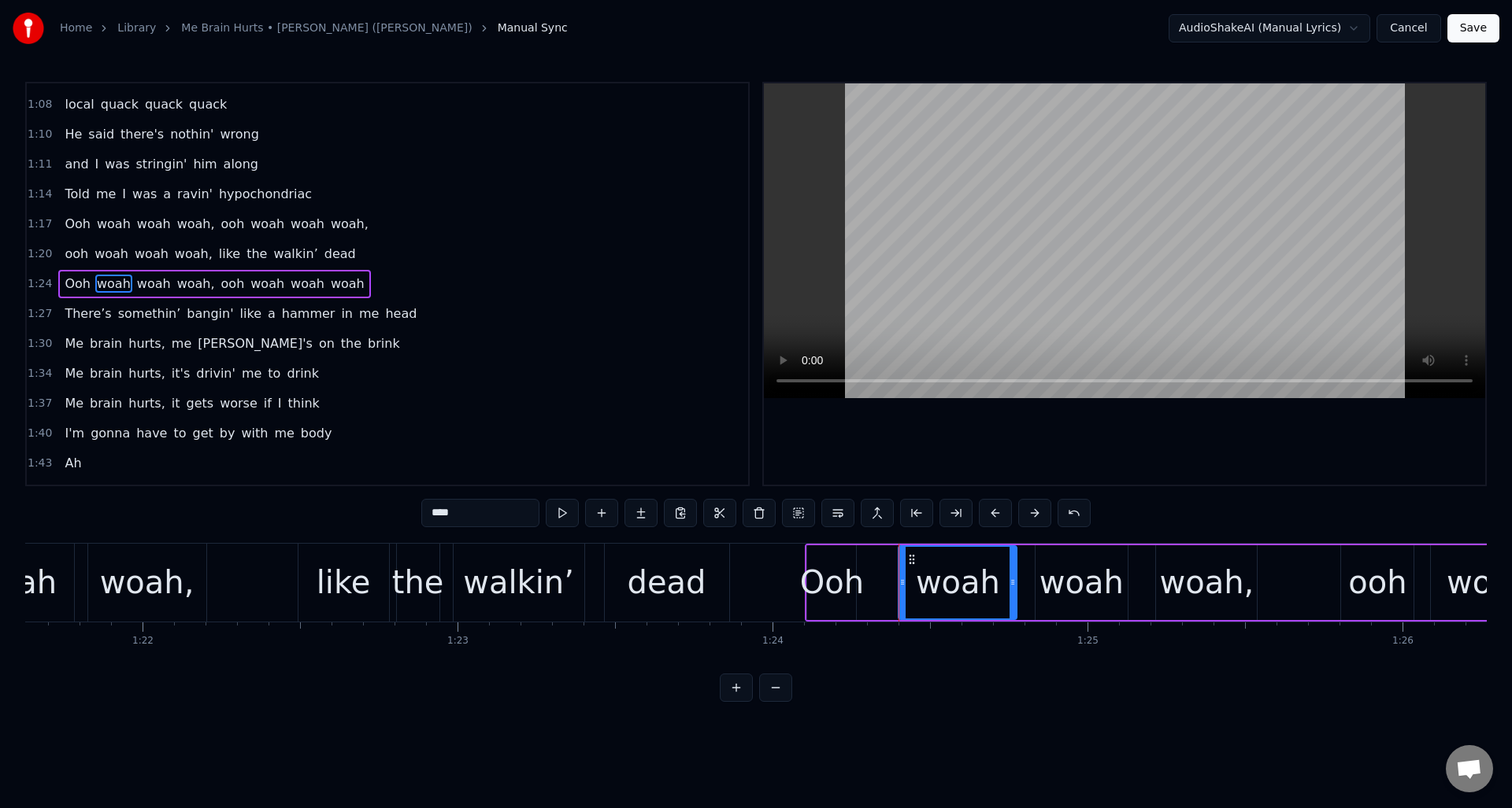
type input "***"
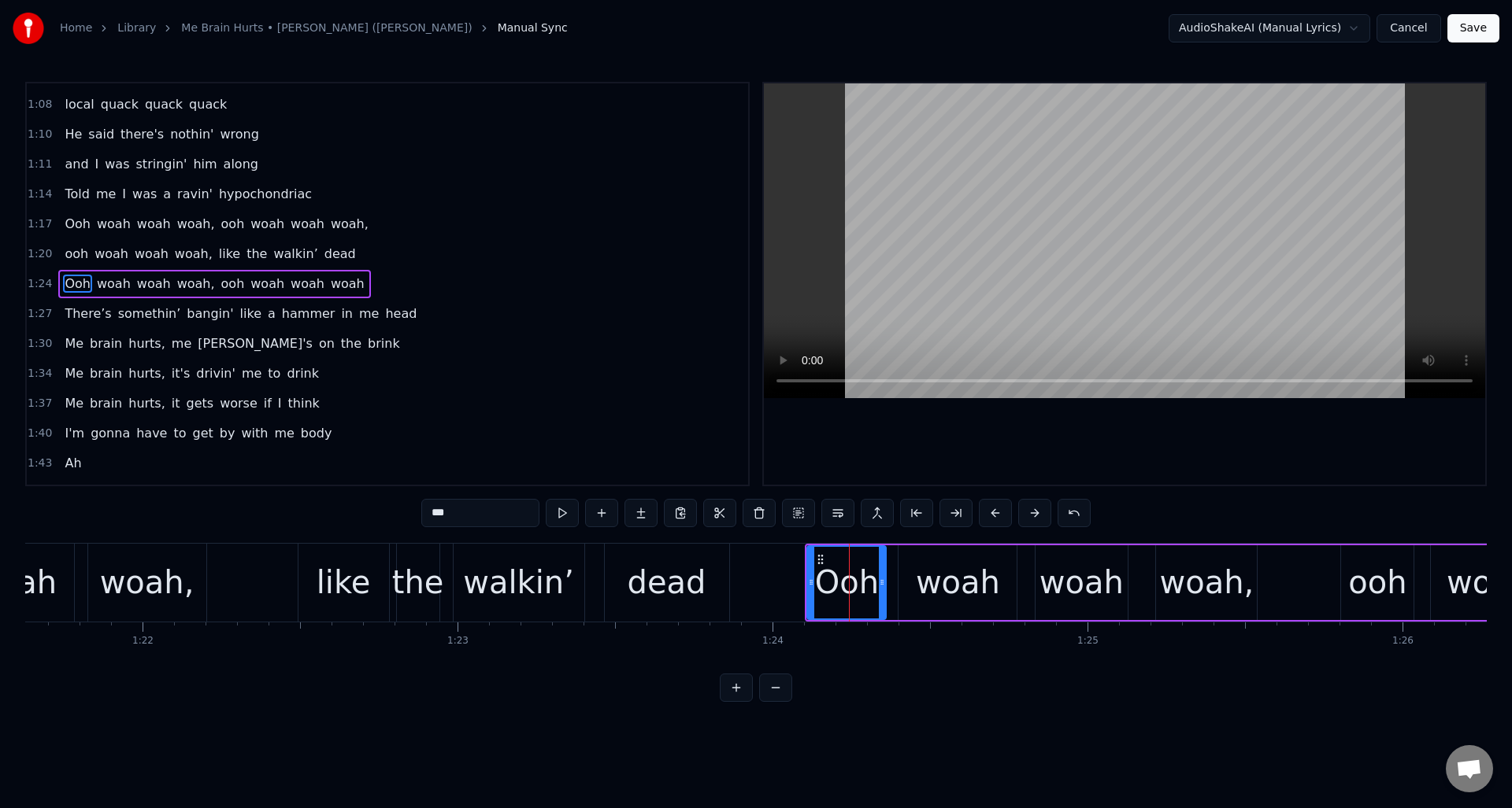
drag, startPoint x: 855, startPoint y: 565, endPoint x: 884, endPoint y: 566, distance: 29.0
click at [884, 566] on div at bounding box center [883, 582] width 7 height 72
click at [263, 559] on div "ooh woah woah woah, like the walkin’ dead" at bounding box center [236, 583] width 996 height 78
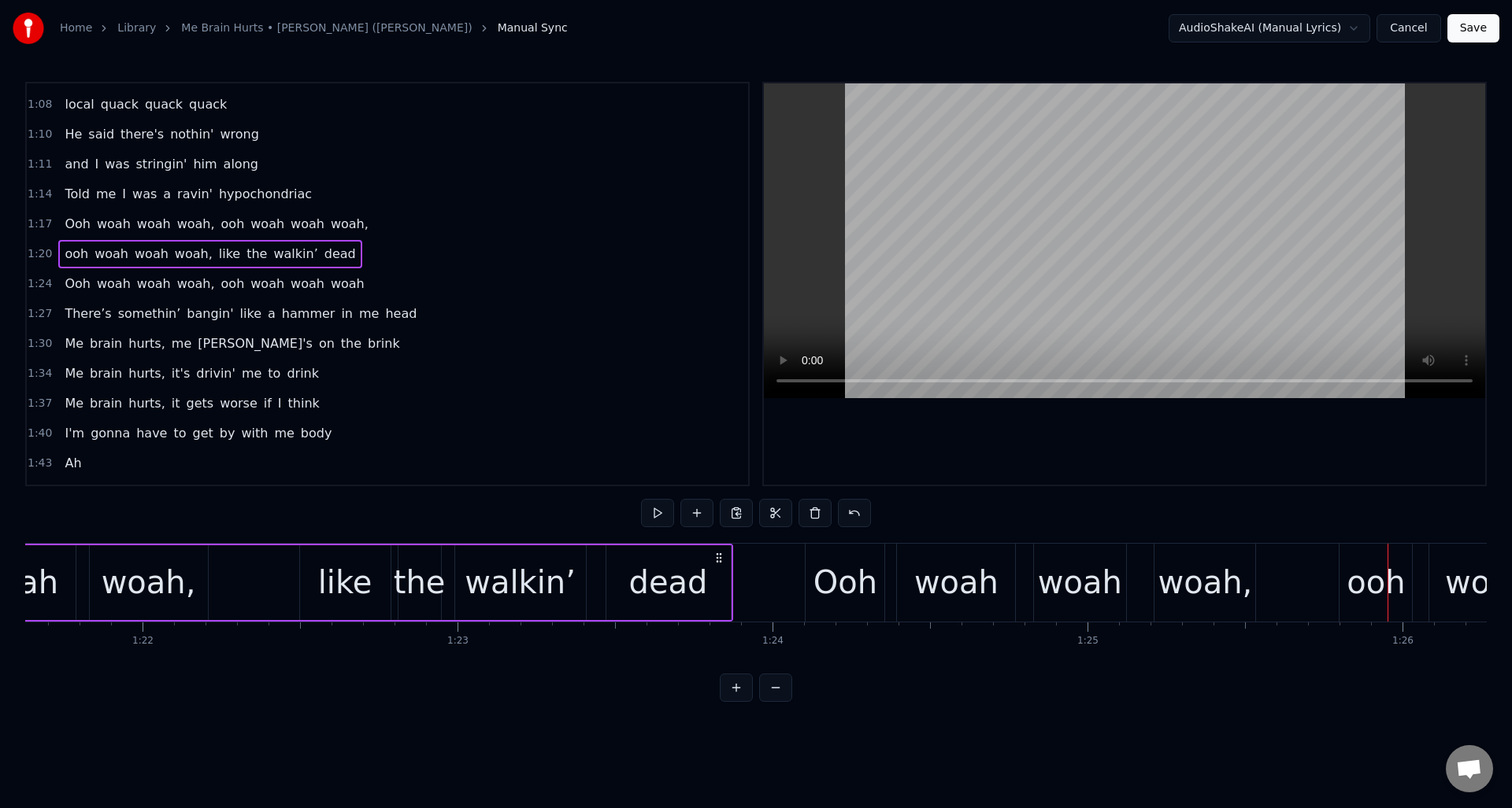
click at [1070, 565] on div "woah" at bounding box center [1080, 582] width 84 height 47
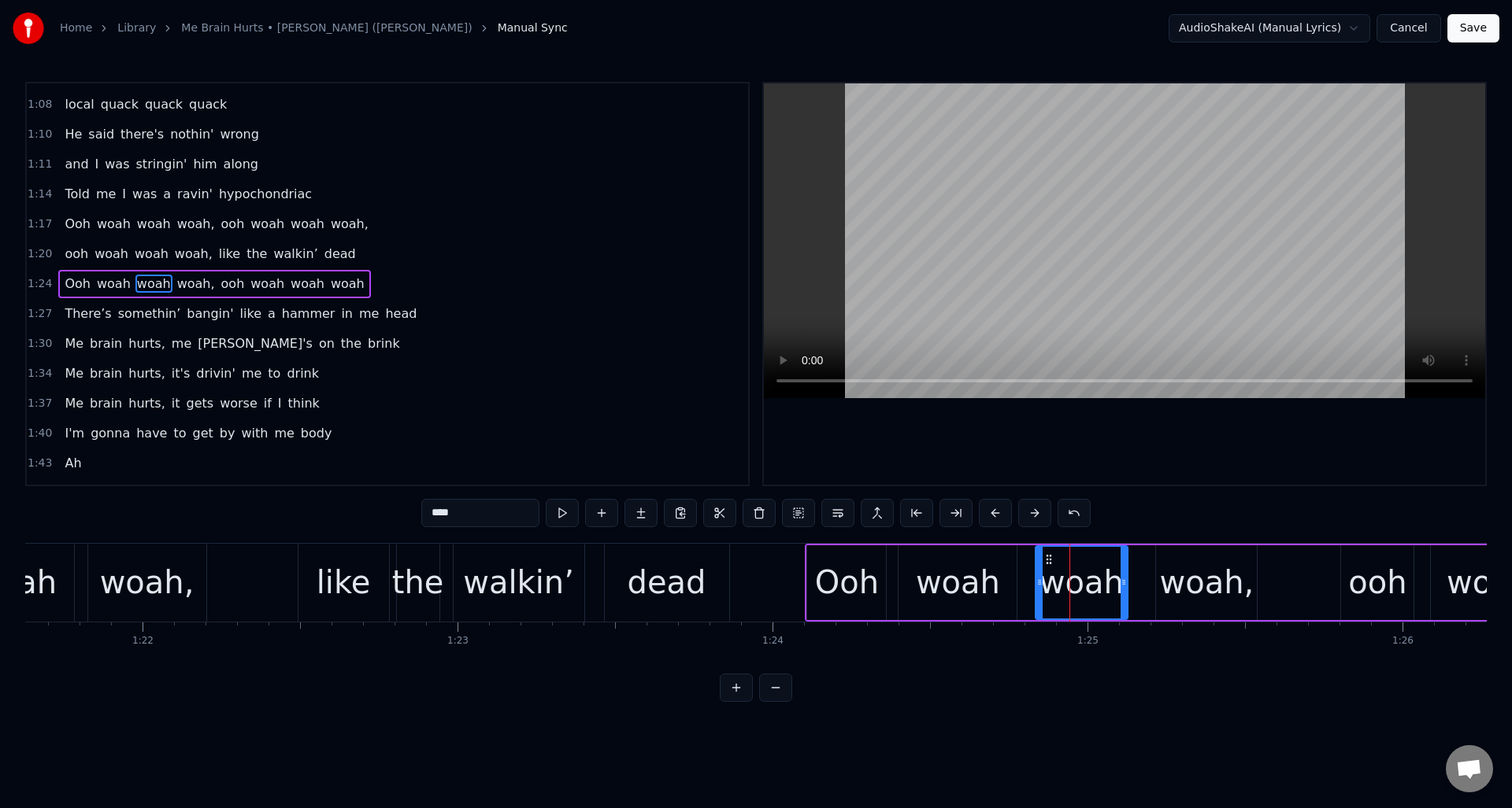
click at [569, 509] on button at bounding box center [563, 513] width 33 height 28
click at [1187, 573] on div "woah," at bounding box center [1207, 582] width 95 height 47
type input "*****"
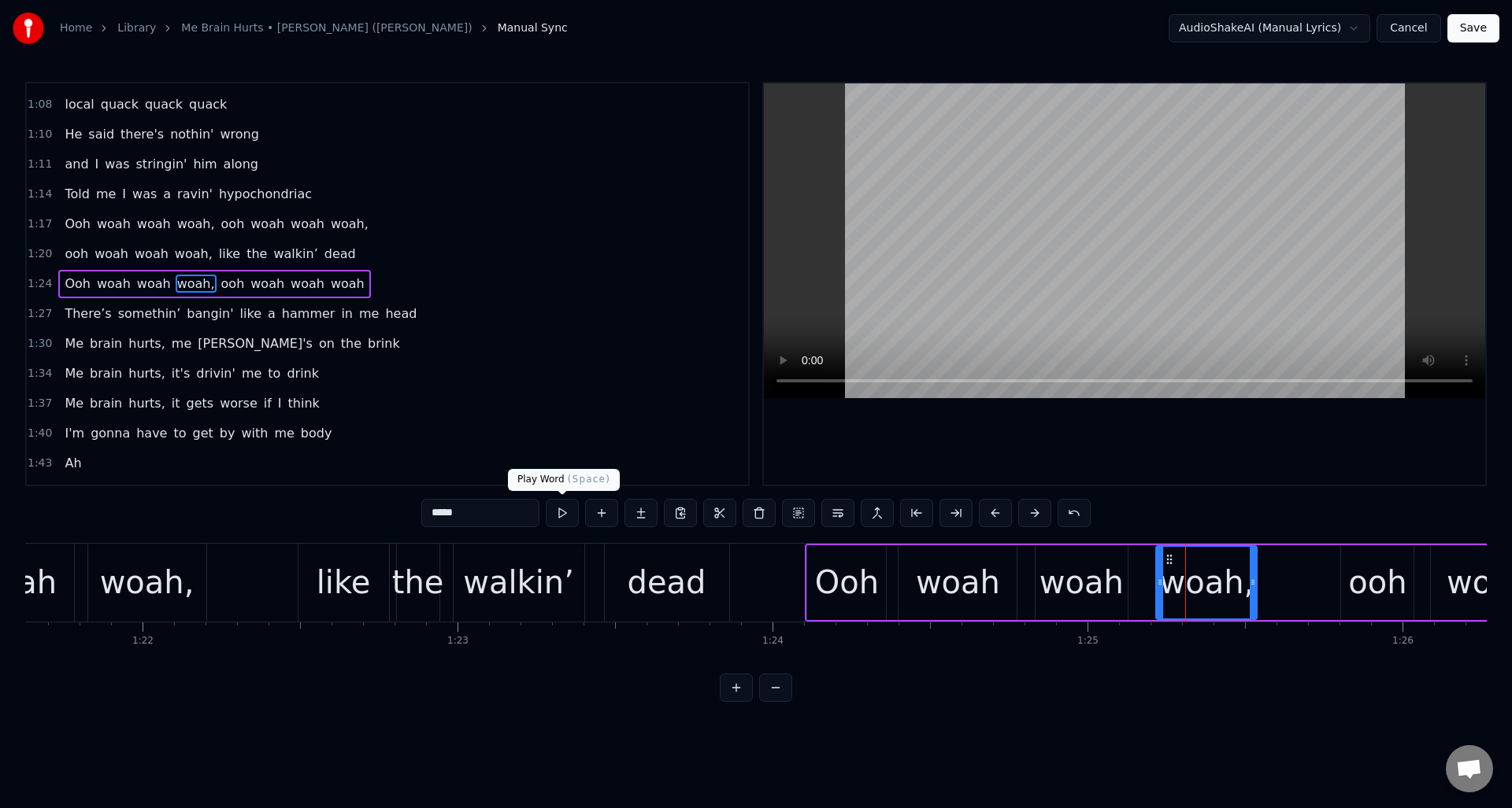
click at [567, 514] on button at bounding box center [563, 513] width 33 height 28
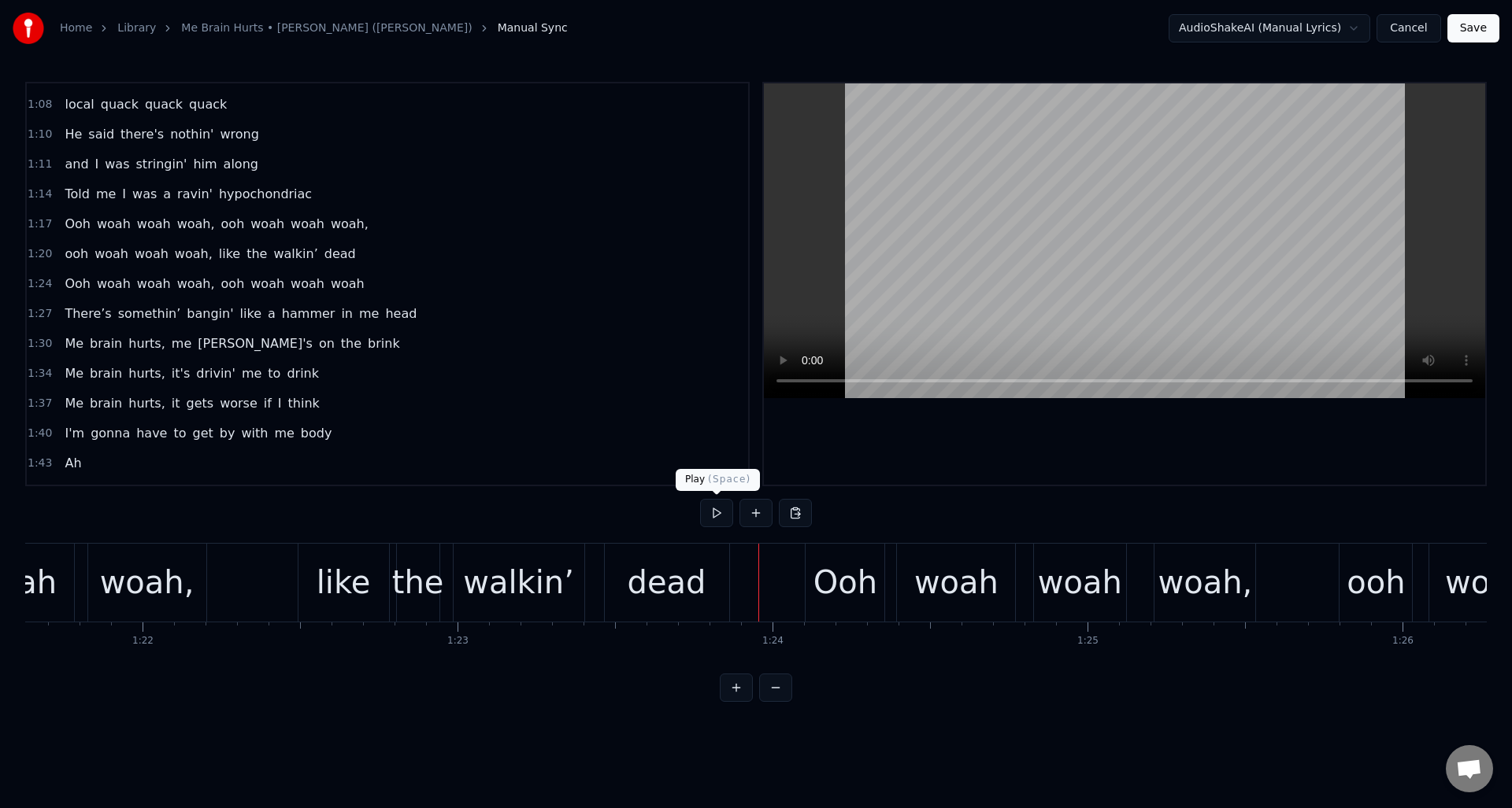
click at [717, 517] on button at bounding box center [717, 513] width 33 height 28
click at [718, 517] on button at bounding box center [717, 513] width 33 height 28
click at [1179, 572] on div "woah," at bounding box center [1206, 582] width 95 height 47
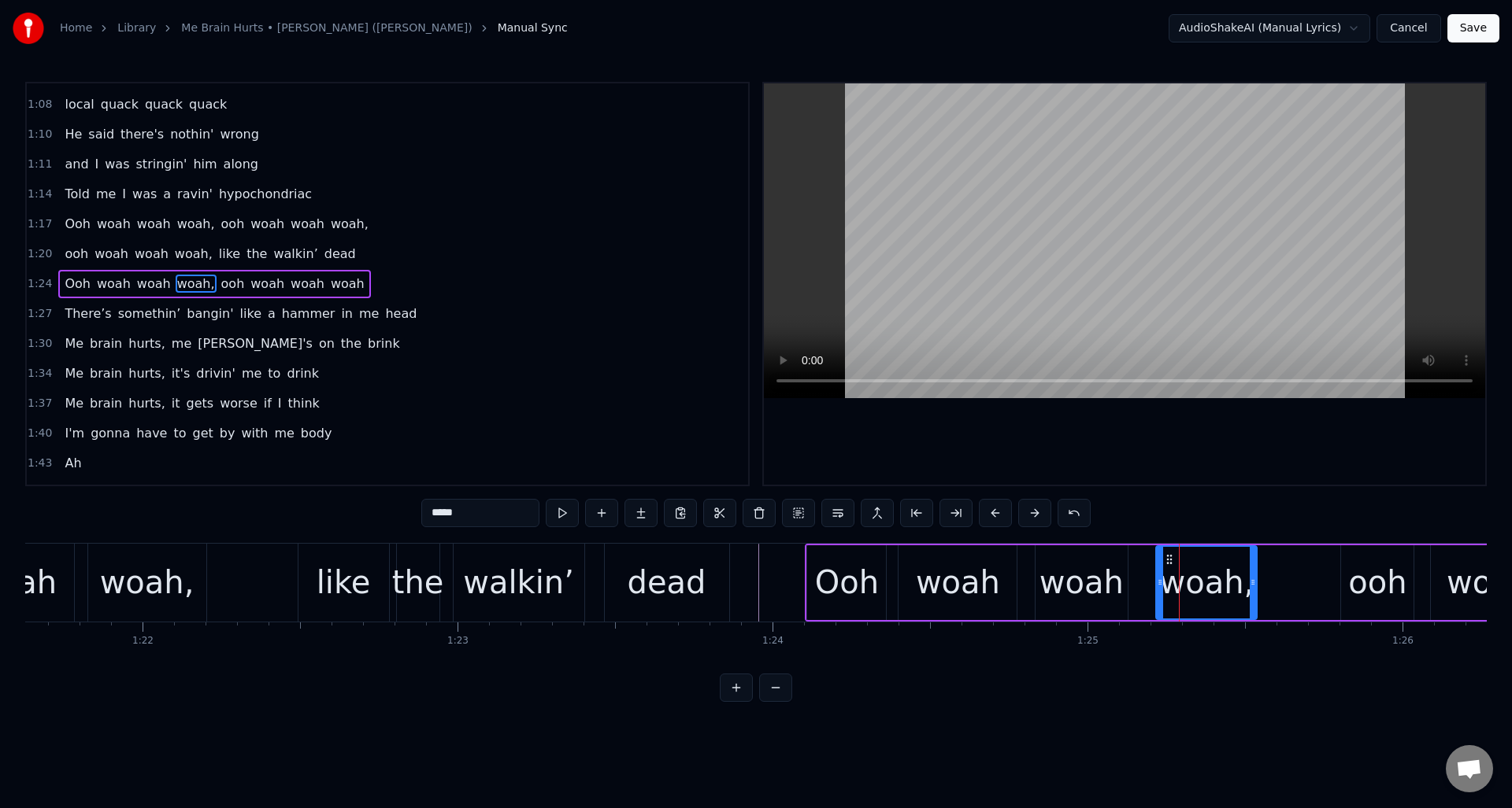
click at [1088, 566] on div "woah" at bounding box center [1082, 582] width 84 height 47
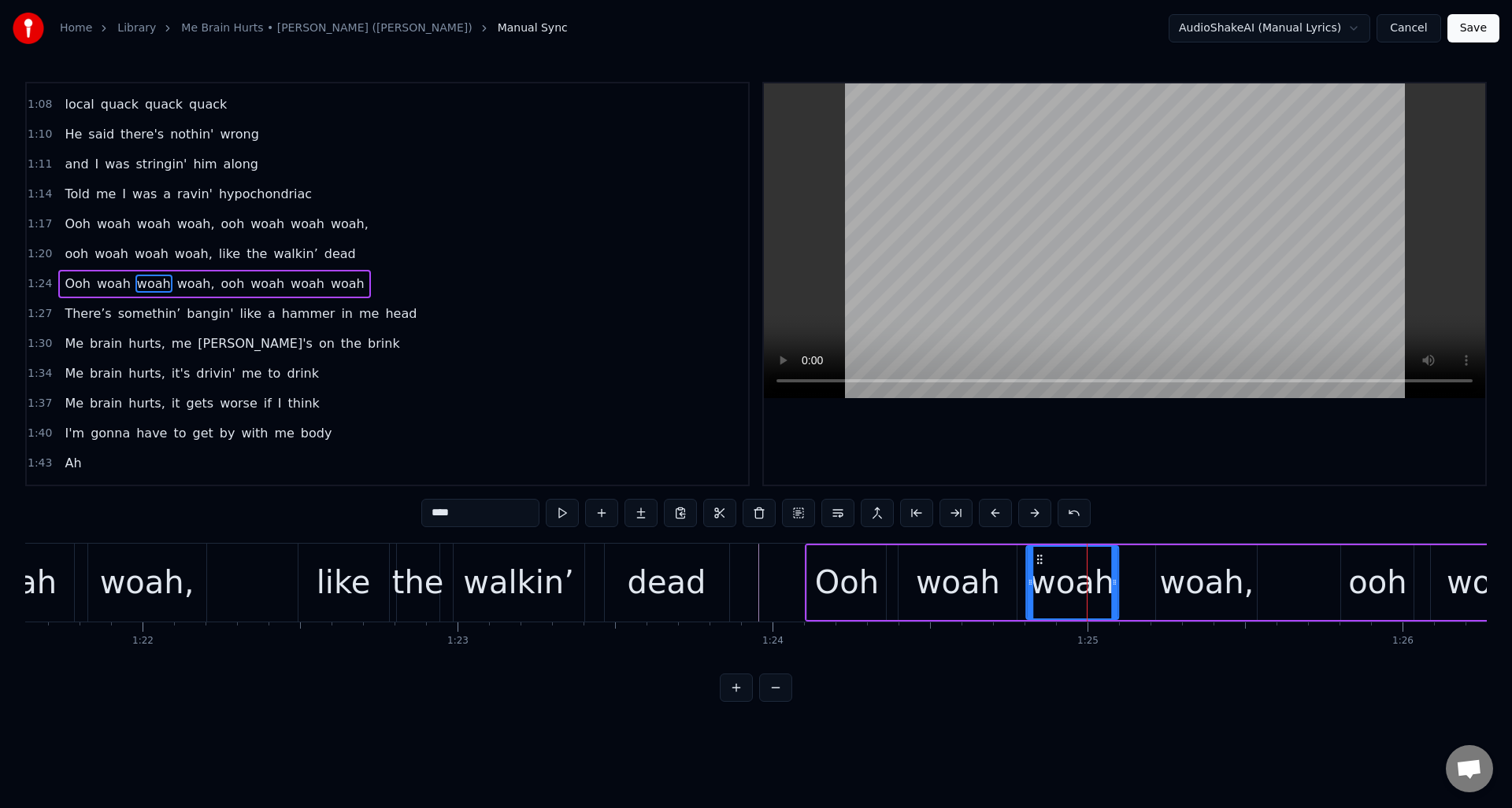
drag, startPoint x: 1046, startPoint y: 560, endPoint x: 1037, endPoint y: 561, distance: 9.1
click at [1037, 561] on icon at bounding box center [1039, 559] width 12 height 12
click at [1169, 563] on div "woah," at bounding box center [1207, 582] width 95 height 47
type input "*****"
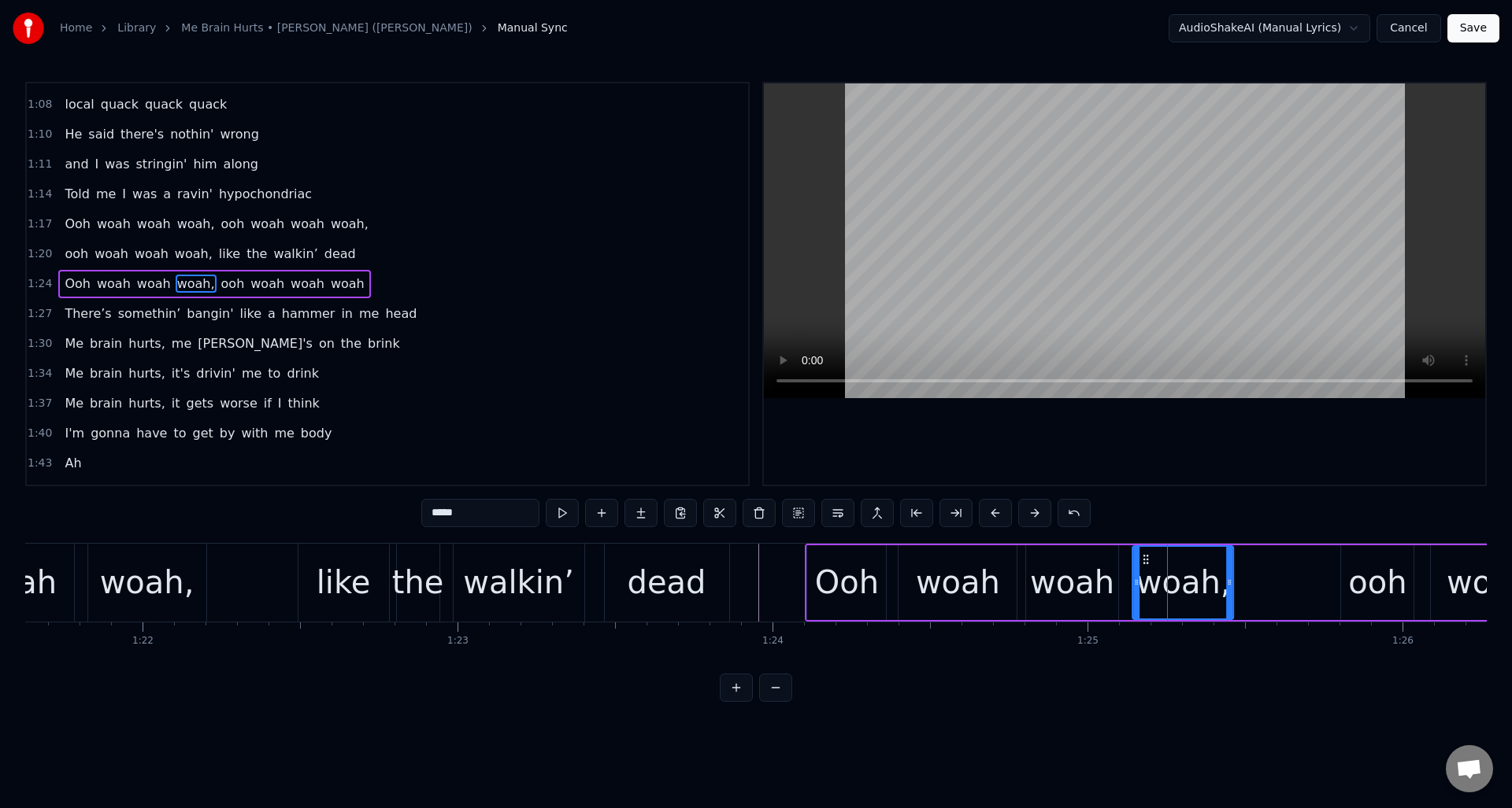
drag, startPoint x: 1168, startPoint y: 560, endPoint x: 1145, endPoint y: 563, distance: 23.2
click at [1145, 563] on icon at bounding box center [1146, 559] width 12 height 12
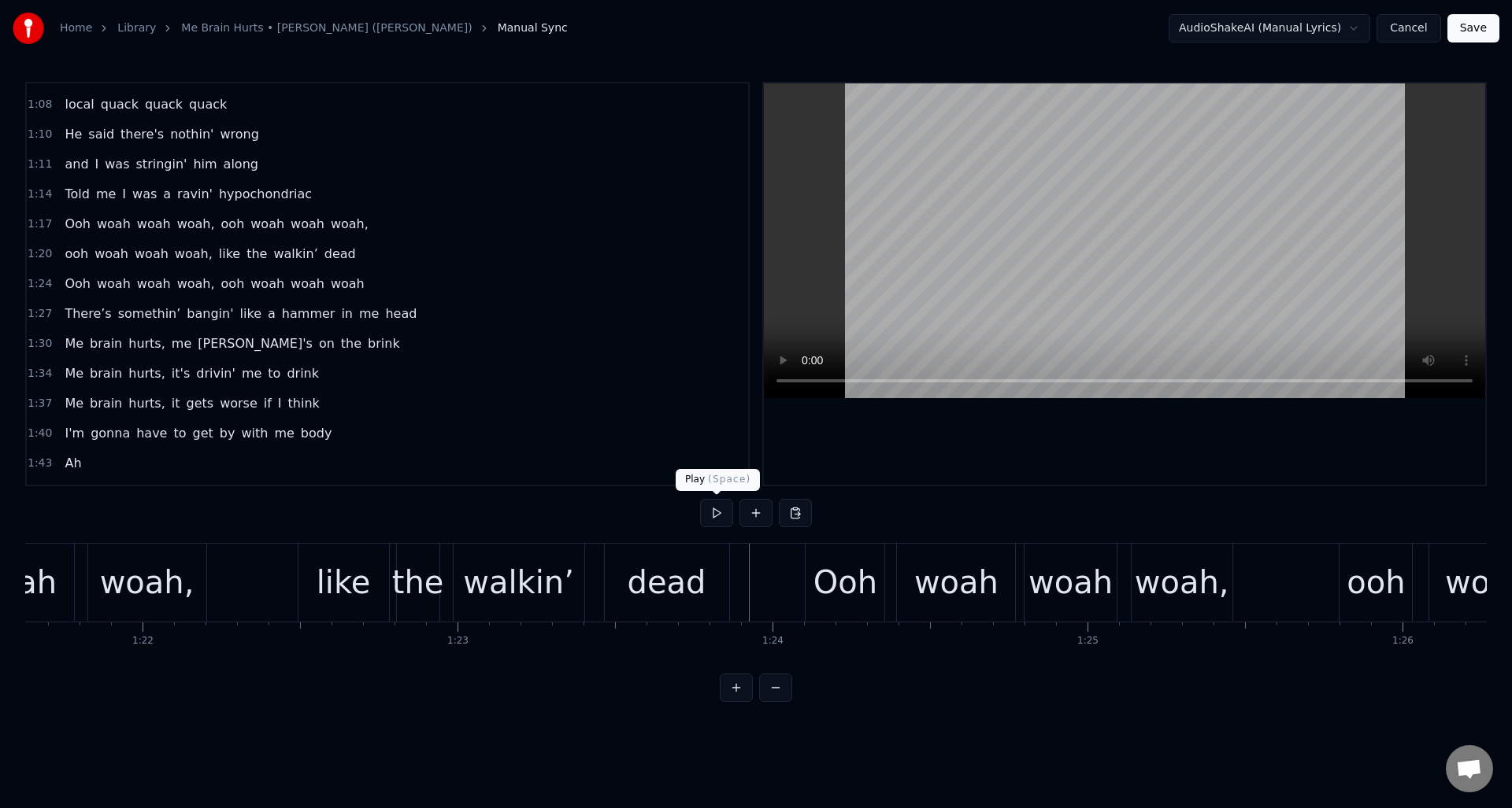
click at [715, 513] on button at bounding box center [717, 513] width 33 height 28
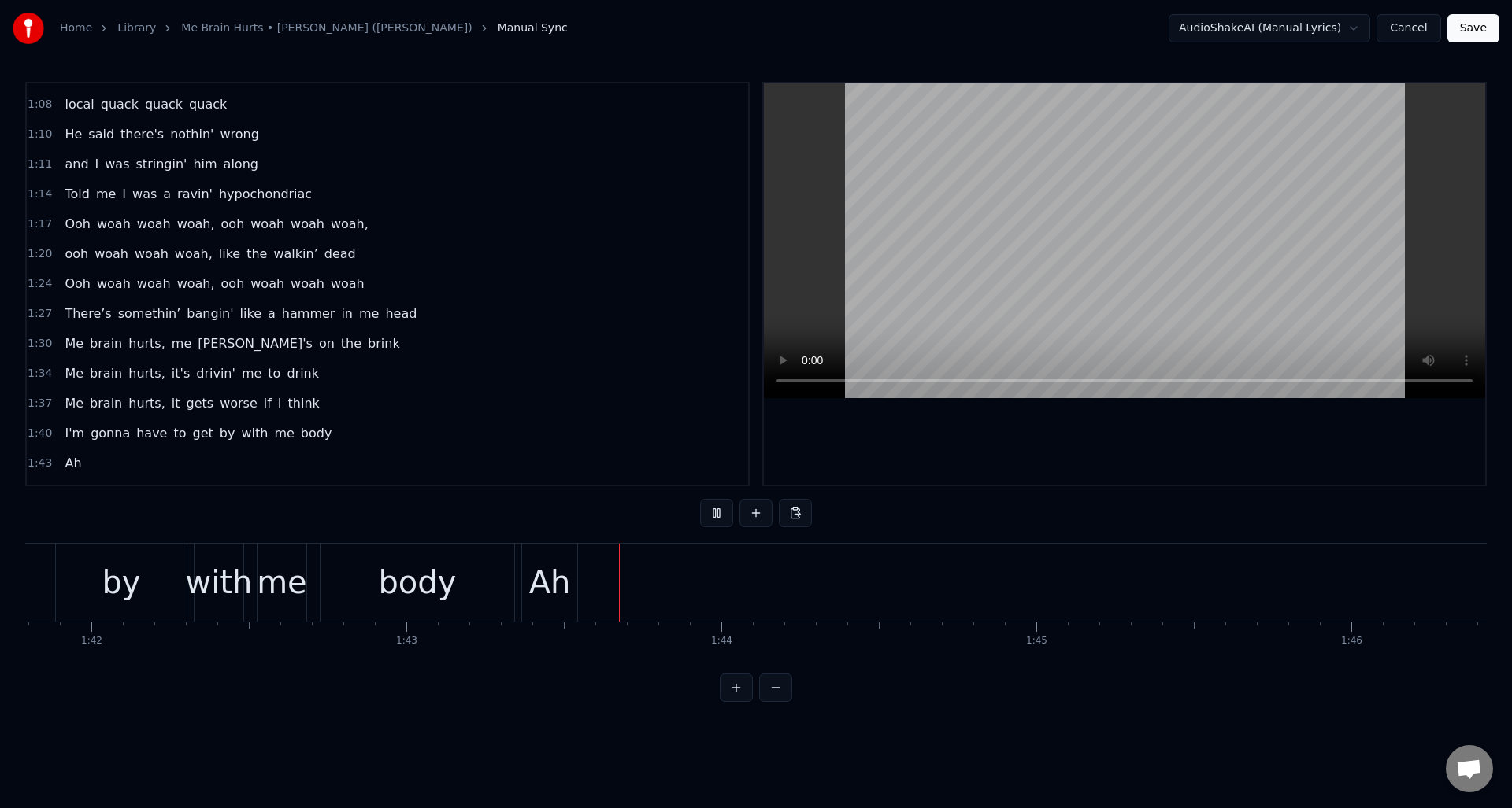
scroll to position [0, 32400]
click at [715, 513] on button at bounding box center [717, 513] width 33 height 28
click at [221, 566] on div "Ah" at bounding box center [217, 582] width 42 height 47
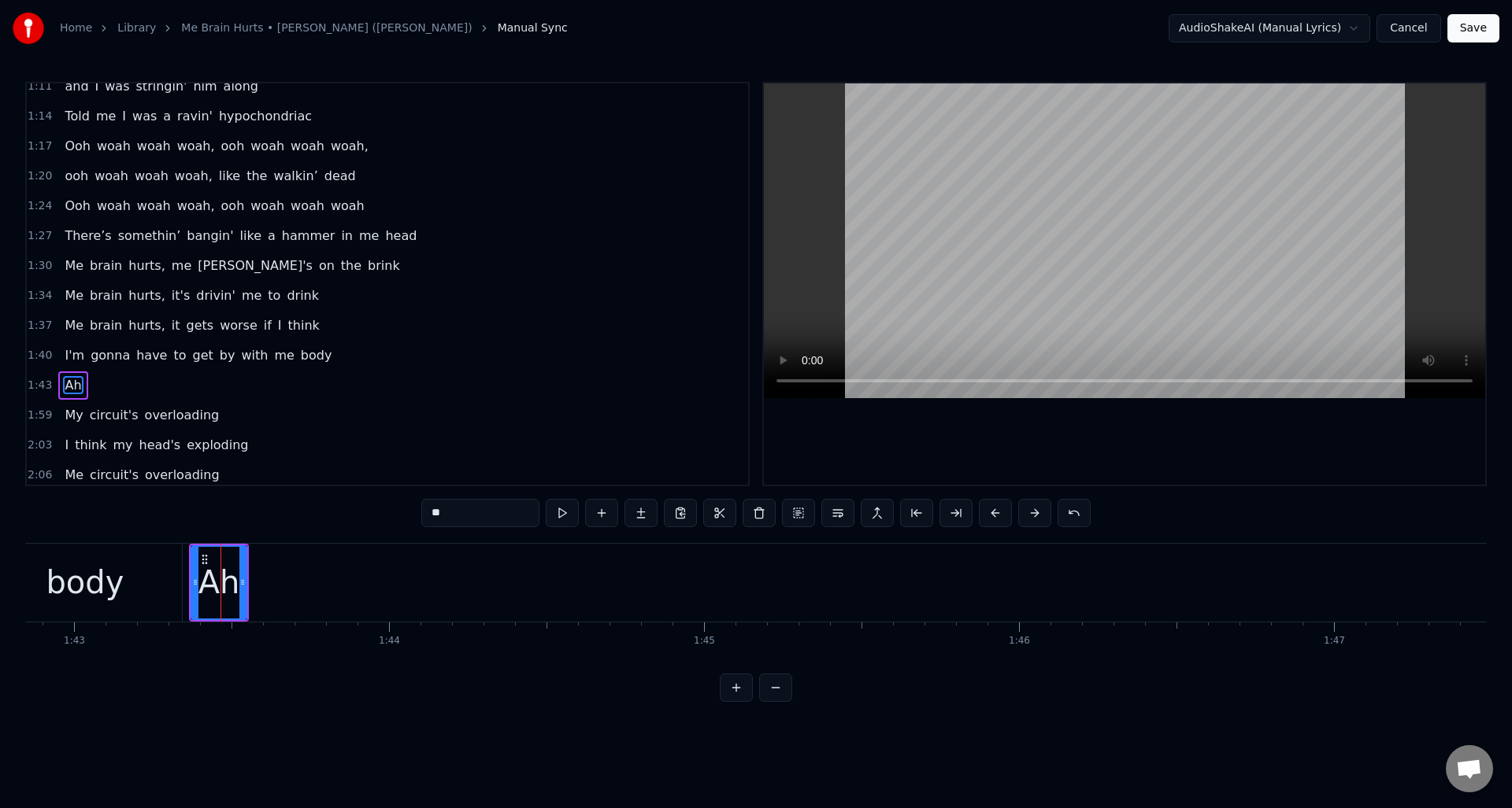
scroll to position [622, 0]
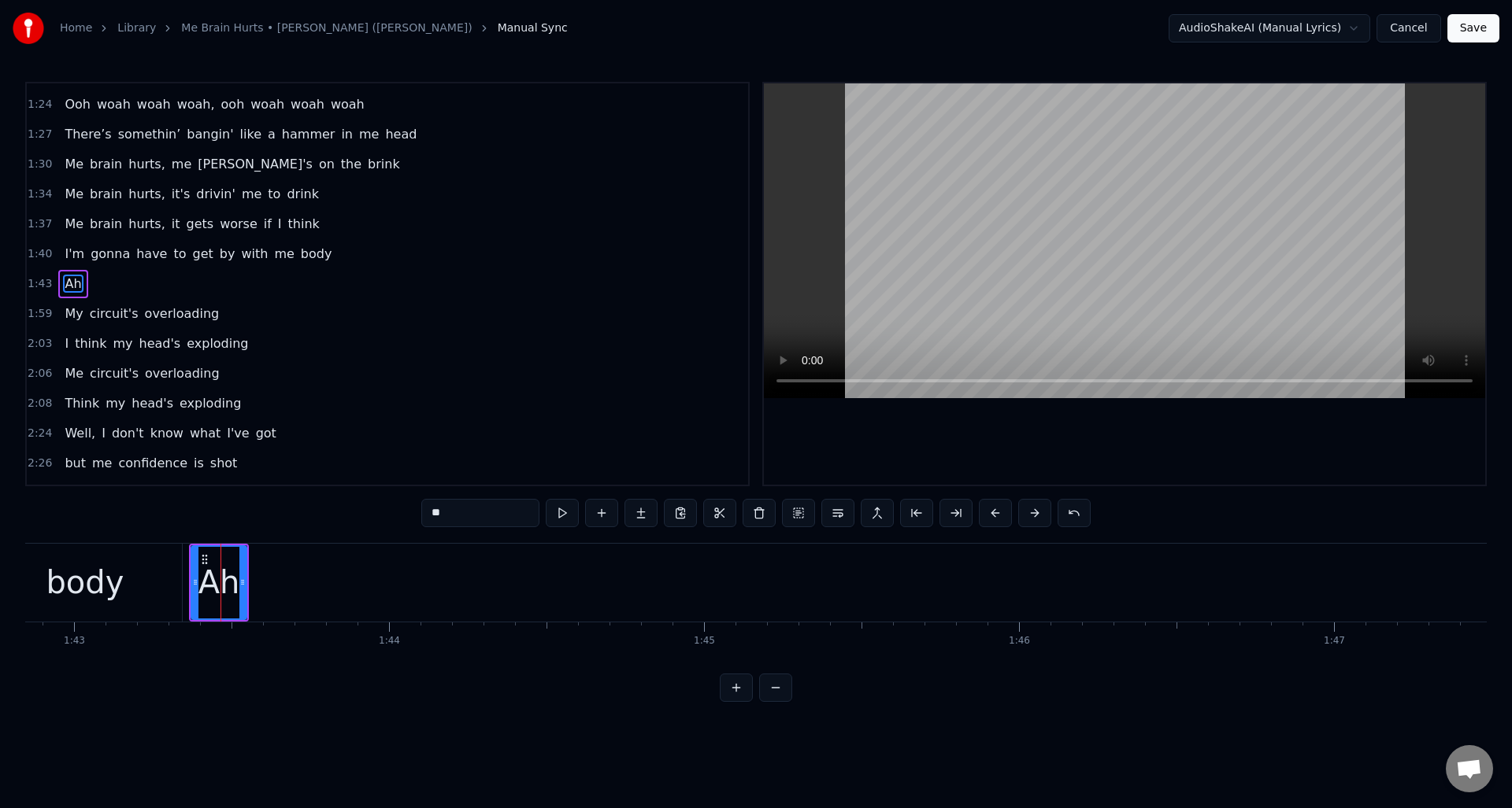
type input "**"
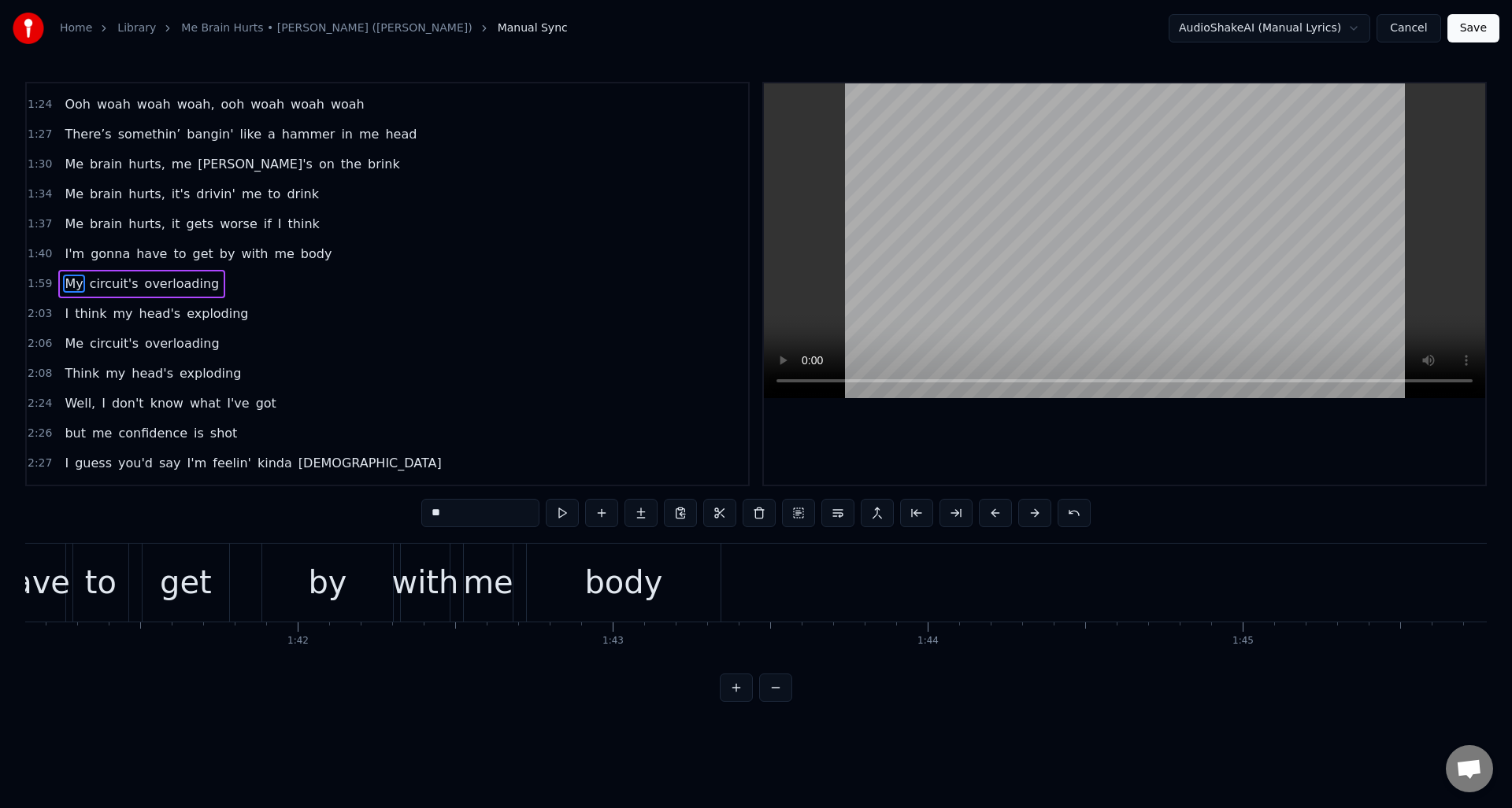
scroll to position [0, 32113]
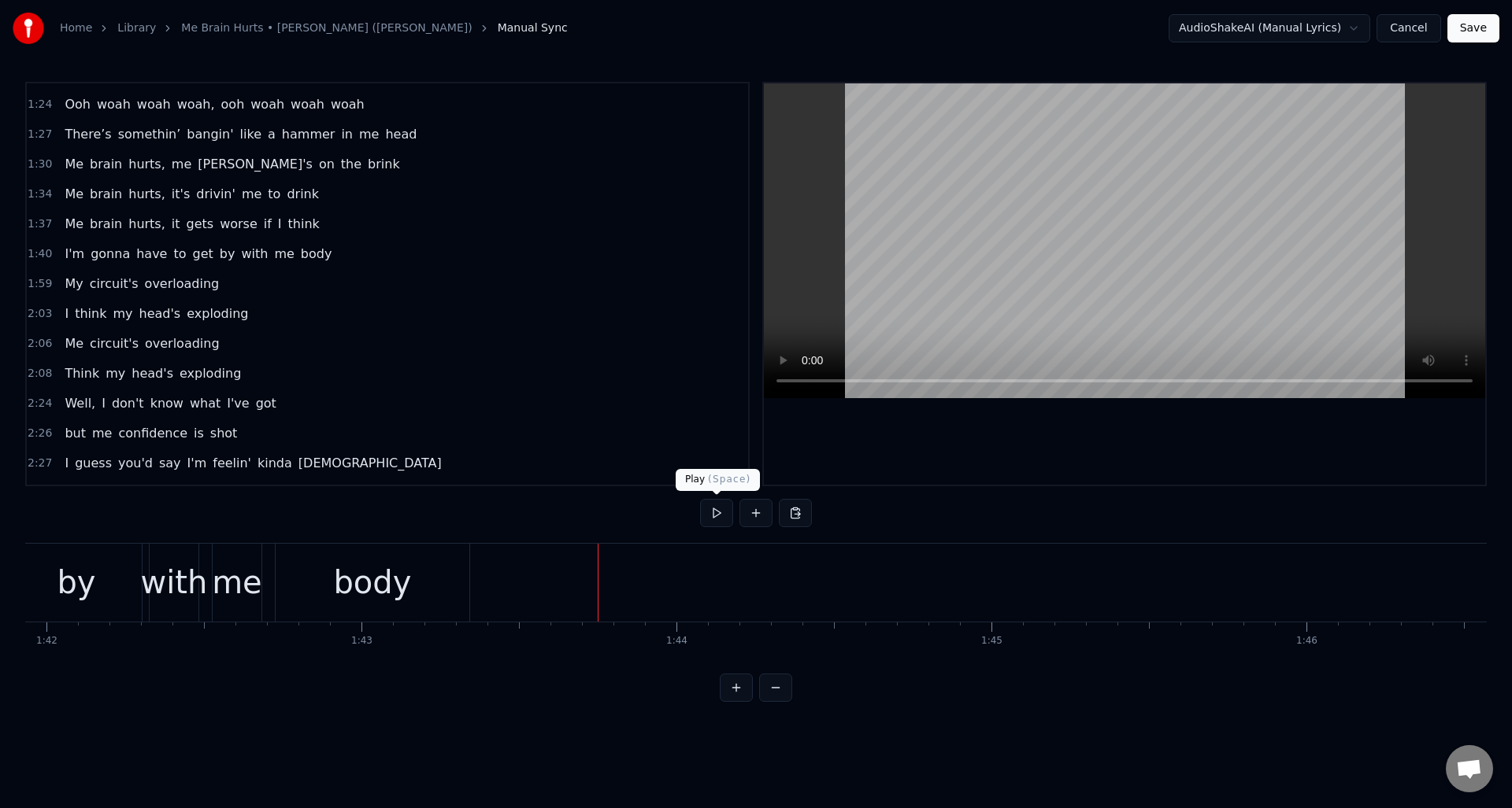
click at [722, 515] on button at bounding box center [717, 513] width 33 height 28
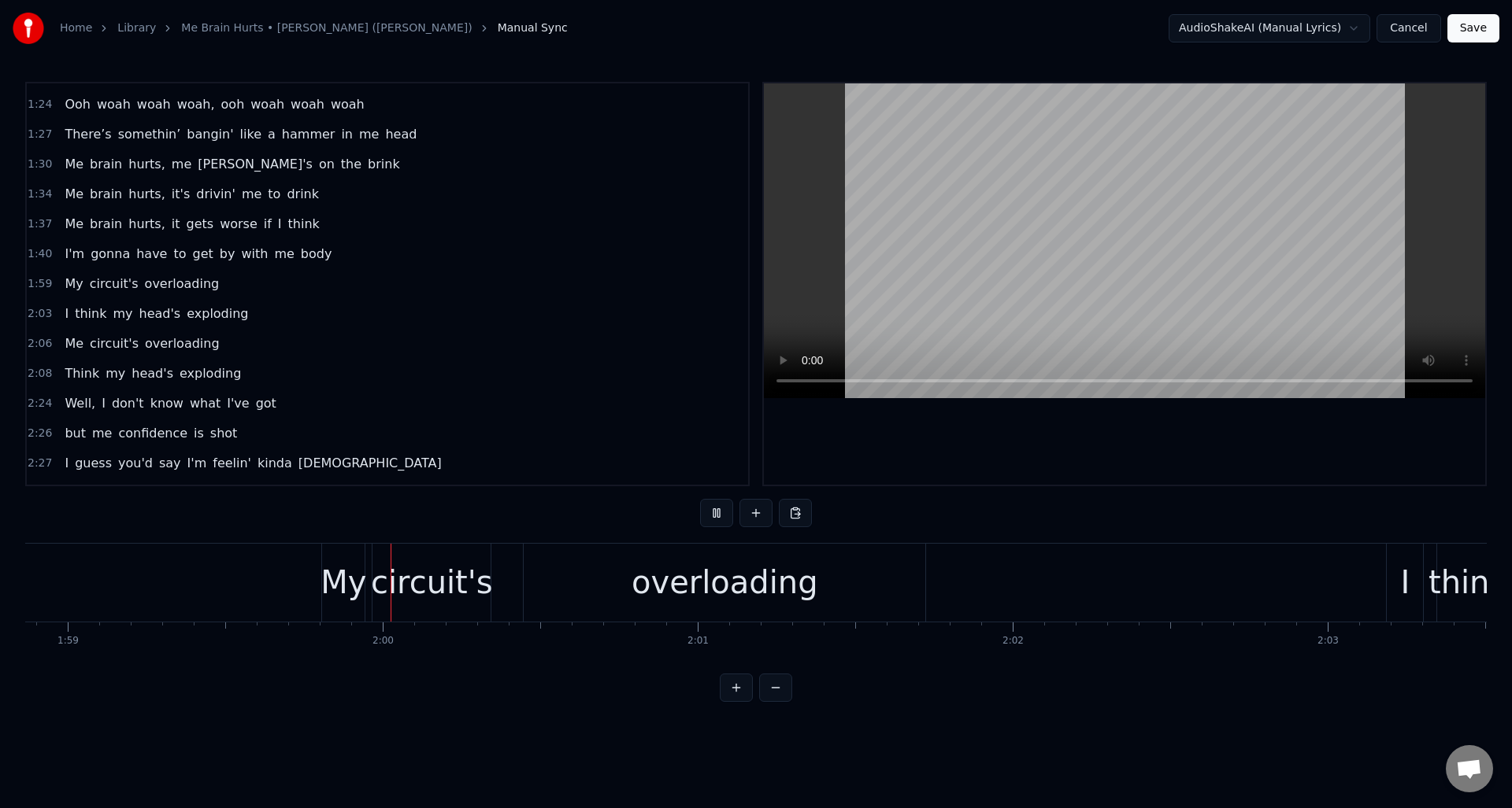
scroll to position [0, 37509]
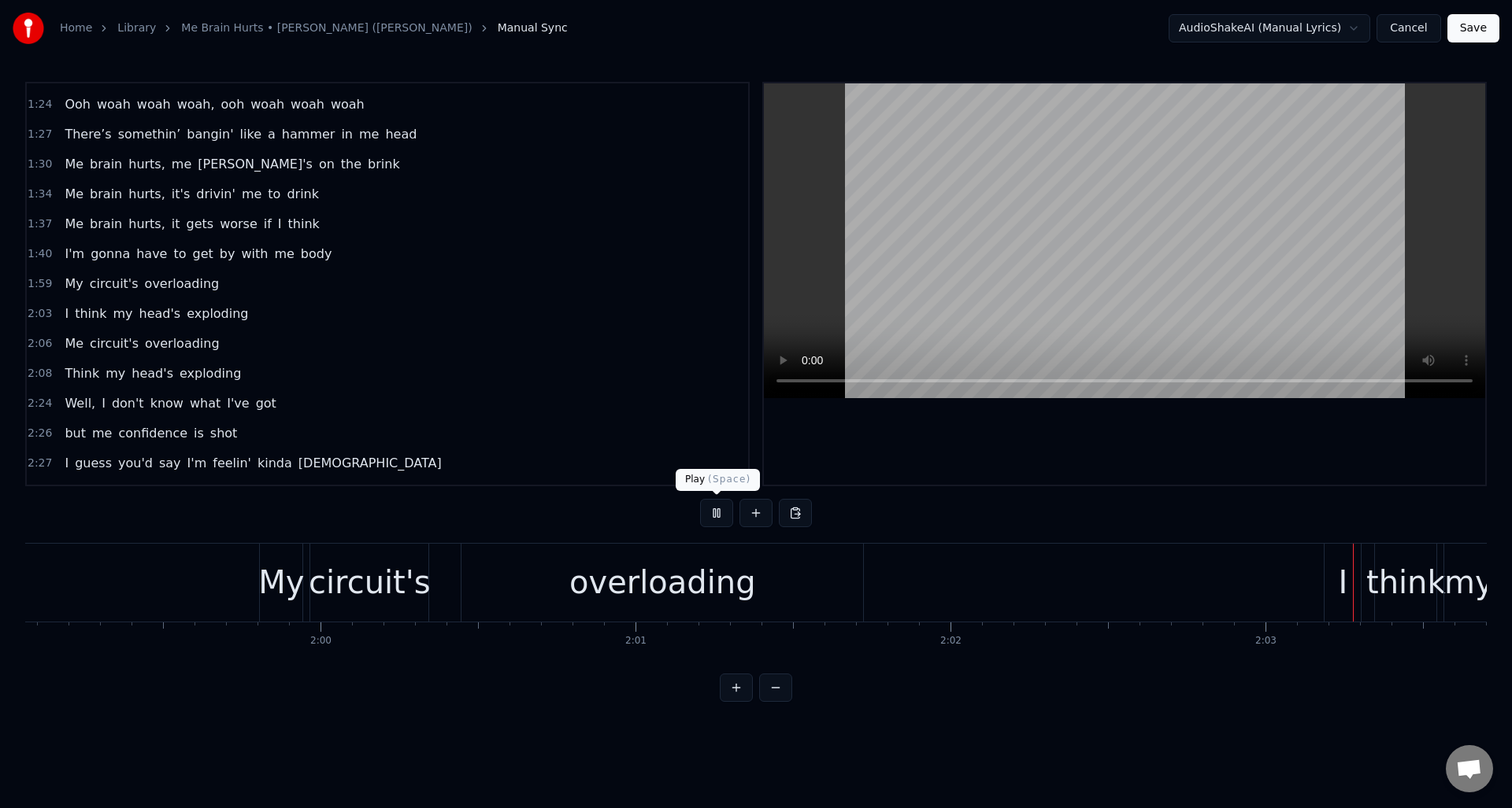
drag, startPoint x: 708, startPoint y: 508, endPoint x: 742, endPoint y: 531, distance: 41.0
click at [709, 508] on button at bounding box center [717, 513] width 33 height 28
click at [714, 517] on button at bounding box center [717, 513] width 33 height 28
click at [825, 575] on div "overloading" at bounding box center [662, 583] width 401 height 78
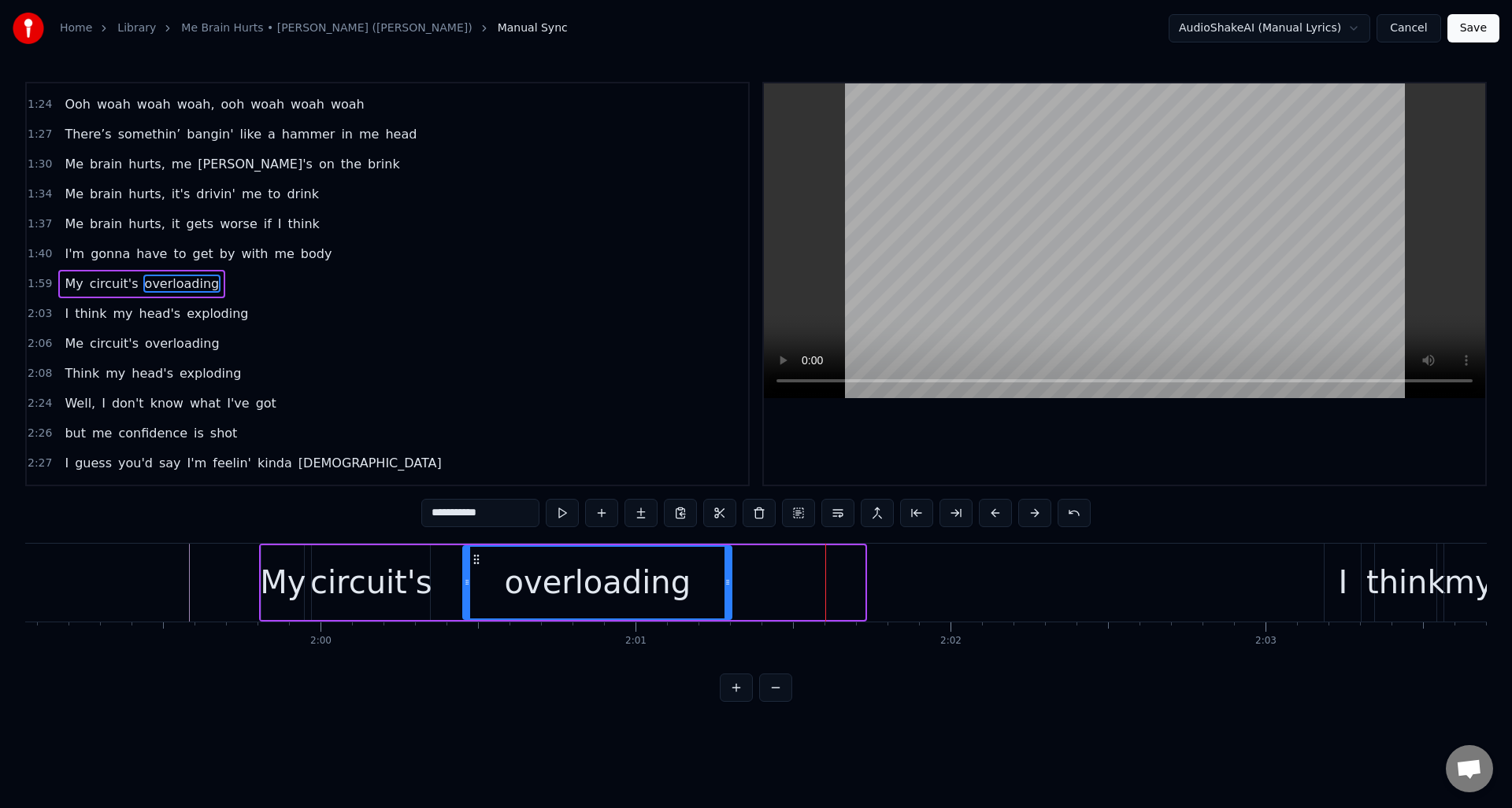
drag, startPoint x: 858, startPoint y: 576, endPoint x: 725, endPoint y: 575, distance: 133.0
click at [725, 576] on icon at bounding box center [728, 582] width 7 height 12
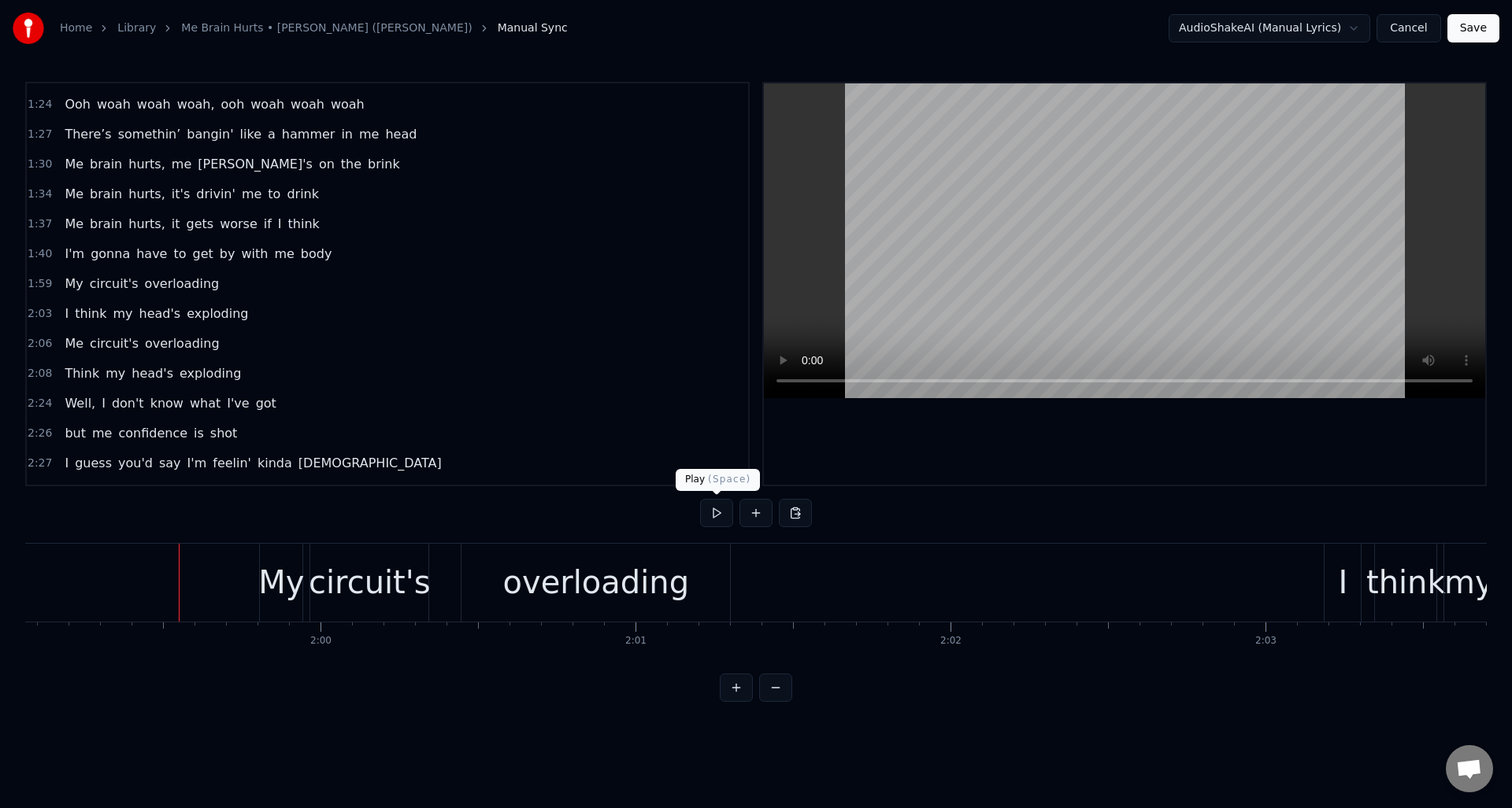
click at [719, 518] on button at bounding box center [717, 513] width 33 height 28
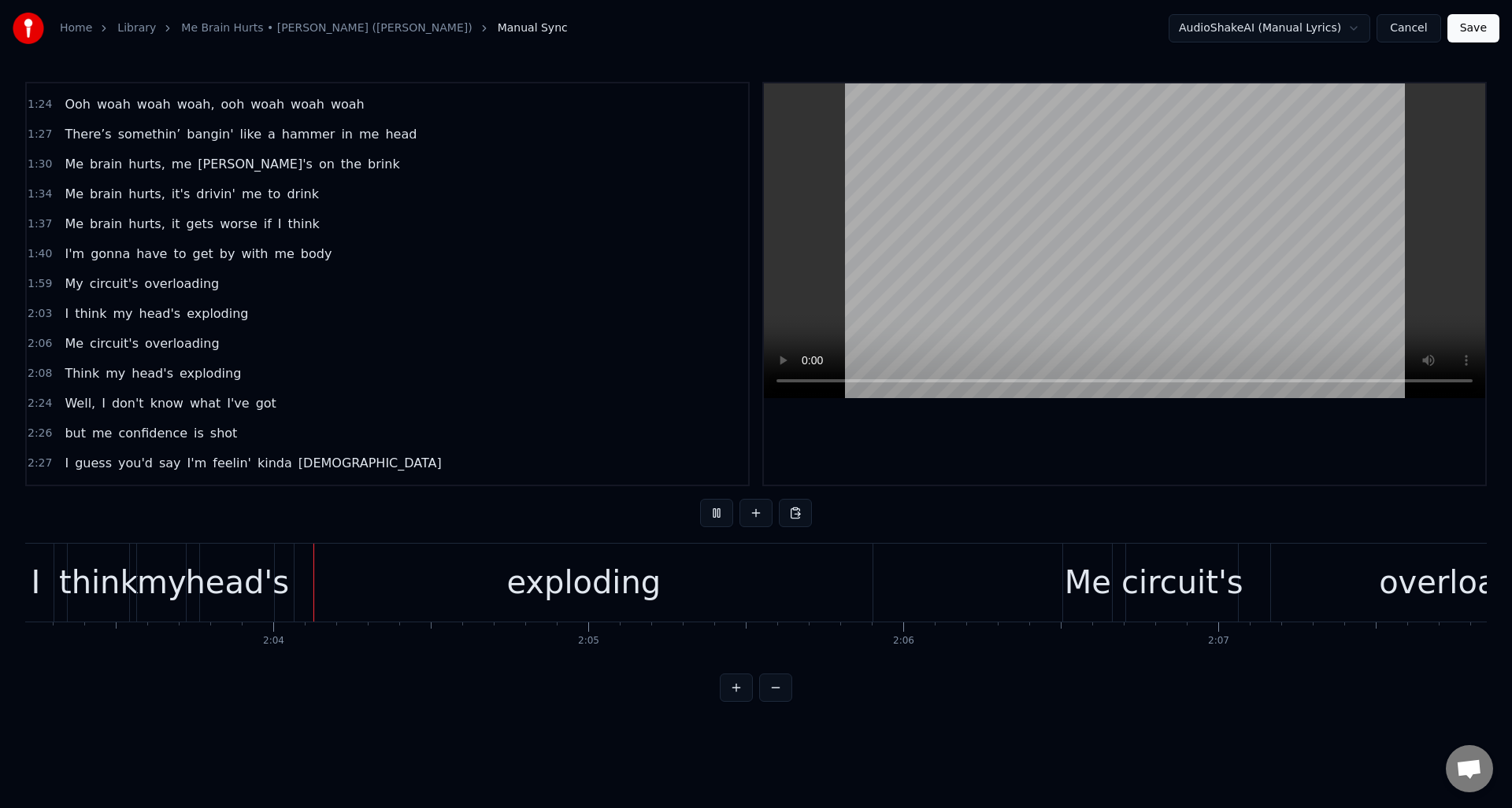
scroll to position [0, 38817]
drag, startPoint x: 719, startPoint y: 517, endPoint x: 700, endPoint y: 528, distance: 22.0
click at [719, 517] on button at bounding box center [717, 513] width 33 height 28
click at [387, 581] on div "exploding" at bounding box center [583, 583] width 578 height 78
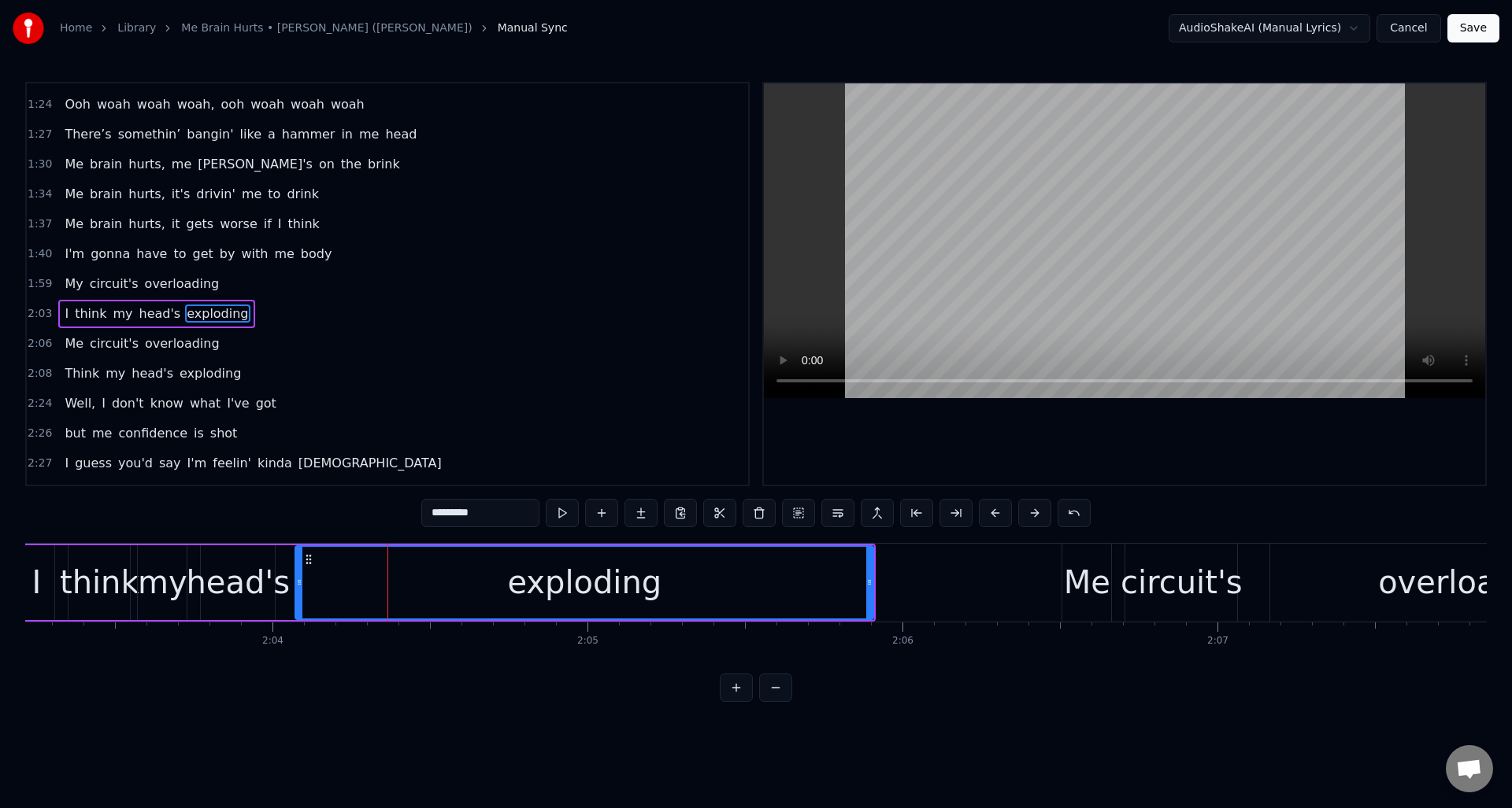
scroll to position [652, 0]
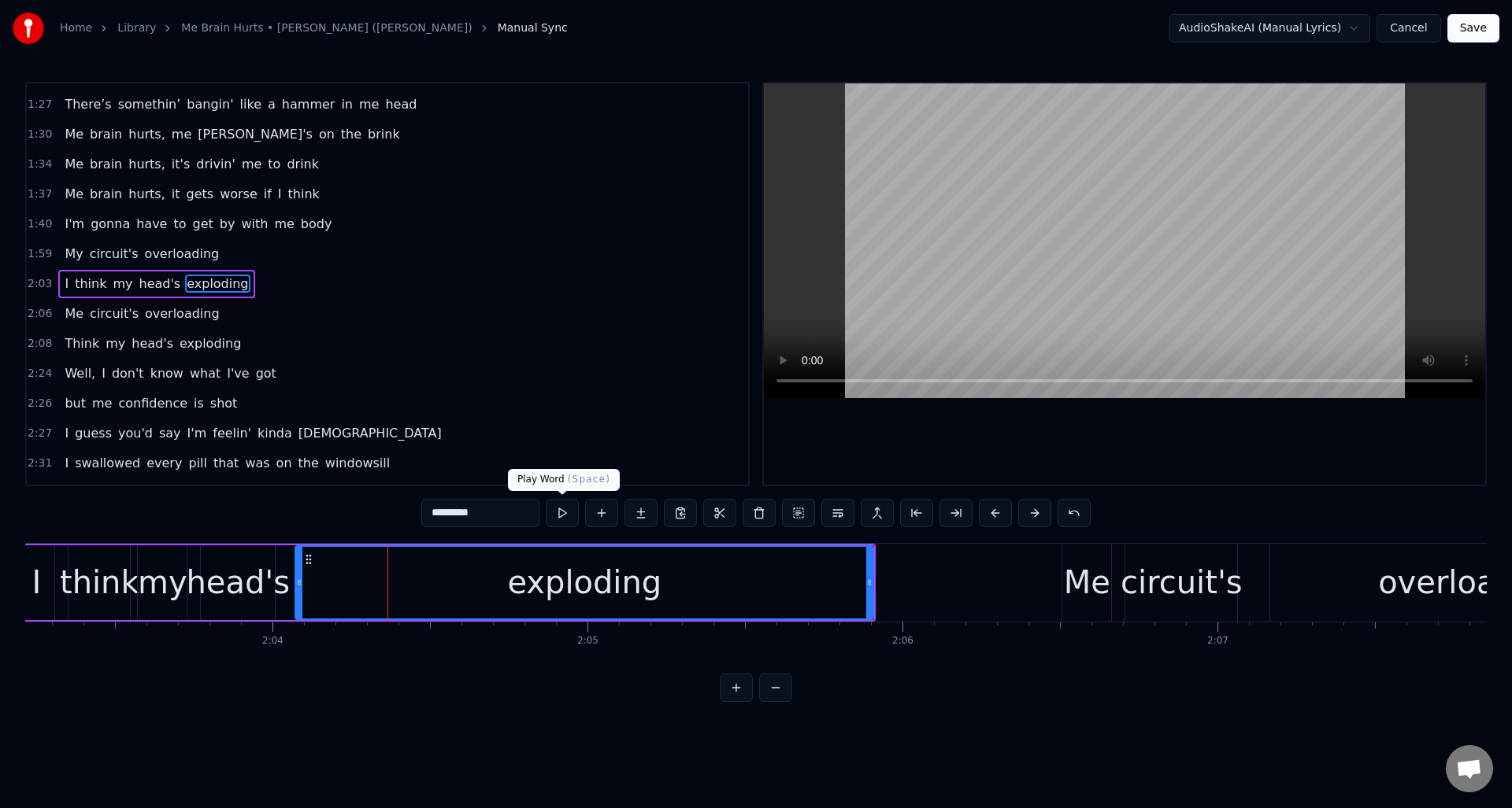
click at [564, 514] on button at bounding box center [563, 513] width 33 height 28
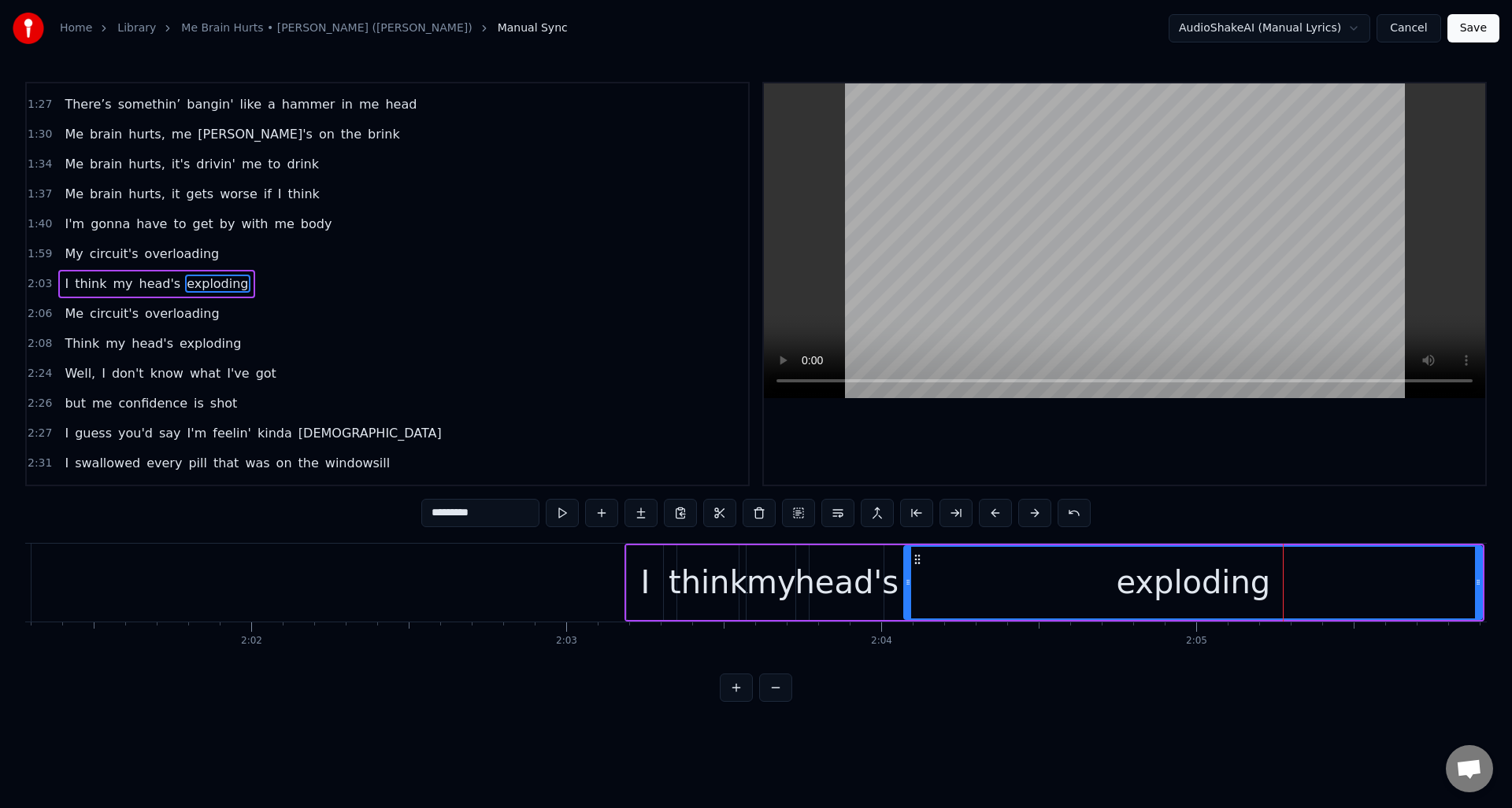
scroll to position [0, 38244]
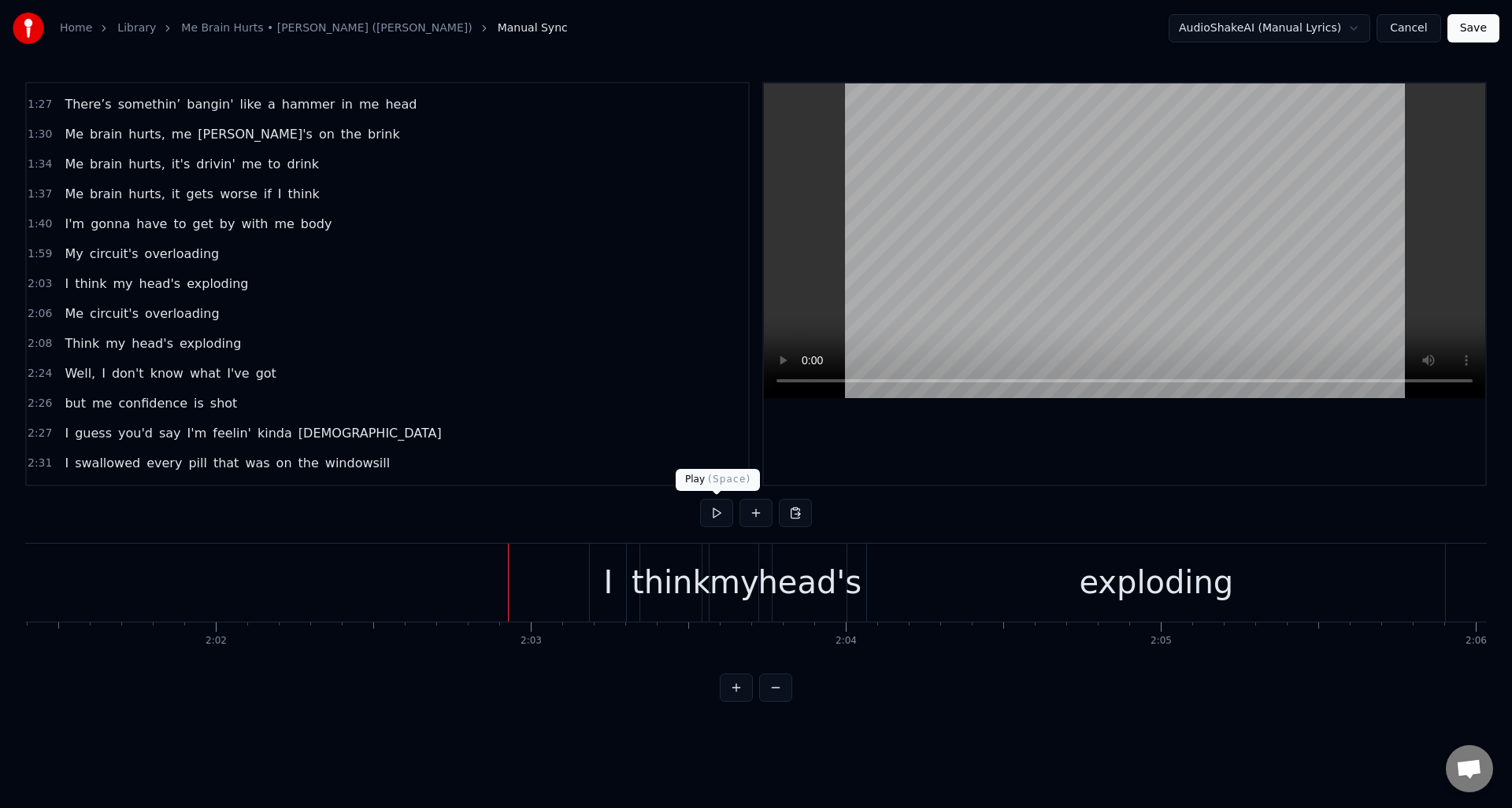
click at [714, 518] on button at bounding box center [717, 513] width 33 height 28
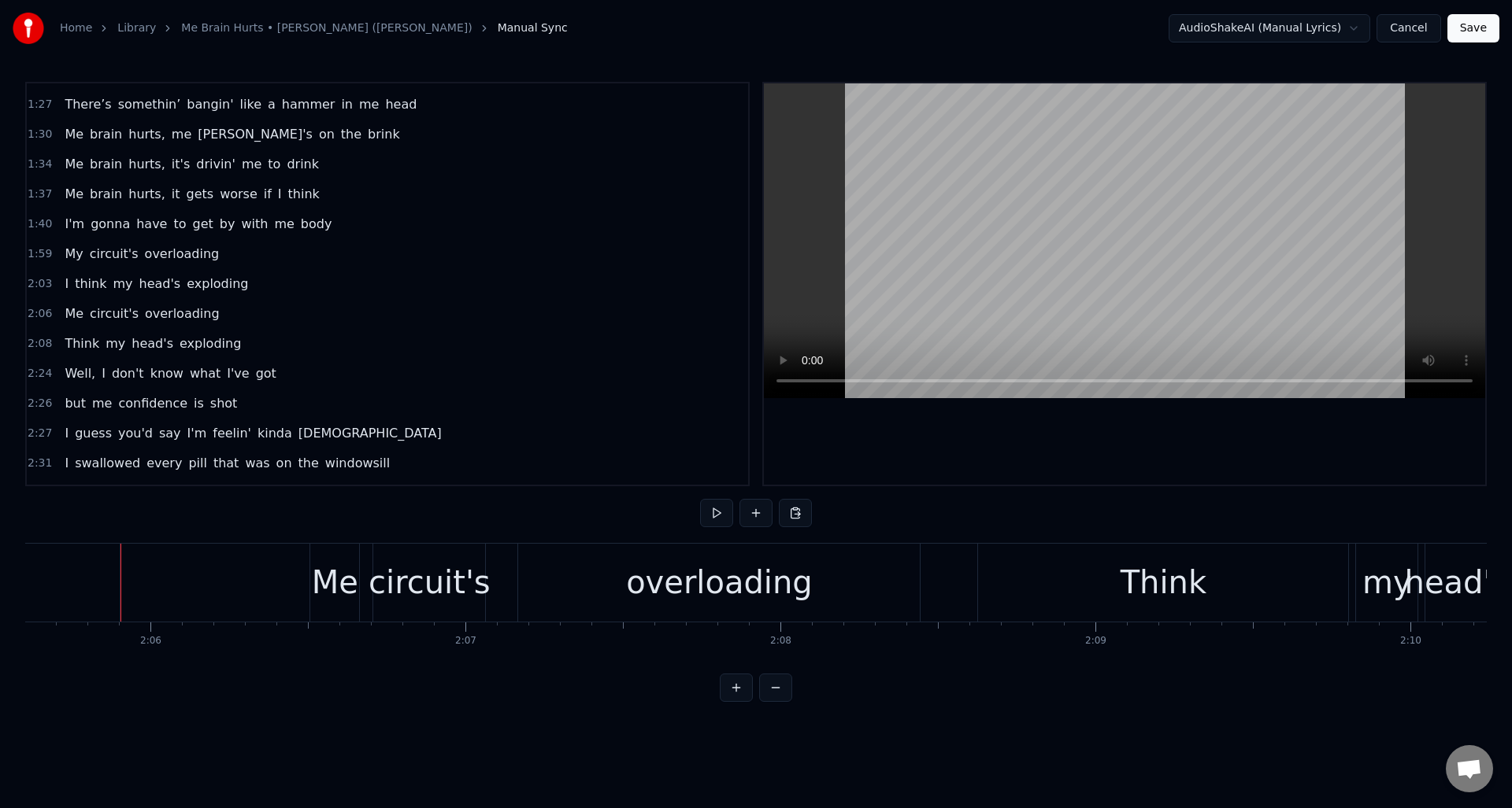
scroll to position [0, 39586]
click at [727, 586] on div "overloading" at bounding box center [703, 582] width 187 height 47
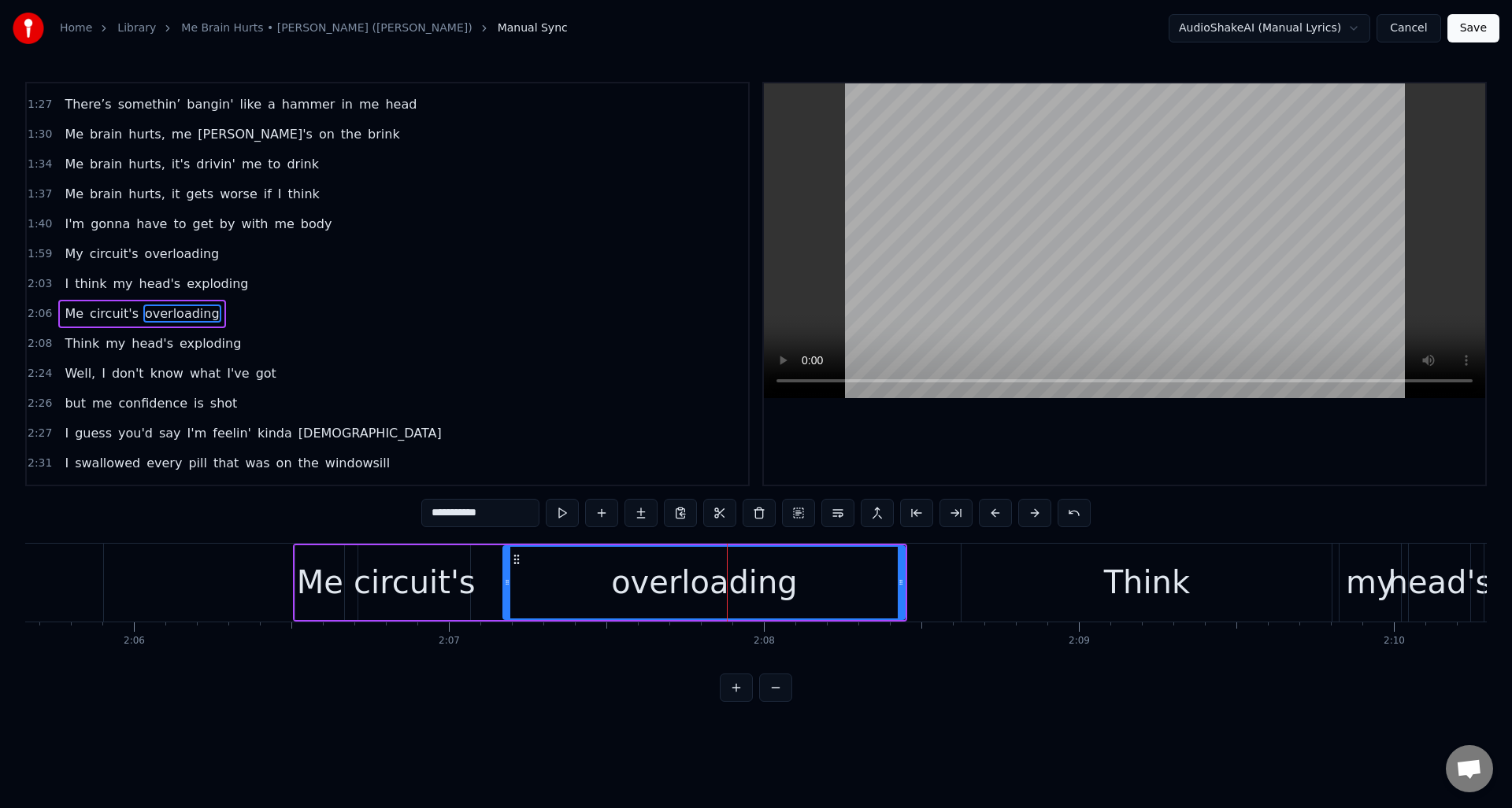
scroll to position [682, 0]
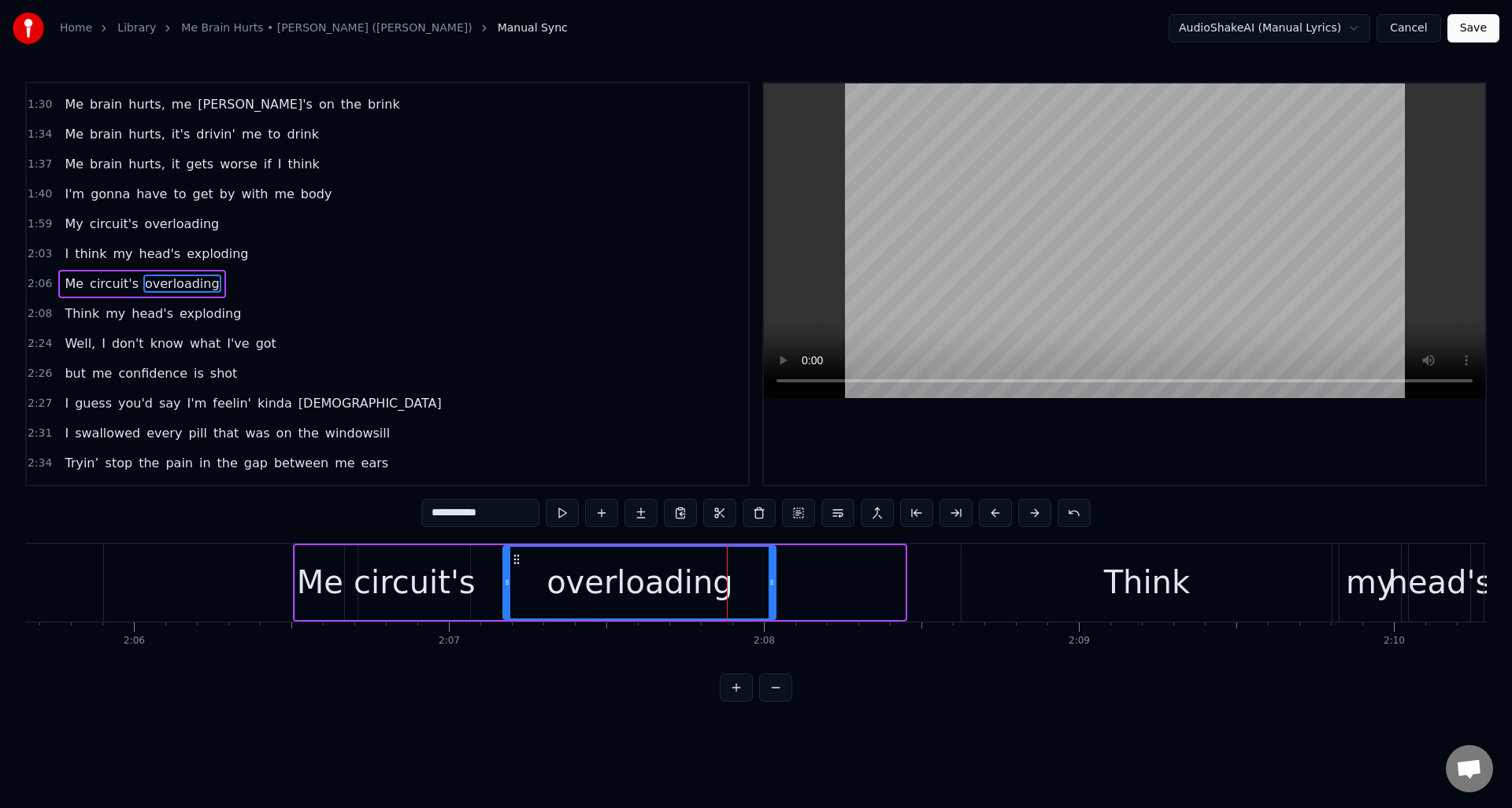
drag, startPoint x: 898, startPoint y: 565, endPoint x: 769, endPoint y: 570, distance: 129.1
click at [769, 570] on div at bounding box center [772, 582] width 7 height 72
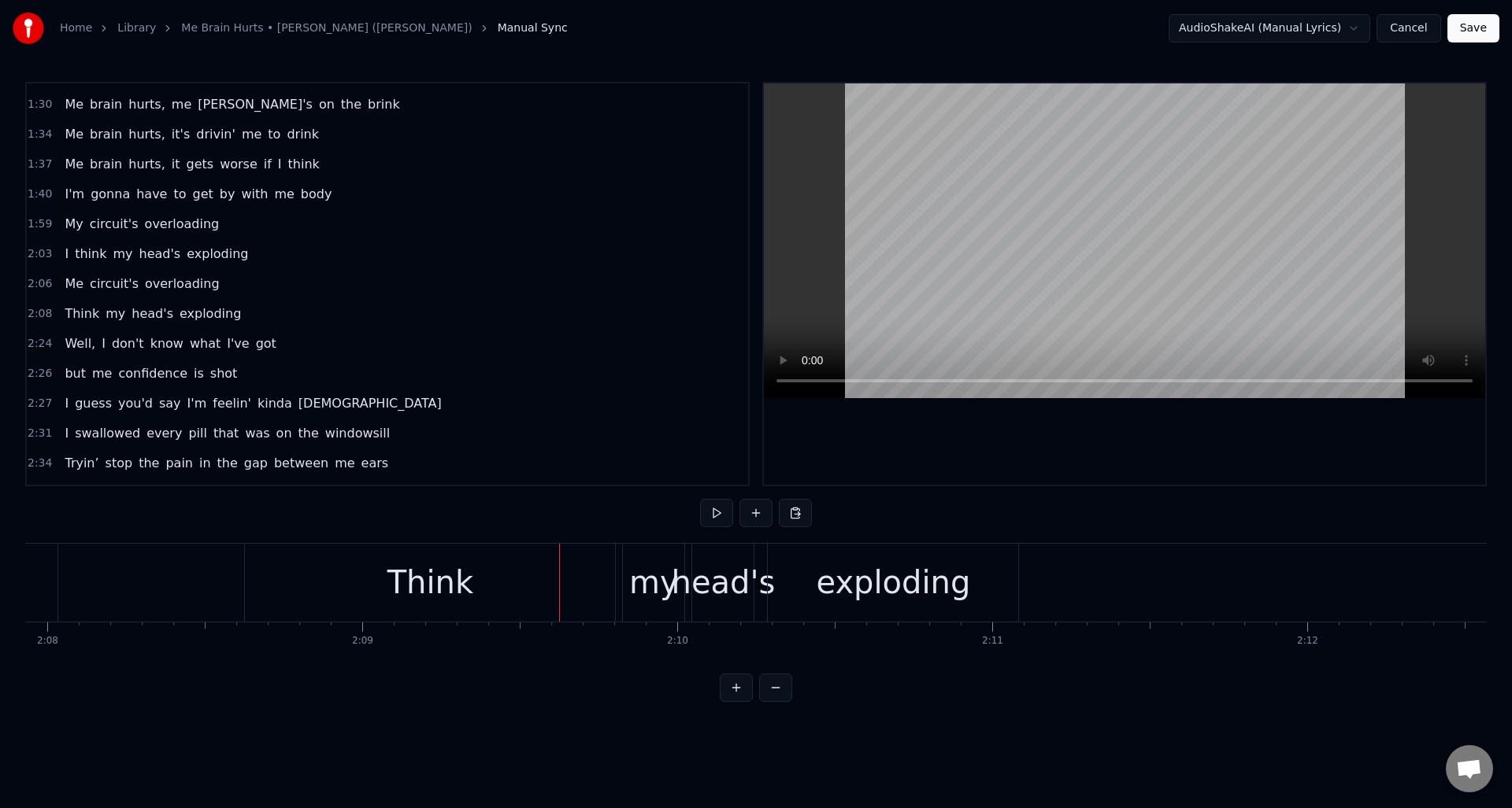
scroll to position [0, 40266]
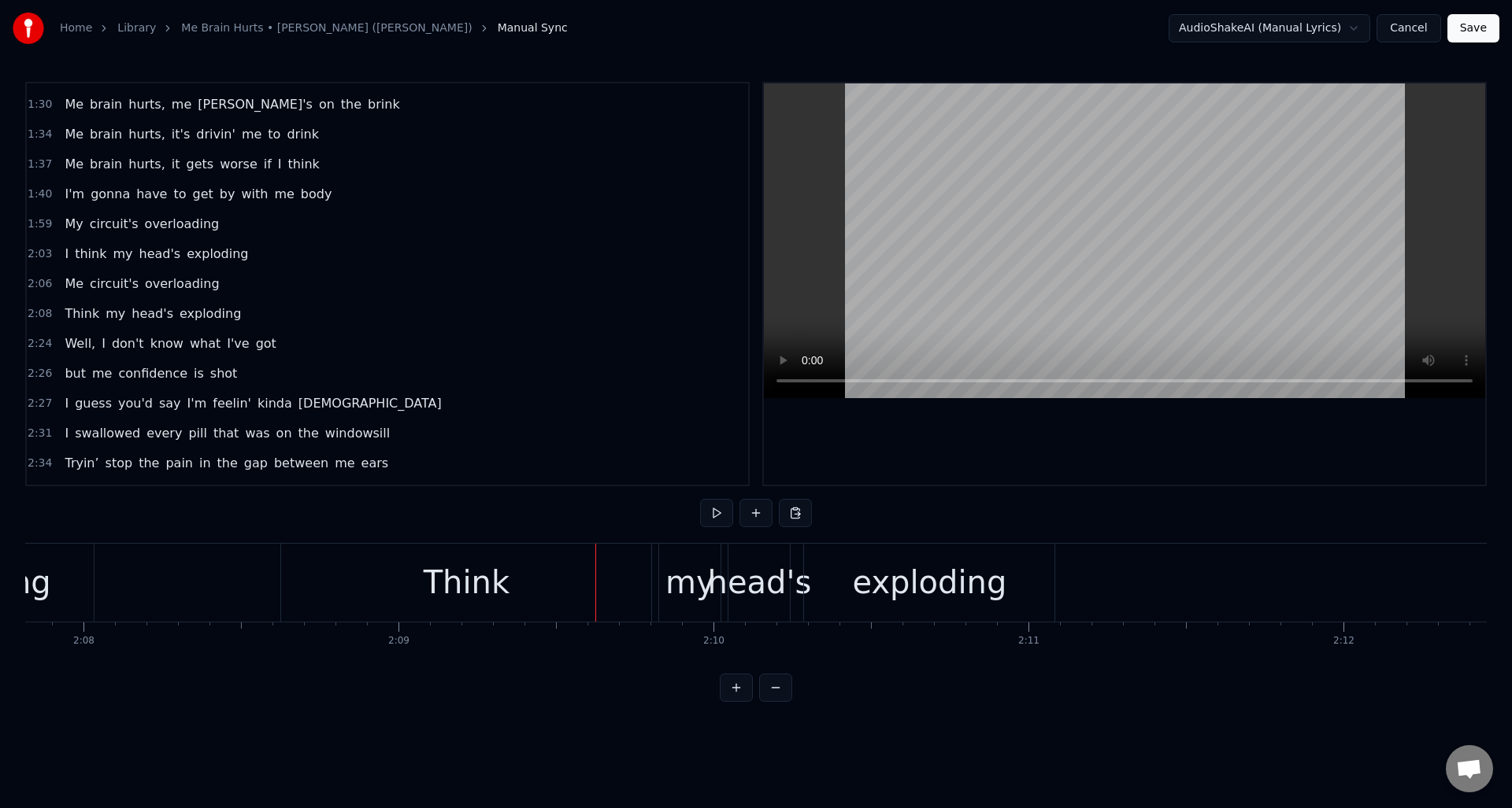
click at [523, 587] on div "Think" at bounding box center [466, 583] width 371 height 78
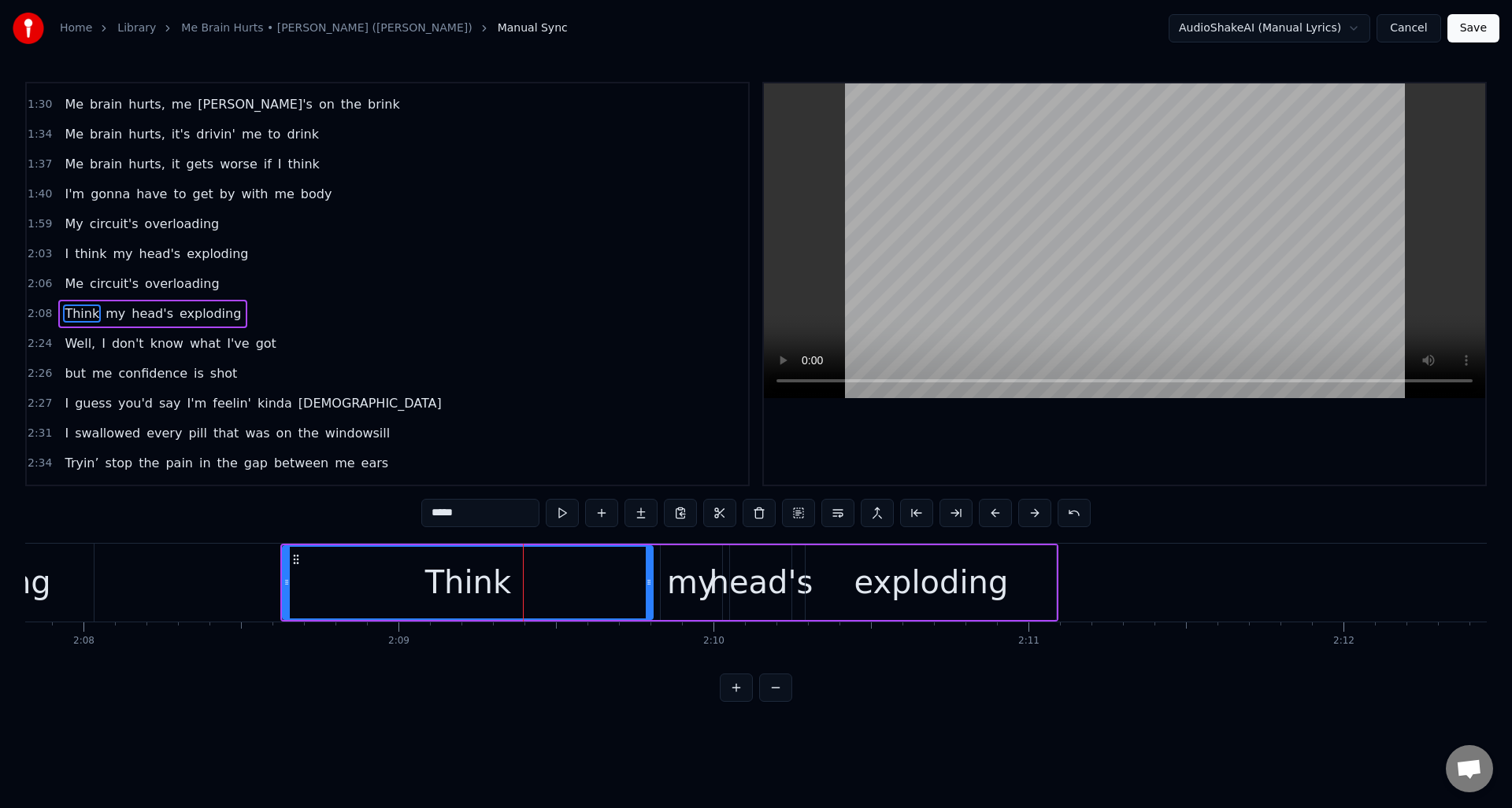
scroll to position [711, 0]
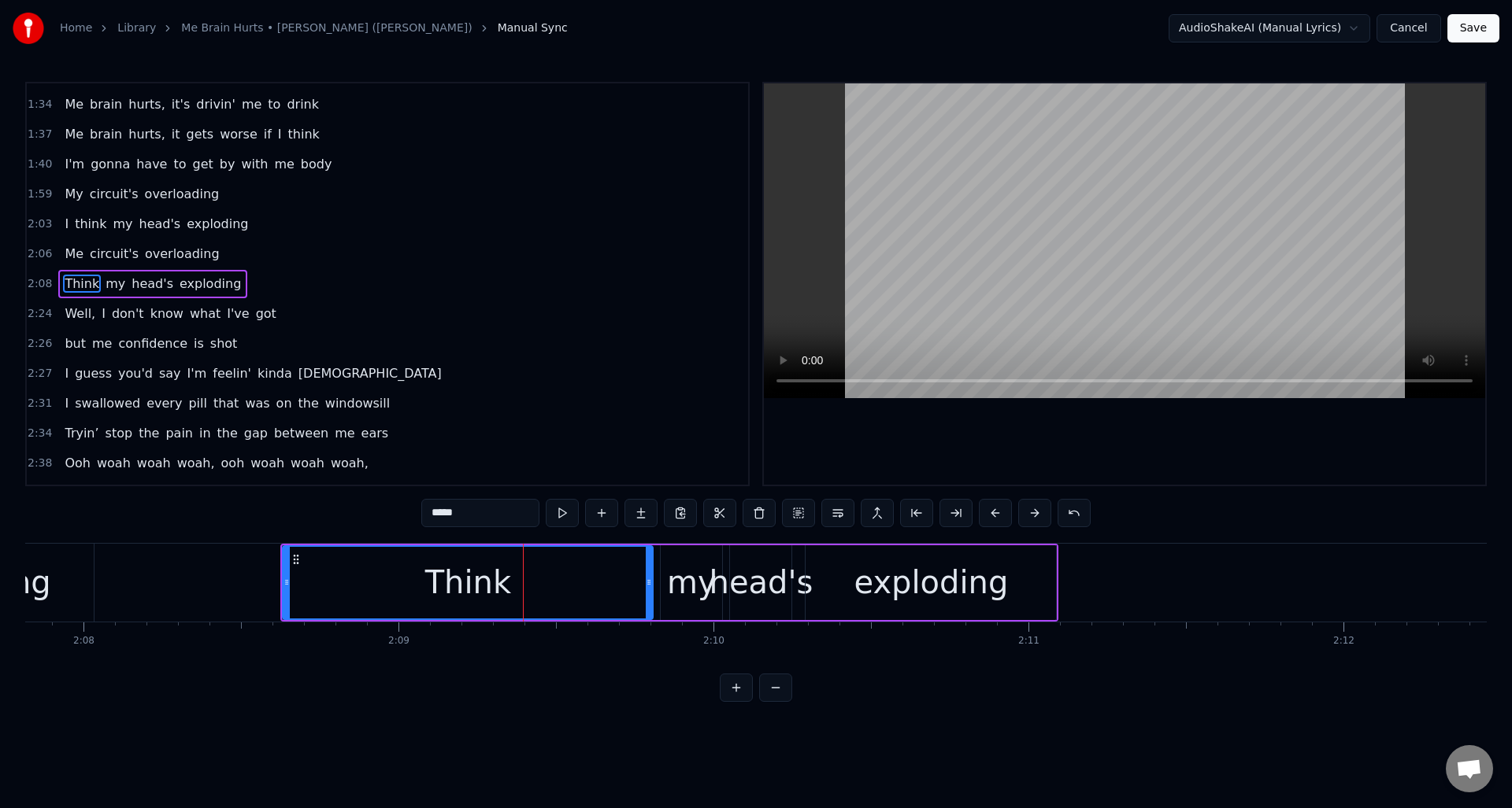
click at [283, 590] on div "Think" at bounding box center [468, 583] width 371 height 75
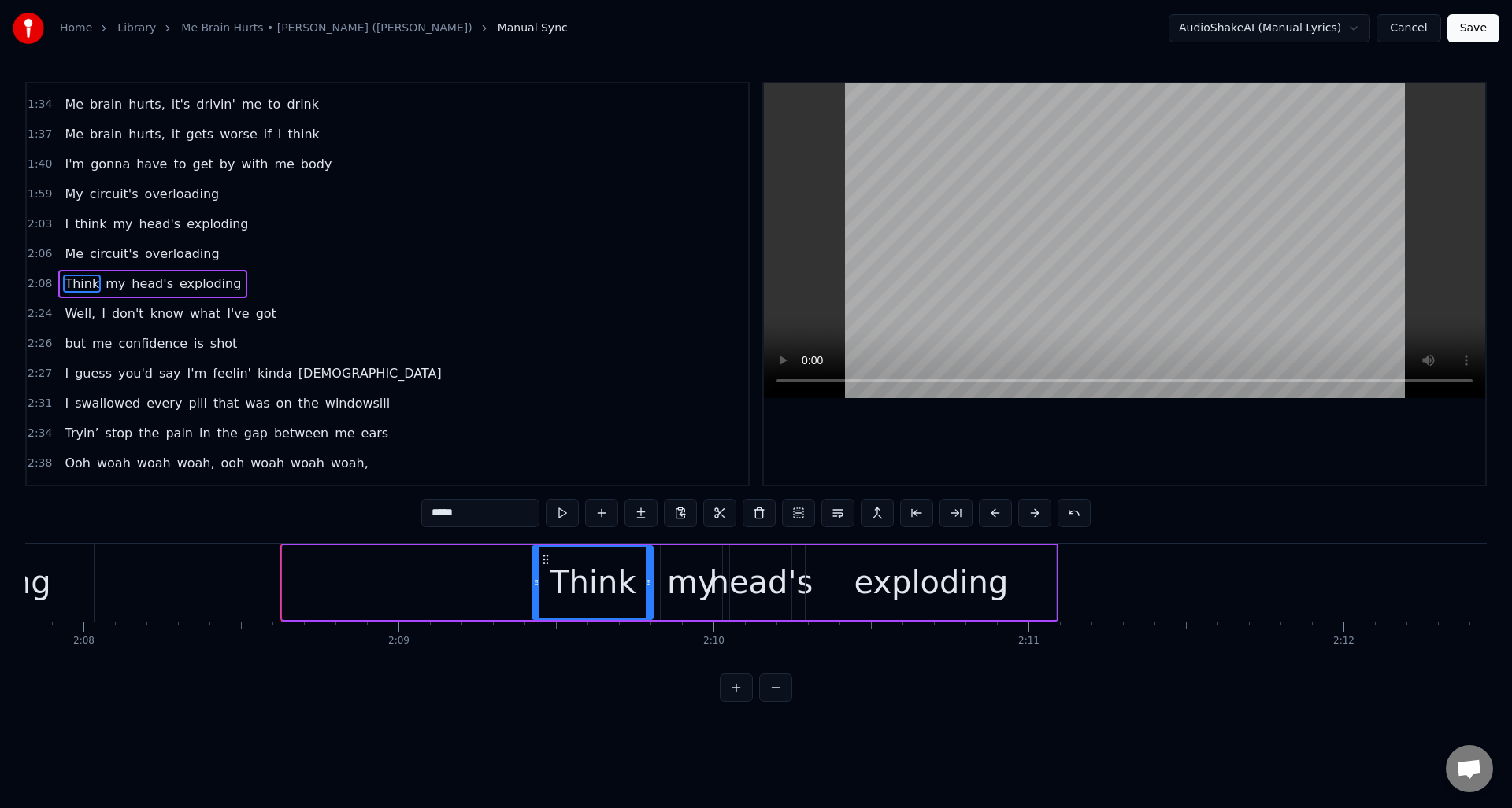
drag, startPoint x: 284, startPoint y: 590, endPoint x: 534, endPoint y: 597, distance: 250.1
click at [534, 597] on div at bounding box center [536, 582] width 7 height 72
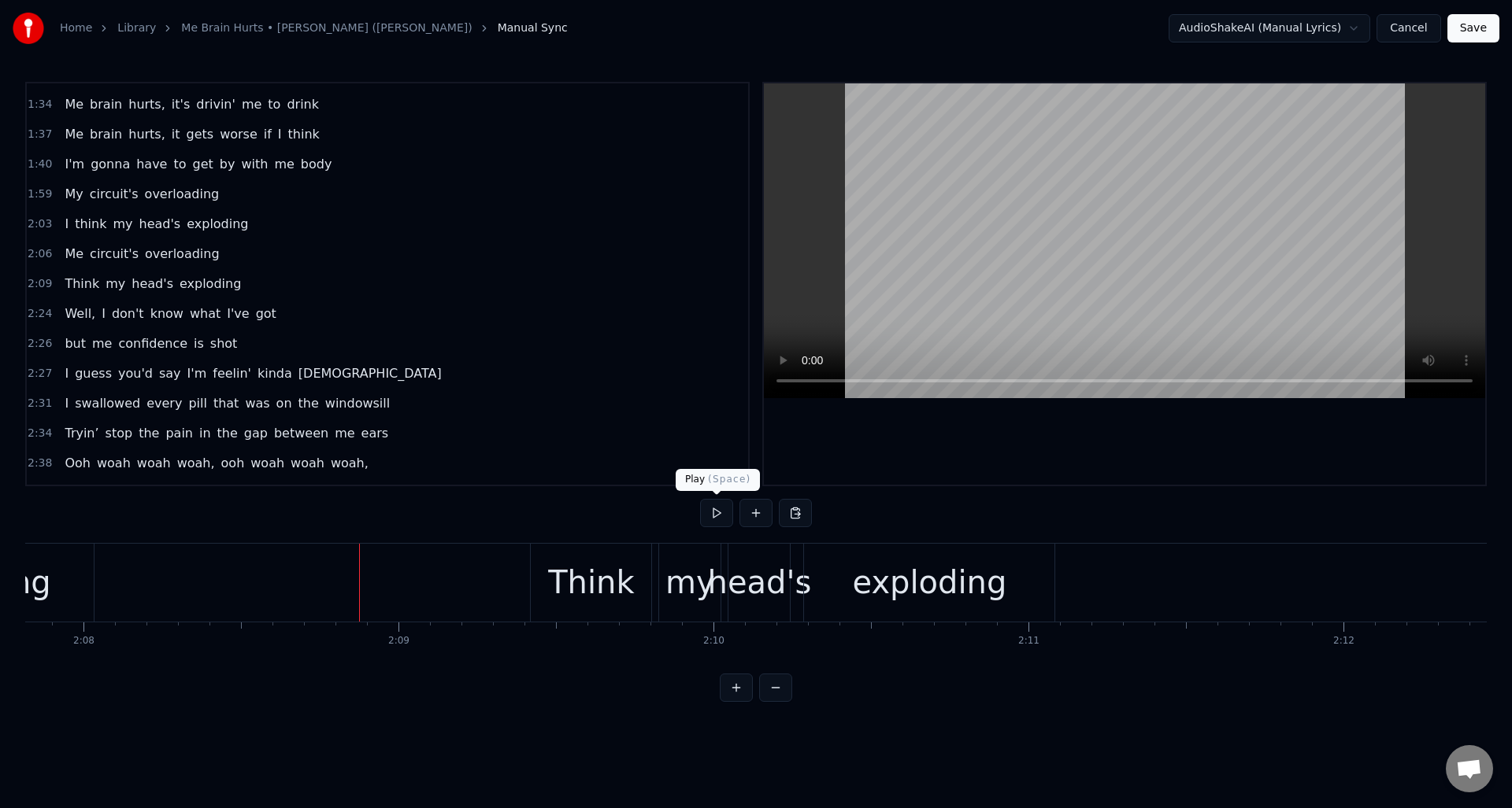
click at [714, 519] on button at bounding box center [717, 513] width 33 height 28
click at [759, 562] on div "head's" at bounding box center [759, 582] width 104 height 47
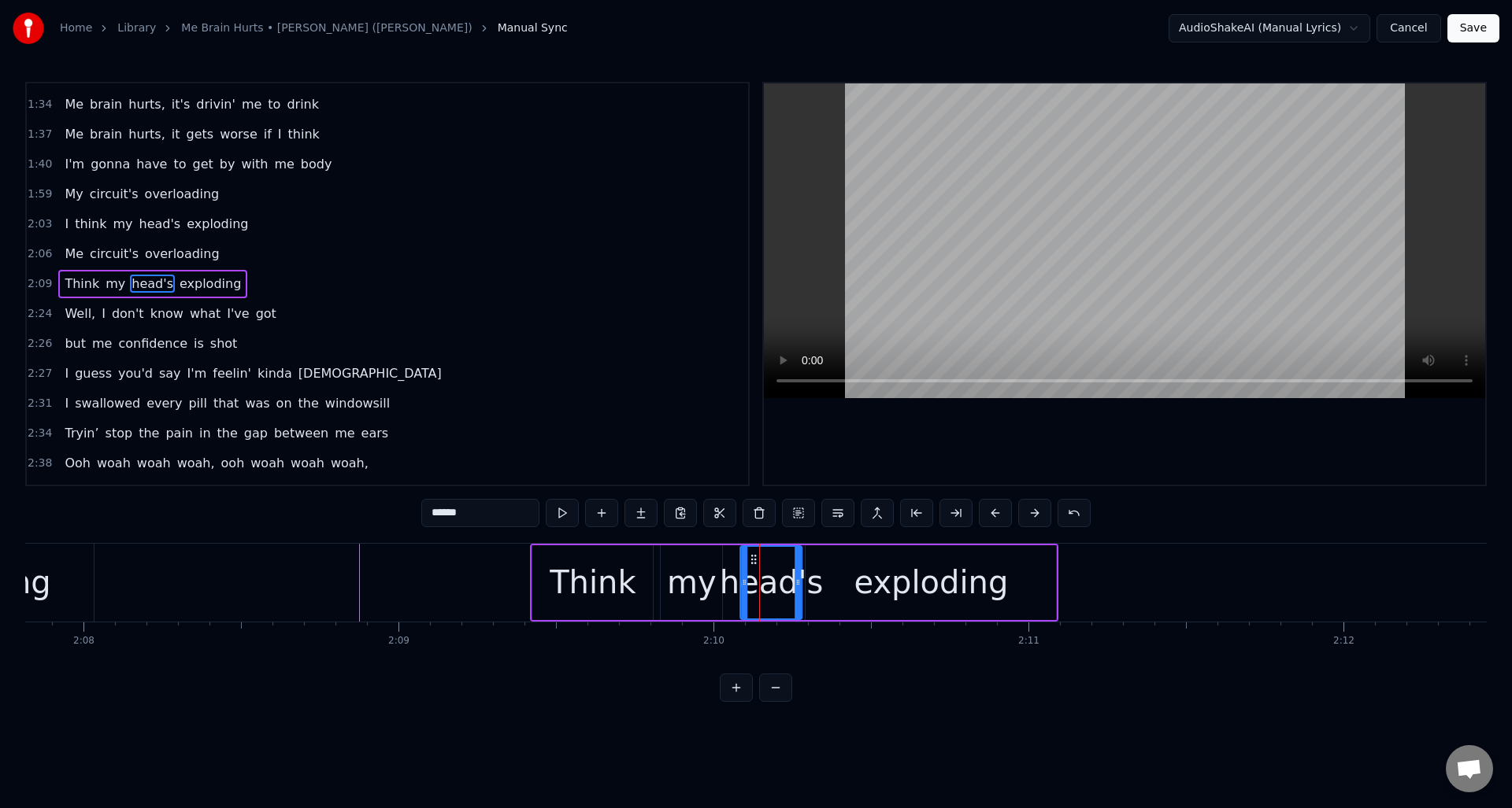
drag, startPoint x: 743, startPoint y: 558, endPoint x: 753, endPoint y: 556, distance: 10.2
click at [753, 556] on icon at bounding box center [754, 559] width 12 height 12
click at [703, 561] on div "my" at bounding box center [692, 582] width 50 height 47
type input "**"
click at [678, 559] on circle at bounding box center [677, 559] width 1 height 1
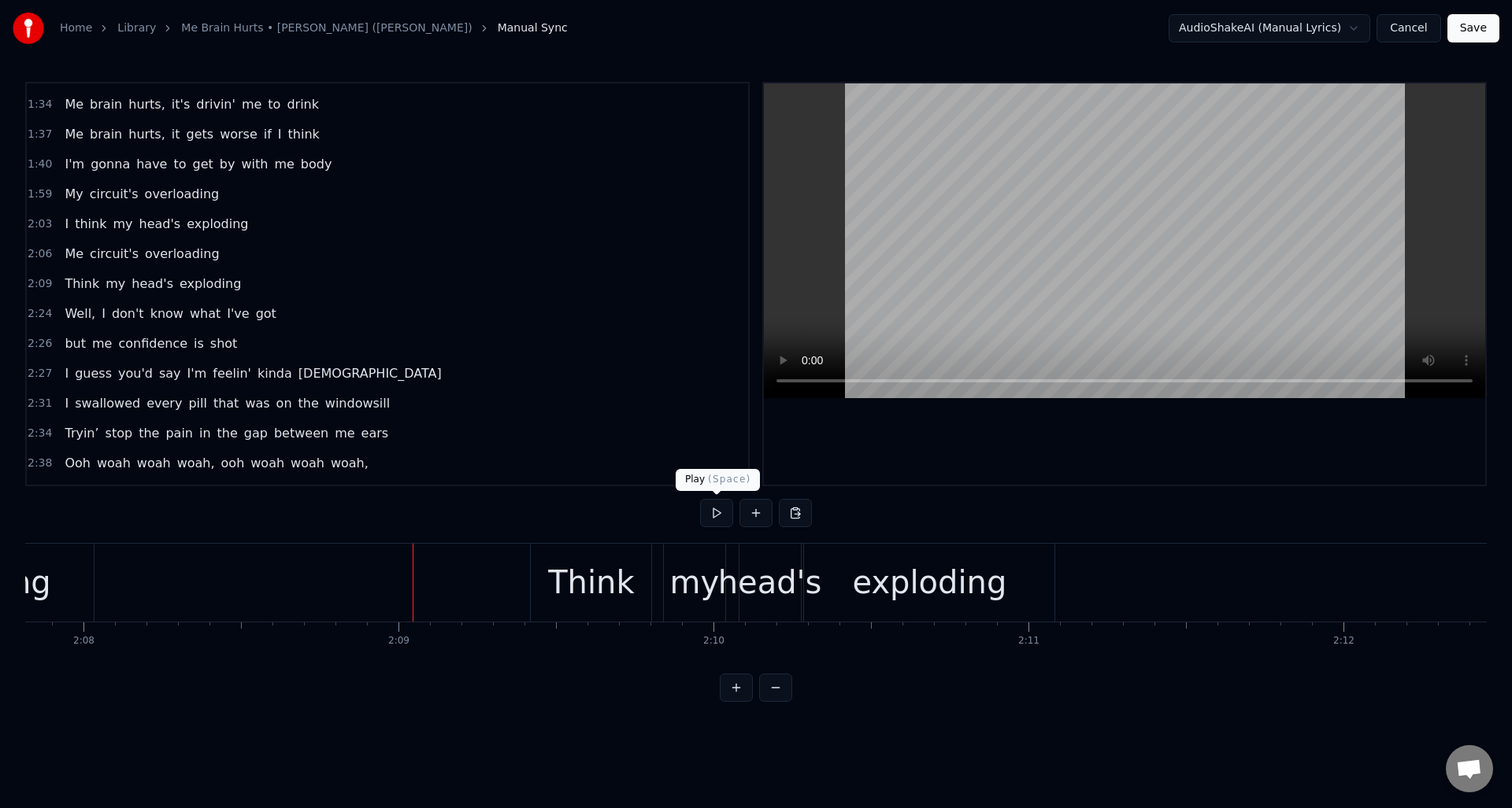
click at [713, 518] on button at bounding box center [717, 513] width 33 height 28
click at [713, 518] on button at bounding box center [717, 513] width 33 height 28
click at [915, 570] on div "exploding" at bounding box center [929, 582] width 154 height 47
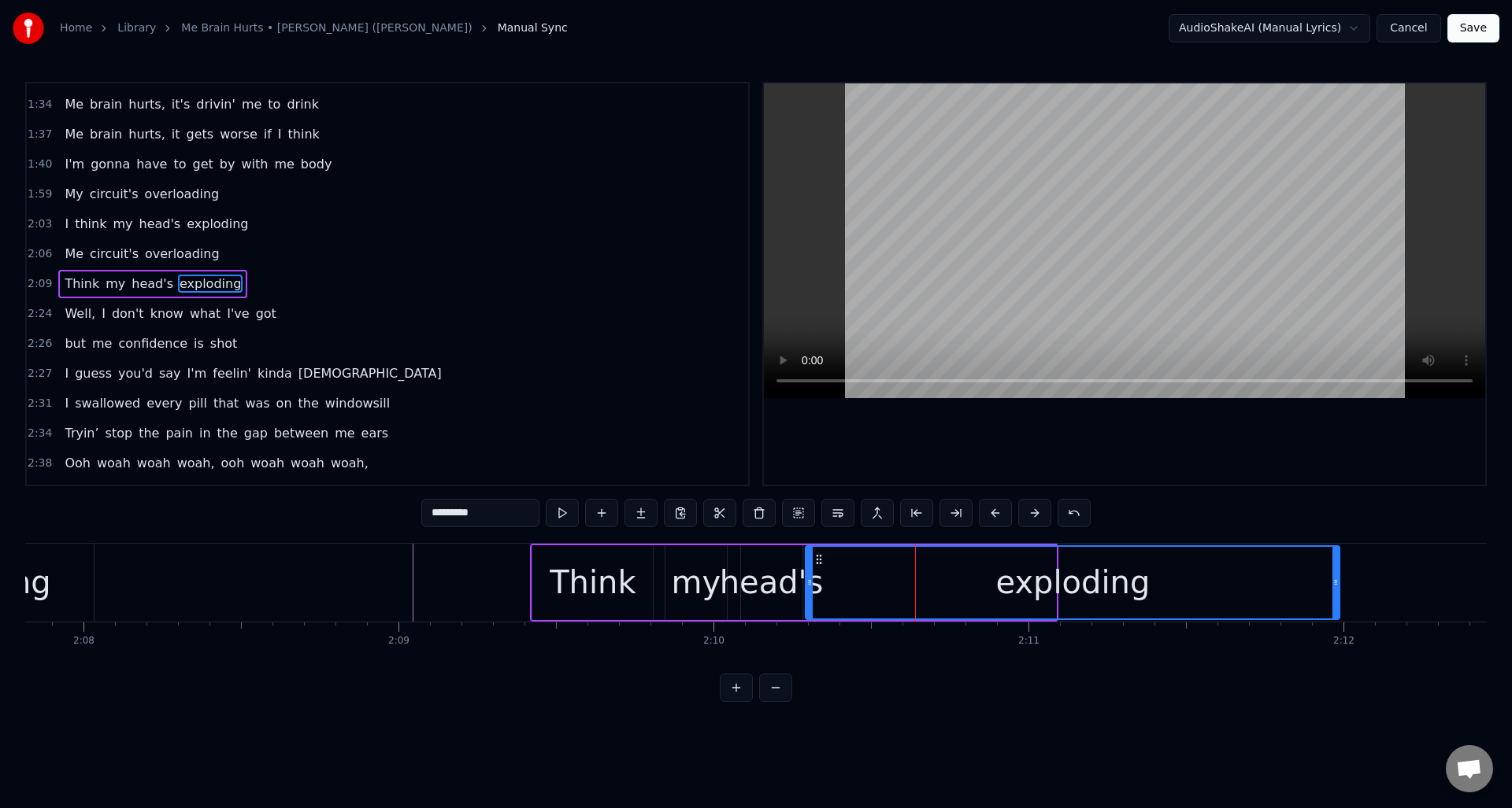
drag, startPoint x: 1056, startPoint y: 579, endPoint x: 1305, endPoint y: 570, distance: 249.2
click at [1338, 575] on div at bounding box center [1336, 582] width 7 height 72
click at [833, 572] on div "exploding" at bounding box center [1072, 582] width 532 height 72
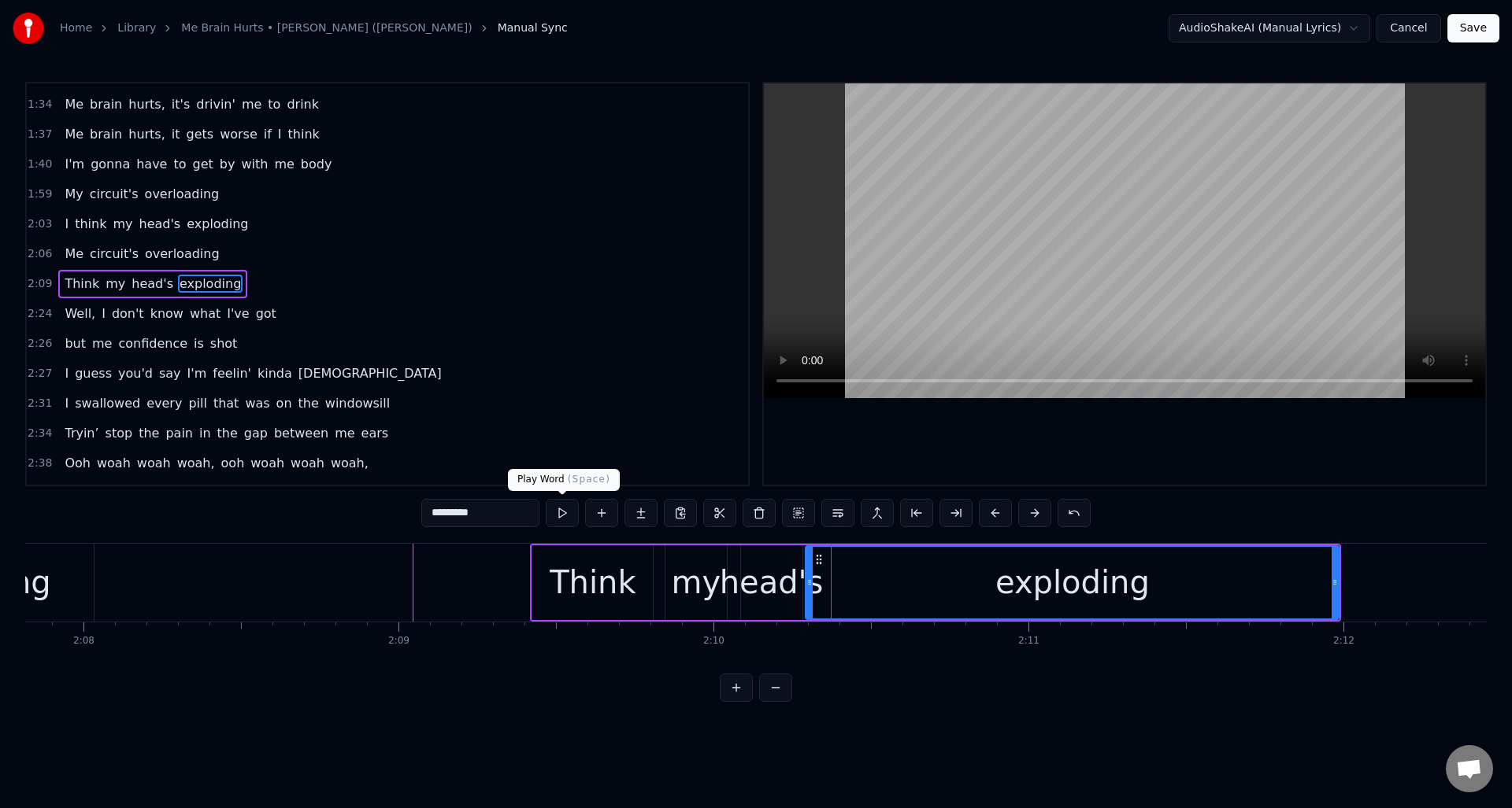
click at [560, 513] on button at bounding box center [563, 513] width 33 height 28
drag, startPoint x: 560, startPoint y: 513, endPoint x: 598, endPoint y: 528, distance: 40.9
click at [560, 513] on button at bounding box center [563, 513] width 33 height 28
drag, startPoint x: 808, startPoint y: 602, endPoint x: 829, endPoint y: 597, distance: 21.6
click at [829, 598] on div at bounding box center [831, 582] width 7 height 72
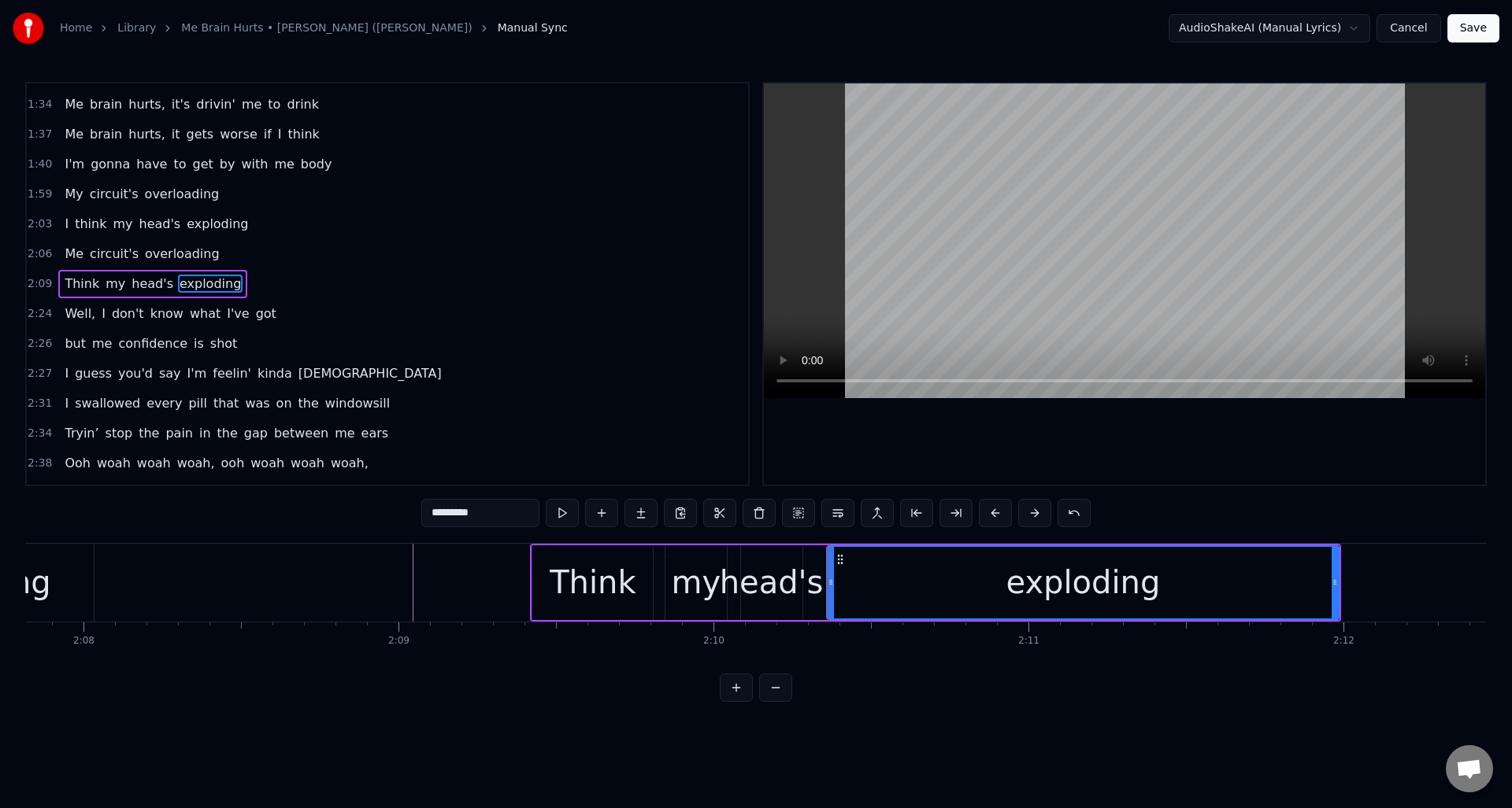
click at [793, 572] on div "head's" at bounding box center [772, 582] width 104 height 47
type input "******"
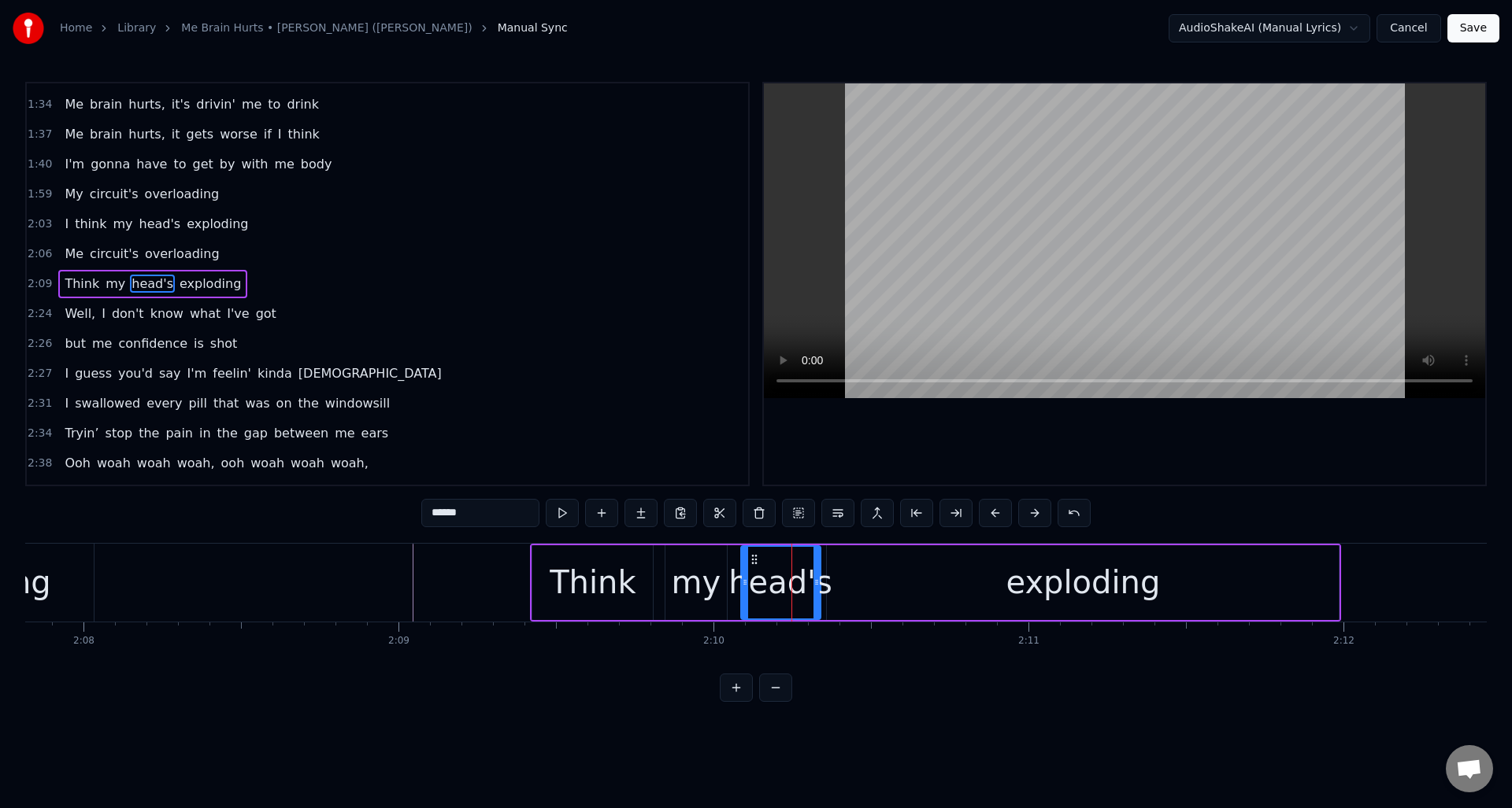
drag, startPoint x: 799, startPoint y: 569, endPoint x: 817, endPoint y: 565, distance: 18.4
click at [818, 565] on div at bounding box center [817, 582] width 7 height 72
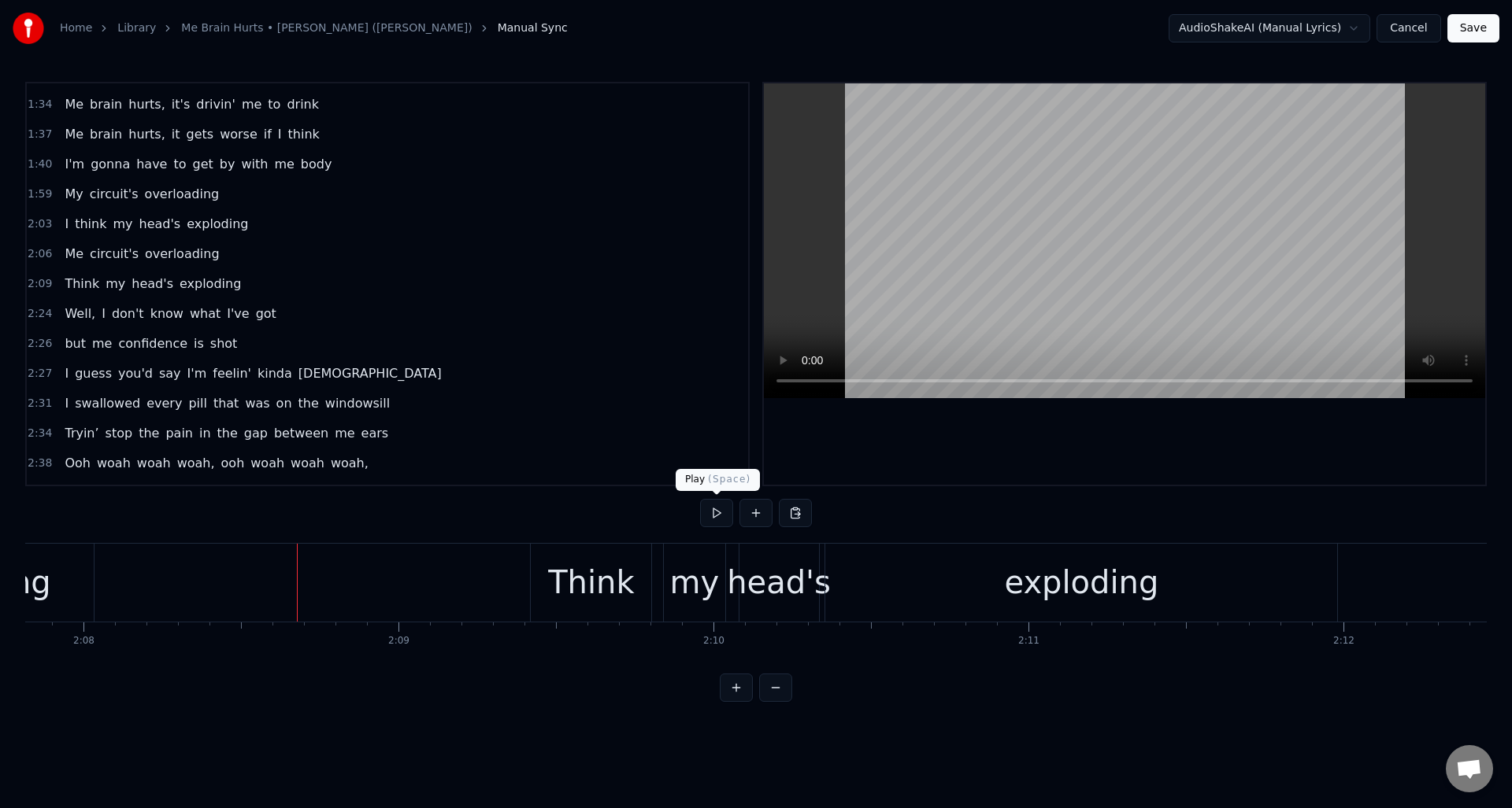
click at [721, 517] on button at bounding box center [717, 513] width 33 height 28
click at [712, 518] on button at bounding box center [717, 513] width 33 height 28
click at [712, 517] on button at bounding box center [717, 513] width 33 height 28
click at [692, 564] on div "my" at bounding box center [695, 582] width 50 height 47
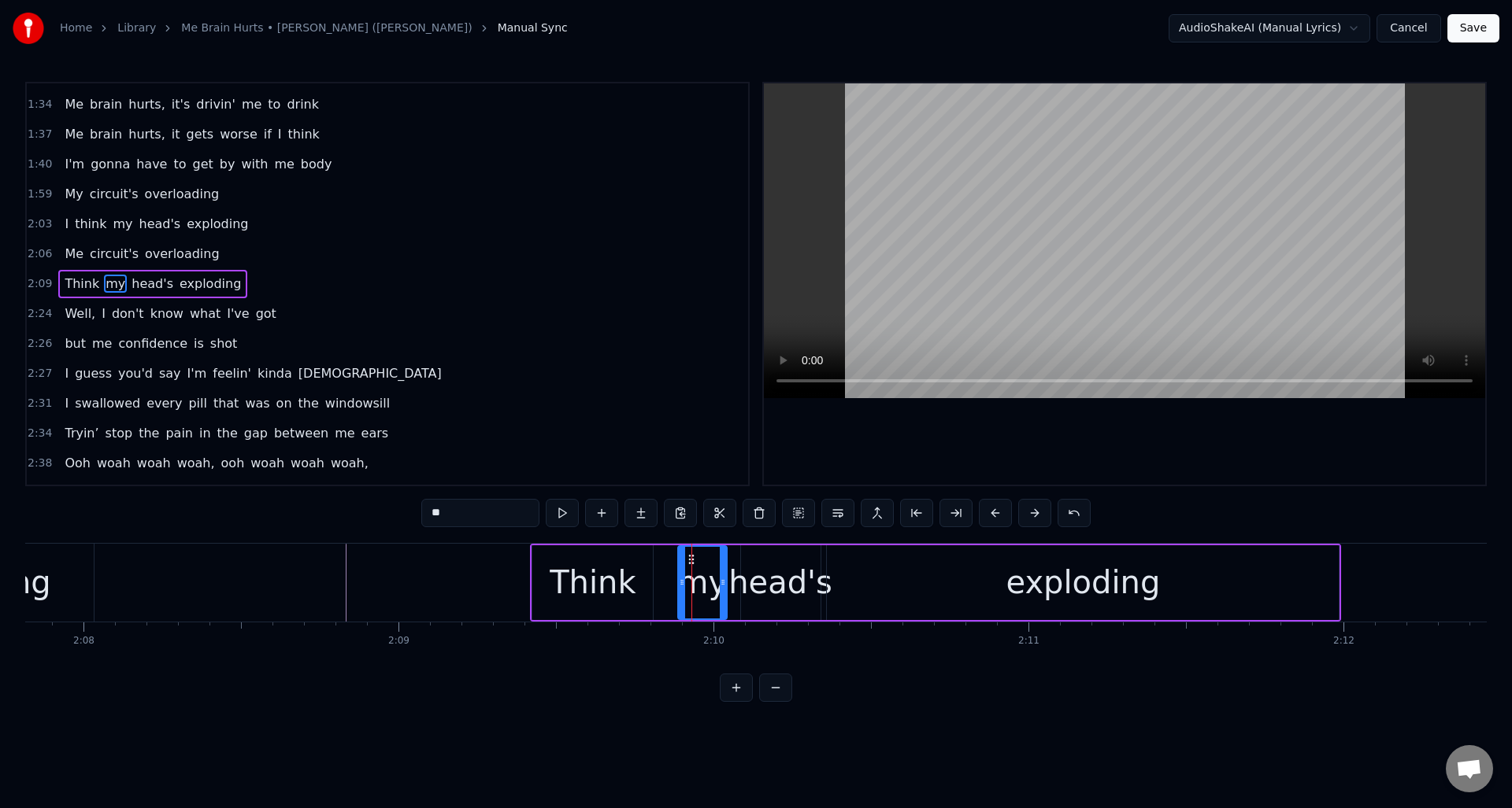
drag, startPoint x: 669, startPoint y: 570, endPoint x: 681, endPoint y: 570, distance: 12.0
click at [681, 570] on div at bounding box center [682, 582] width 7 height 72
click at [592, 574] on div "Think" at bounding box center [592, 582] width 86 height 47
type input "*****"
drag, startPoint x: 536, startPoint y: 573, endPoint x: 575, endPoint y: 573, distance: 39.0
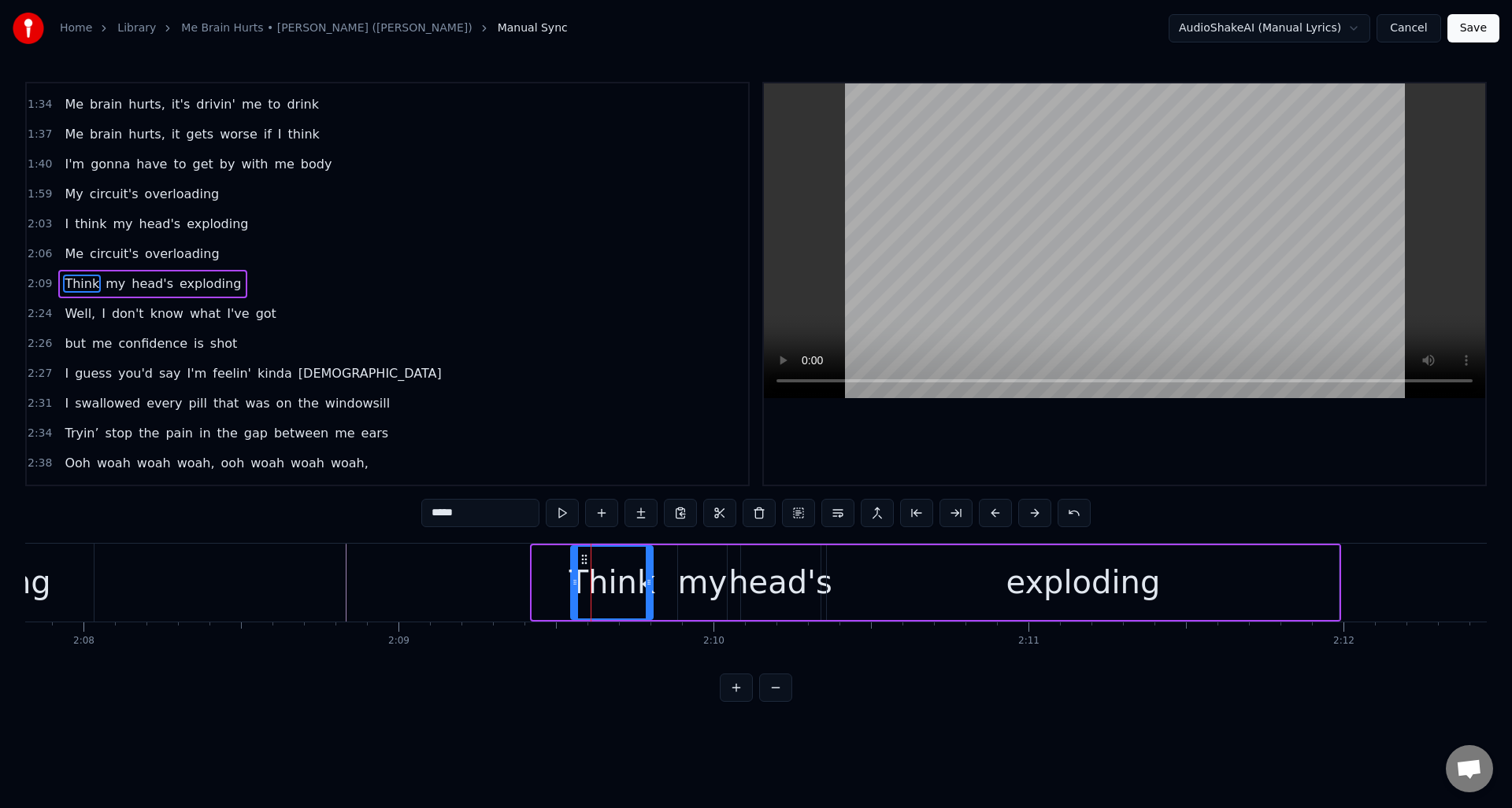
click at [575, 573] on div at bounding box center [575, 582] width 7 height 72
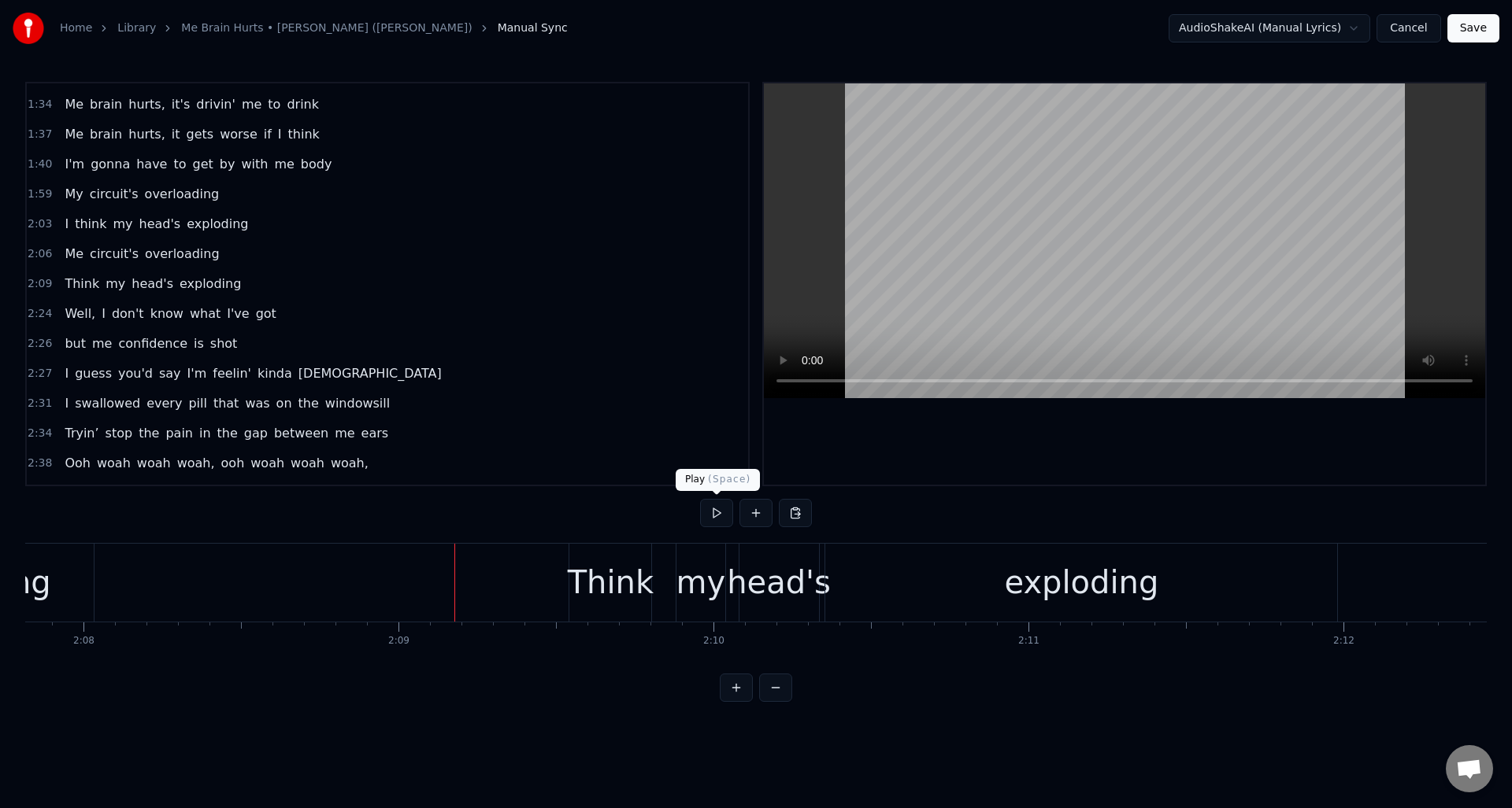
click at [724, 518] on button at bounding box center [717, 513] width 33 height 28
click at [720, 517] on button at bounding box center [717, 513] width 33 height 28
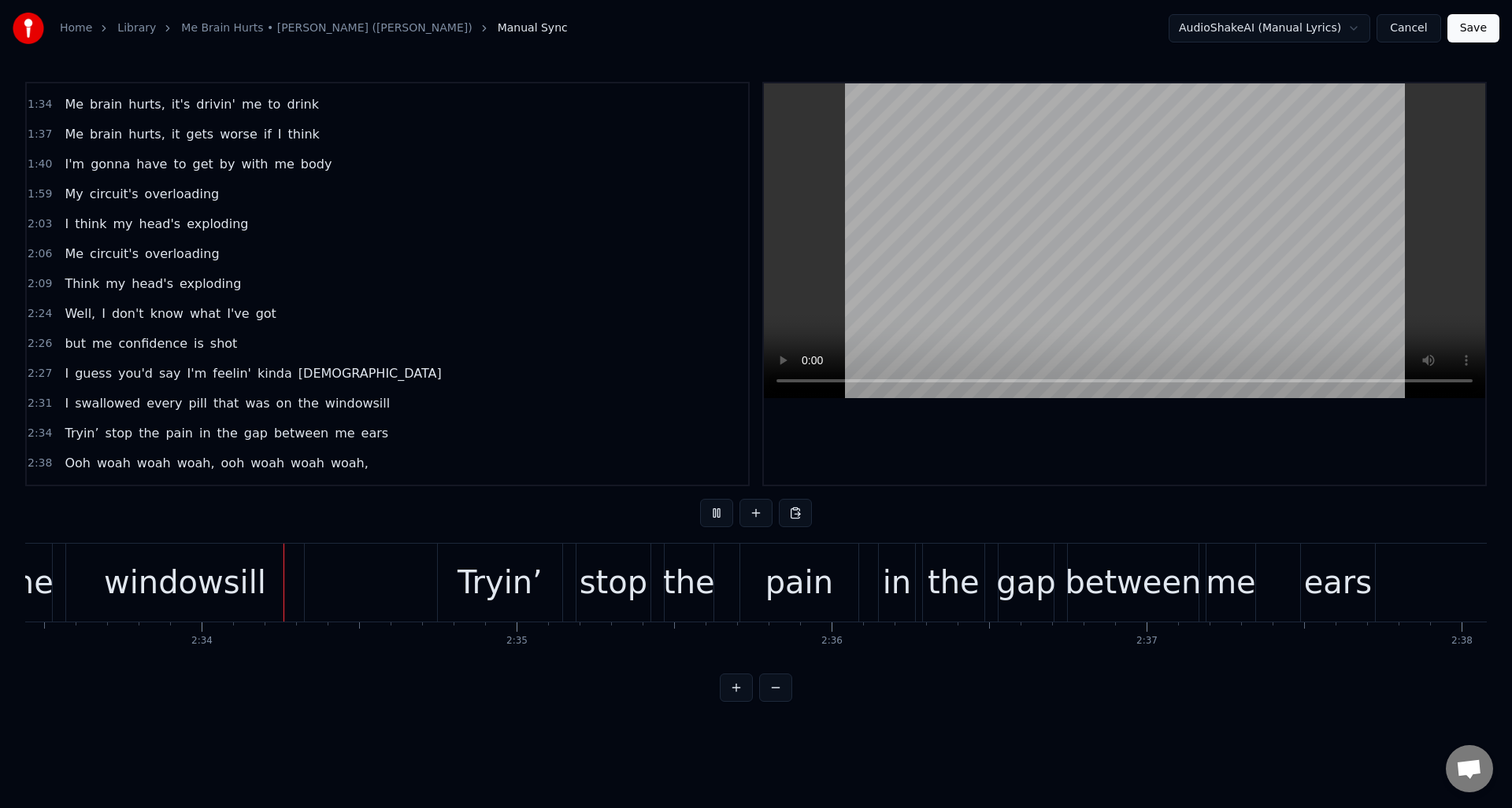
scroll to position [0, 48342]
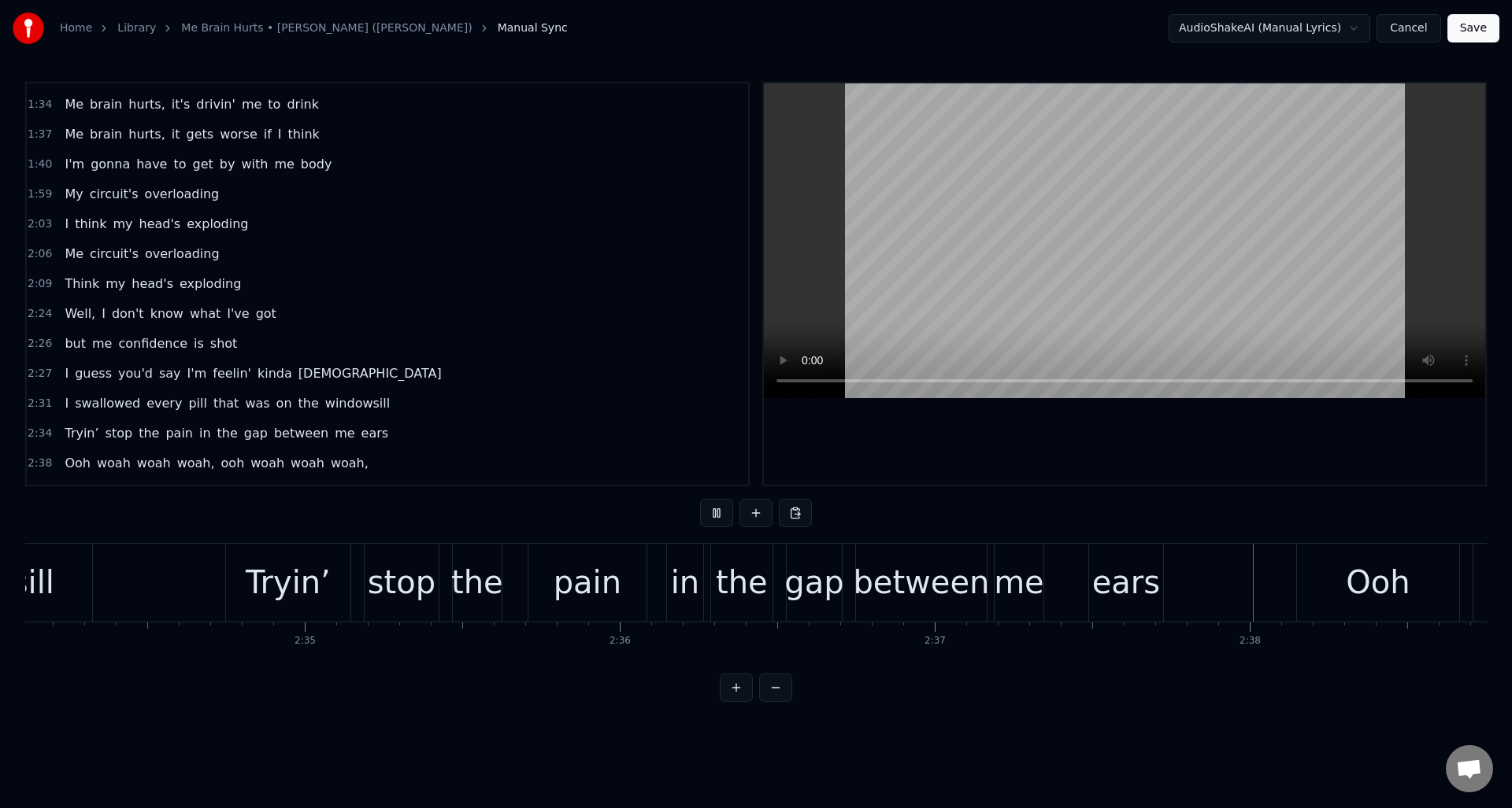
click at [720, 517] on button at bounding box center [717, 513] width 33 height 28
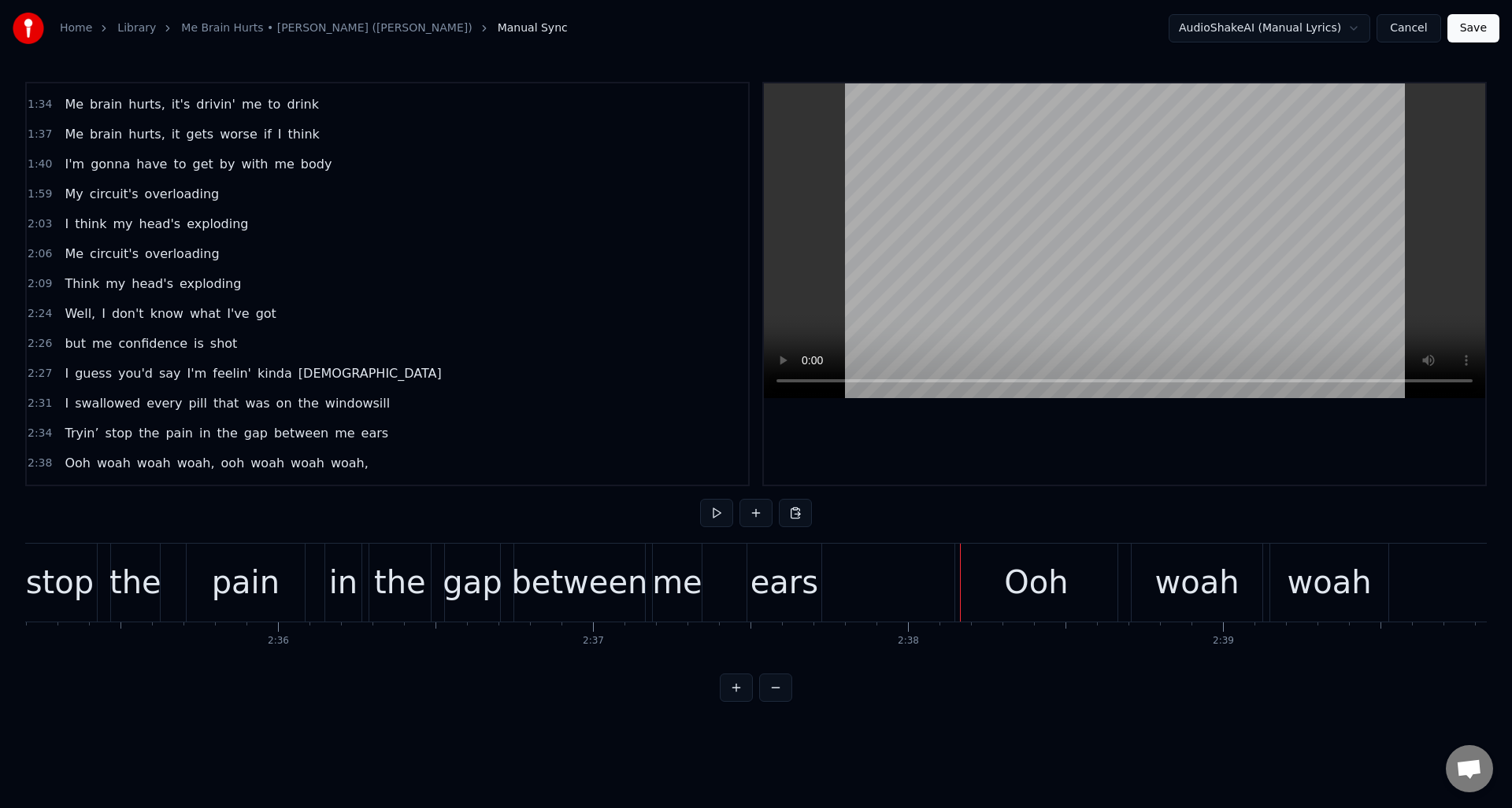
scroll to position [0, 48857]
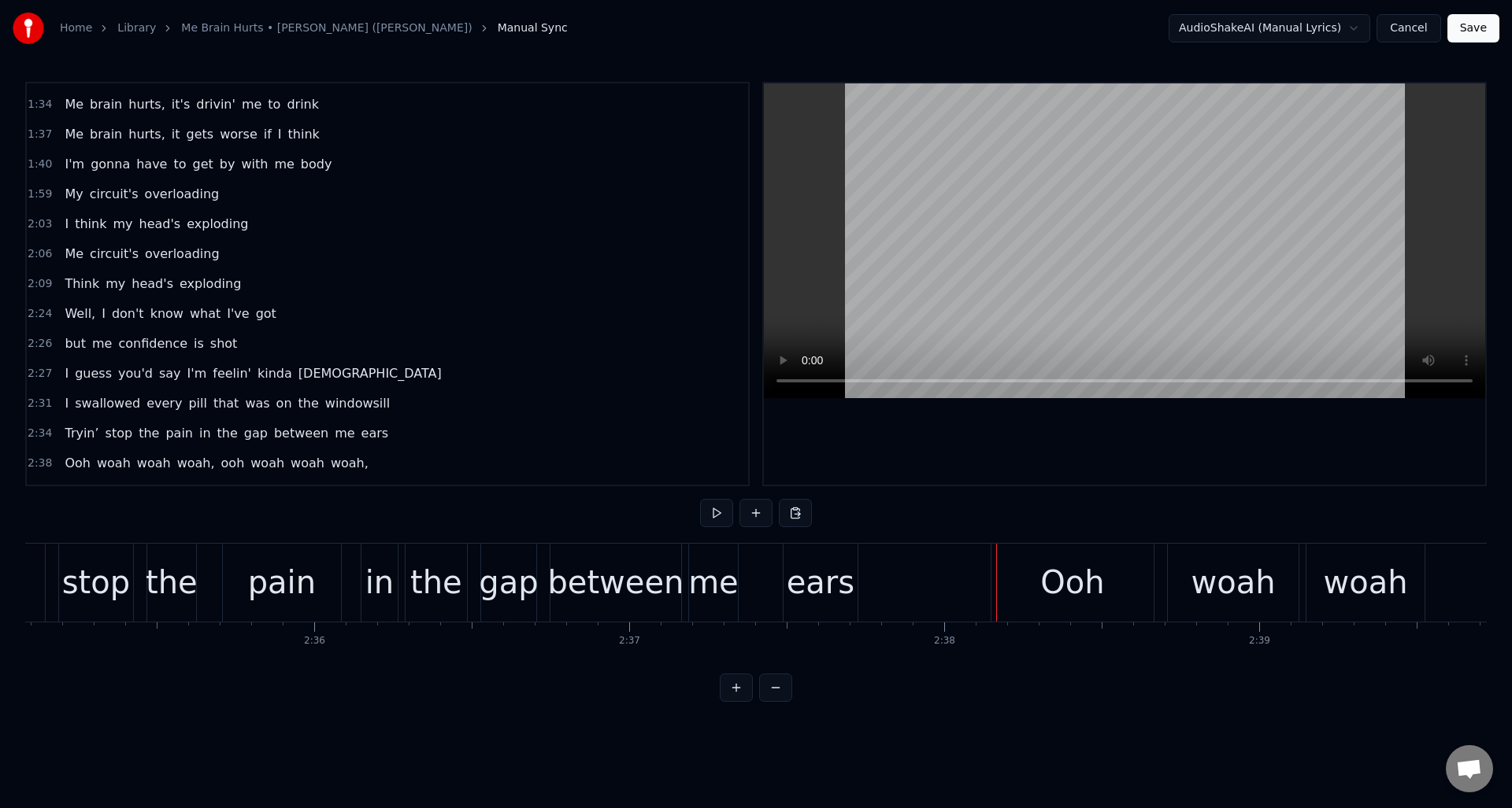
click at [803, 562] on div "ears" at bounding box center [820, 582] width 67 height 47
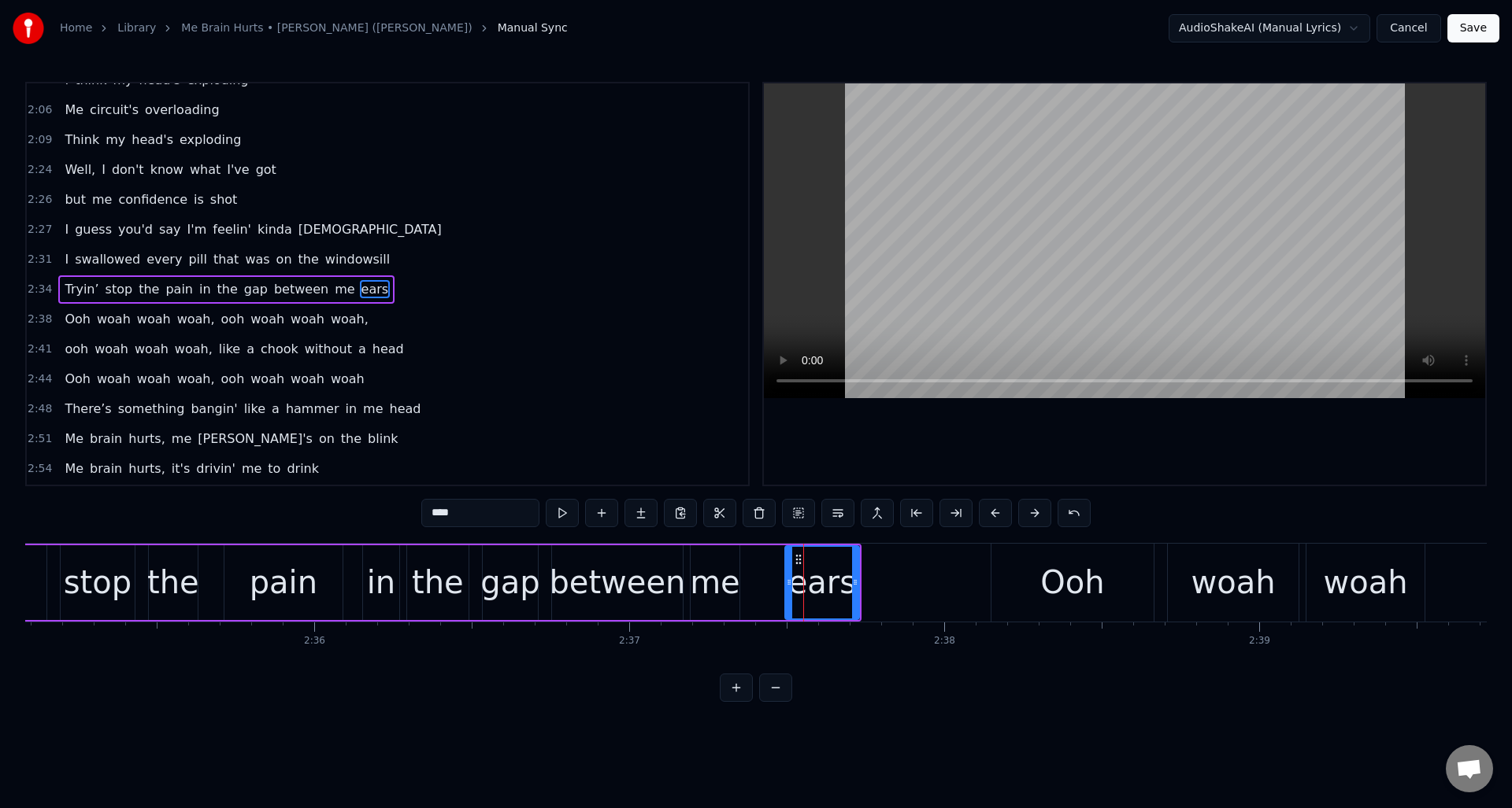
scroll to position [861, 0]
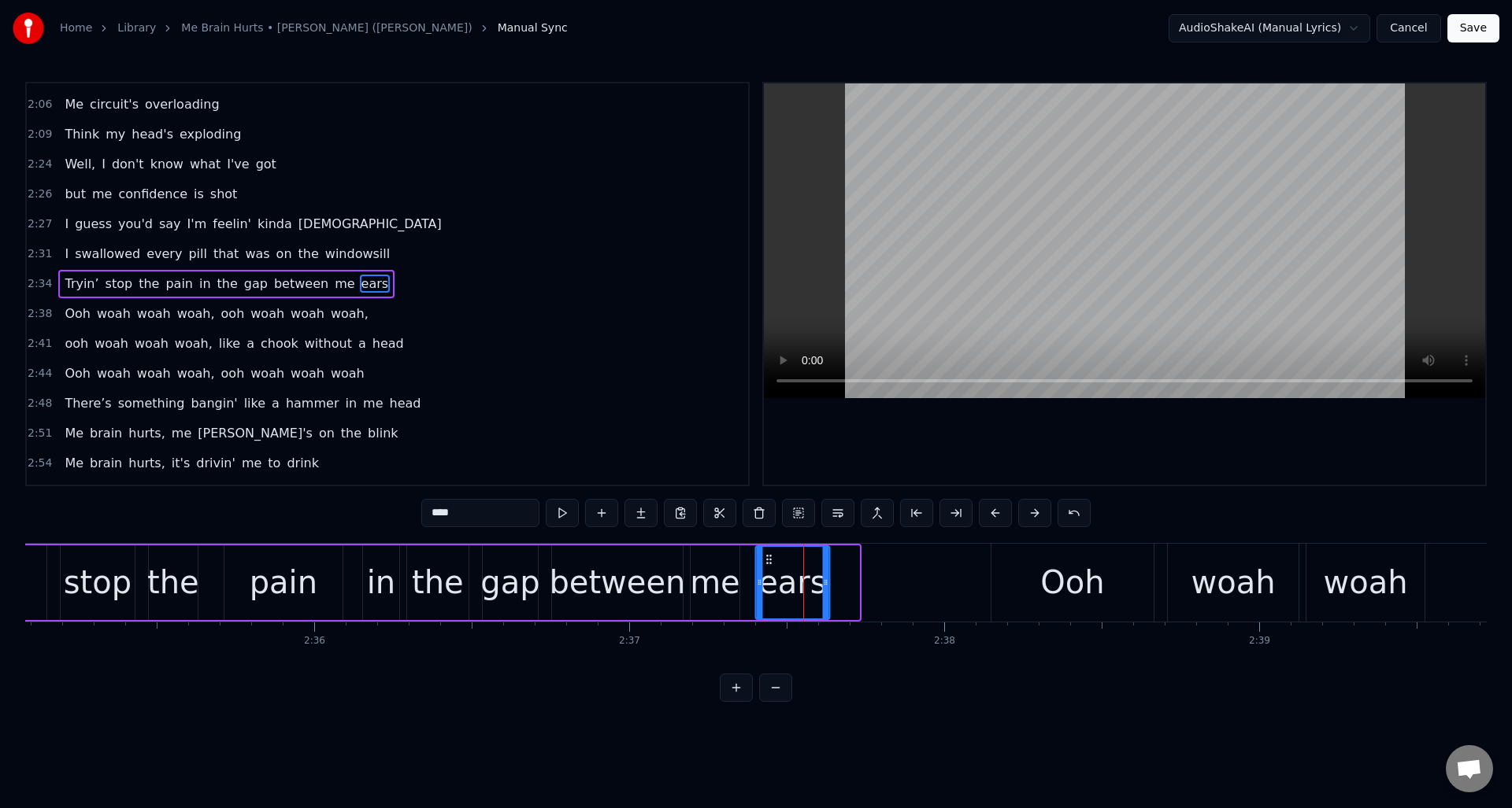
drag, startPoint x: 794, startPoint y: 558, endPoint x: 767, endPoint y: 560, distance: 27.1
click at [767, 560] on icon at bounding box center [768, 559] width 12 height 12
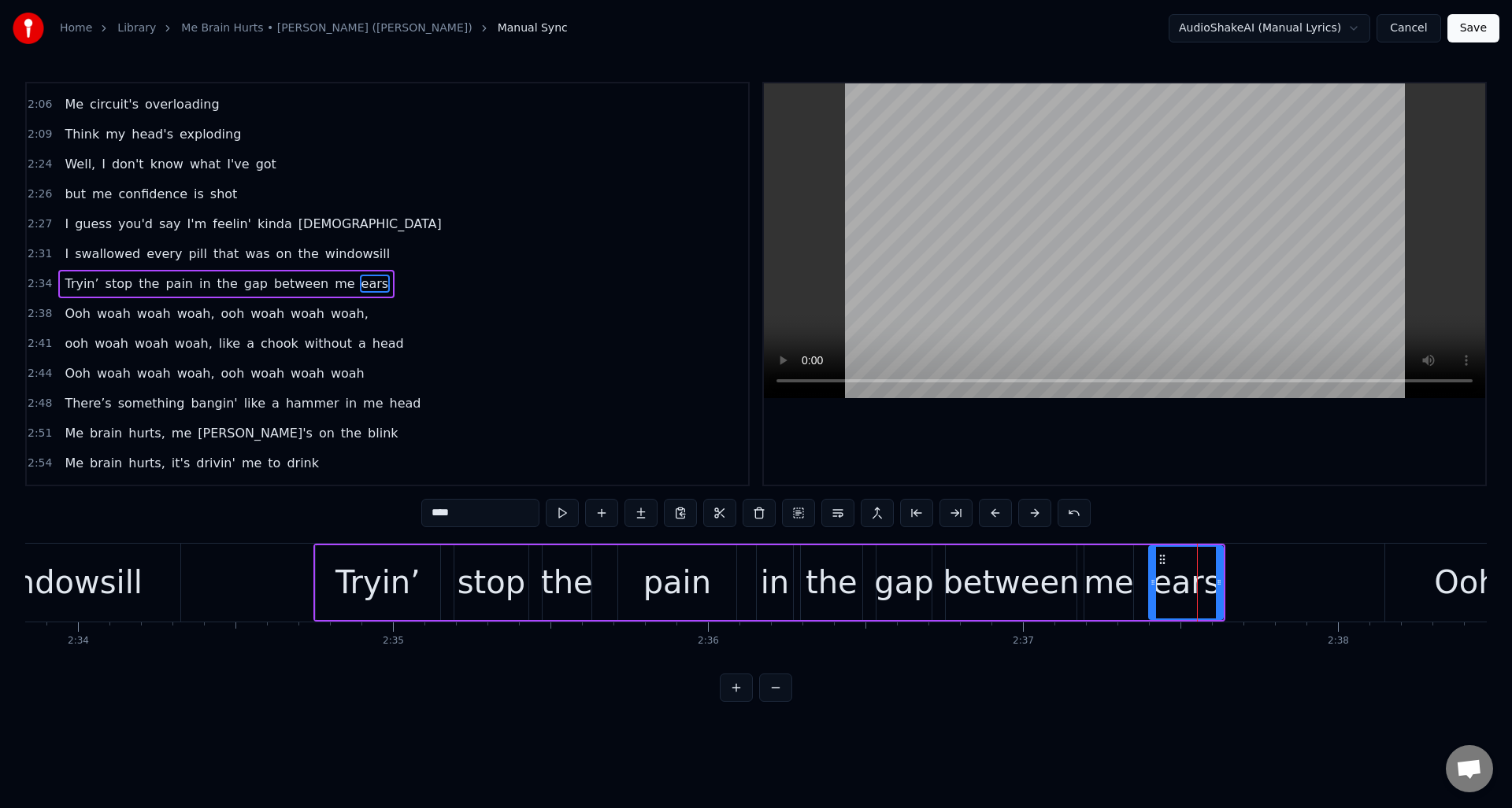
scroll to position [0, 48284]
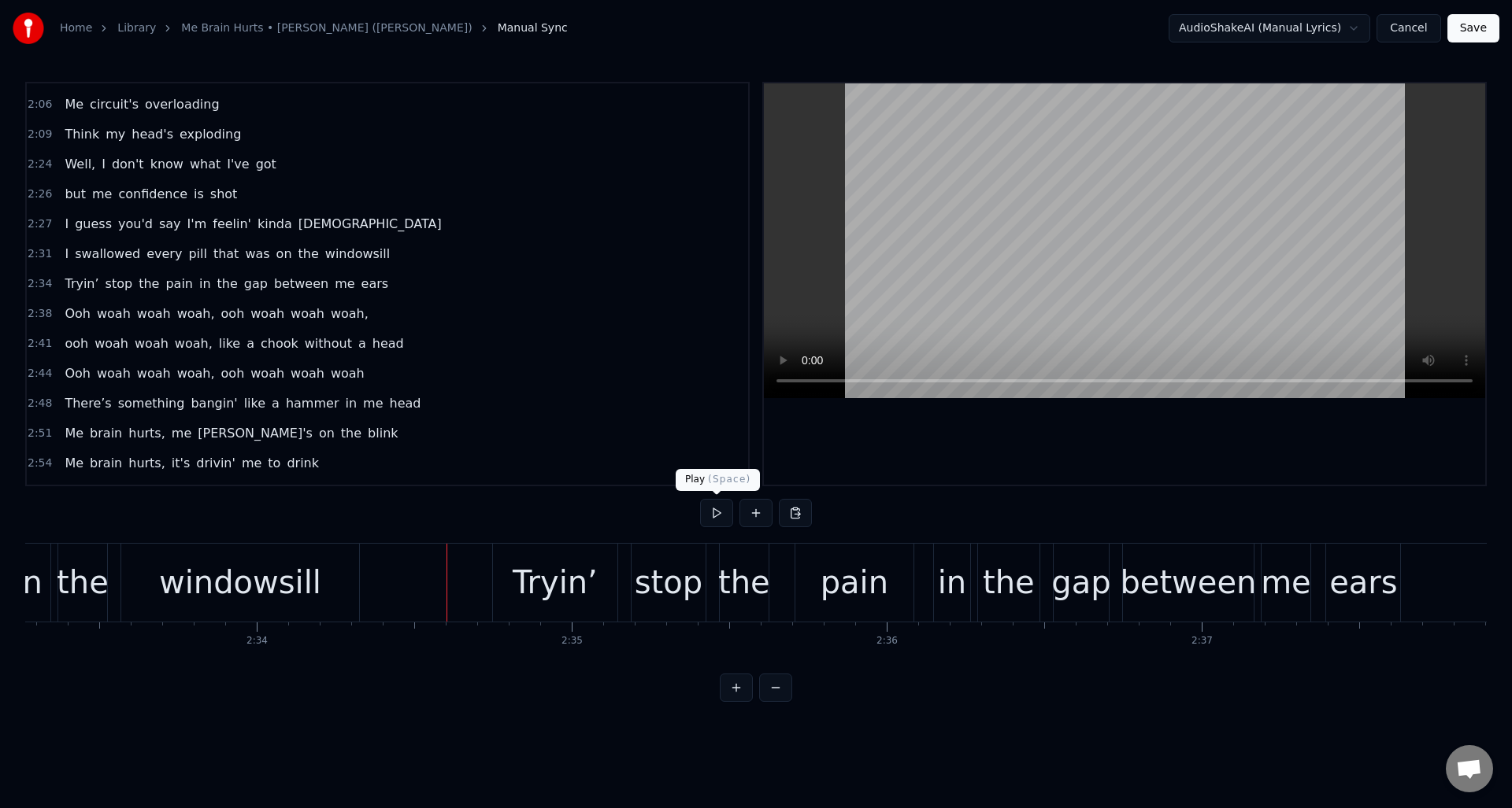
click at [713, 517] on button at bounding box center [717, 513] width 33 height 28
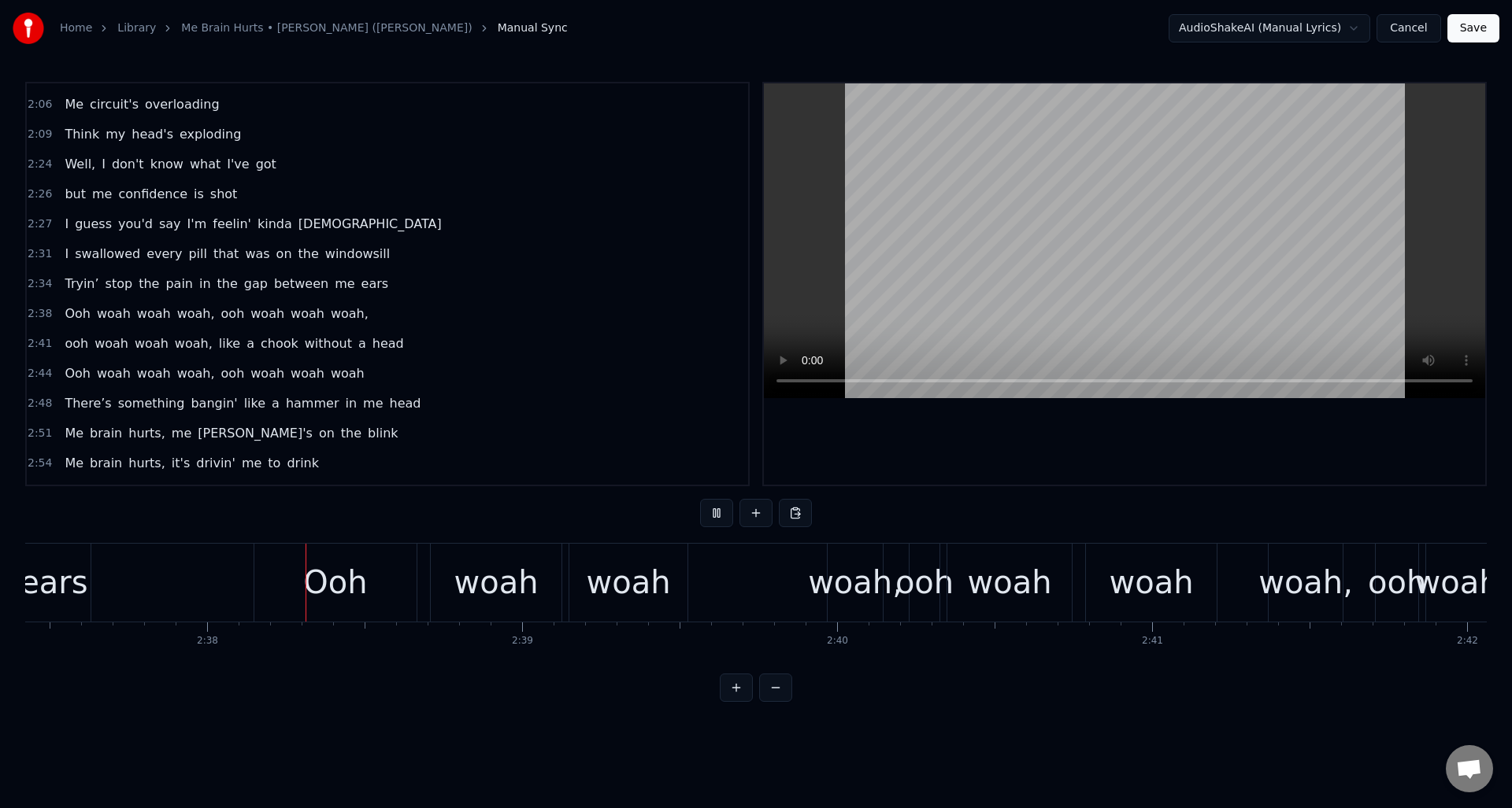
scroll to position [0, 49595]
click at [714, 517] on button at bounding box center [717, 513] width 33 height 28
click at [339, 565] on div "Ooh" at bounding box center [334, 582] width 64 height 47
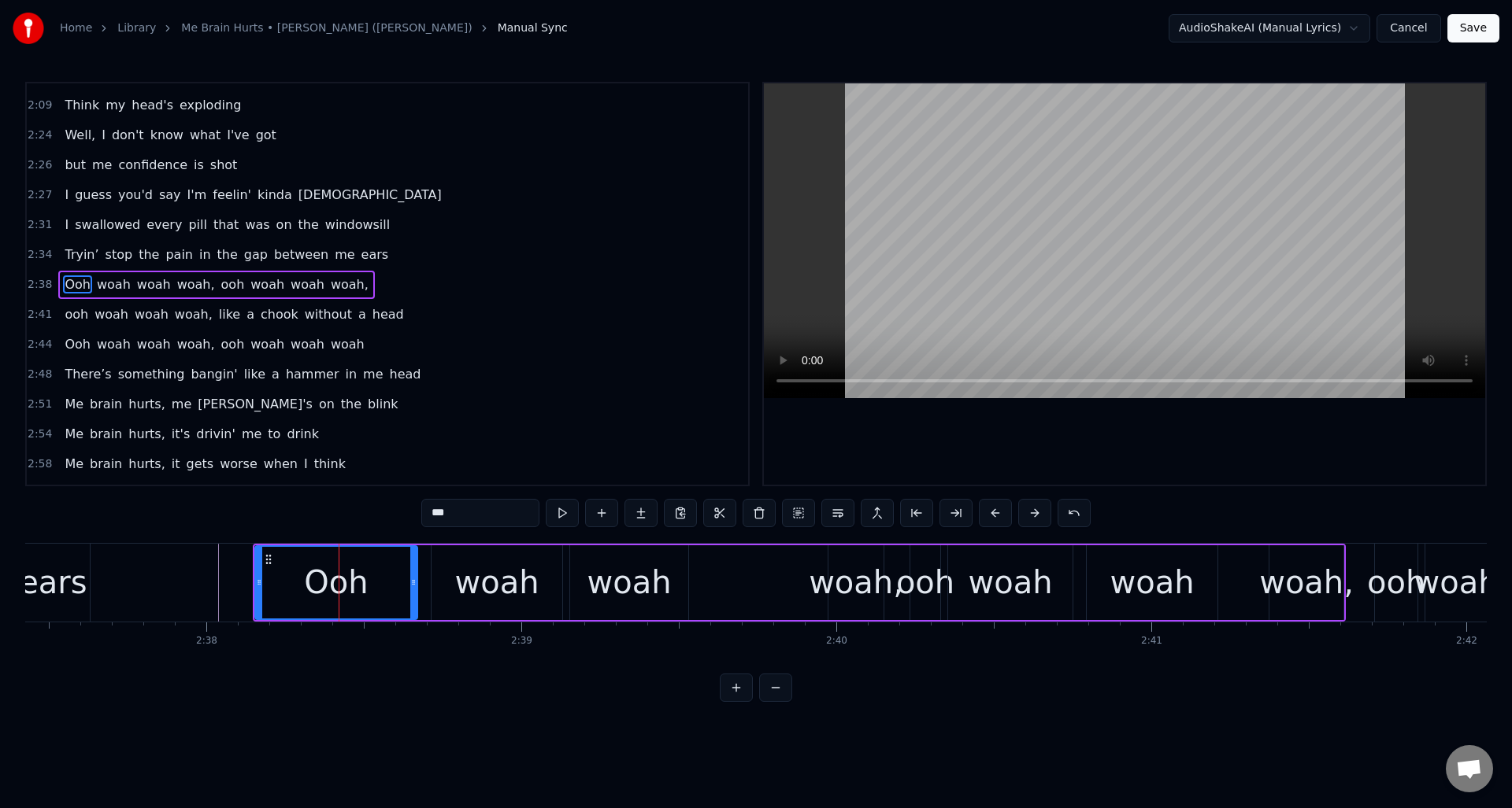
scroll to position [891, 0]
click at [559, 516] on button at bounding box center [563, 513] width 33 height 28
drag, startPoint x: 410, startPoint y: 568, endPoint x: 370, endPoint y: 567, distance: 40.0
click at [320, 576] on div at bounding box center [321, 582] width 7 height 72
click at [465, 562] on div "woah" at bounding box center [496, 582] width 84 height 47
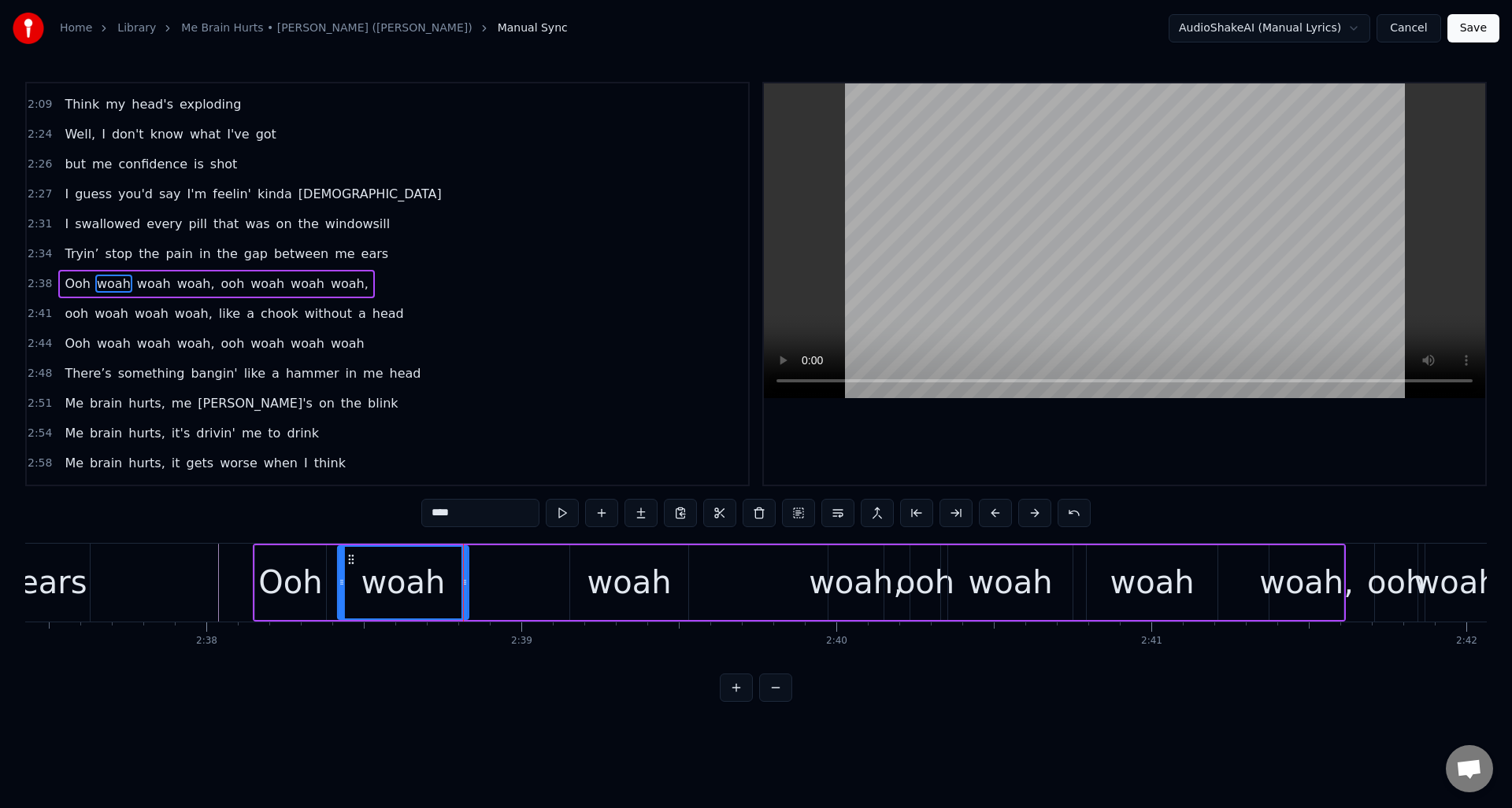
drag, startPoint x: 444, startPoint y: 557, endPoint x: 371, endPoint y: 561, distance: 73.1
click at [351, 561] on icon at bounding box center [351, 559] width 12 height 12
click at [604, 568] on div "woah" at bounding box center [629, 582] width 84 height 47
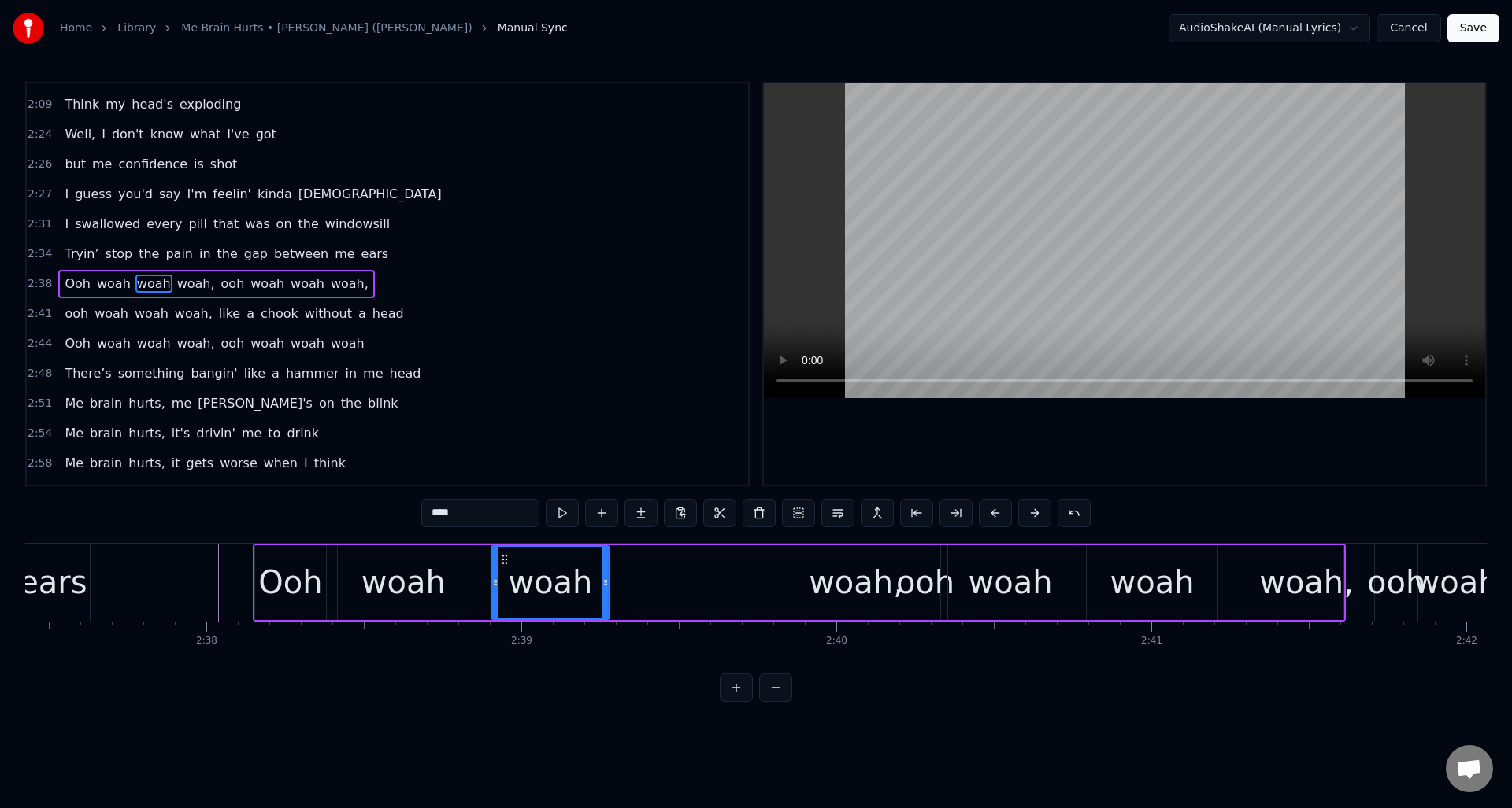
drag, startPoint x: 583, startPoint y: 559, endPoint x: 564, endPoint y: 571, distance: 22.5
click at [505, 568] on div "woah" at bounding box center [550, 582] width 117 height 72
click at [852, 568] on div "woah," at bounding box center [856, 582] width 95 height 47
type input "*****"
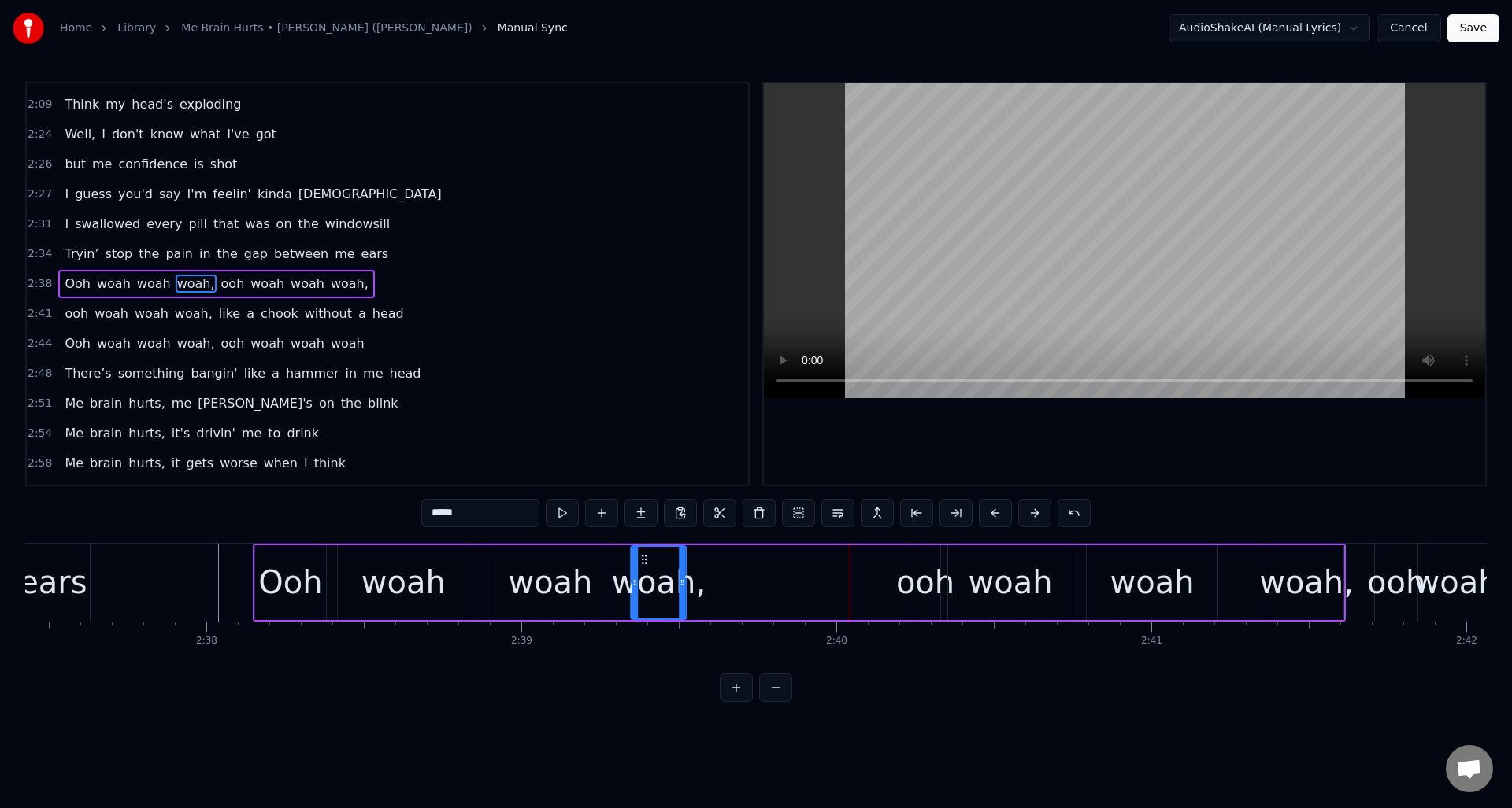
drag, startPoint x: 842, startPoint y: 560, endPoint x: 652, endPoint y: 564, distance: 190.0
click at [645, 565] on div "woah," at bounding box center [659, 582] width 53 height 72
drag, startPoint x: 684, startPoint y: 568, endPoint x: 709, endPoint y: 568, distance: 25.0
click at [709, 568] on div at bounding box center [708, 582] width 7 height 72
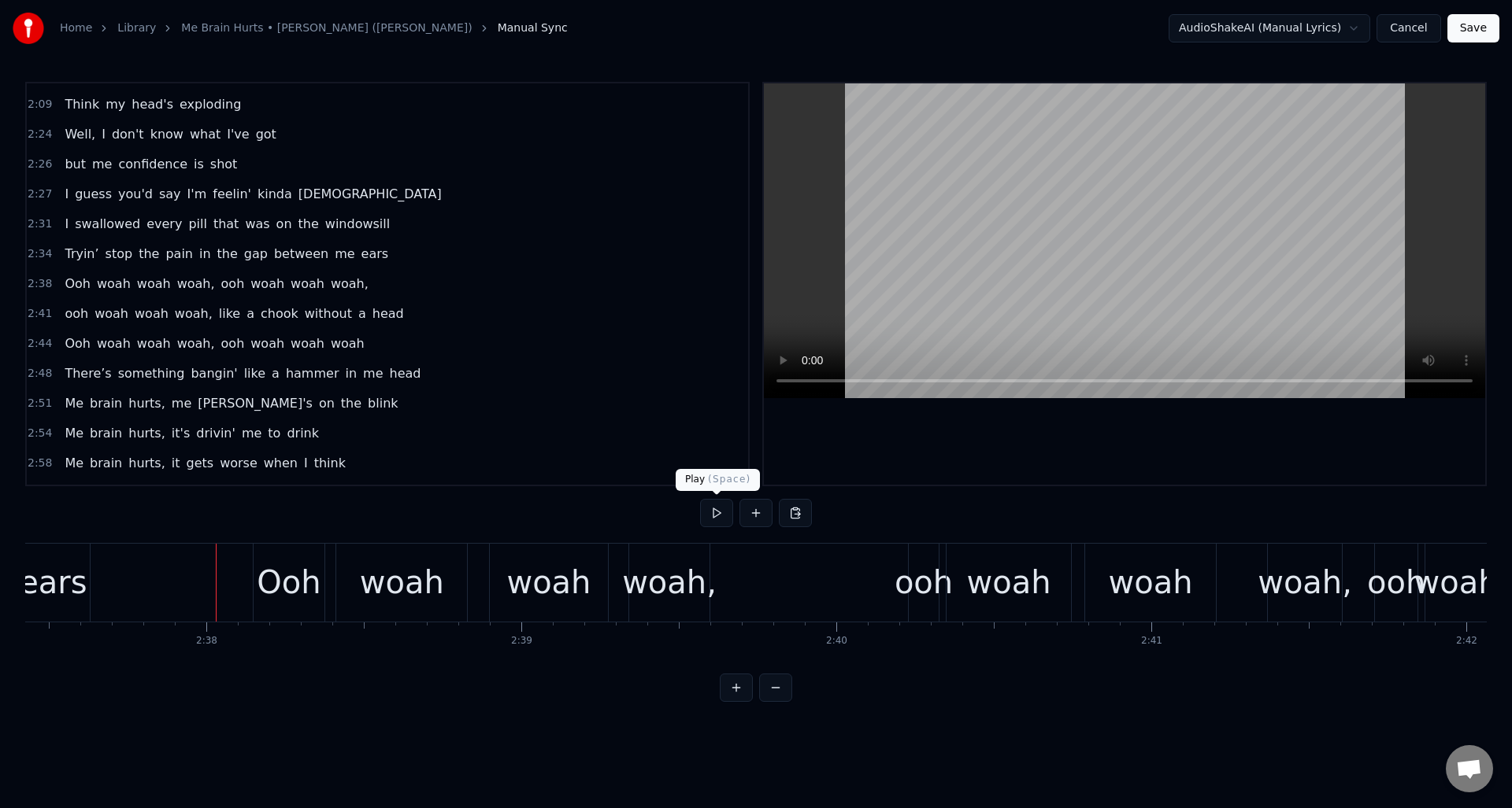
click at [714, 517] on button at bounding box center [717, 513] width 33 height 28
click at [714, 516] on button at bounding box center [717, 513] width 33 height 28
